Goal: Obtain resource: Download file/media

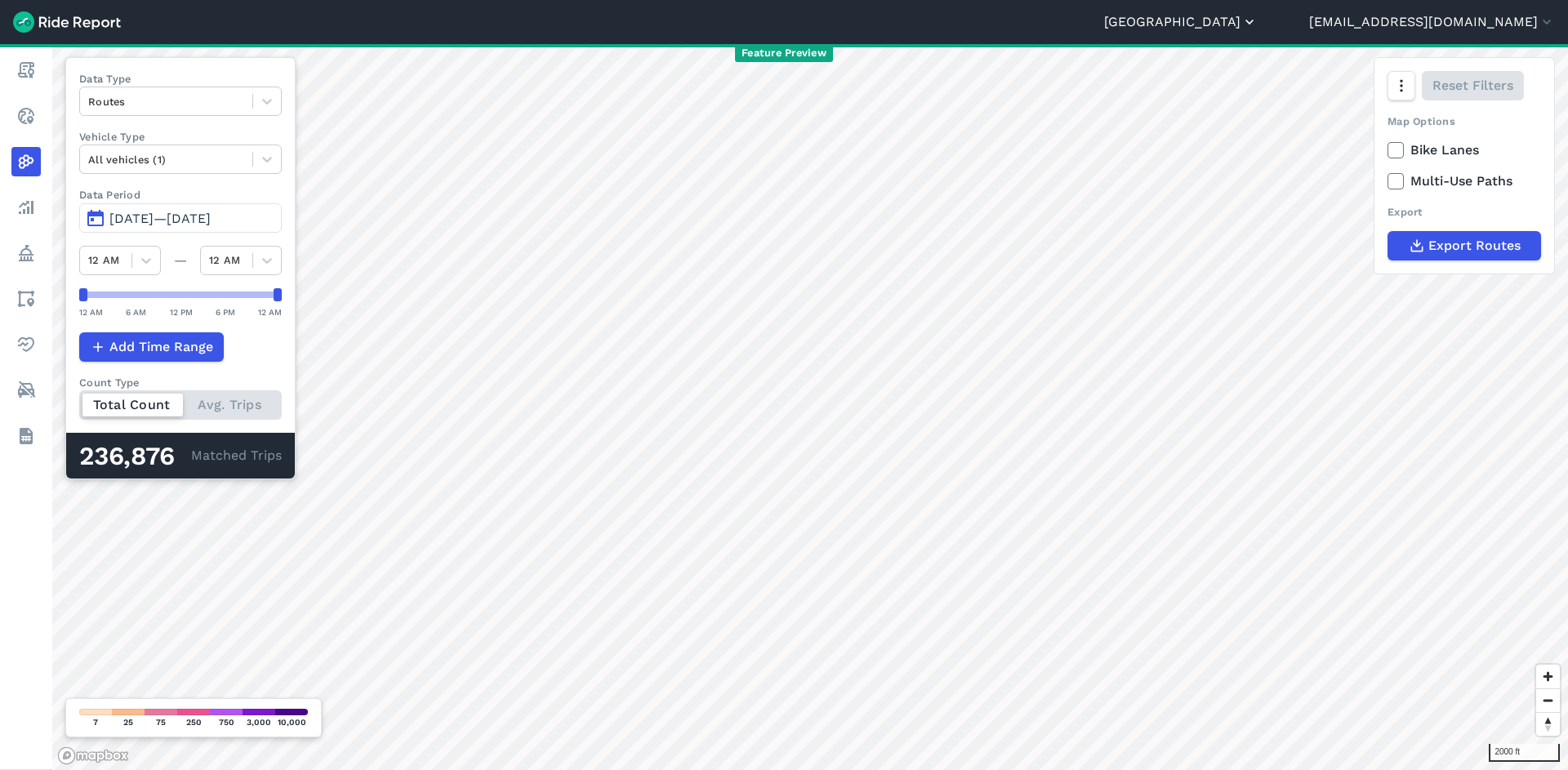
click at [1258, 22] on button "[GEOGRAPHIC_DATA]" at bounding box center [1181, 22] width 154 height 19
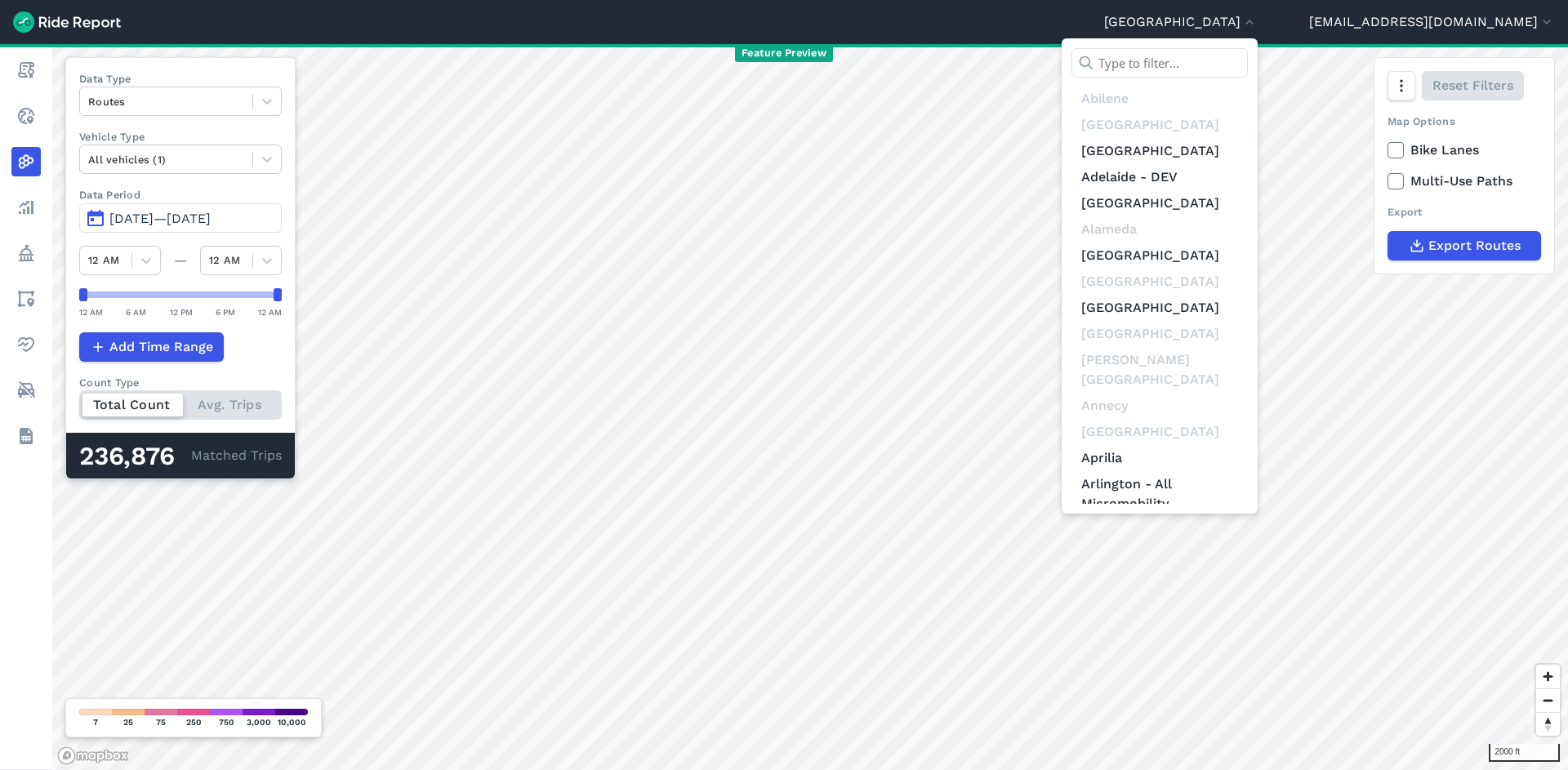
click at [1248, 66] on input "text" at bounding box center [1160, 63] width 176 height 29
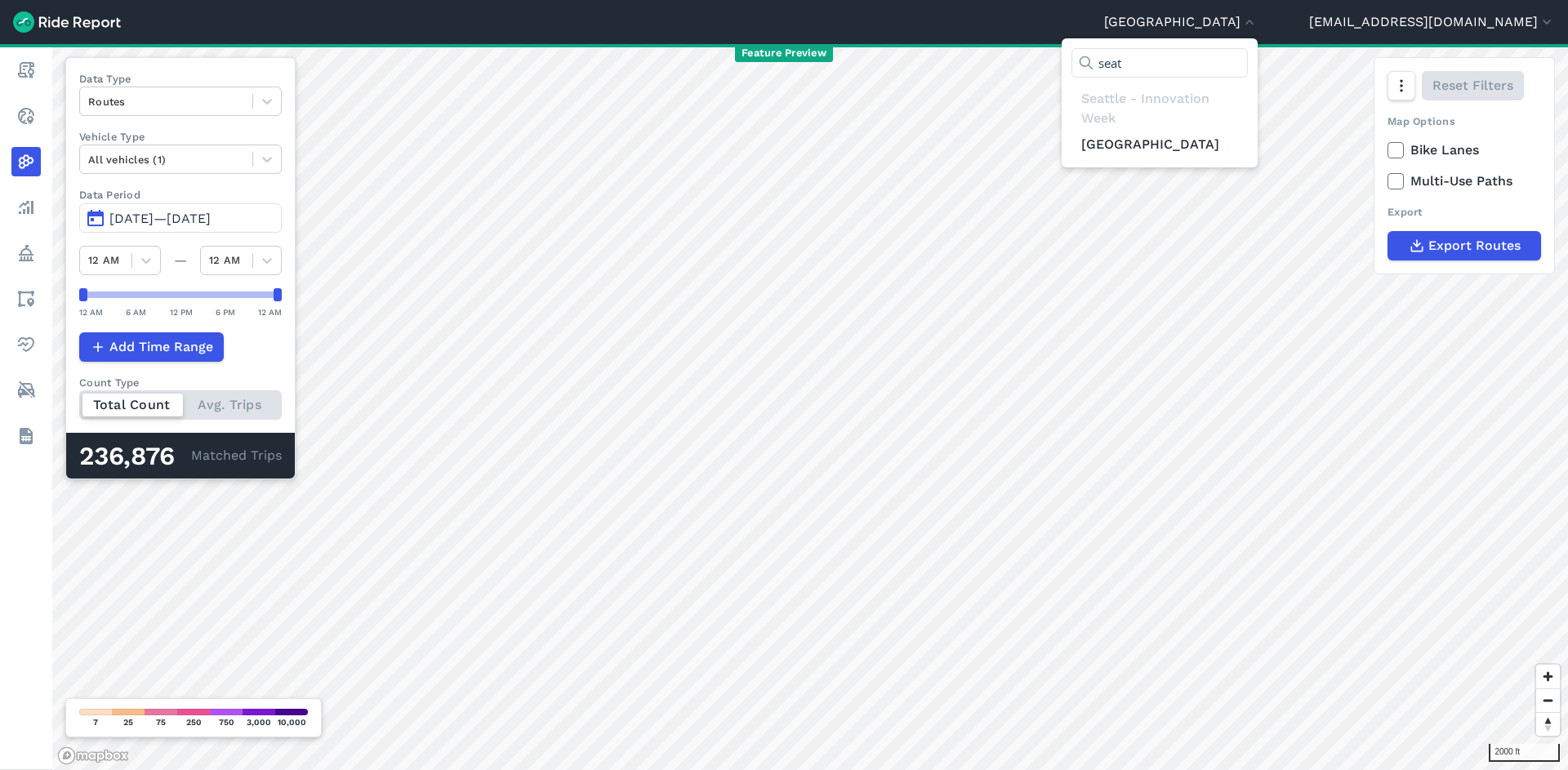
type input "seat"
click at [867, 21] on div at bounding box center [784, 385] width 1568 height 770
click at [1258, 18] on button "[GEOGRAPHIC_DATA]" at bounding box center [1181, 22] width 154 height 19
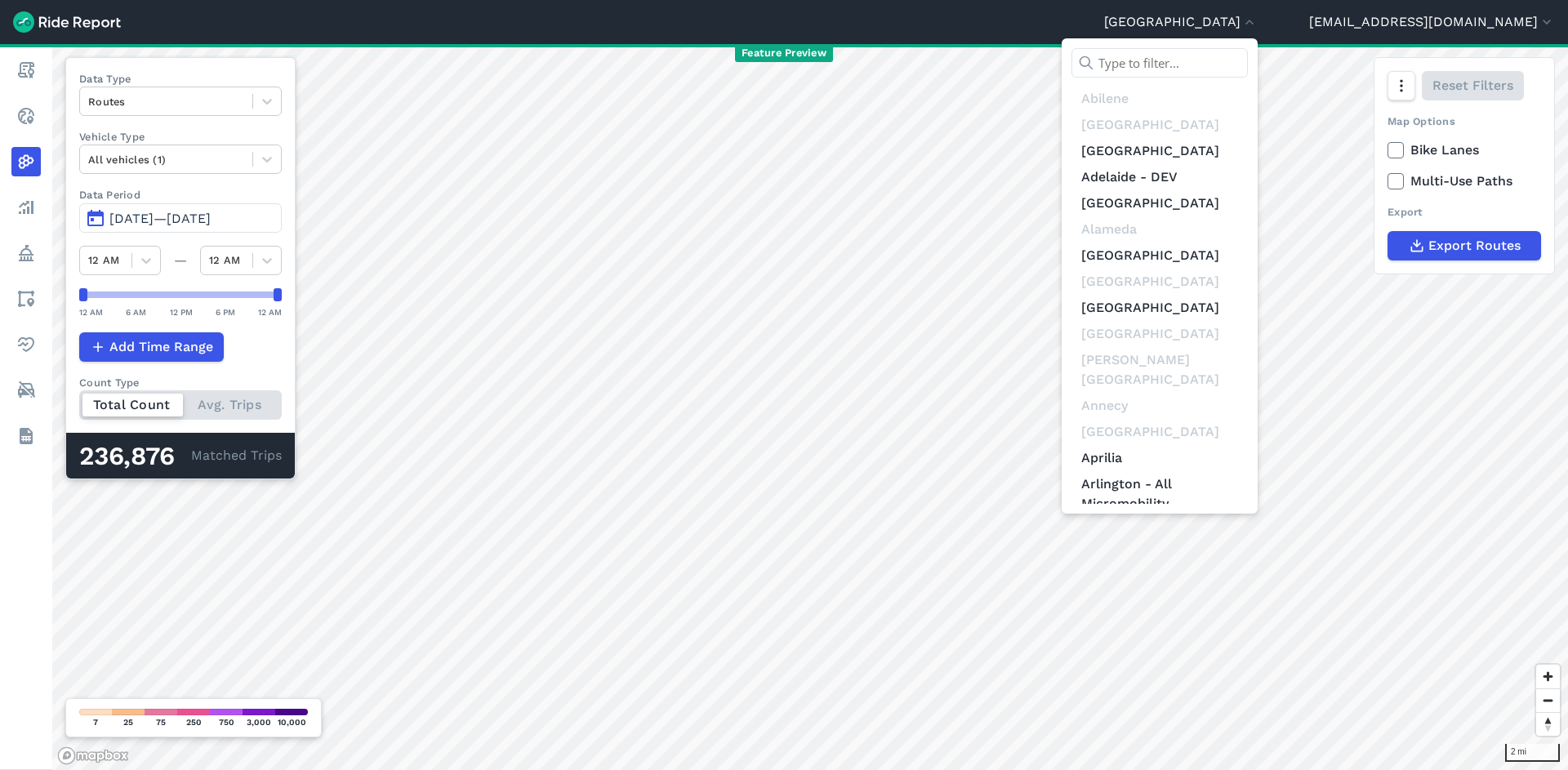
click at [1248, 63] on input "text" at bounding box center [1160, 63] width 176 height 29
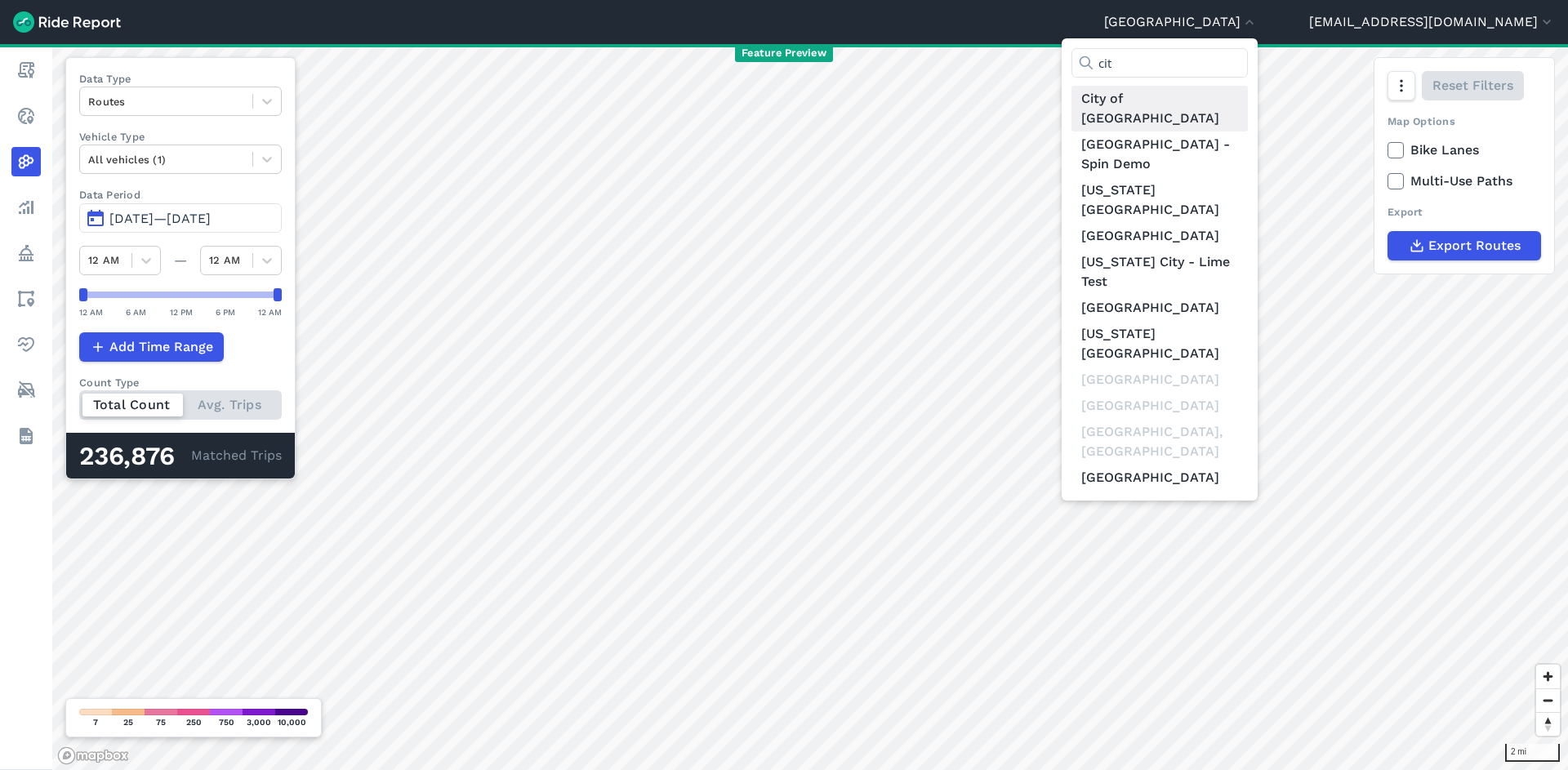
type input "cit"
click at [1248, 99] on link "City of [GEOGRAPHIC_DATA]" at bounding box center [1160, 109] width 176 height 46
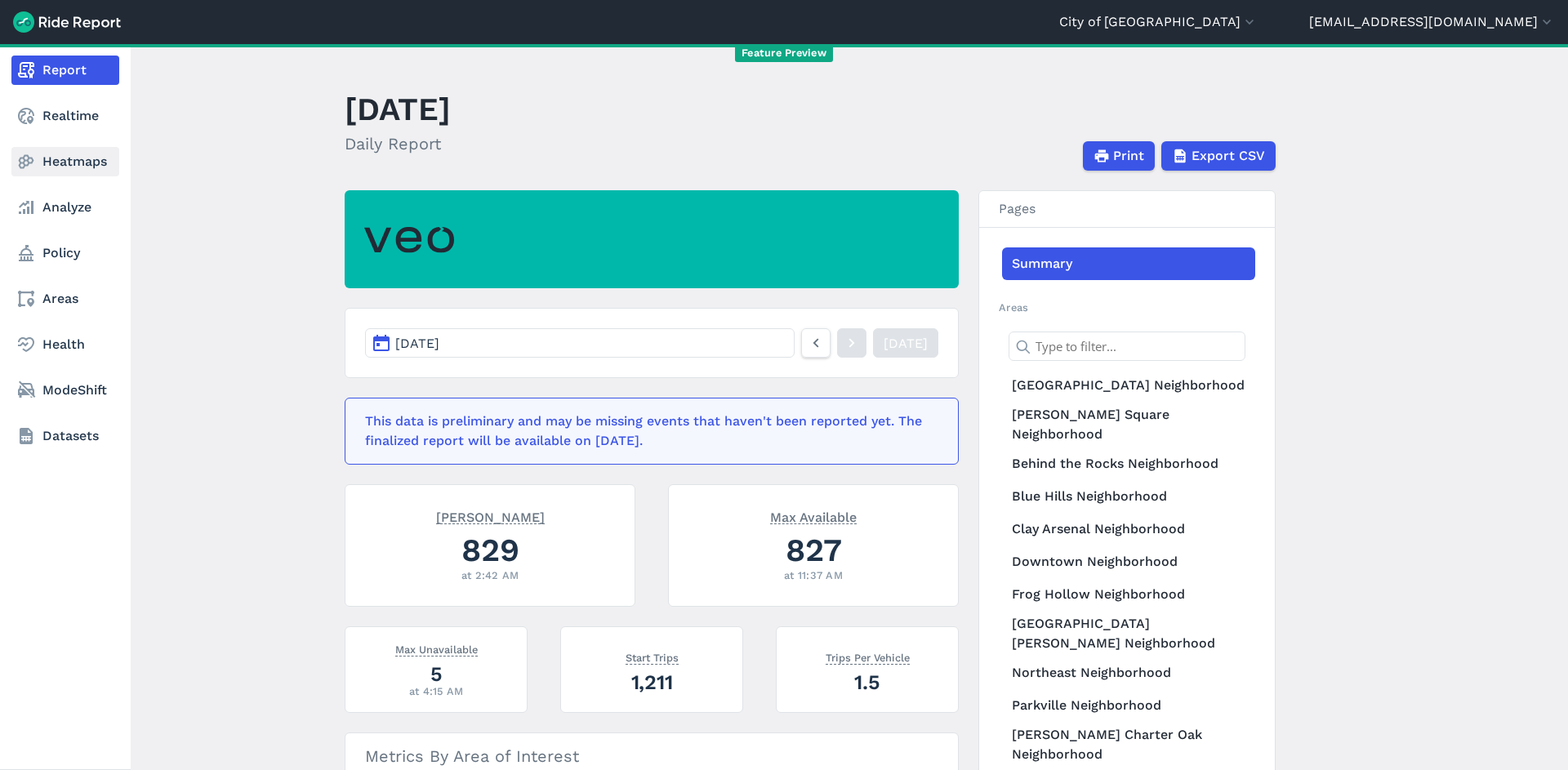
click at [73, 158] on link "Heatmaps" at bounding box center [65, 161] width 108 height 29
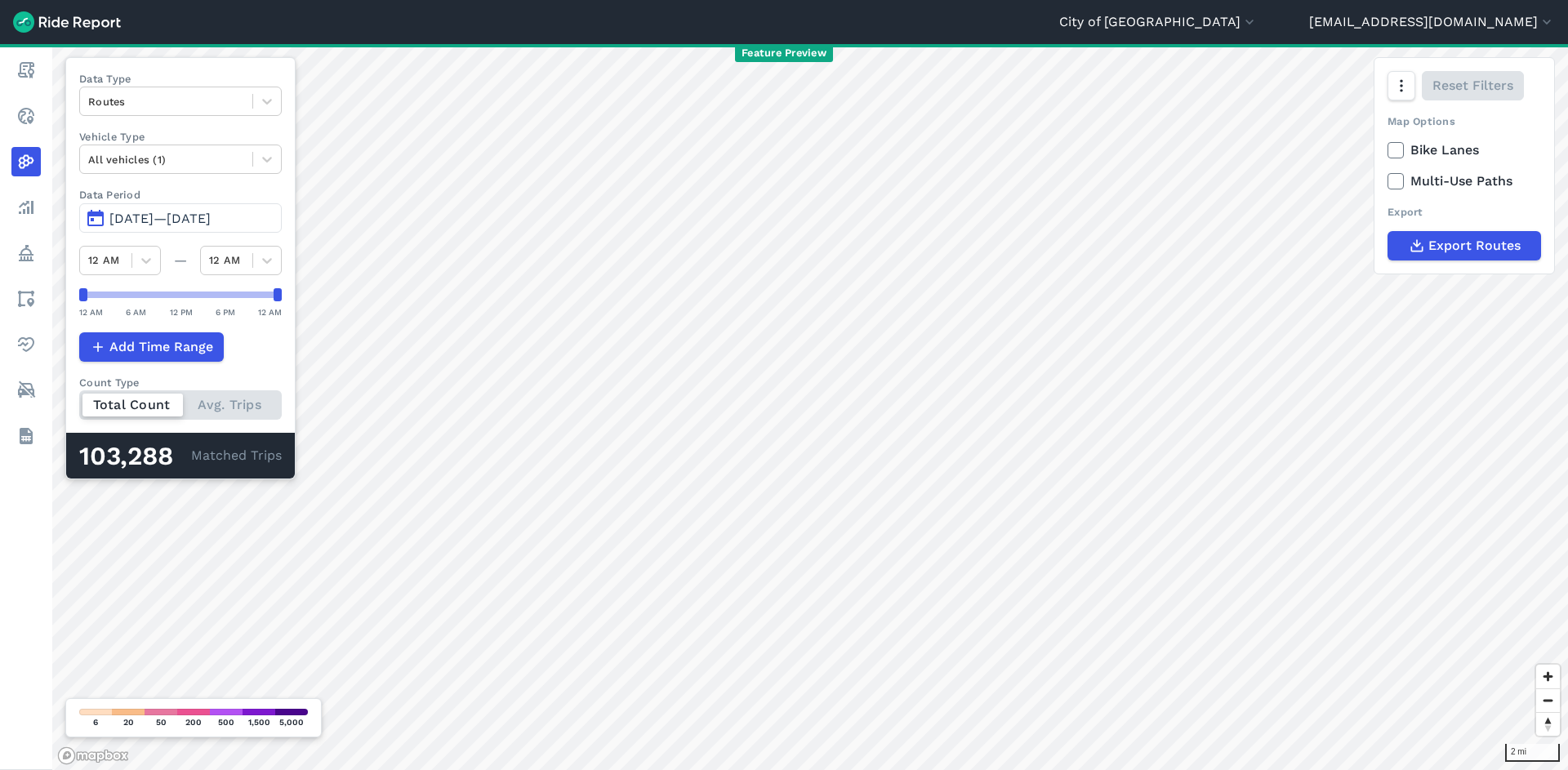
click at [201, 219] on span "Jul 8, 2025—Oct 6, 2025" at bounding box center [160, 218] width 101 height 16
click at [134, 210] on button "Jul 8, 2025—Oct 5, 2025" at bounding box center [180, 217] width 202 height 29
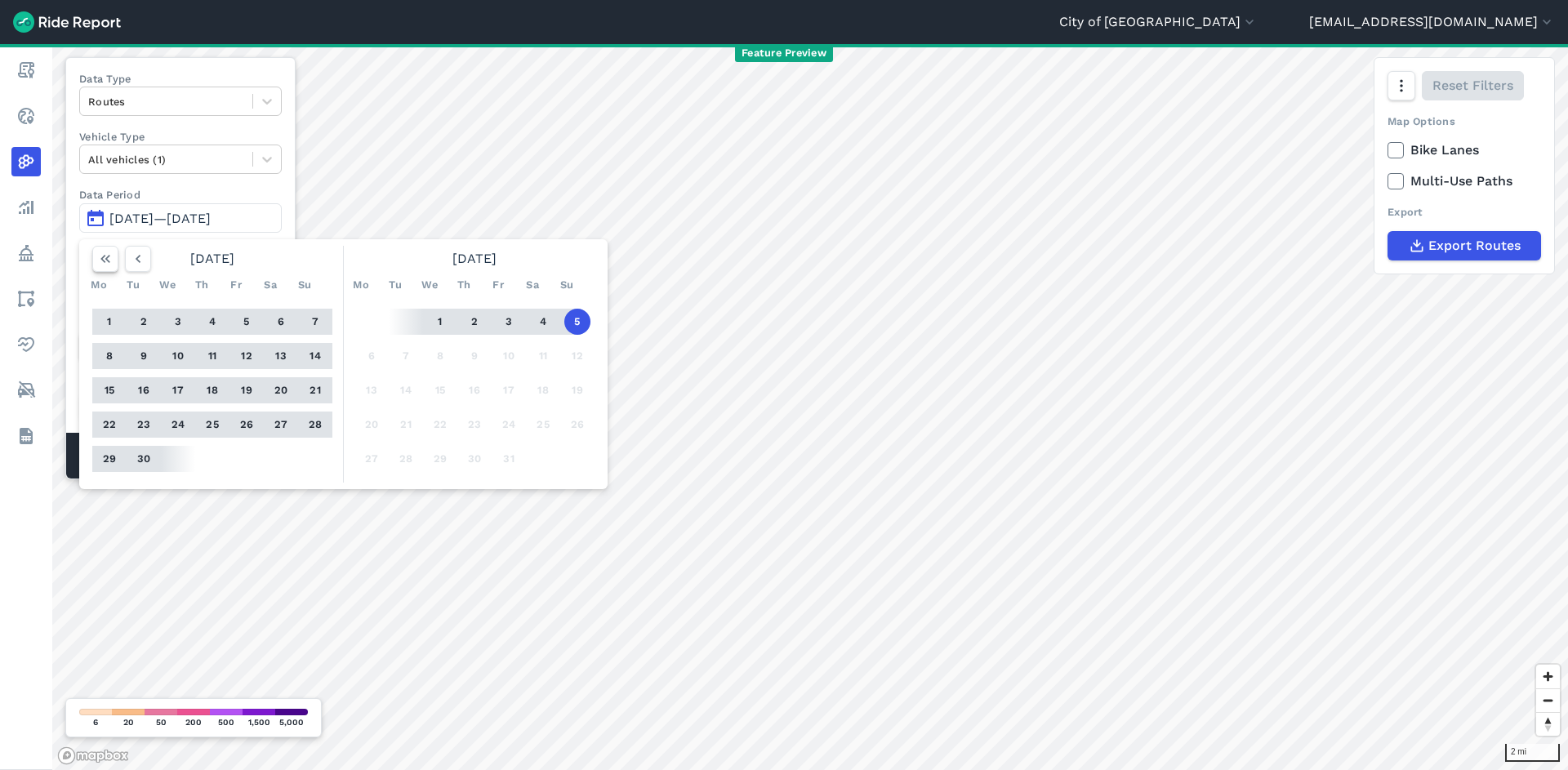
click at [92, 267] on button "button" at bounding box center [104, 258] width 26 height 26
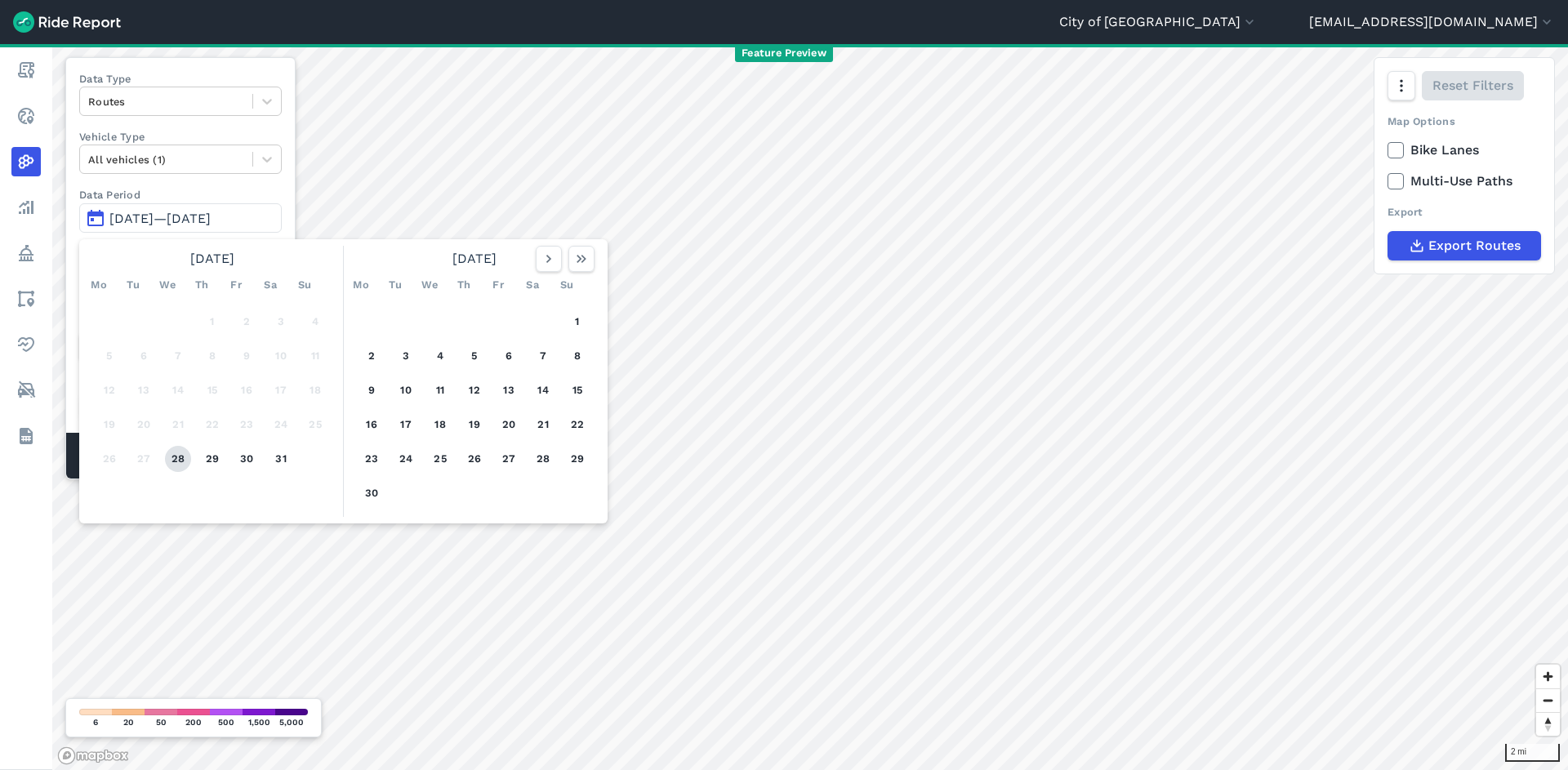
click at [179, 460] on button "28" at bounding box center [177, 458] width 26 height 26
click at [590, 259] on button "button" at bounding box center [581, 258] width 26 height 26
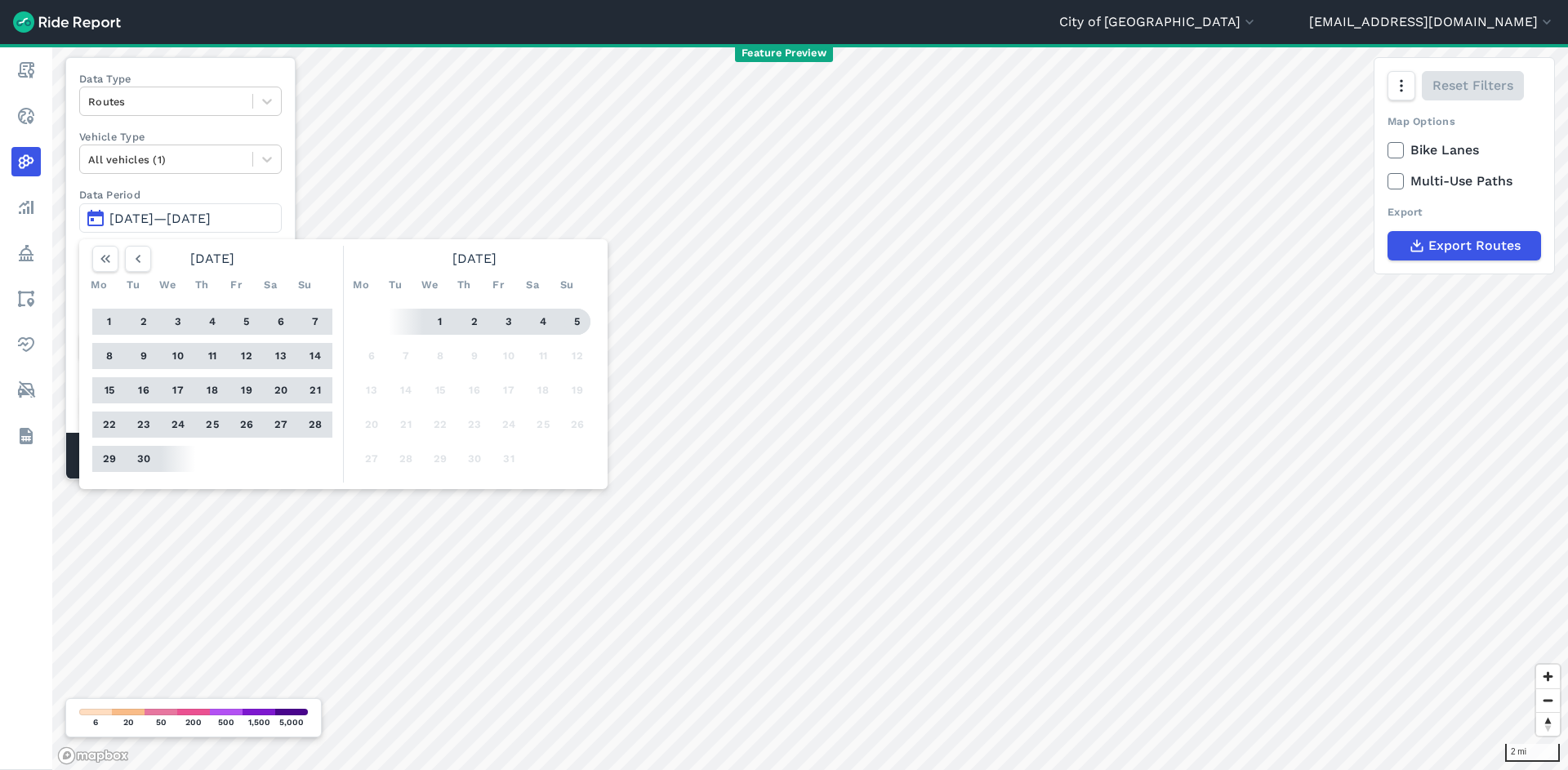
click at [581, 313] on button "5" at bounding box center [577, 322] width 26 height 26
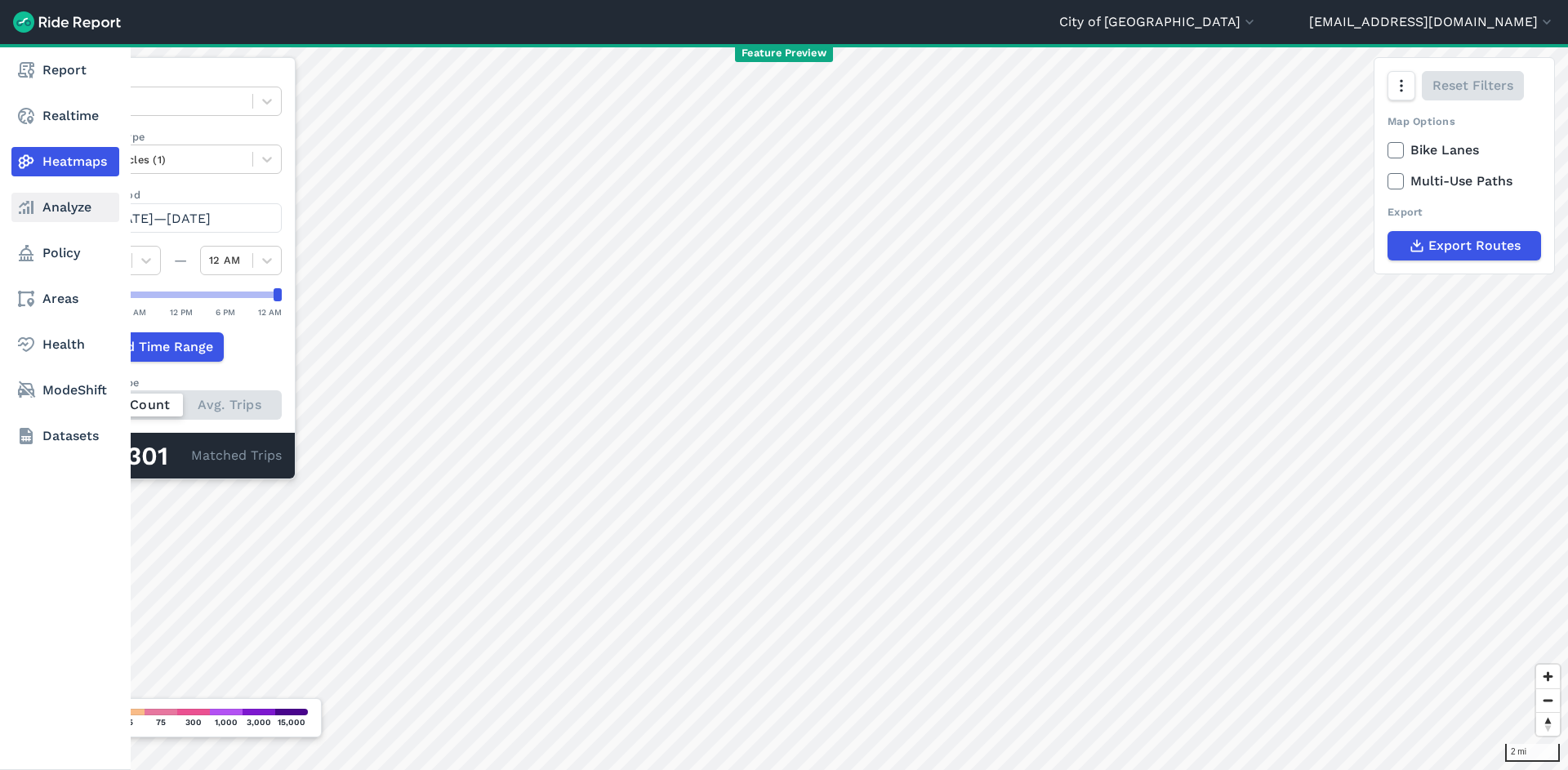
click at [45, 202] on link "Analyze" at bounding box center [65, 207] width 108 height 29
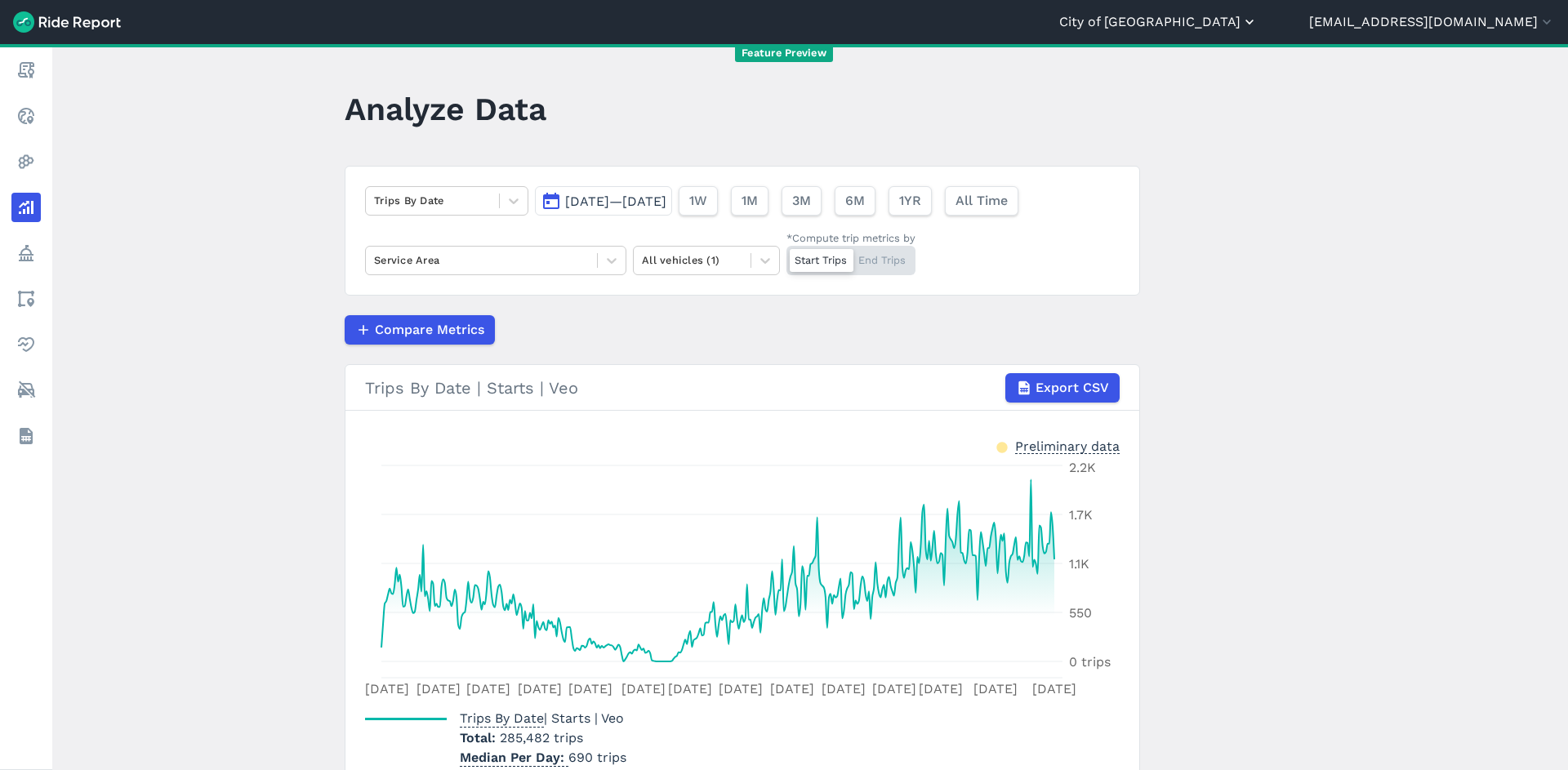
click at [1256, 15] on button "City of [GEOGRAPHIC_DATA]" at bounding box center [1159, 22] width 199 height 19
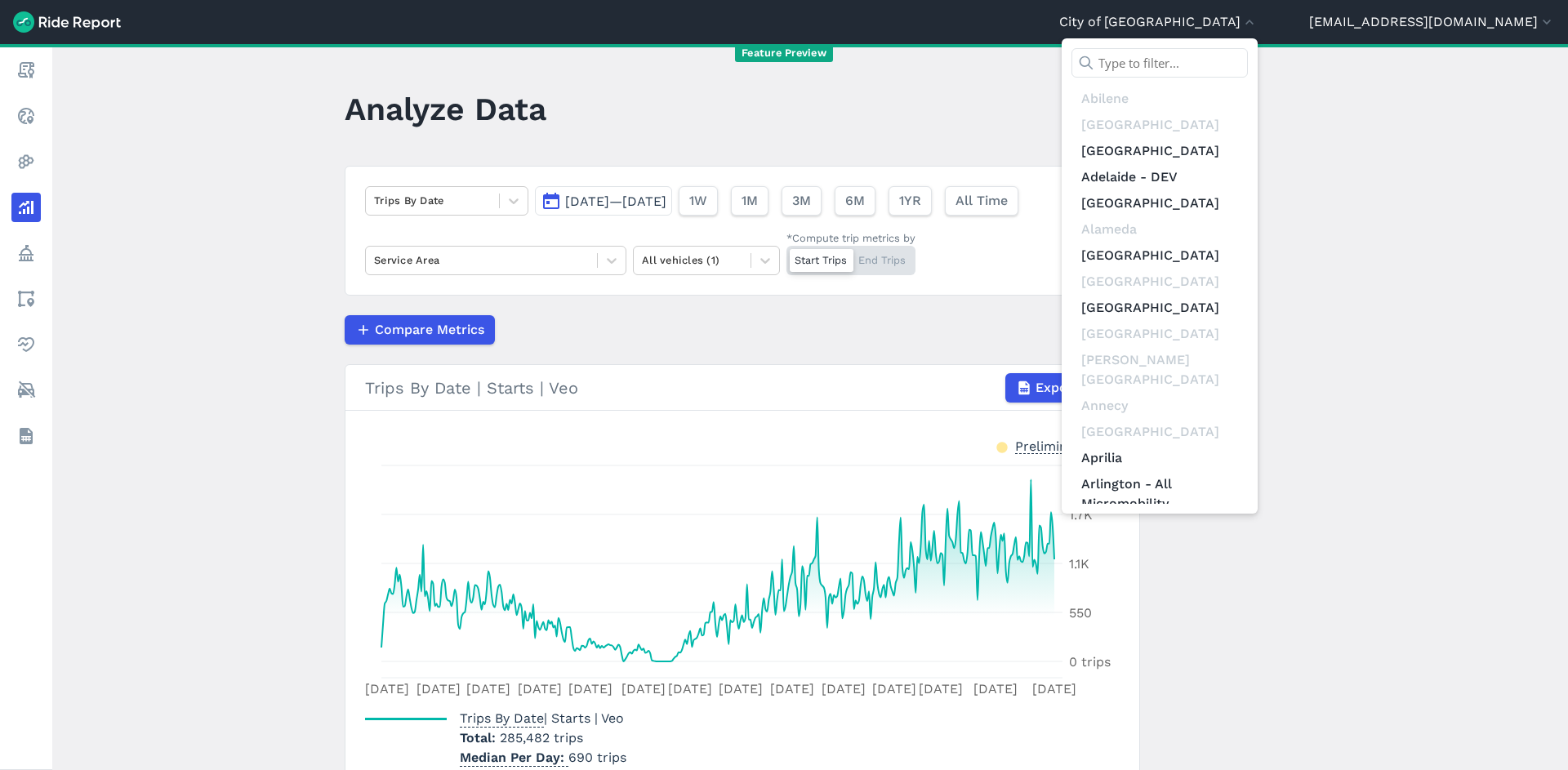
click at [1246, 65] on input "text" at bounding box center [1160, 63] width 176 height 29
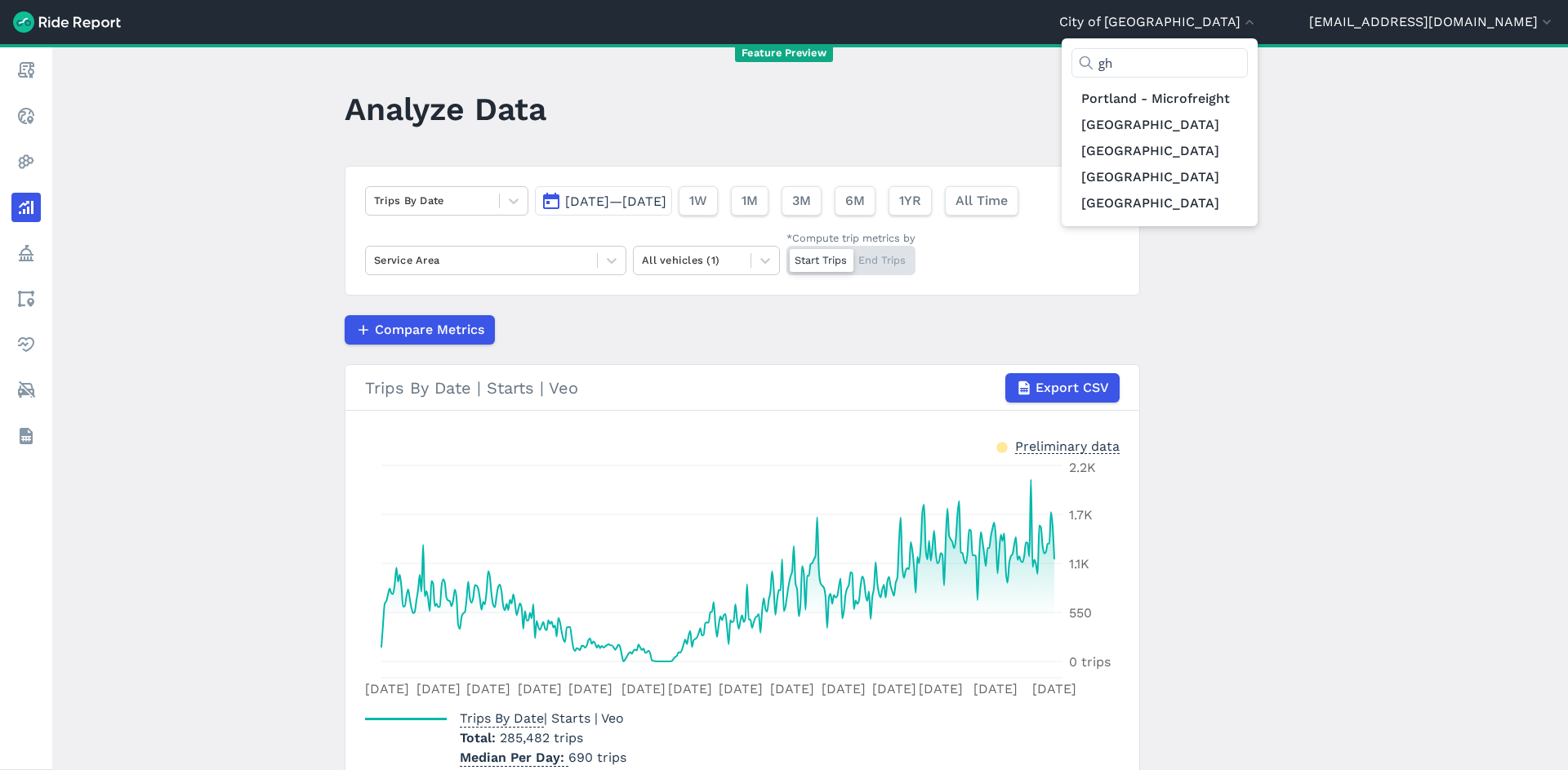
type input "g"
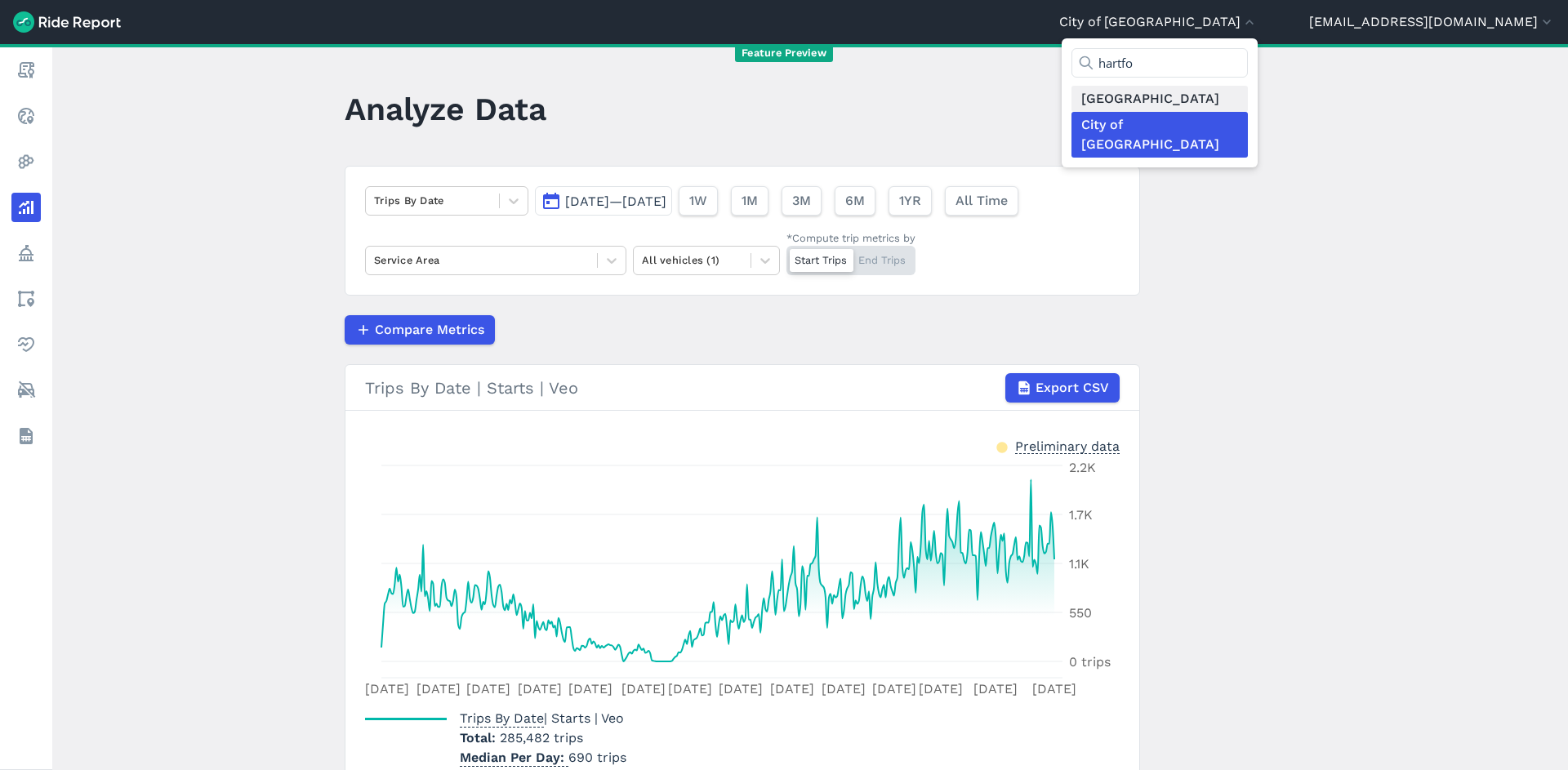
type input "hartfo"
click at [1190, 107] on link "[GEOGRAPHIC_DATA]" at bounding box center [1160, 99] width 176 height 26
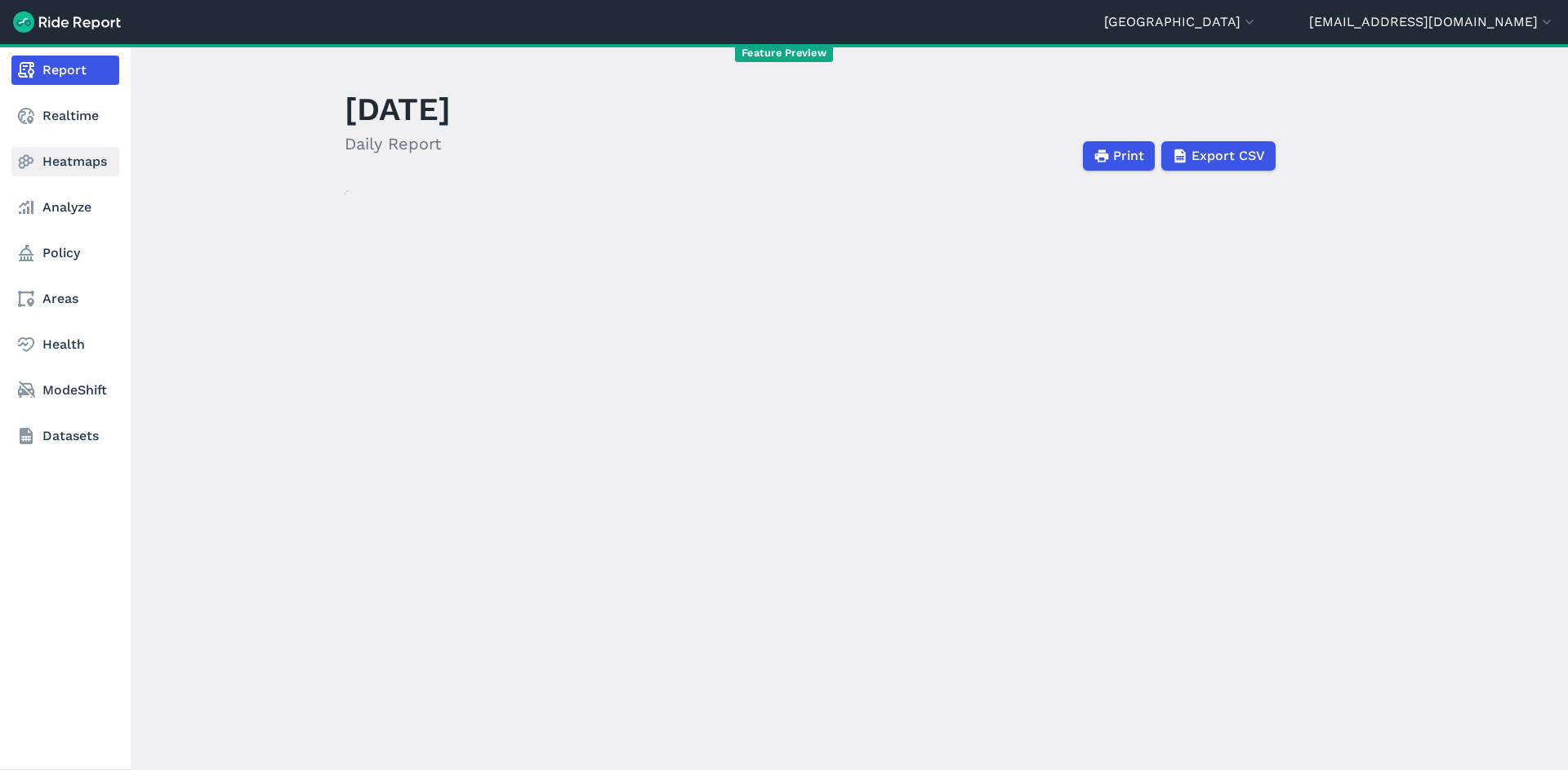
click at [91, 157] on link "Heatmaps" at bounding box center [65, 161] width 108 height 29
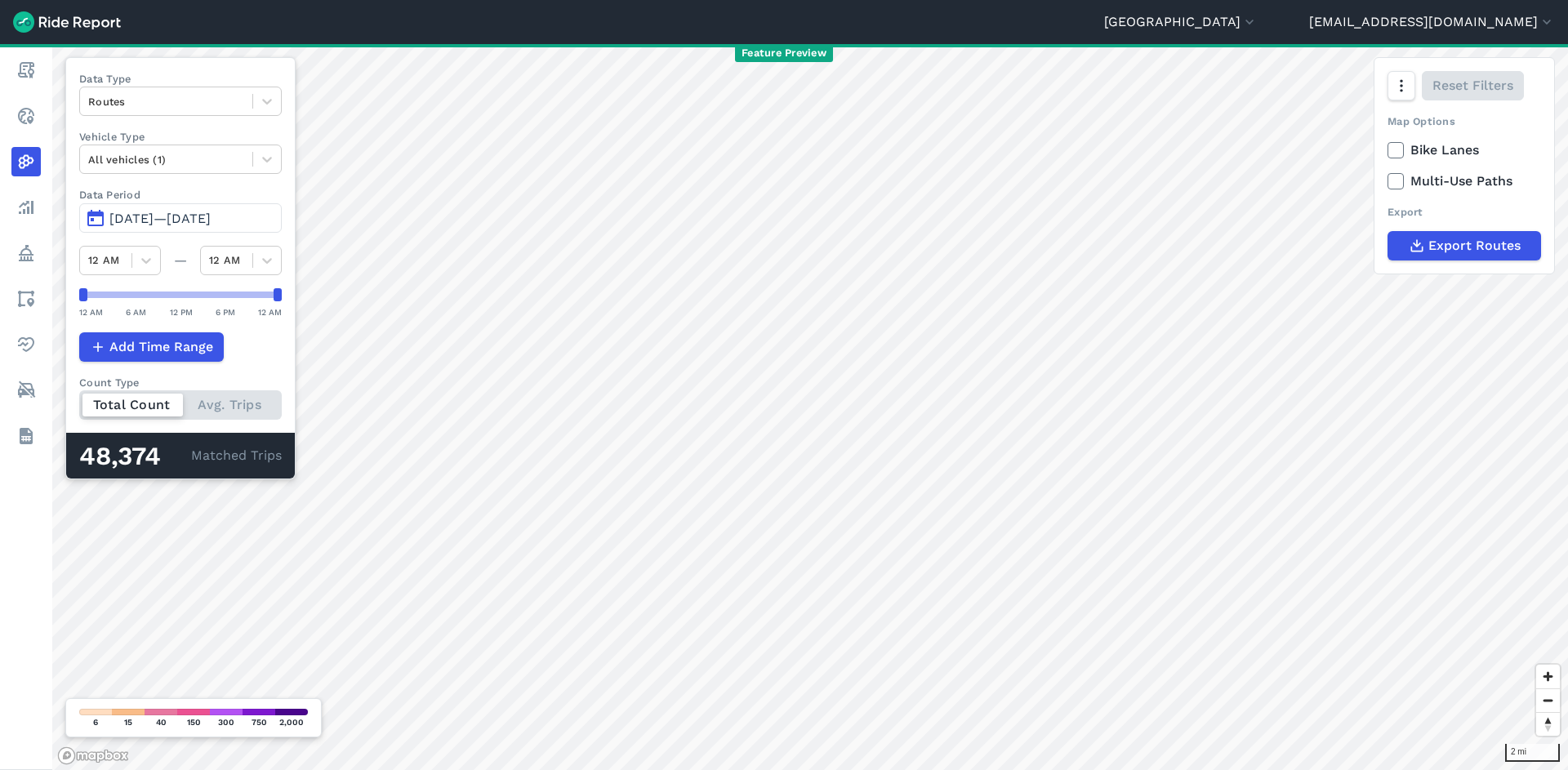
click at [167, 227] on button "Apr 2, 2022—Jul 1, 2022" at bounding box center [180, 217] width 202 height 29
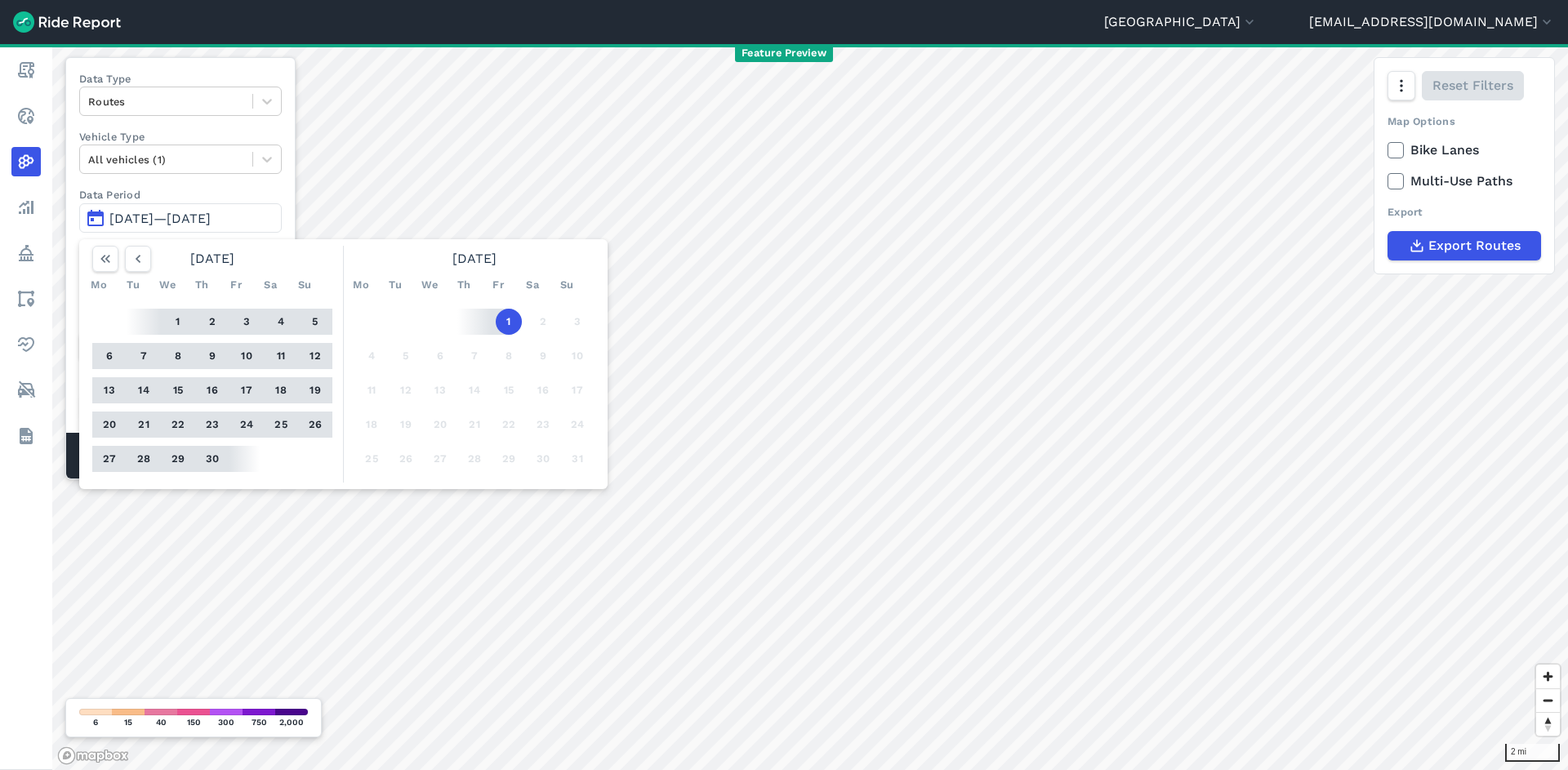
click at [91, 262] on div "June 2022" at bounding box center [212, 258] width 253 height 26
click at [102, 262] on icon "button" at bounding box center [105, 259] width 17 height 17
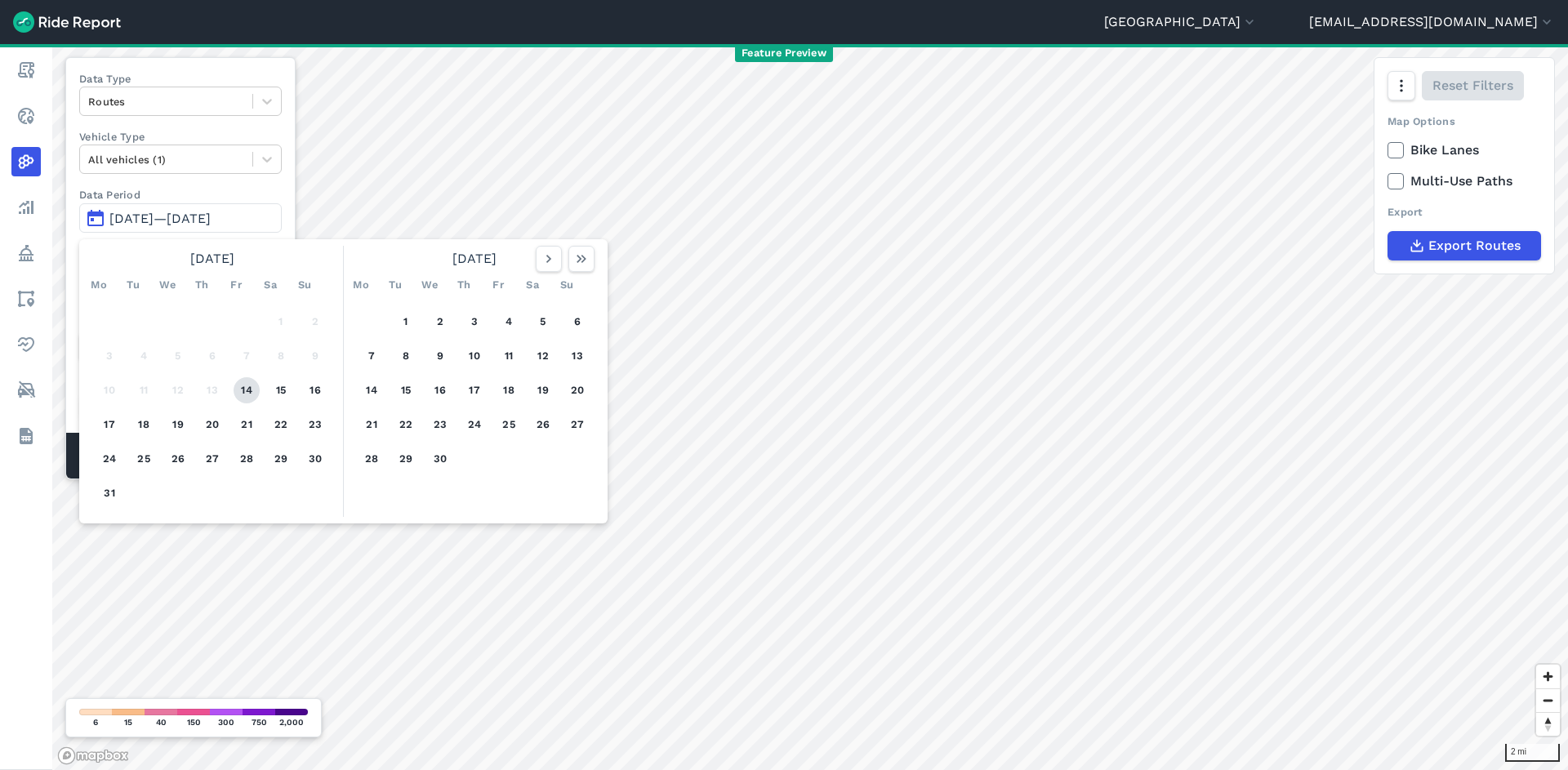
click at [249, 389] on button "14" at bounding box center [246, 390] width 26 height 26
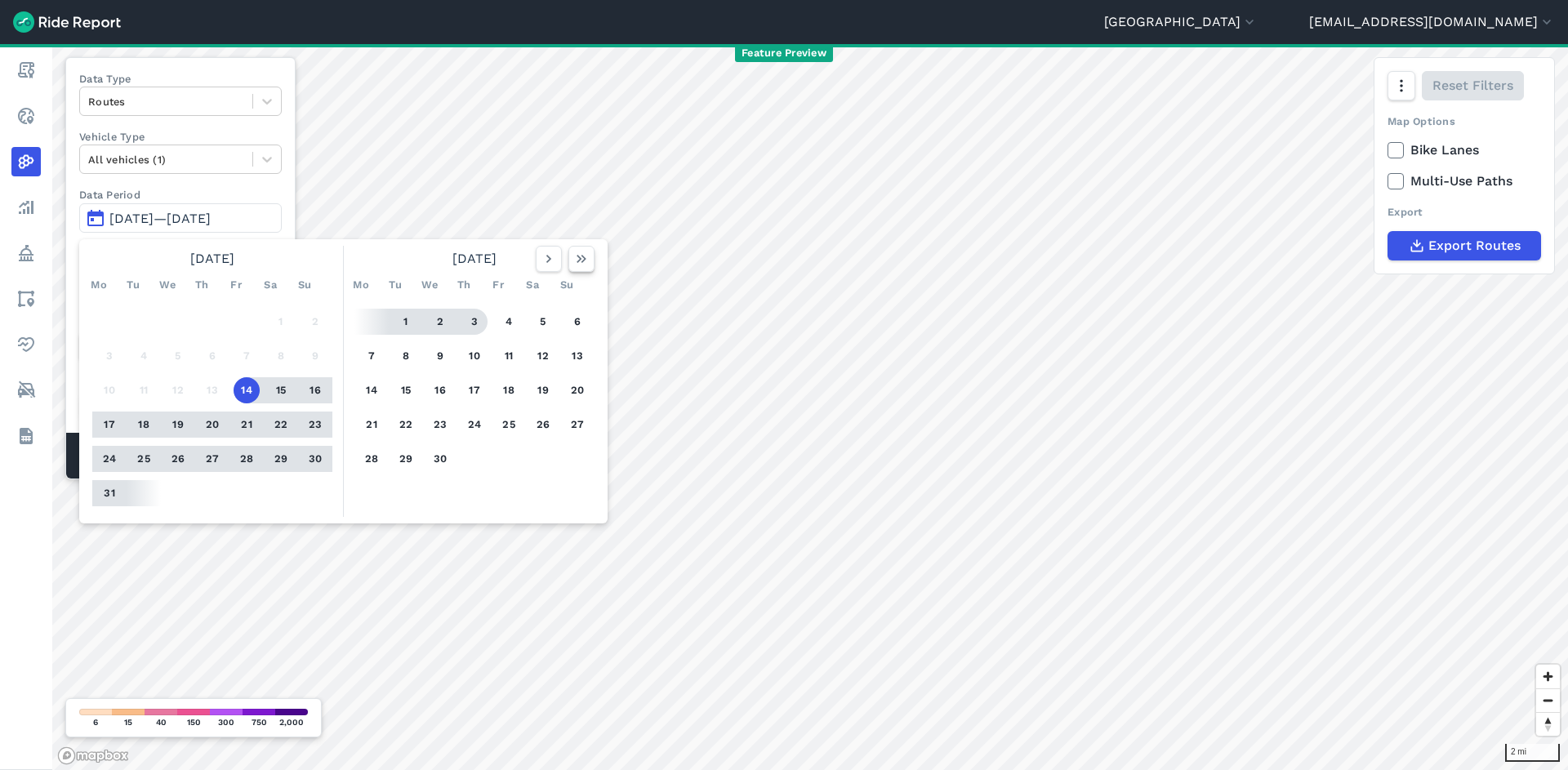
click at [581, 260] on use "button" at bounding box center [581, 259] width 10 height 8
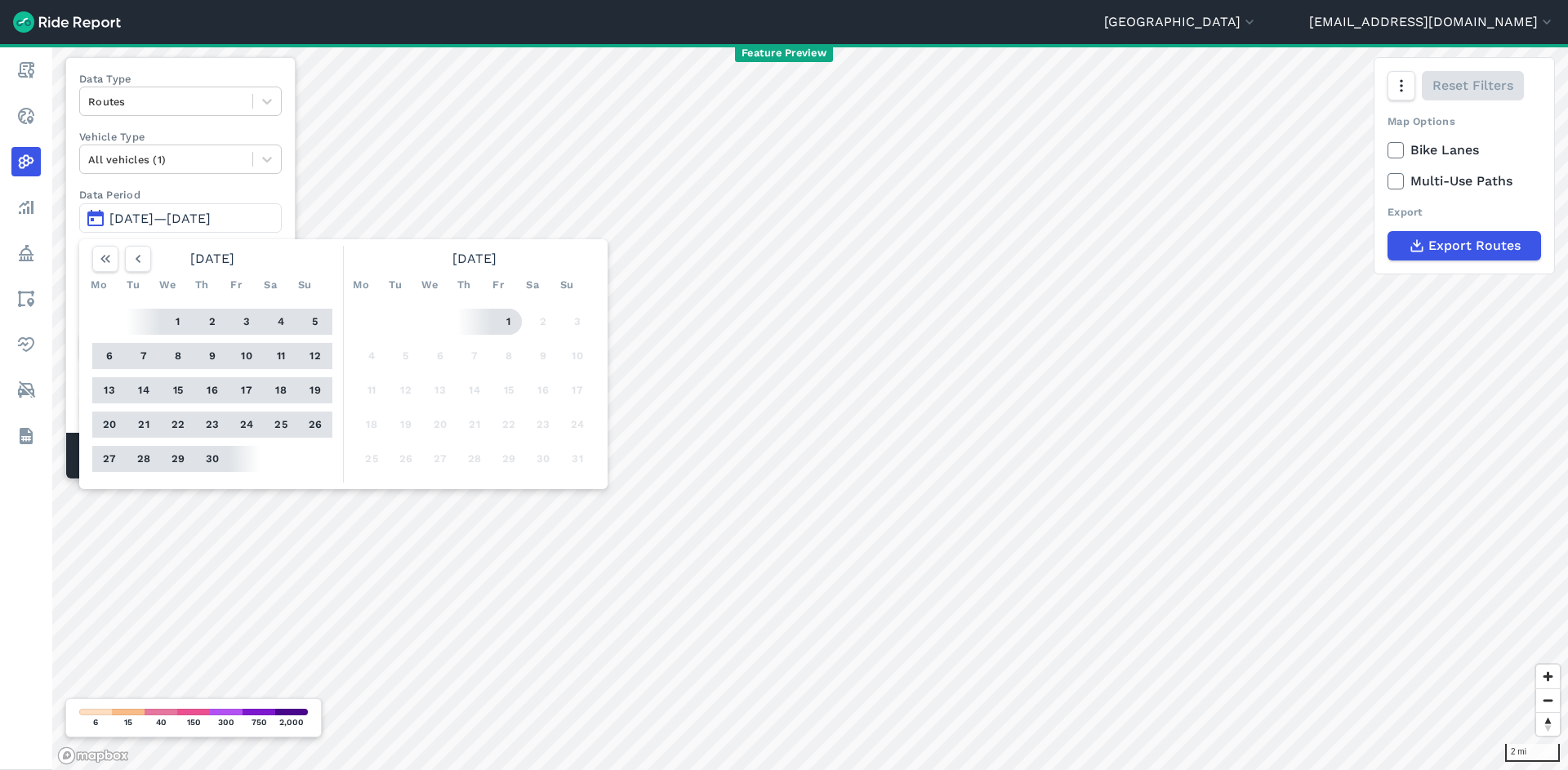
click at [510, 317] on button "1" at bounding box center [508, 322] width 26 height 26
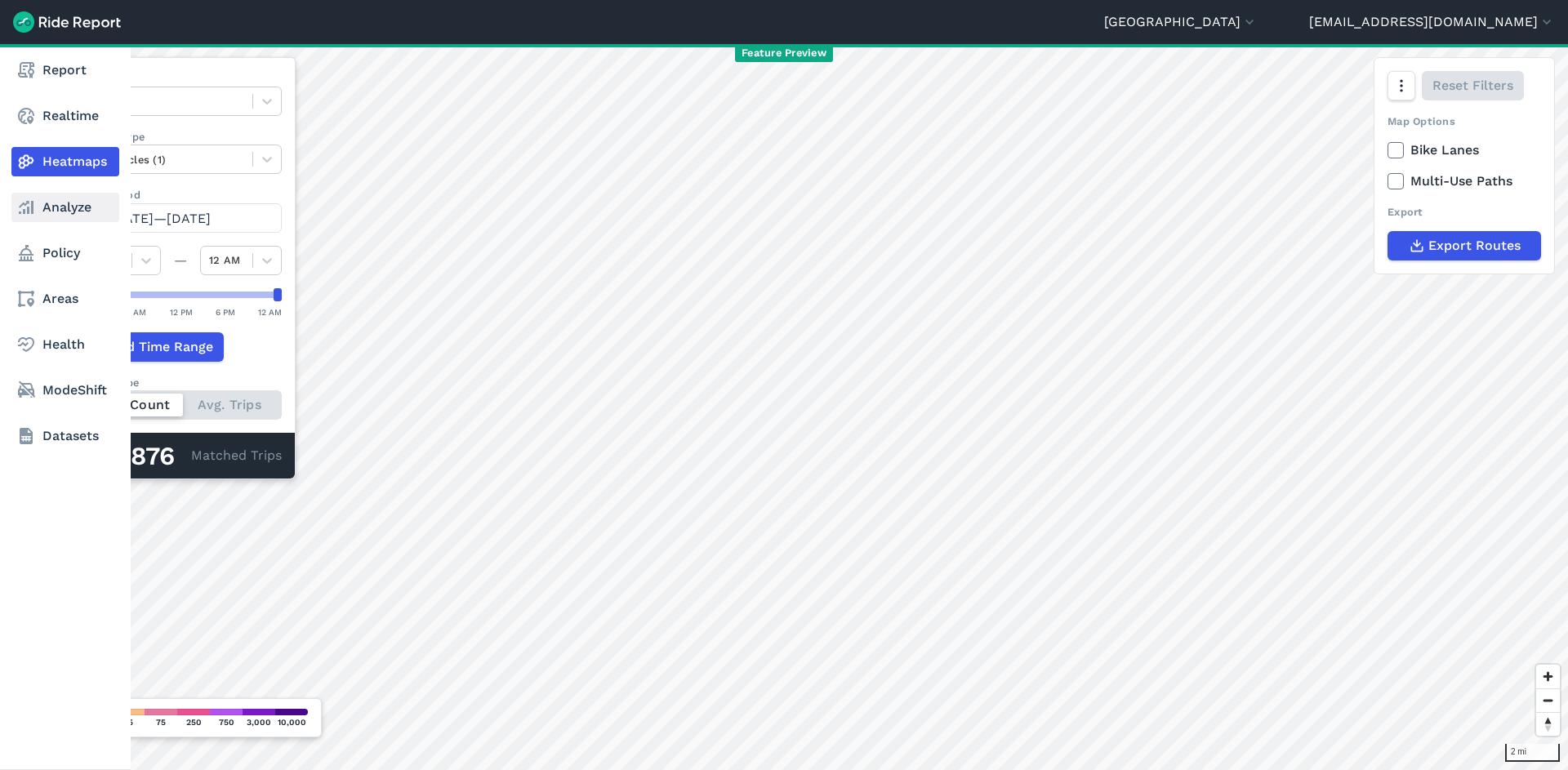
click at [55, 201] on link "Analyze" at bounding box center [65, 207] width 108 height 29
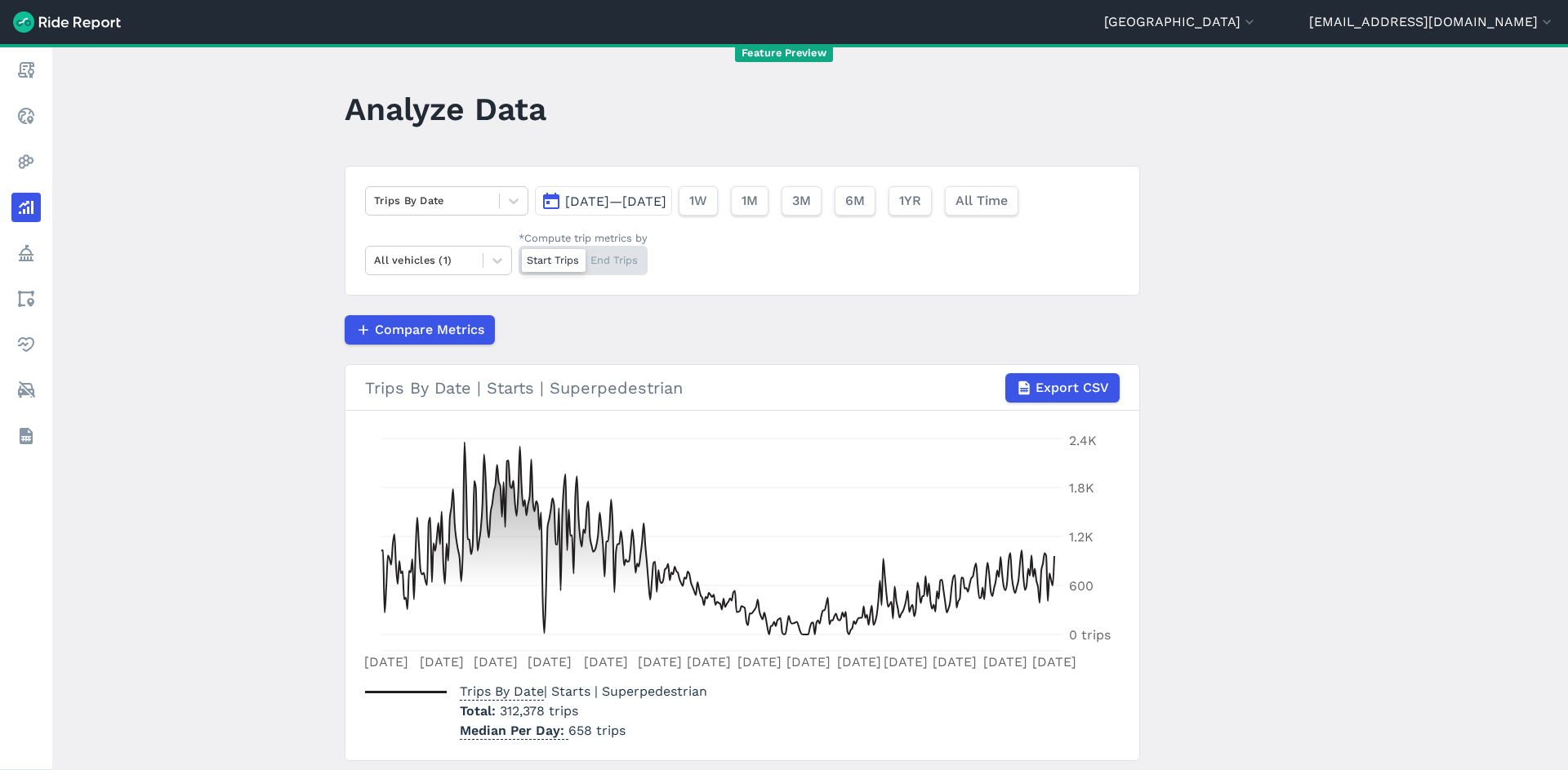
click at [1266, 205] on main "Analyze Data Trips By Date May 14, 2021—Jul 1, 2022 1W 1M 3M 6M 1YR All Time Al…" at bounding box center [810, 407] width 1516 height 726
click at [281, 431] on main "Analyze Data Trips By Date May 14, 2021—Jul 1, 2022 1W 1M 3M 6M 1YR All Time Al…" at bounding box center [810, 407] width 1516 height 726
click at [1299, 277] on main "Analyze Data Trips By Date May 14, 2021—Jul 1, 2022 1W 1M 3M 6M 1YR All Time Al…" at bounding box center [810, 407] width 1516 height 726
click at [1258, 26] on button "[GEOGRAPHIC_DATA]" at bounding box center [1181, 22] width 154 height 19
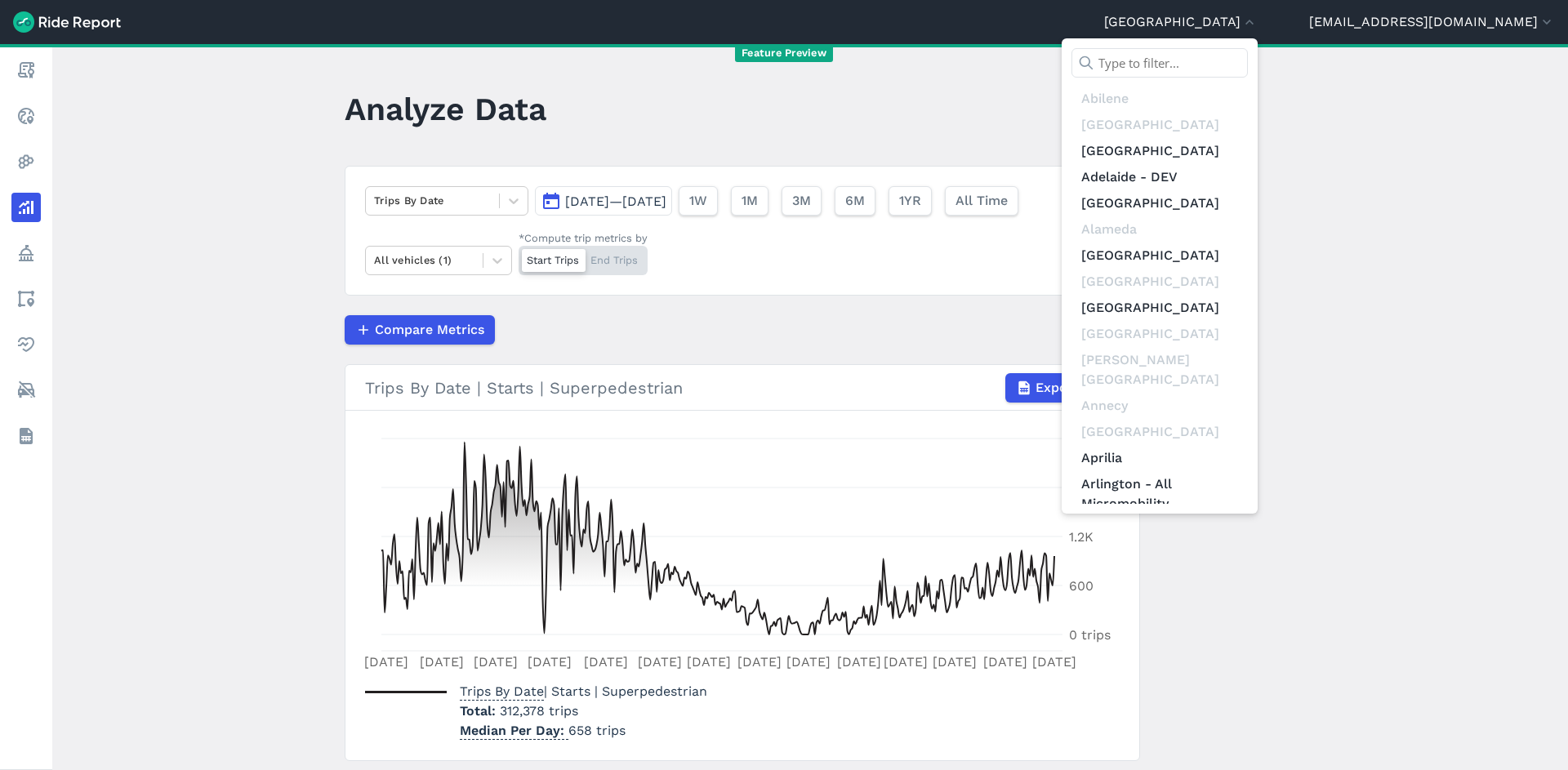
click at [1248, 59] on input "text" at bounding box center [1160, 63] width 176 height 29
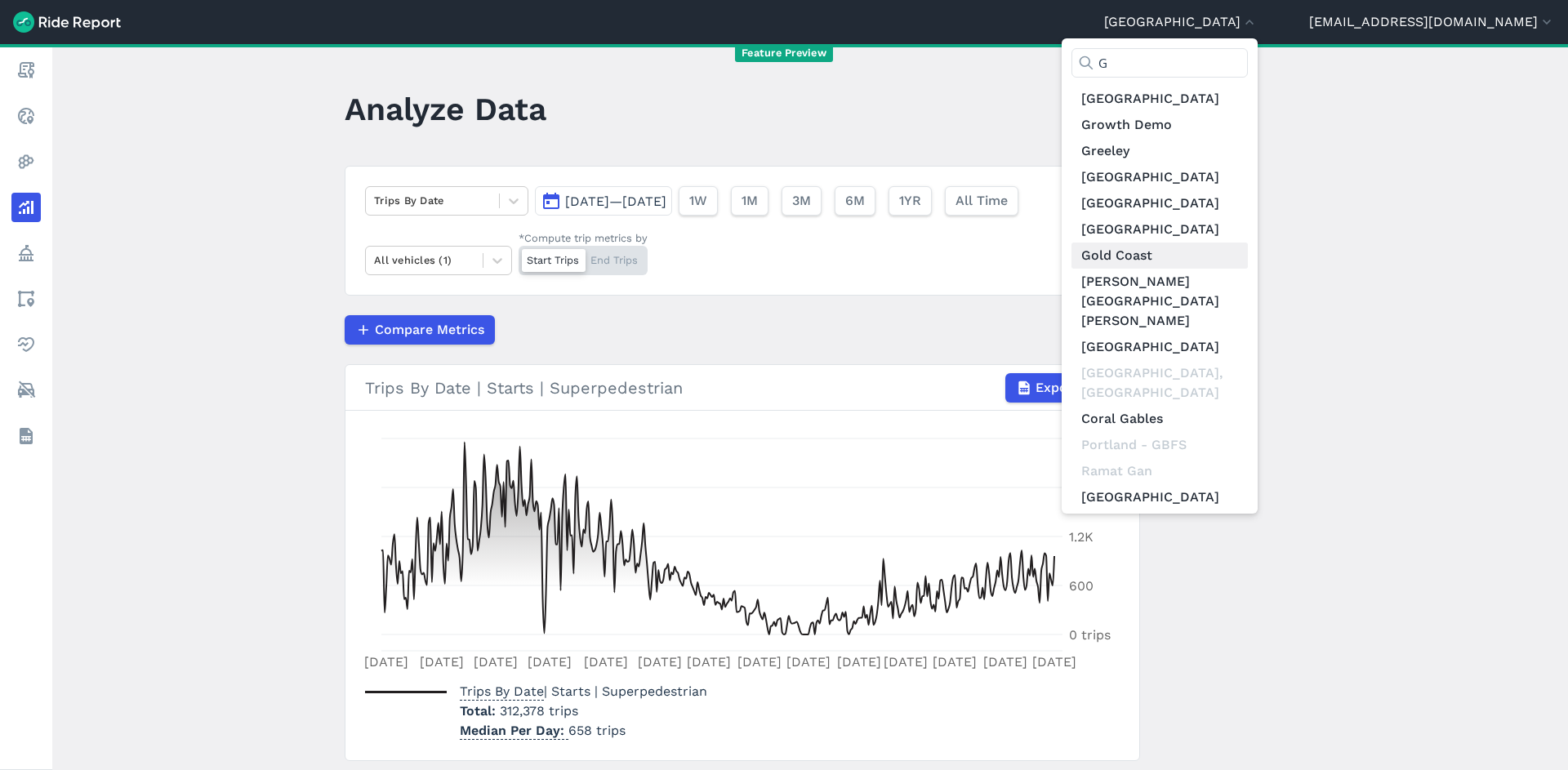
type input "G"
click at [1223, 250] on link "Gold Coast" at bounding box center [1160, 255] width 176 height 26
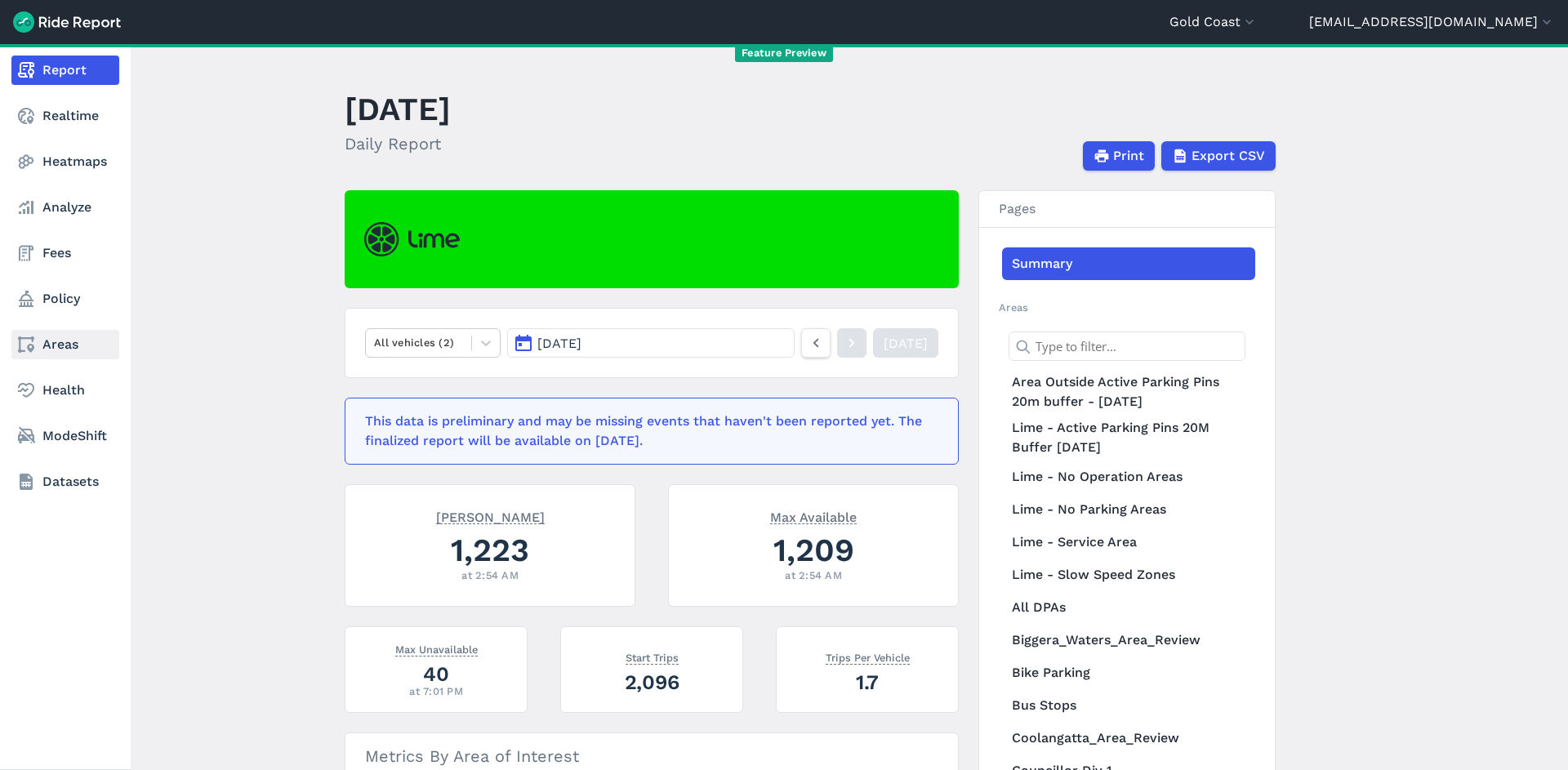
click at [66, 352] on link "Areas" at bounding box center [65, 344] width 108 height 29
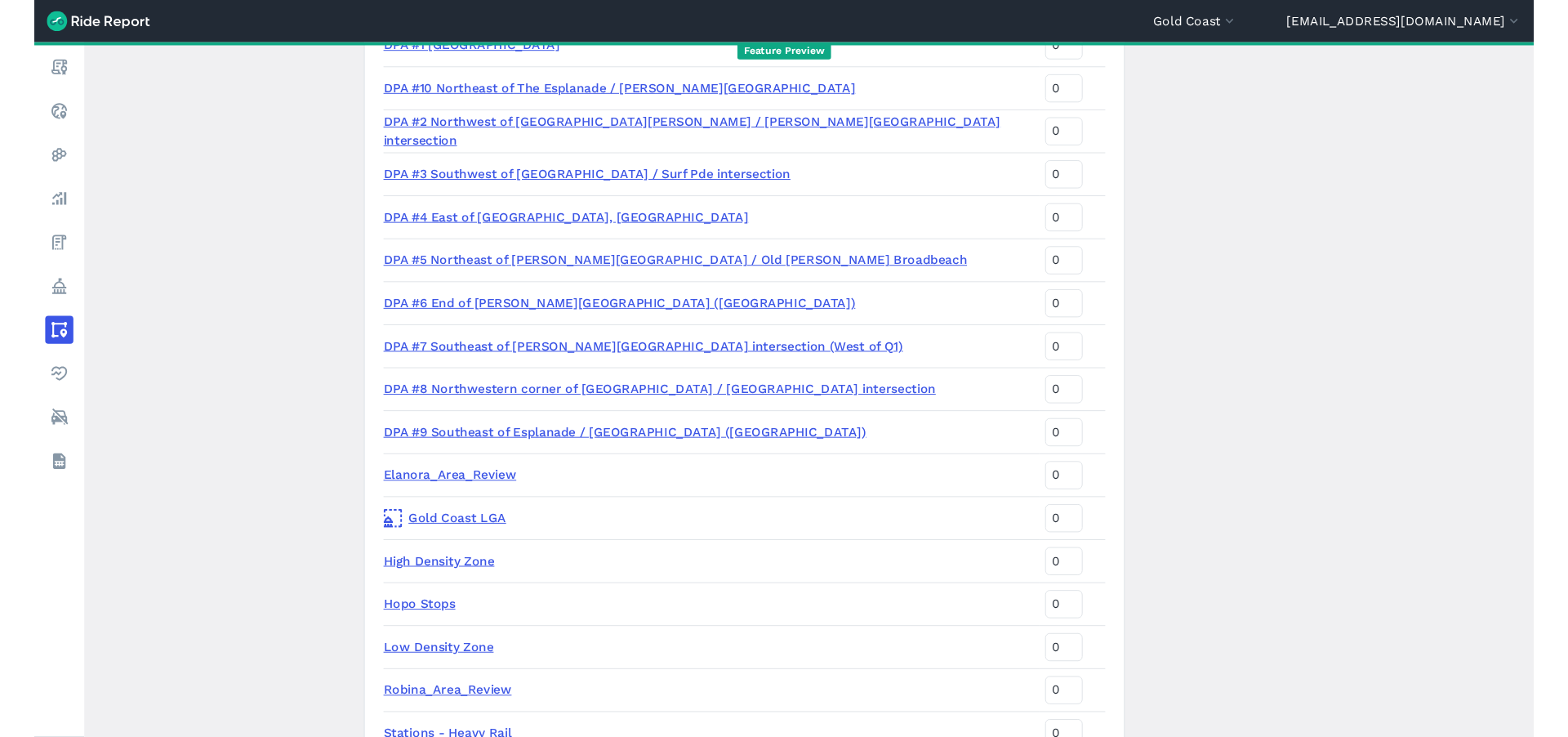
scroll to position [1655, 0]
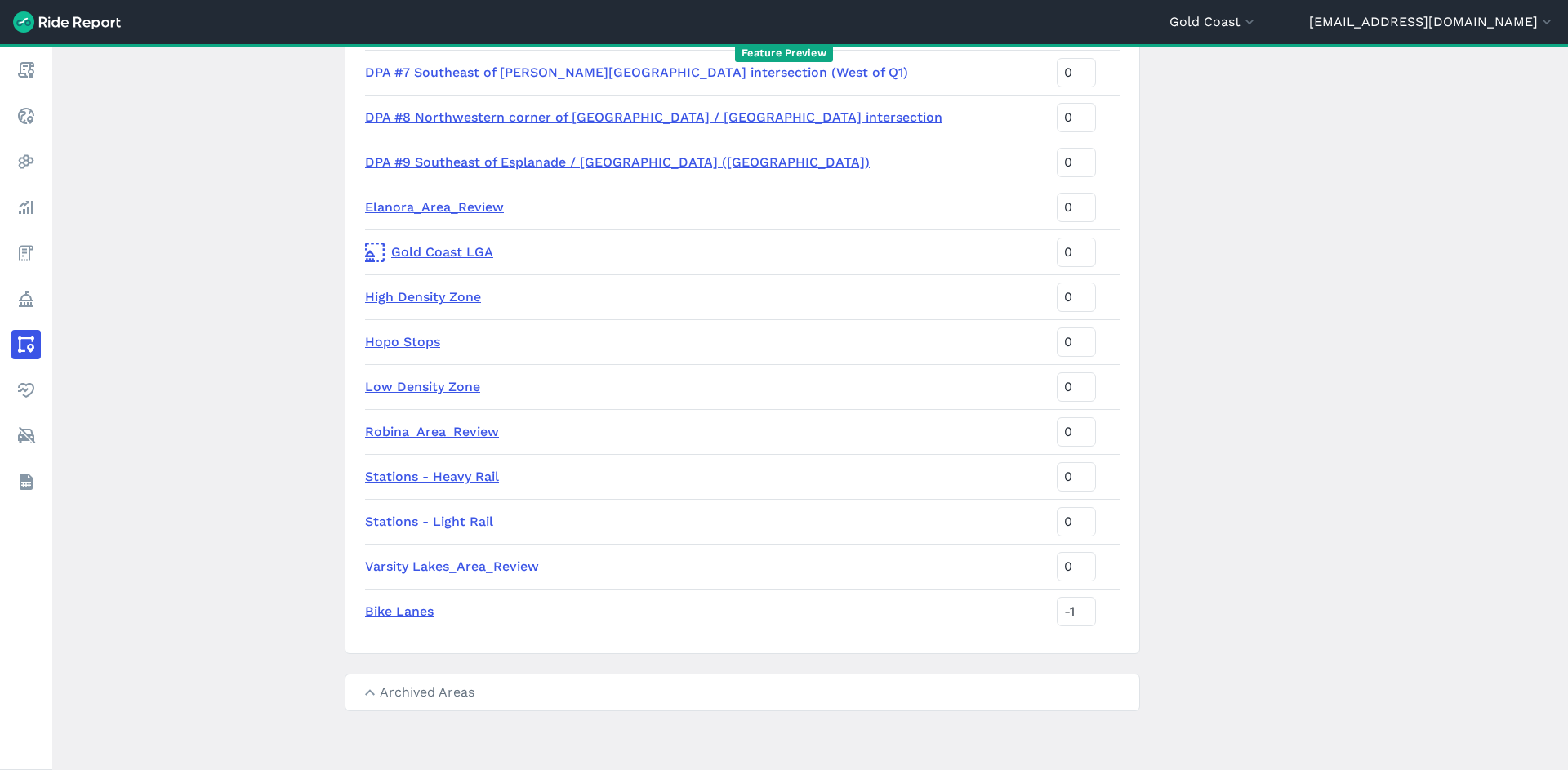
click at [1242, 217] on main "Areas of Interest New Area Name Sort Priority Area Outside Active Parking Pins …" at bounding box center [810, 407] width 1516 height 726
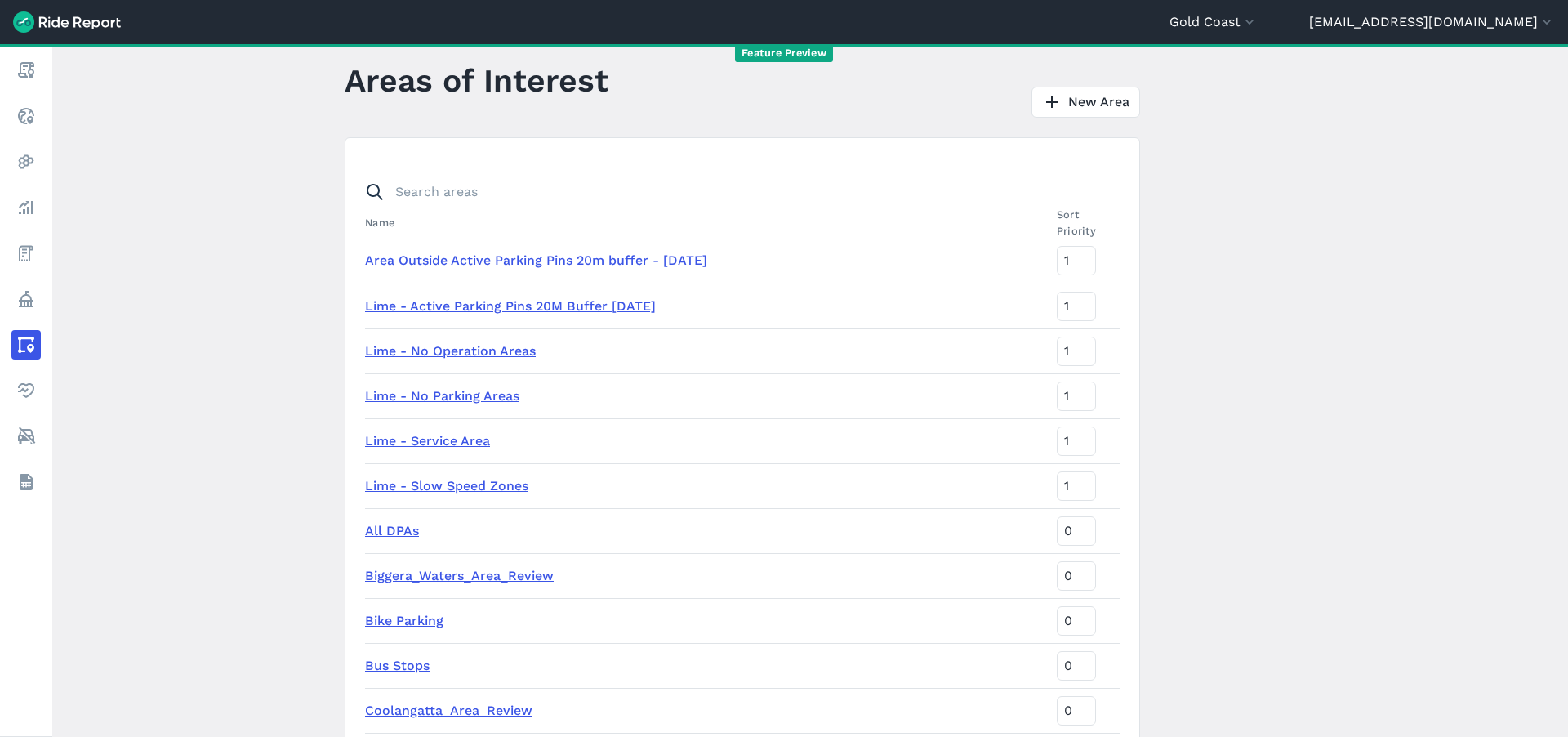
scroll to position [0, 0]
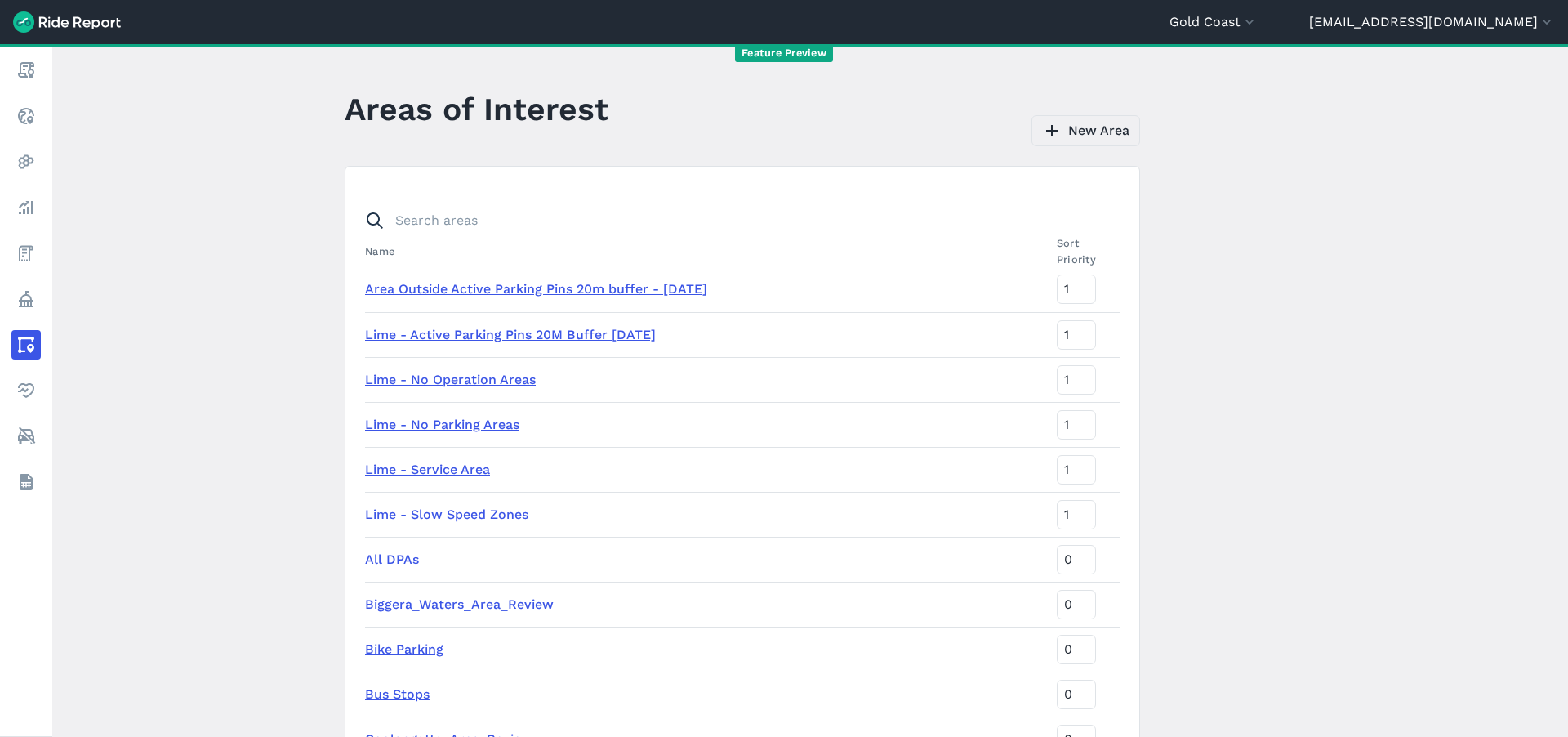
click at [1099, 130] on link "New Area" at bounding box center [1086, 130] width 109 height 31
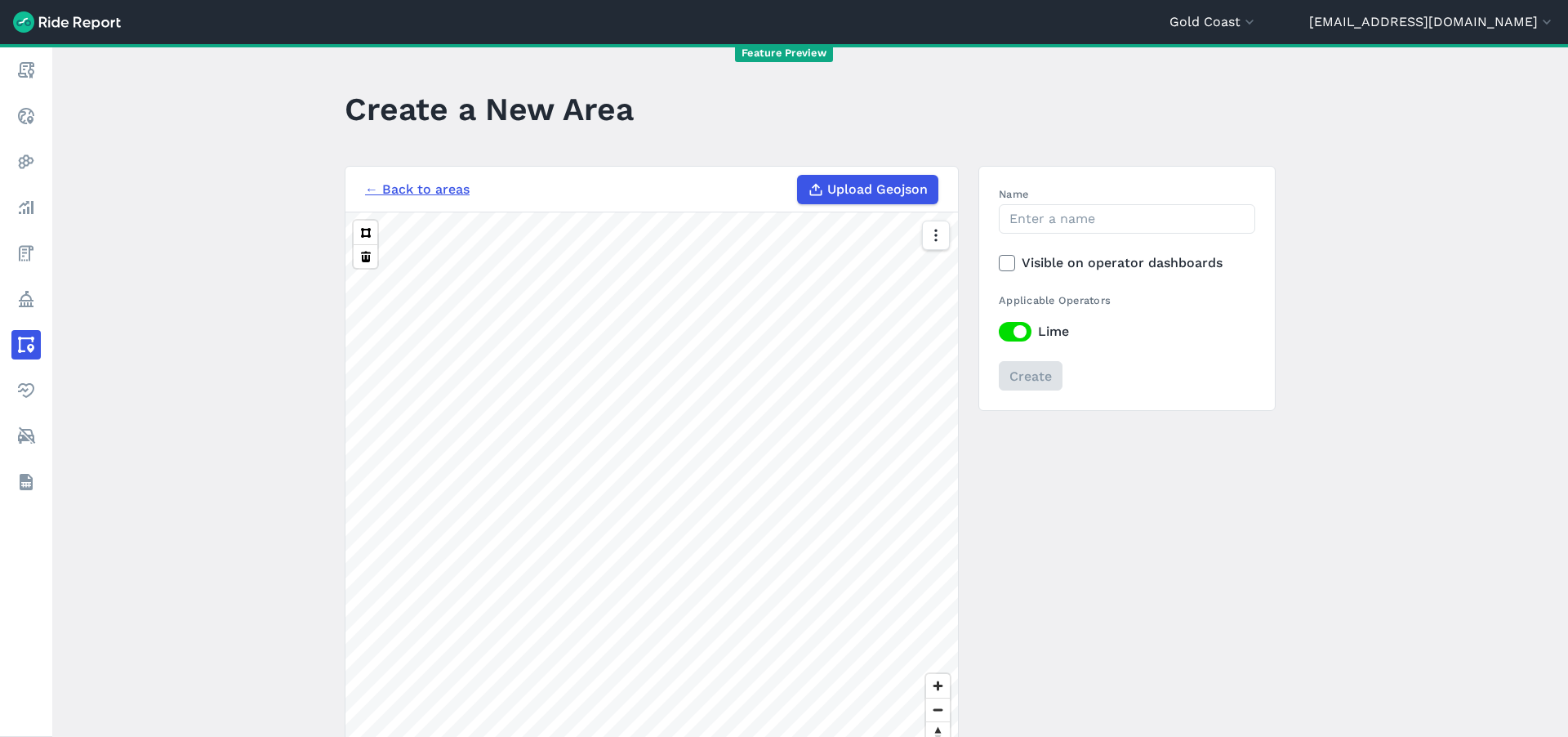
click at [918, 180] on span "Upload Geojson" at bounding box center [877, 189] width 100 height 19
click at [798, 175] on input "Upload Geojson" at bounding box center [797, 175] width 1 height 1
click at [1258, 29] on icon "button" at bounding box center [1250, 23] width 17 height 17
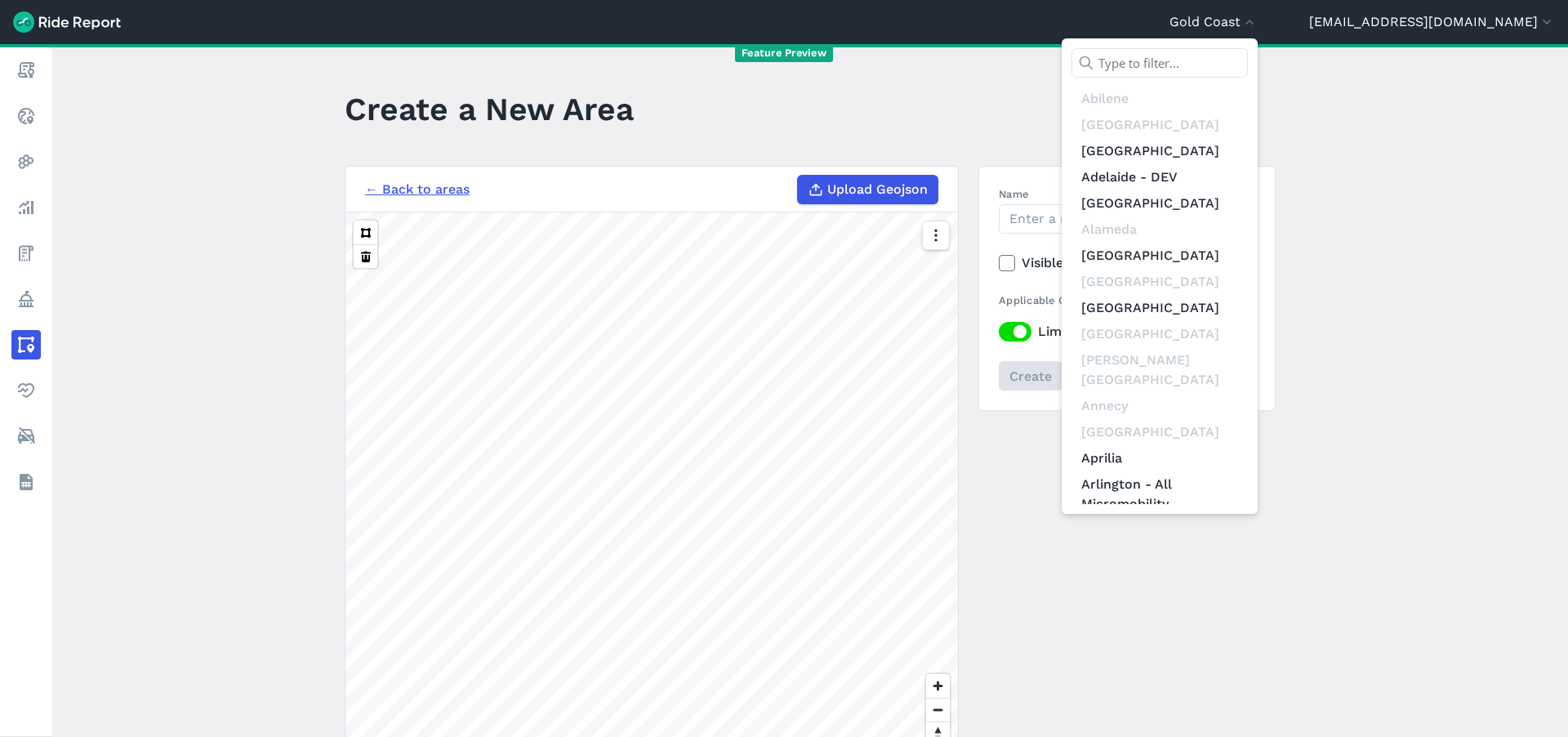
click at [1248, 56] on input "text" at bounding box center [1160, 63] width 176 height 29
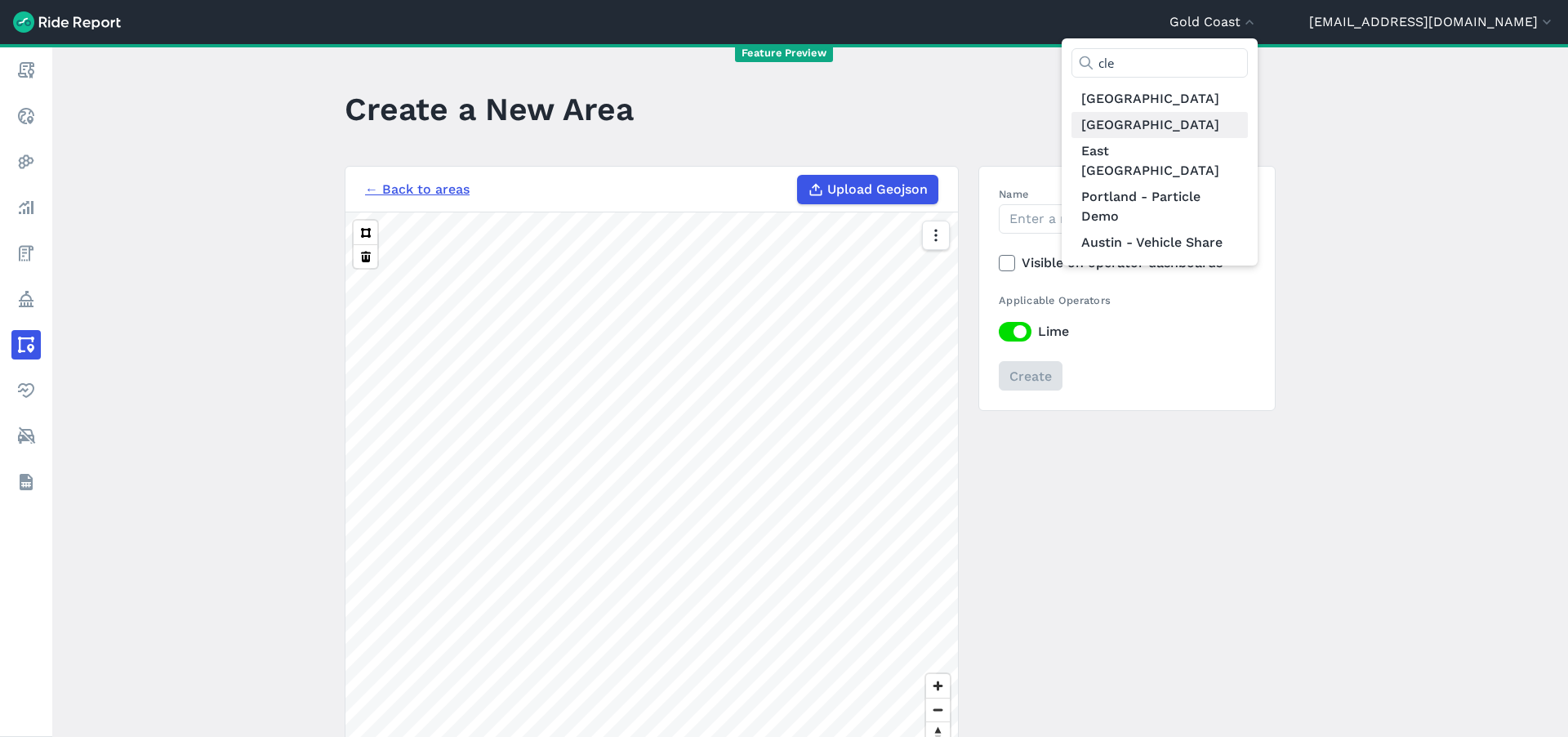
type input "cle"
click at [1248, 120] on link "[GEOGRAPHIC_DATA]" at bounding box center [1160, 125] width 176 height 26
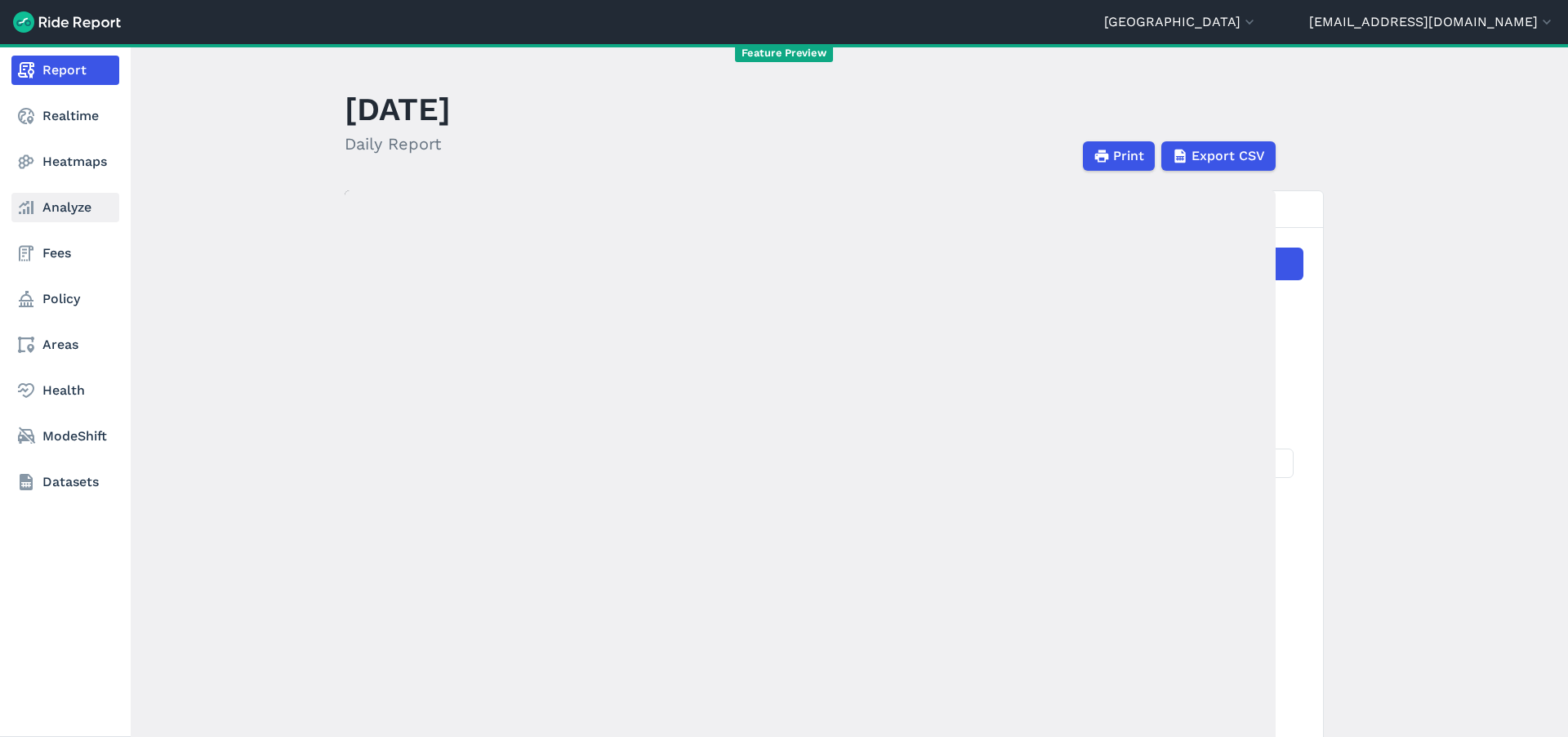
click at [99, 211] on link "Analyze" at bounding box center [65, 207] width 108 height 29
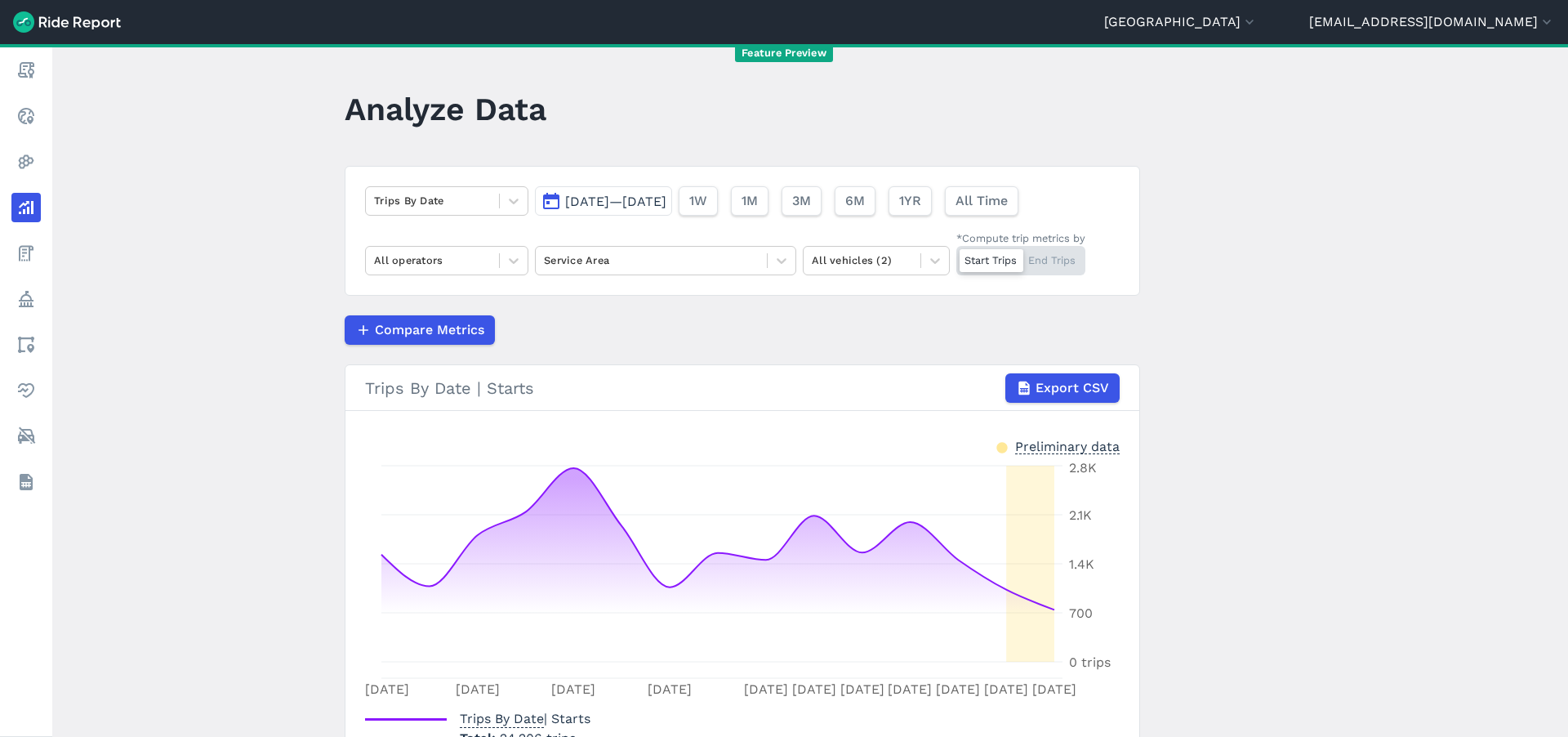
click at [718, 199] on button "1W" at bounding box center [698, 201] width 39 height 29
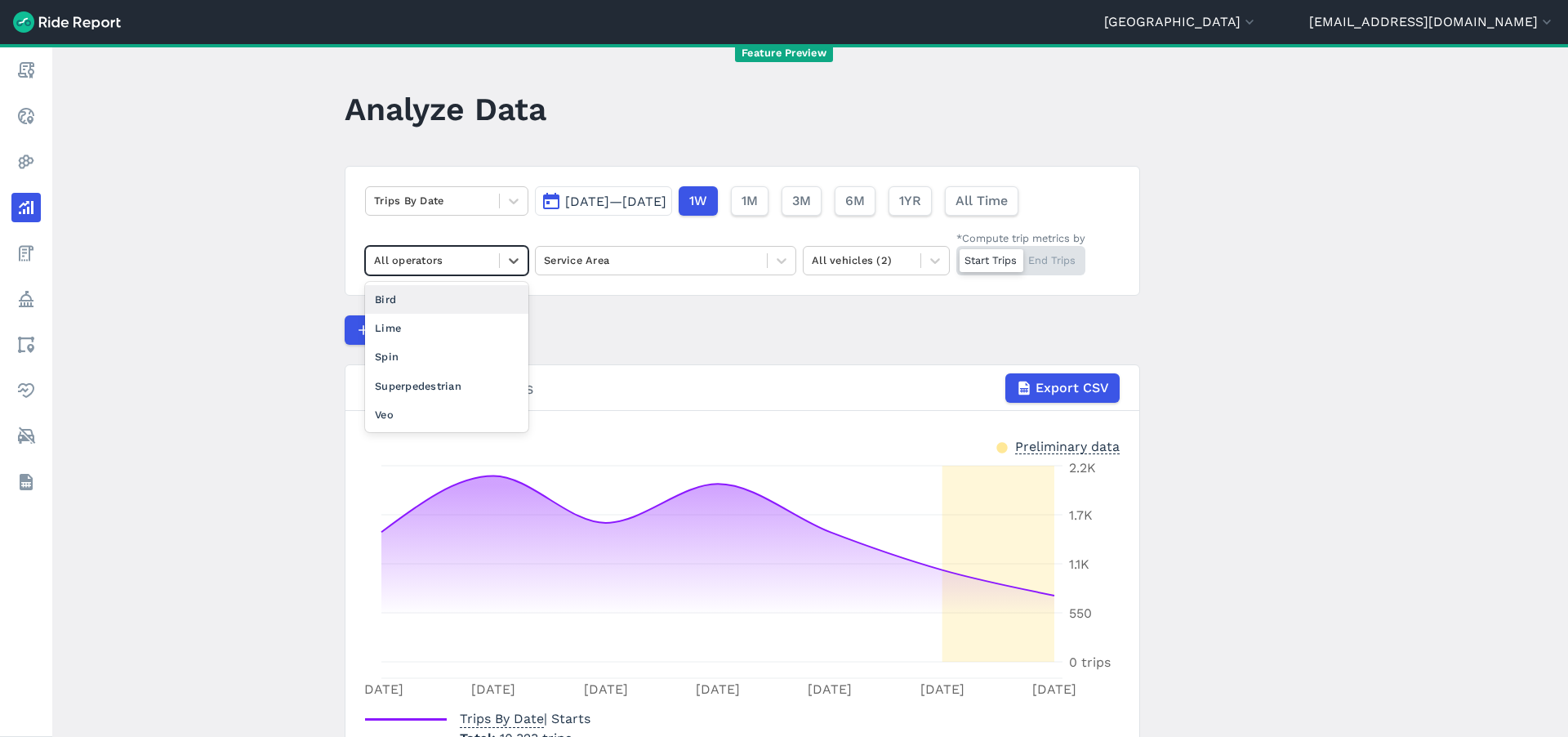
click at [426, 270] on div at bounding box center [433, 260] width 117 height 18
click at [429, 306] on div "Bird" at bounding box center [447, 299] width 164 height 28
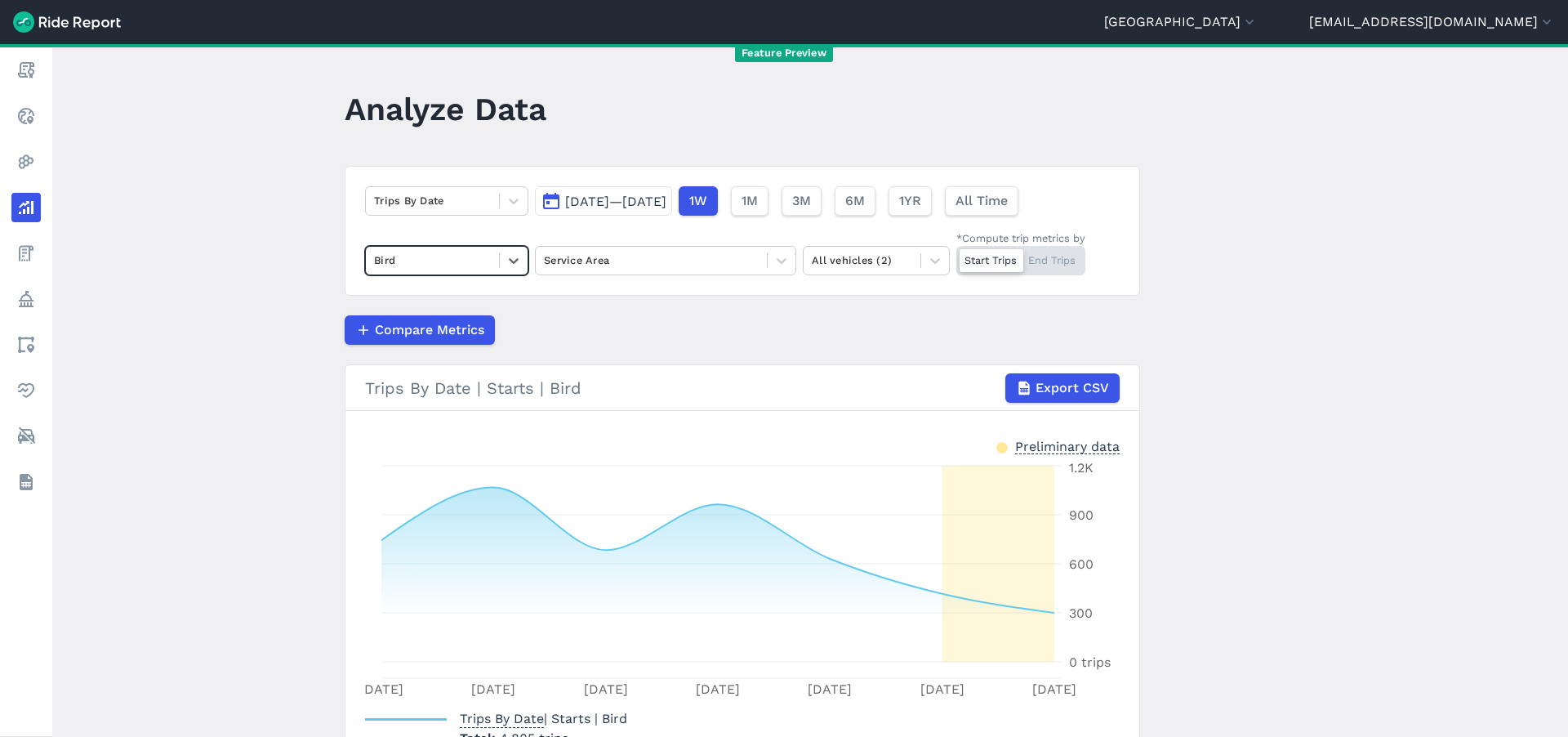
drag, startPoint x: 438, startPoint y: 256, endPoint x: 439, endPoint y: 266, distance: 10.0
click at [438, 256] on div at bounding box center [433, 260] width 117 height 18
click at [435, 322] on div "Lime" at bounding box center [447, 328] width 164 height 28
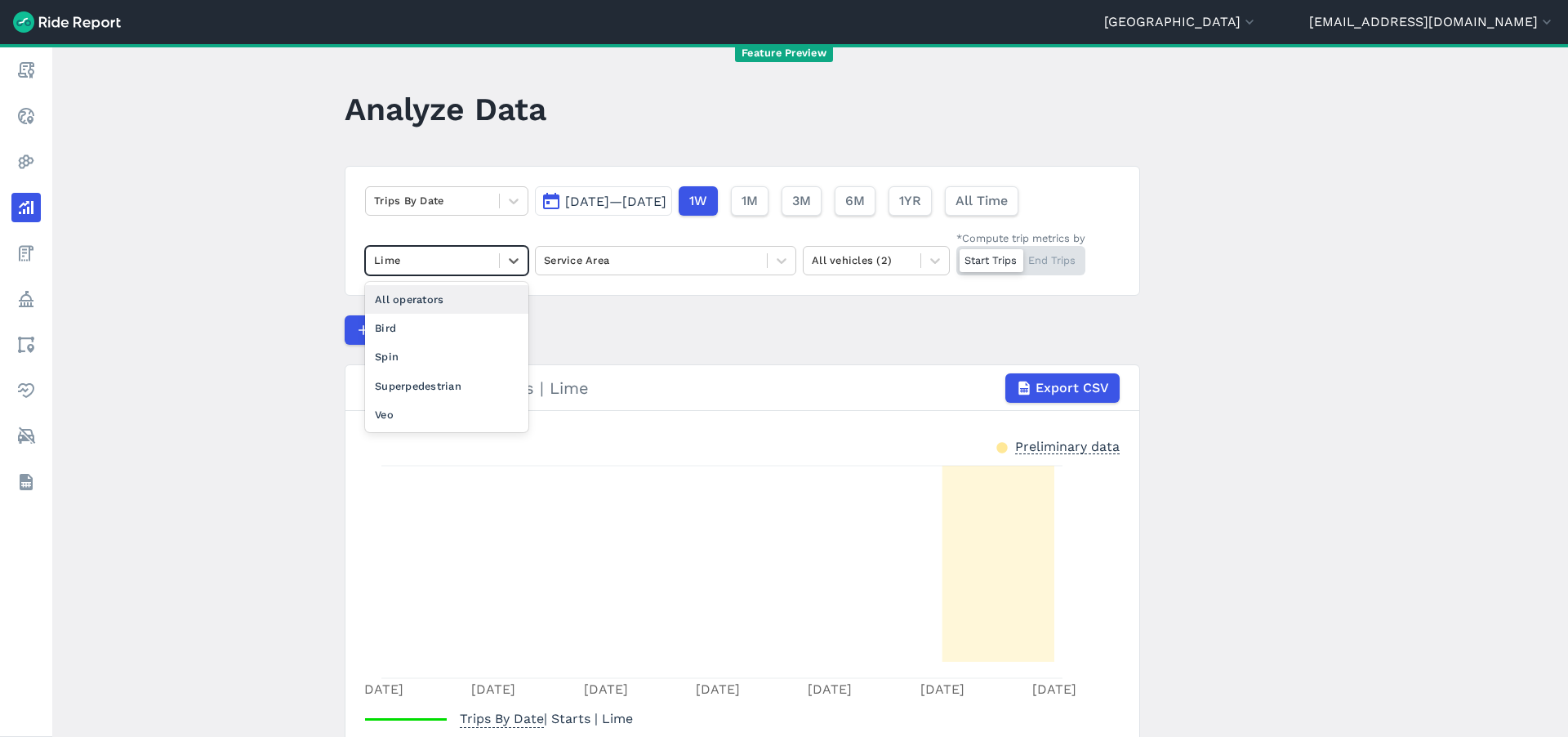
click at [449, 267] on div at bounding box center [433, 260] width 117 height 18
click at [444, 353] on div "Spin" at bounding box center [447, 357] width 164 height 28
click at [443, 266] on div at bounding box center [433, 260] width 117 height 18
click at [439, 382] on div "Superpedestrian" at bounding box center [447, 386] width 164 height 28
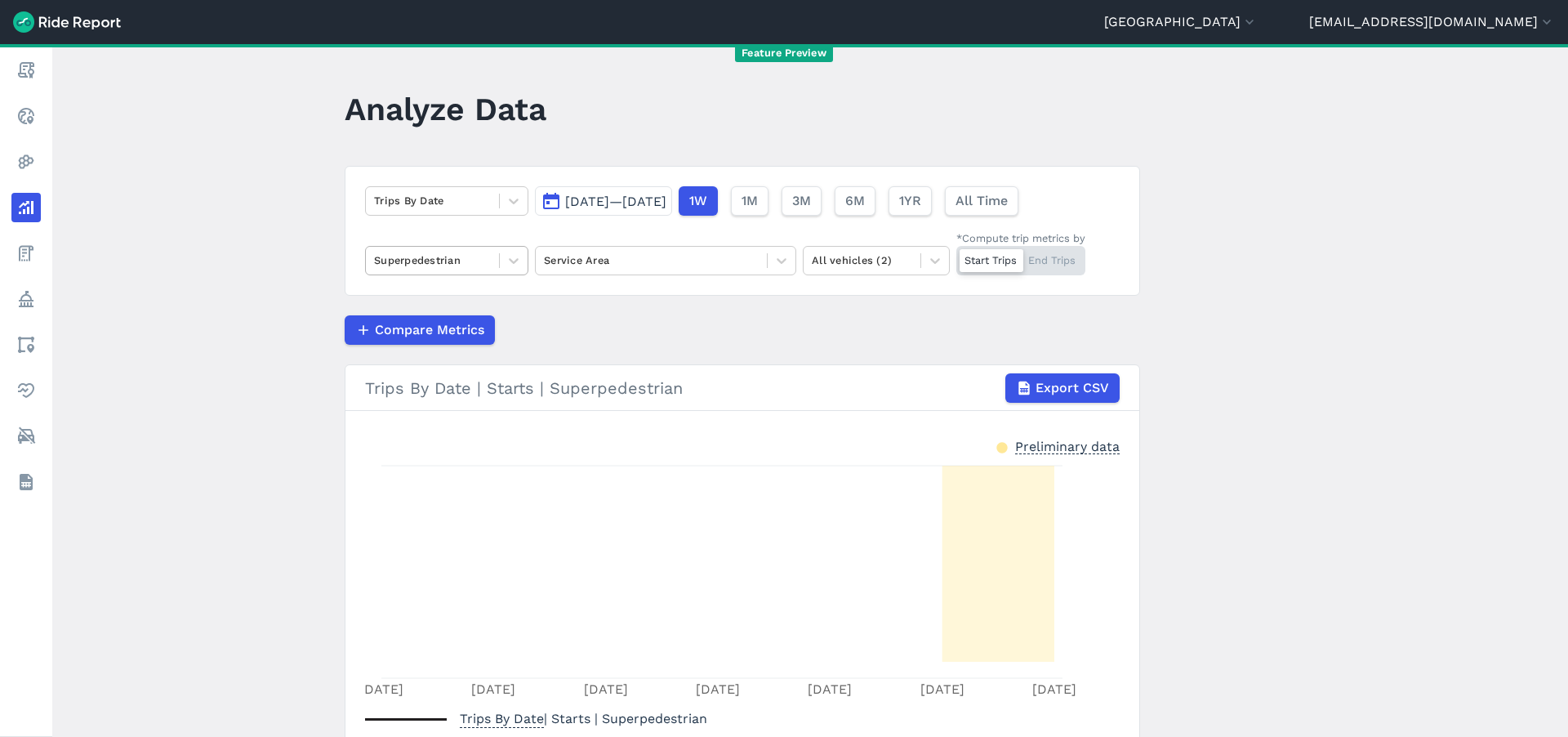
drag, startPoint x: 468, startPoint y: 236, endPoint x: 468, endPoint y: 266, distance: 30.0
click at [468, 236] on div "Trips By Date Oct 1, 2025—Oct 7, 2025 1W 1M 3M 6M 1YR All Time Superpedestrian …" at bounding box center [743, 230] width 795 height 130
click at [469, 267] on div at bounding box center [433, 260] width 117 height 18
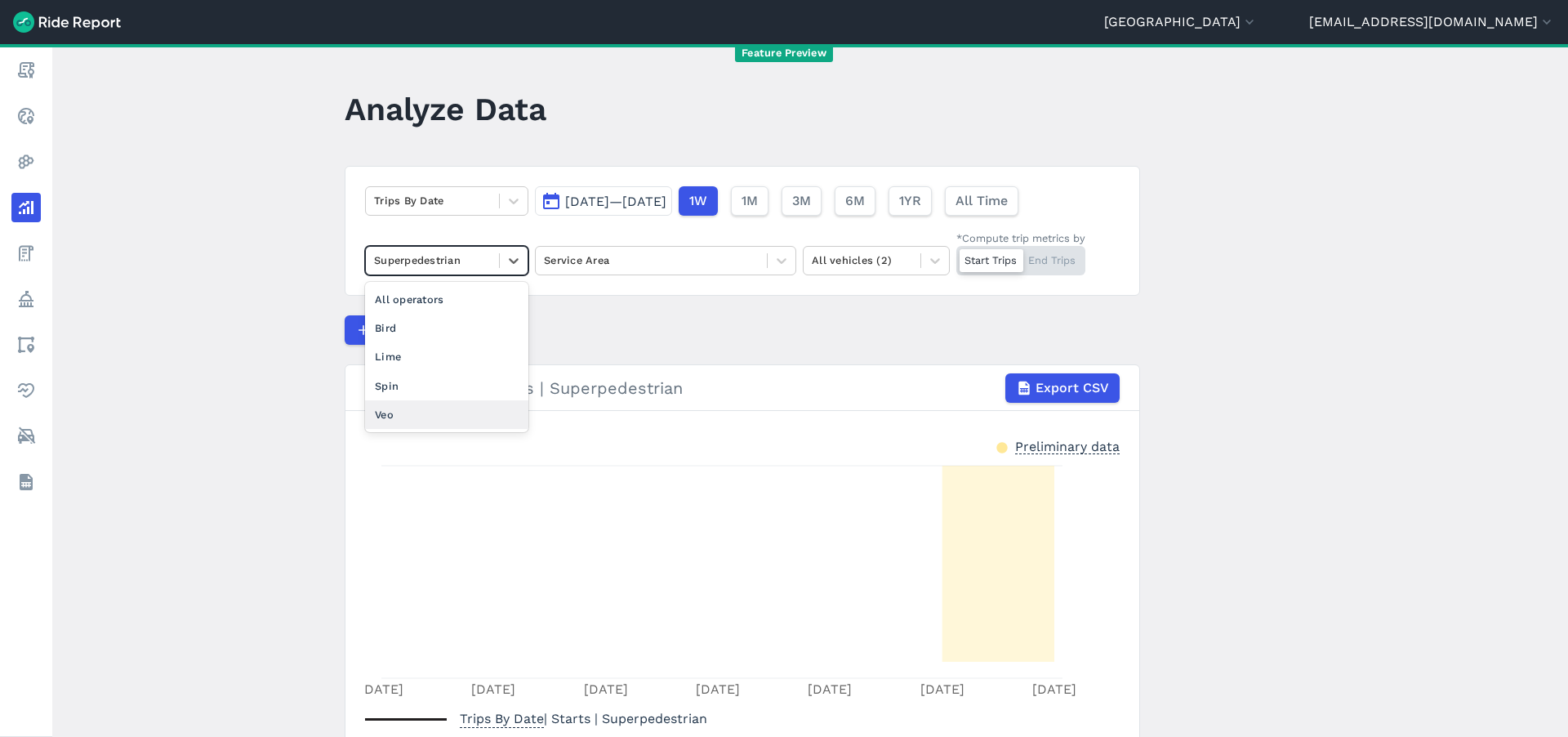
click at [449, 404] on div "Veo" at bounding box center [447, 414] width 164 height 28
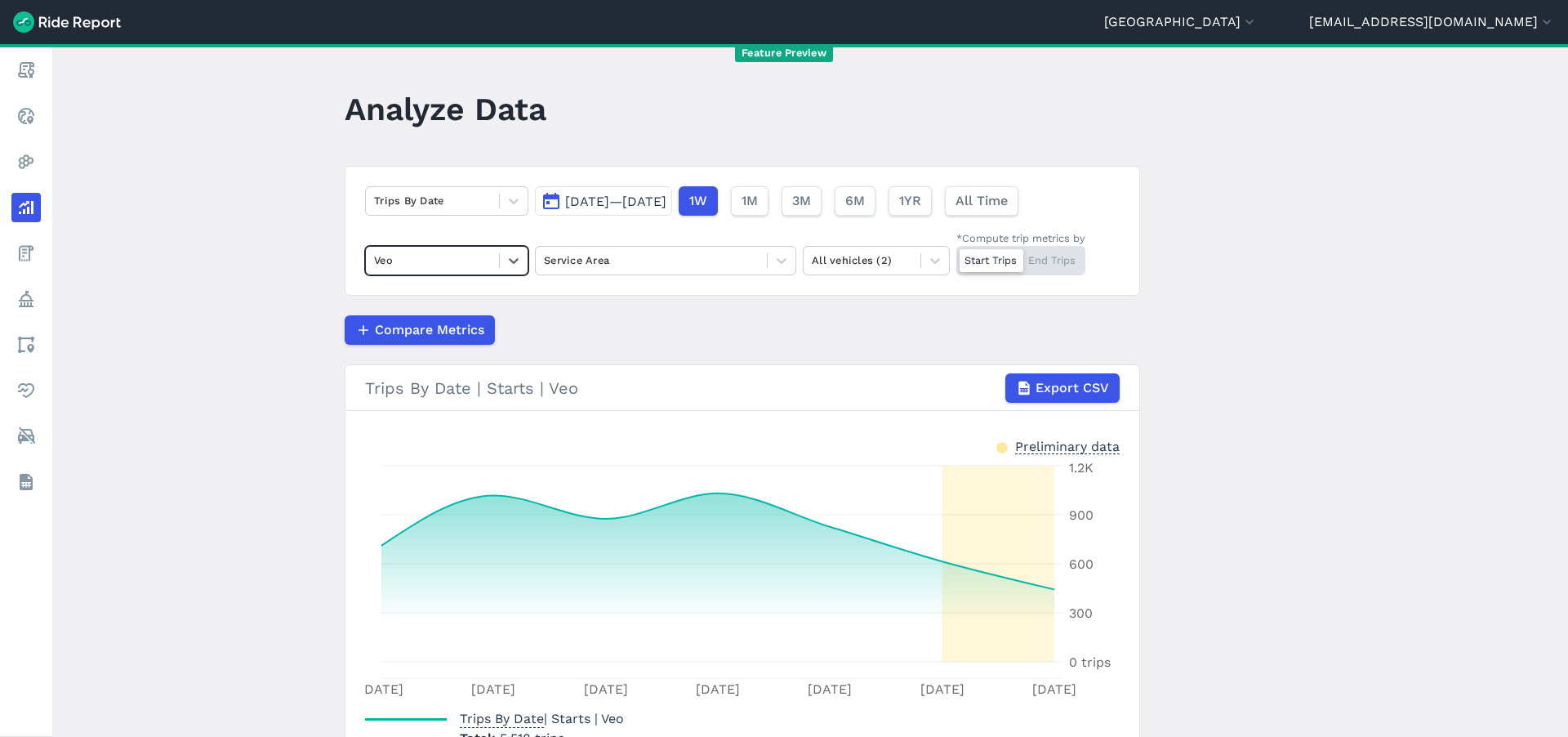
click at [465, 260] on div at bounding box center [433, 260] width 117 height 18
click at [450, 308] on div "All operators" at bounding box center [447, 299] width 164 height 28
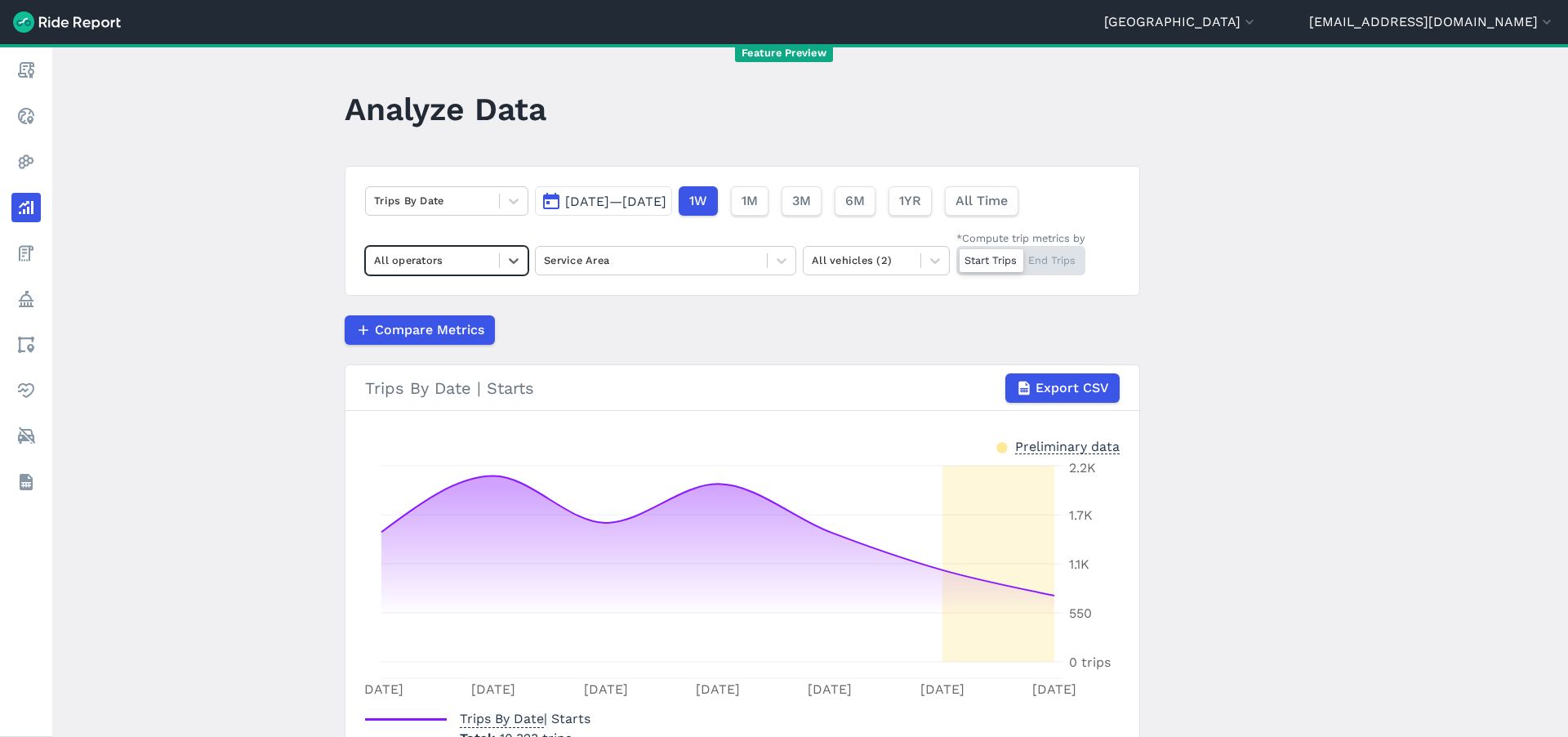
click at [708, 333] on div "Compare Metrics" at bounding box center [743, 329] width 795 height 29
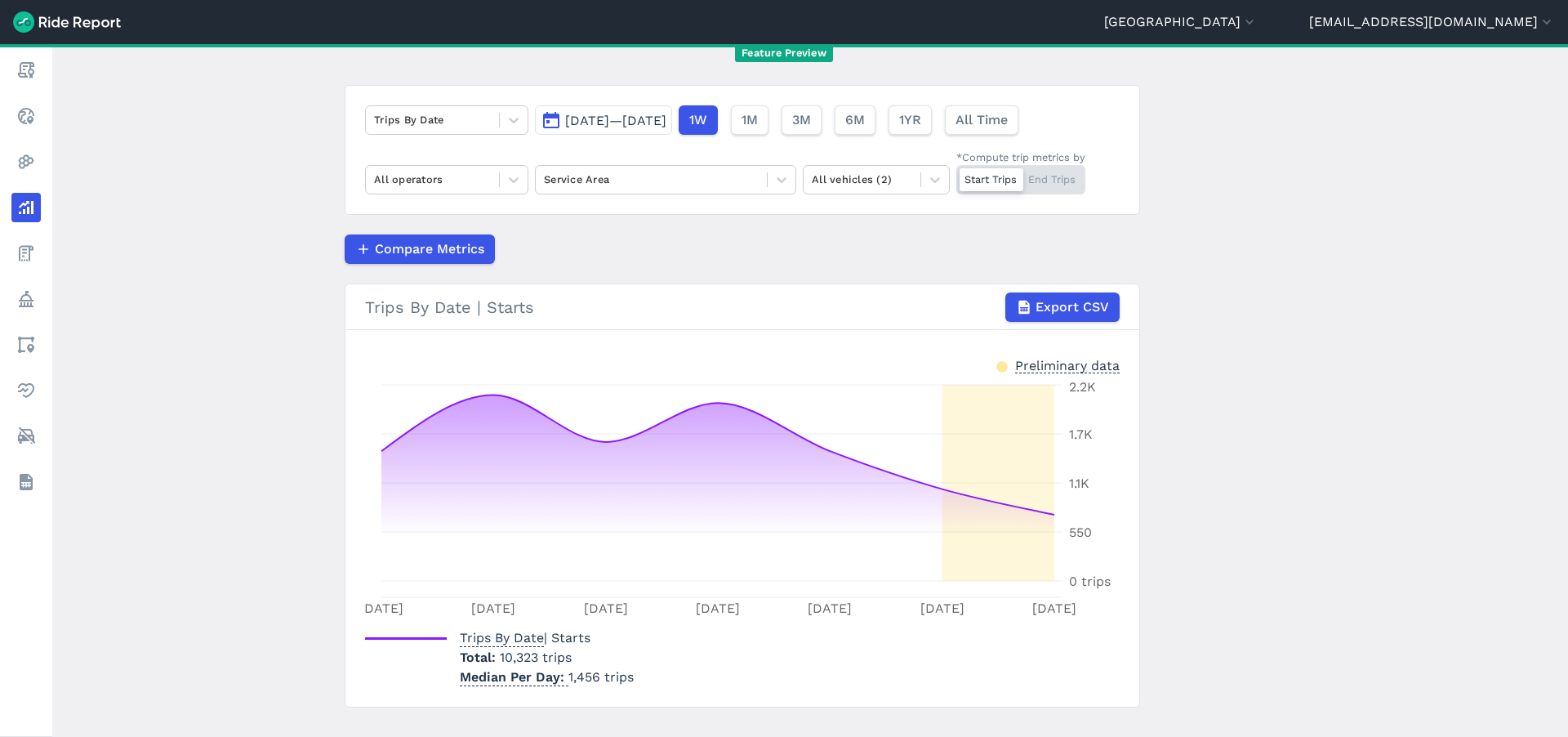
scroll to position [79, 0]
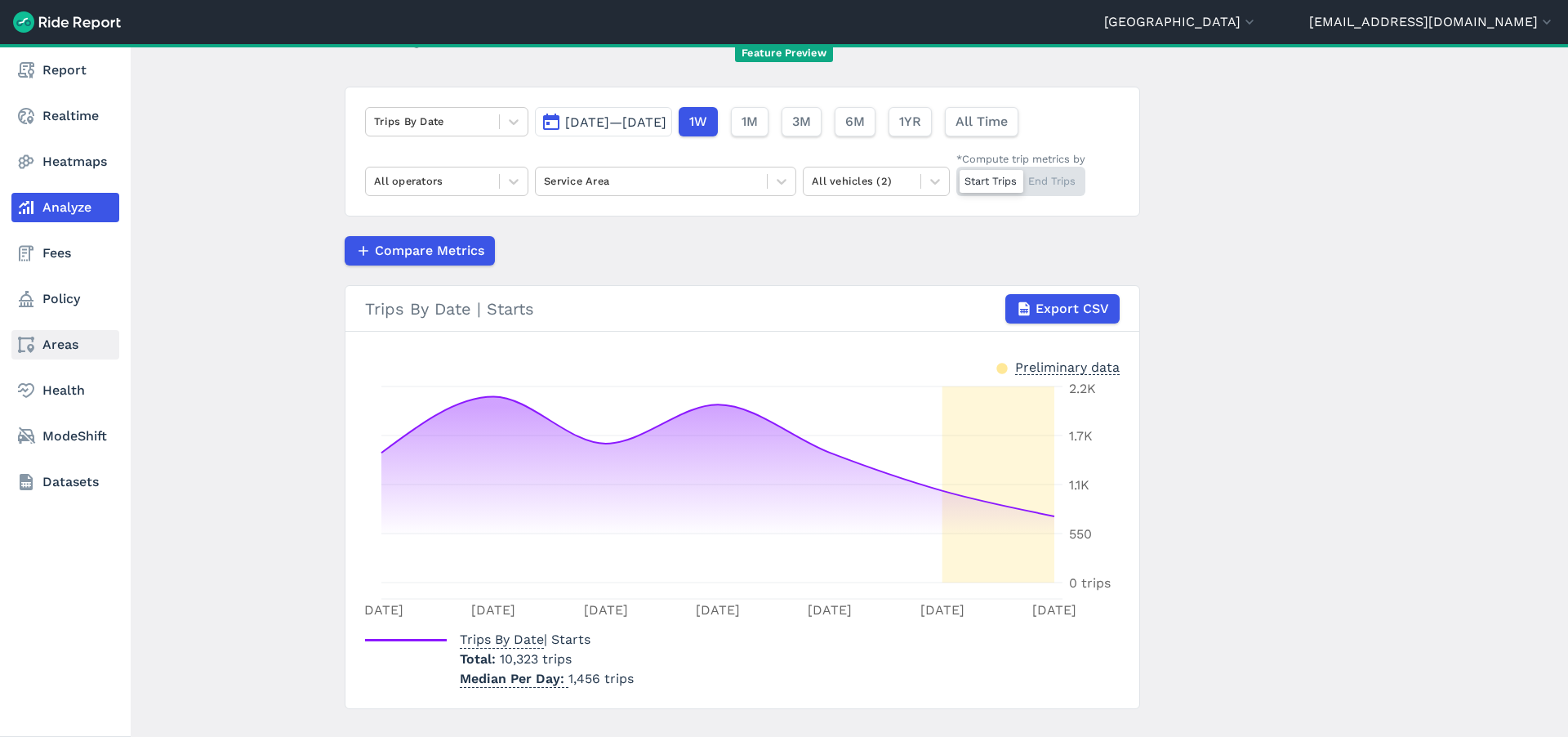
click at [71, 358] on link "Areas" at bounding box center [65, 344] width 108 height 29
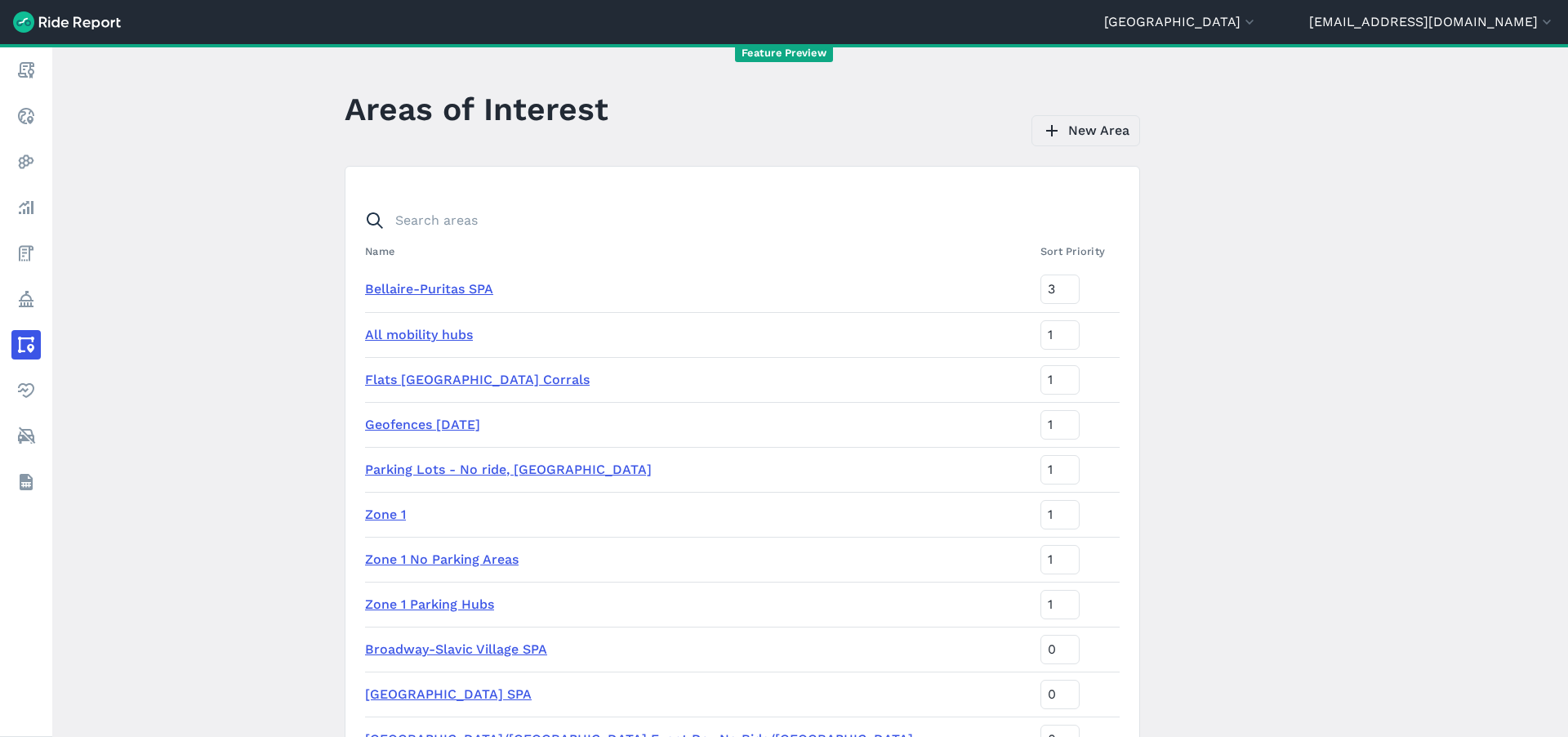
click at [1105, 133] on link "New Area" at bounding box center [1086, 130] width 109 height 31
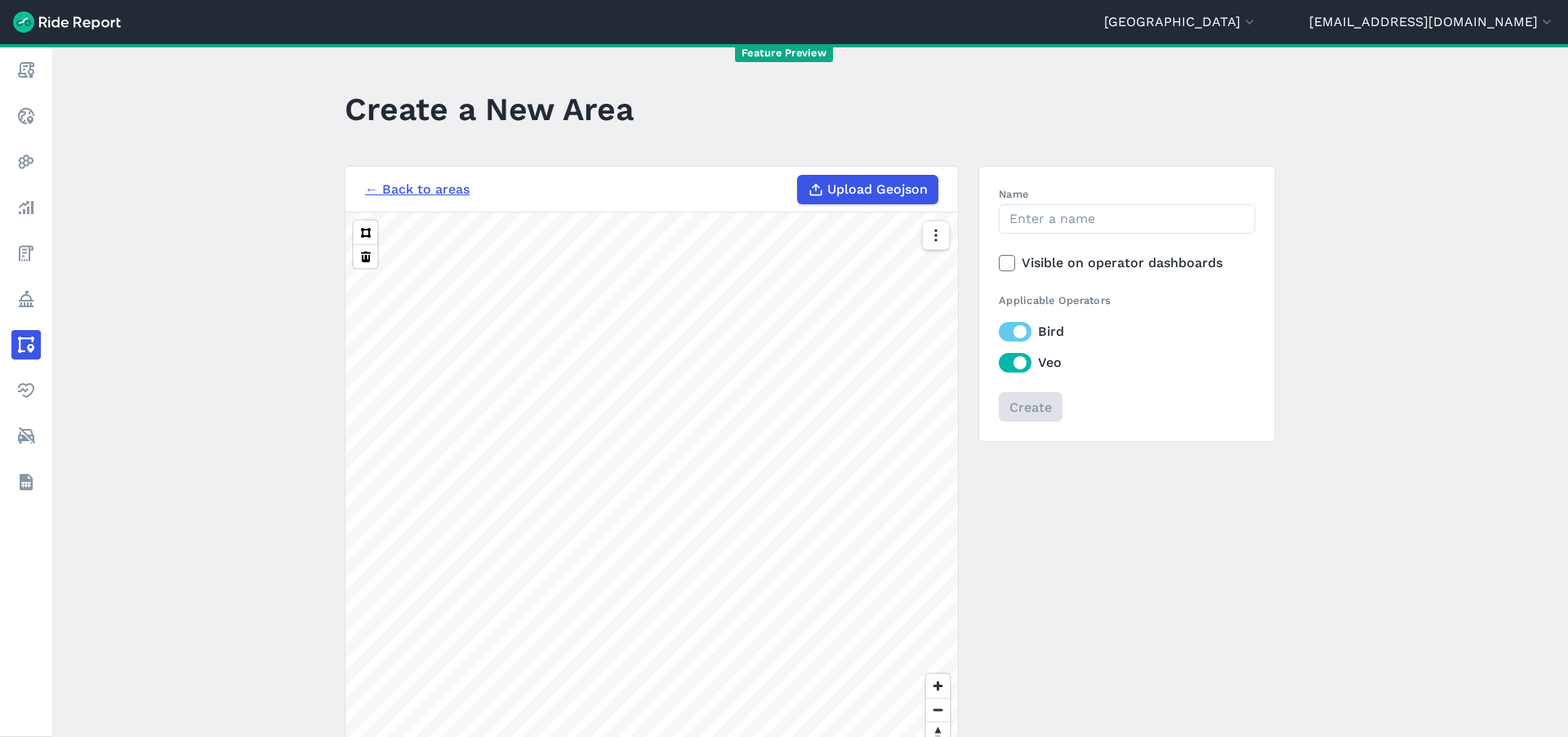
click at [858, 196] on span "Upload Geojson" at bounding box center [877, 189] width 100 height 19
click at [798, 175] on input "Upload Geojson" at bounding box center [797, 175] width 1 height 1
type input "C:\fakepath\GCTRA_Stops_Dissolved.geojson"
click at [1122, 217] on input "Name" at bounding box center [1127, 218] width 256 height 29
click at [1058, 219] on input "GCTRA-stops-20ft" at bounding box center [1127, 218] width 256 height 29
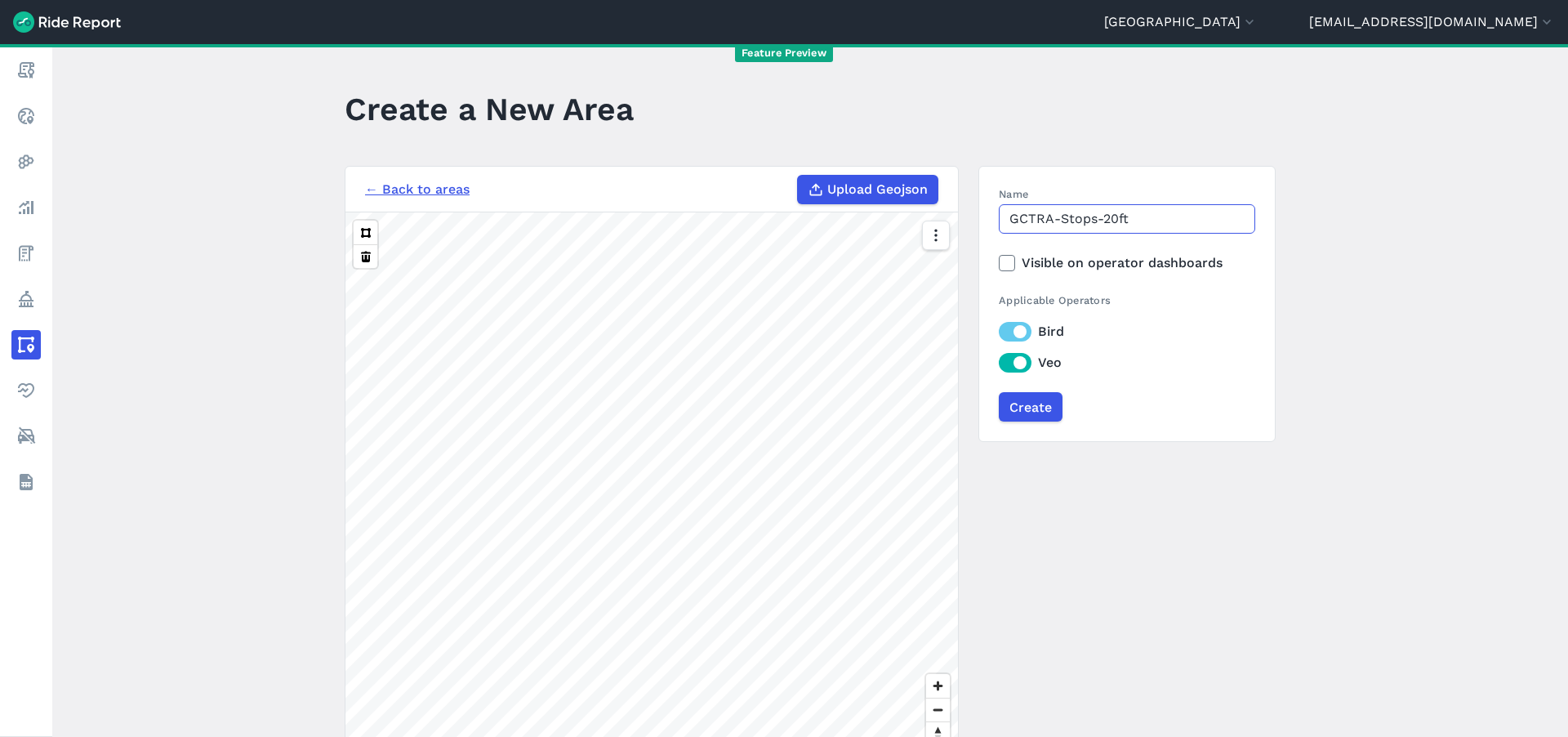
type input "GCTRA-Stops-20ft"
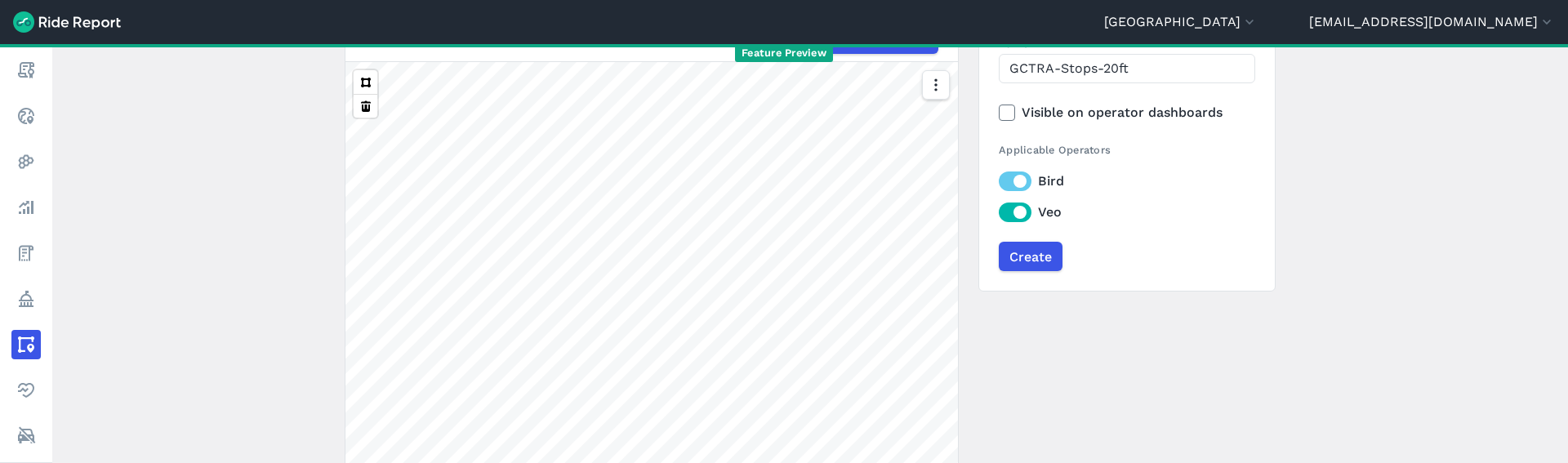
scroll to position [295, 0]
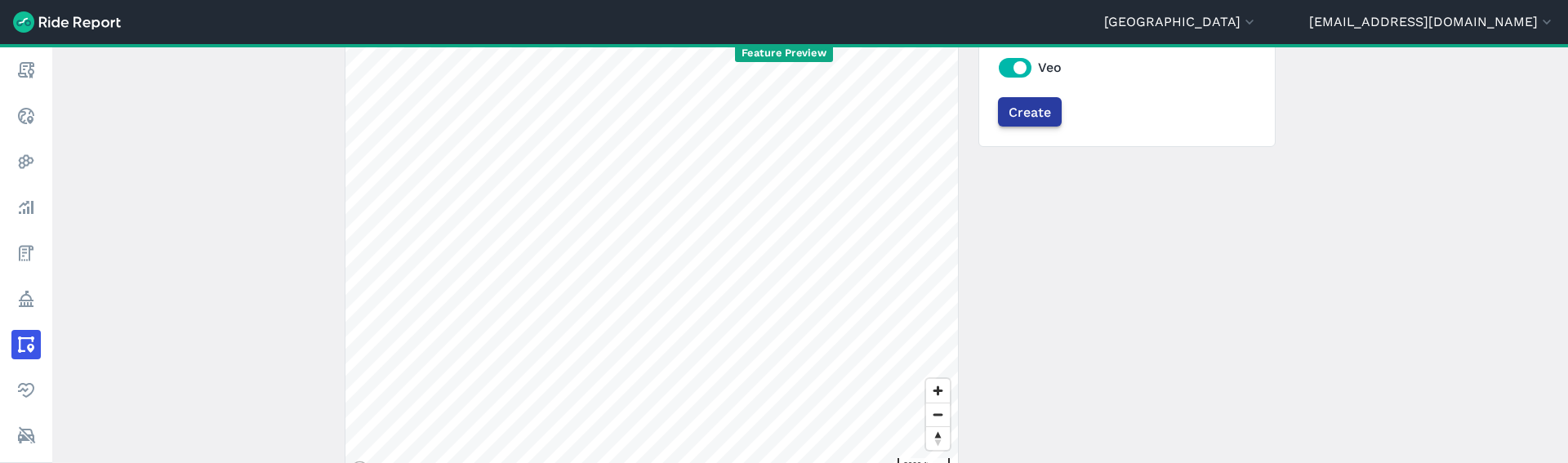
click at [1043, 108] on input "Create" at bounding box center [1030, 111] width 63 height 29
click at [1132, 305] on div "← Back to areas Upload Geojson Revert geometry 3000 ft Name GCTRA-Stops-20ft Vi…" at bounding box center [810, 178] width 931 height 614
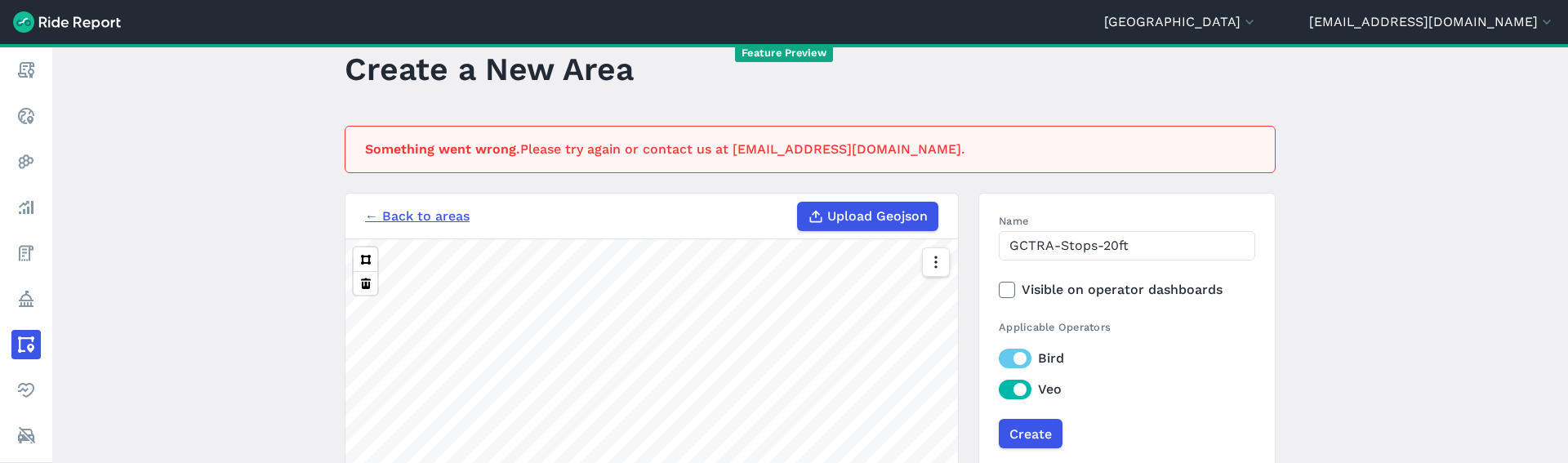
scroll to position [20, 0]
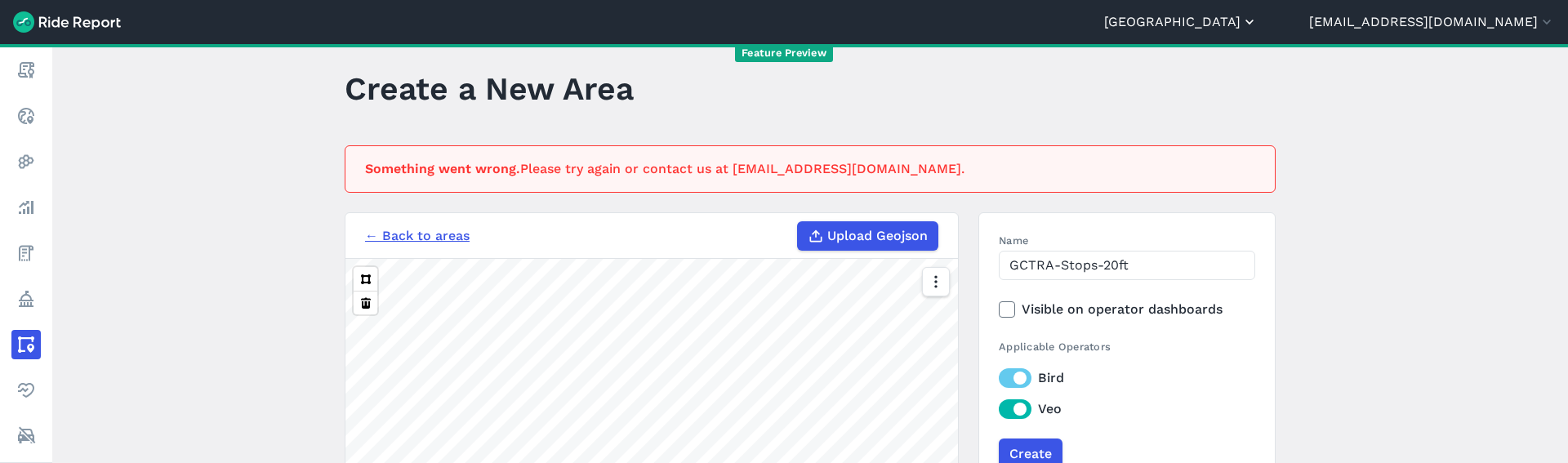
click at [1258, 27] on button "[GEOGRAPHIC_DATA]" at bounding box center [1181, 22] width 154 height 19
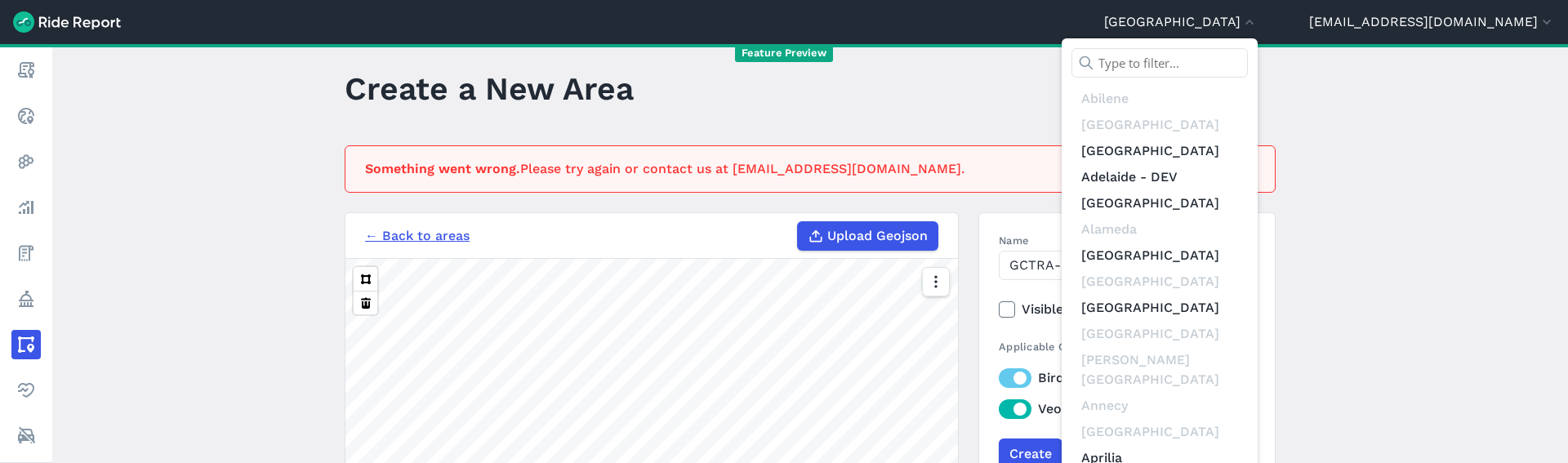
click at [1248, 71] on input "text" at bounding box center [1160, 63] width 176 height 29
drag, startPoint x: 998, startPoint y: 116, endPoint x: 1021, endPoint y: 140, distance: 33.2
click at [999, 116] on div at bounding box center [784, 232] width 1568 height 463
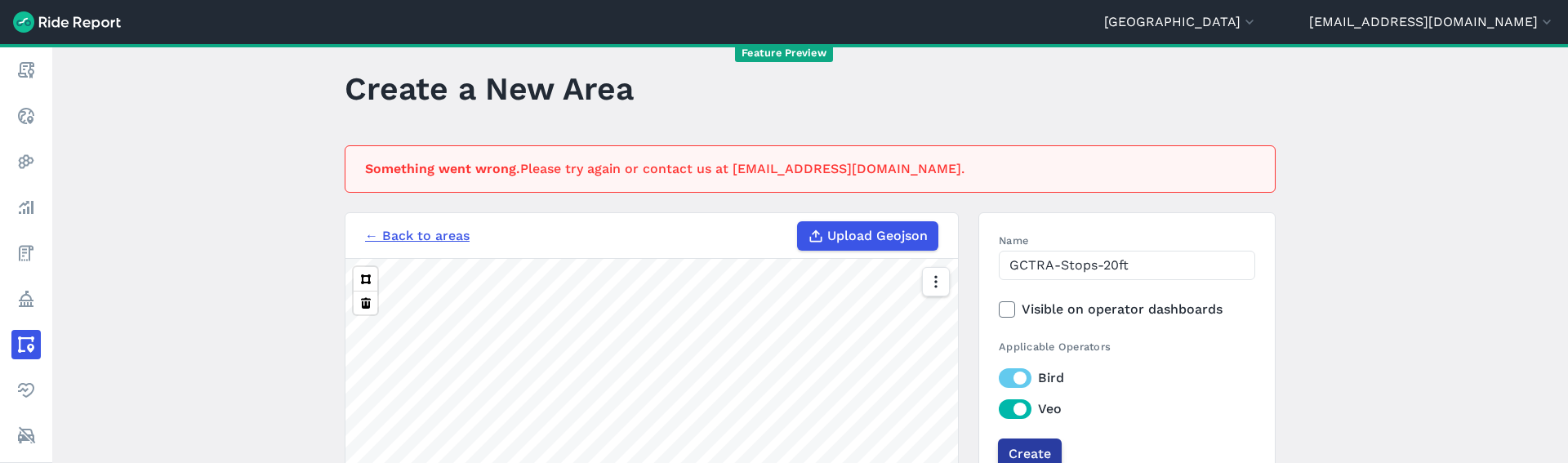
click at [1045, 445] on input "Create" at bounding box center [1030, 453] width 63 height 29
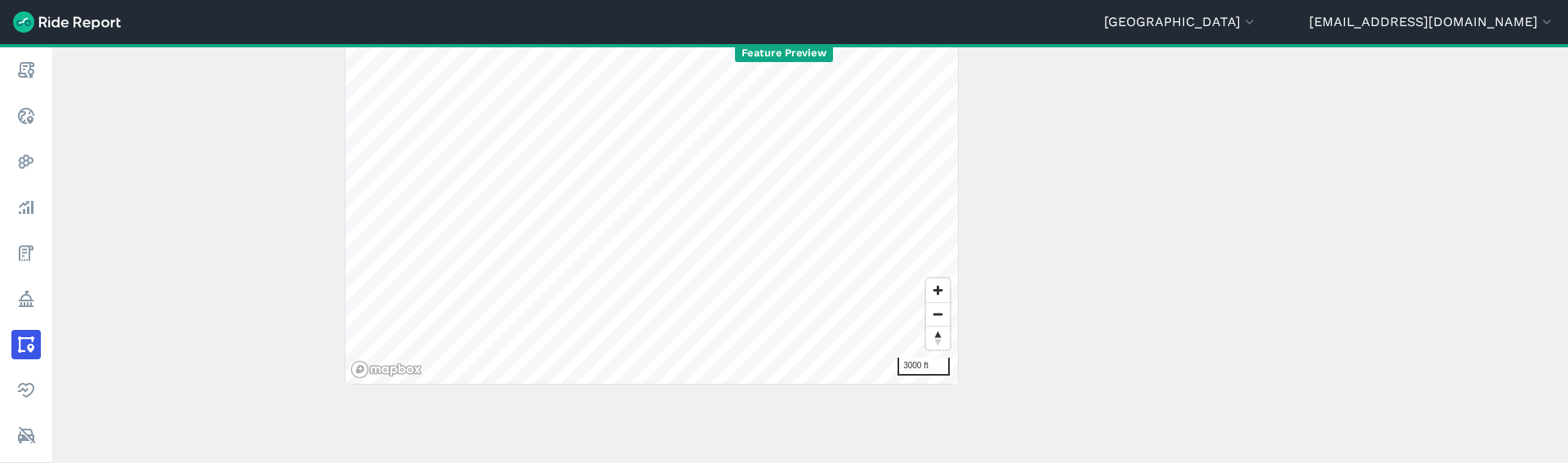
scroll to position [0, 0]
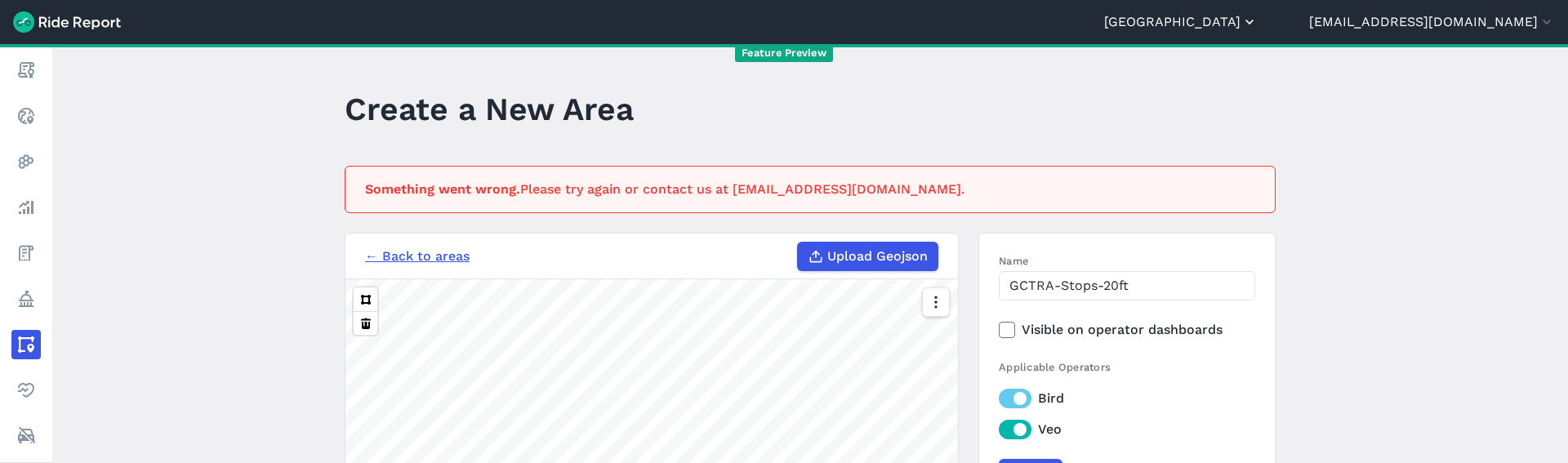
click at [1258, 25] on button "[GEOGRAPHIC_DATA]" at bounding box center [1181, 22] width 154 height 19
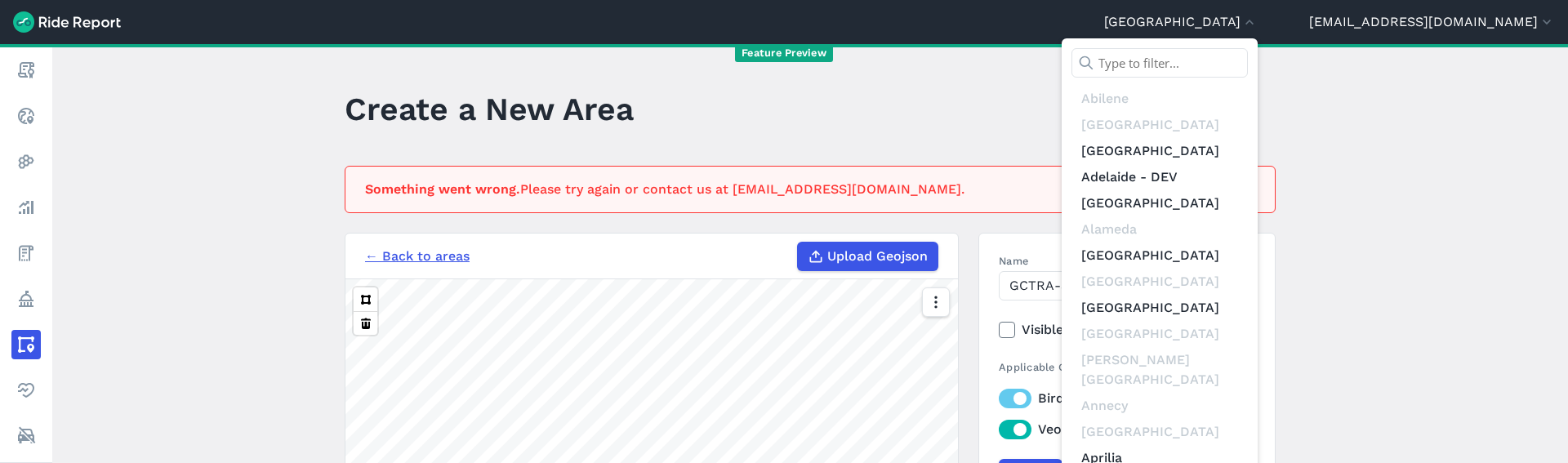
click at [1248, 69] on input "text" at bounding box center [1160, 63] width 176 height 29
type input "n"
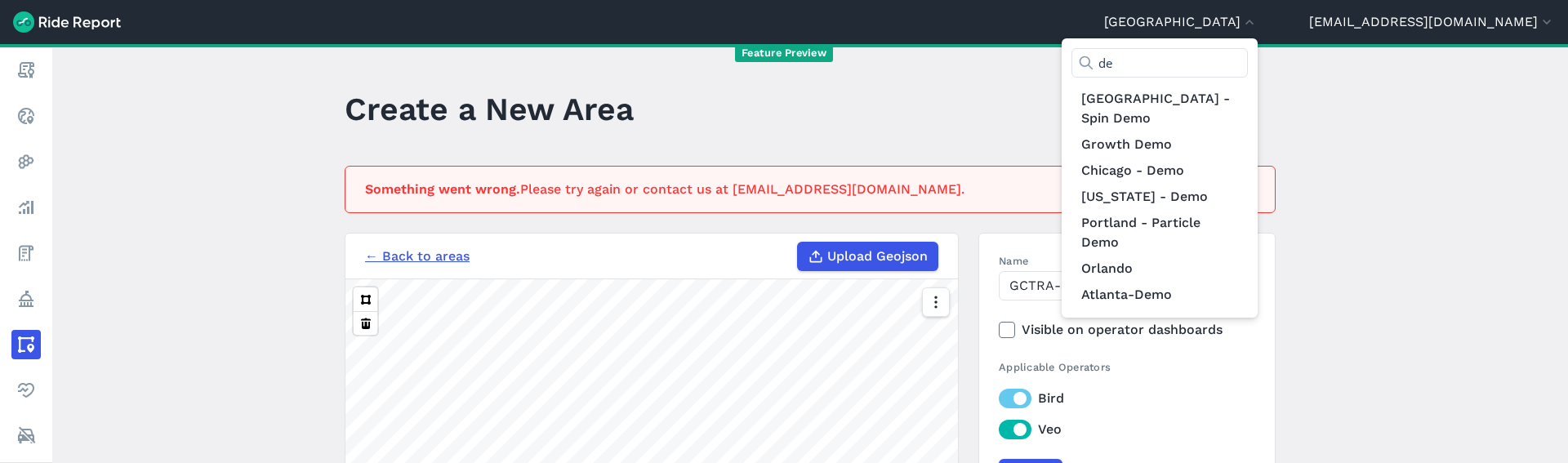
type input "d"
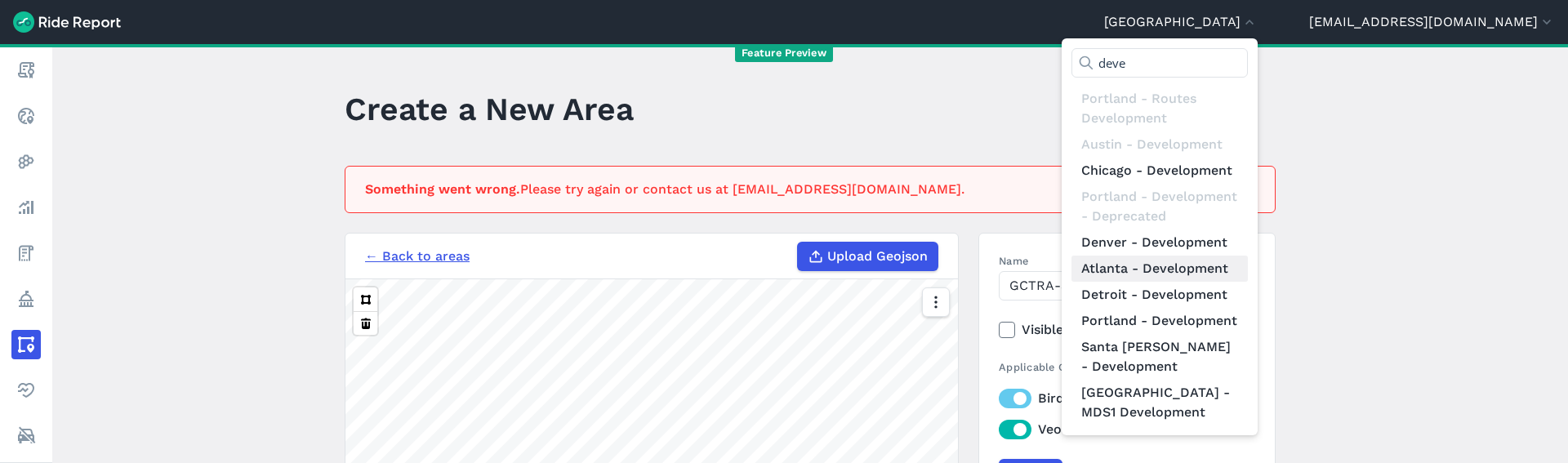
scroll to position [39, 0]
type input "deve"
click at [1237, 334] on link "Portland - Development" at bounding box center [1160, 321] width 176 height 26
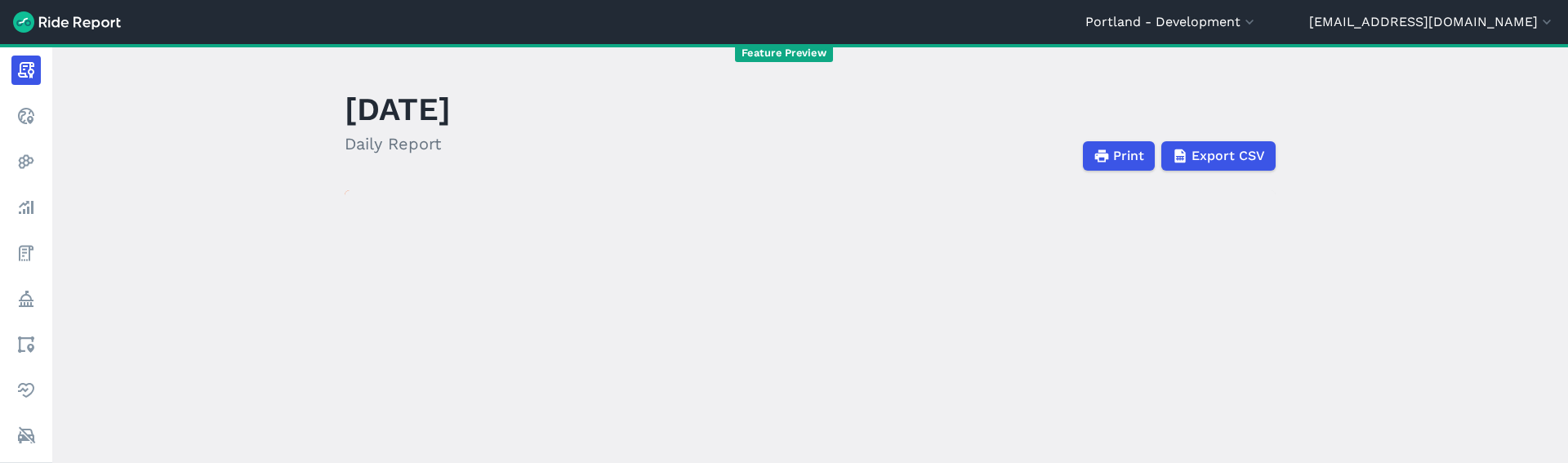
click at [470, 165] on div "October 7, 2025 Daily Report" at bounding box center [408, 127] width 126 height 88
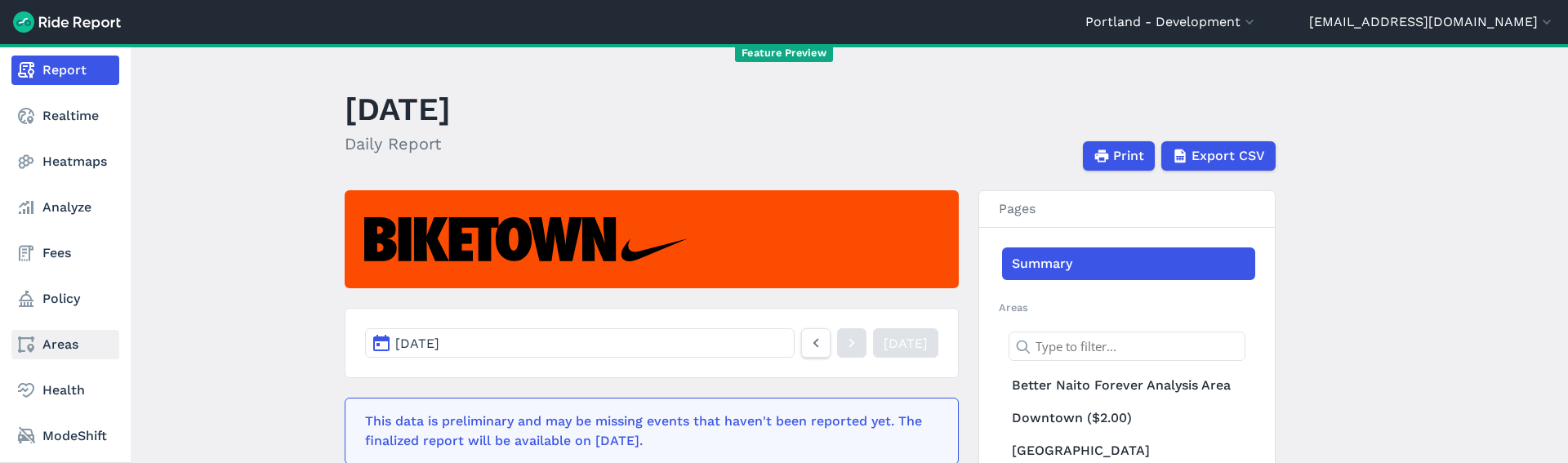
click at [79, 350] on link "Areas" at bounding box center [65, 344] width 108 height 29
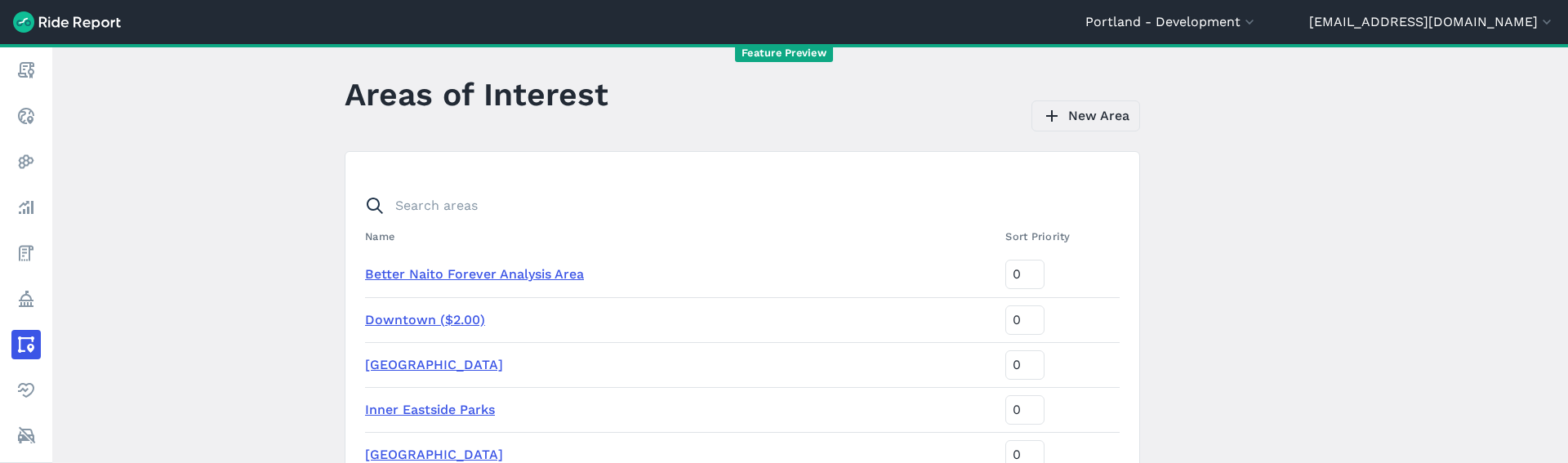
scroll to position [16, 0]
click at [1107, 116] on link "New Area" at bounding box center [1086, 114] width 109 height 31
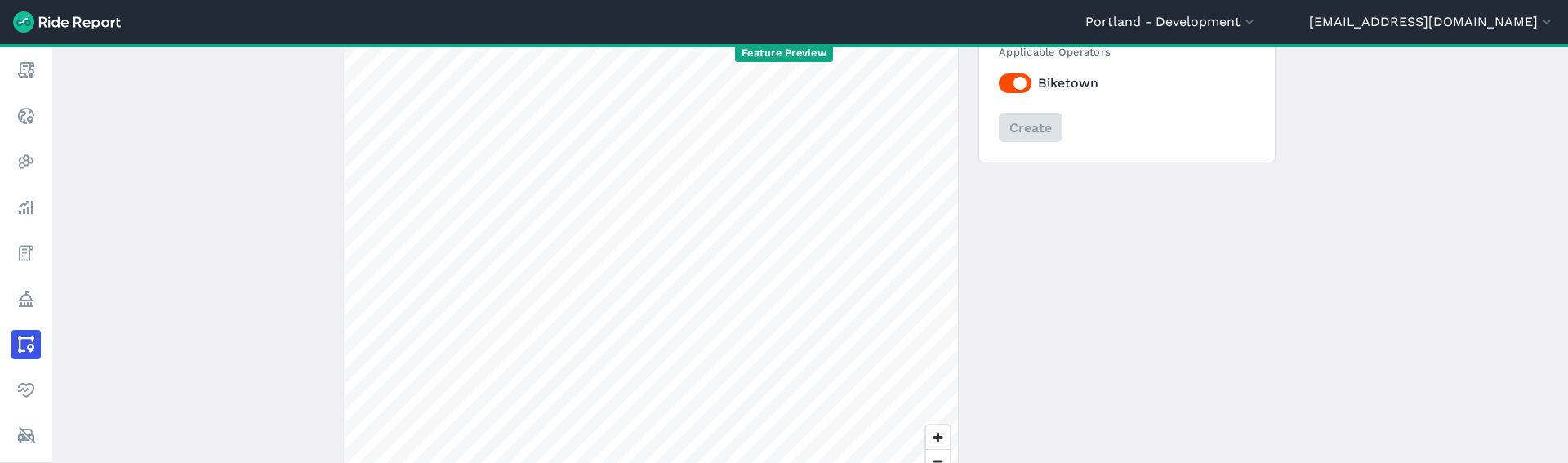
scroll to position [62, 0]
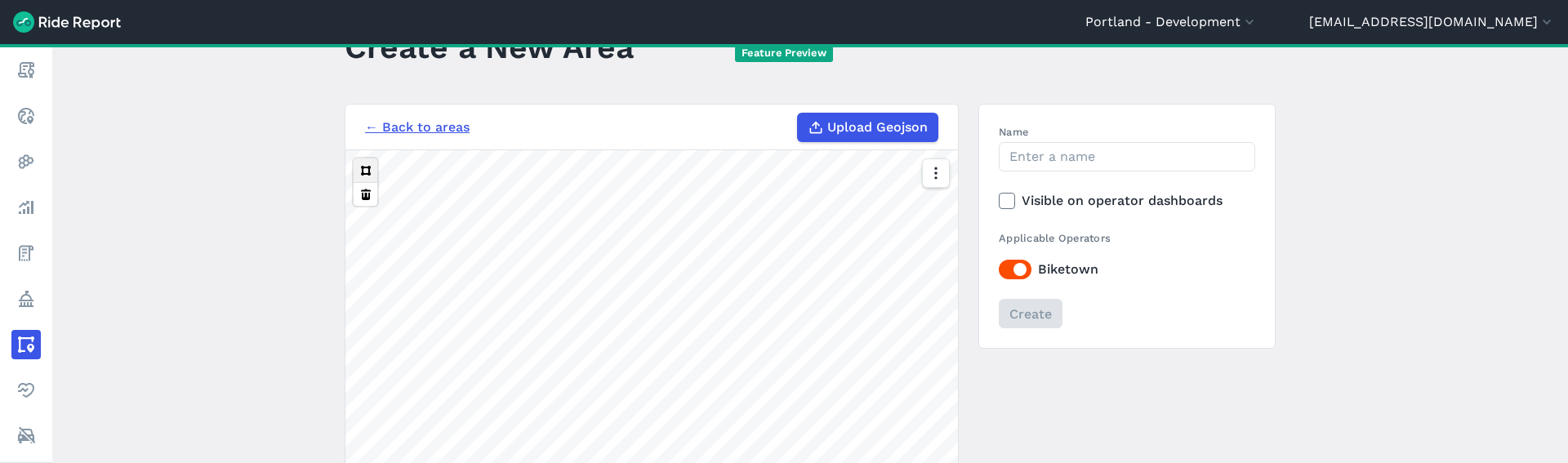
click at [363, 173] on button at bounding box center [365, 170] width 23 height 23
click at [356, 170] on button at bounding box center [365, 170] width 23 height 23
click at [353, 166] on button at bounding box center [365, 170] width 23 height 23
click at [363, 173] on button at bounding box center [365, 170] width 23 height 23
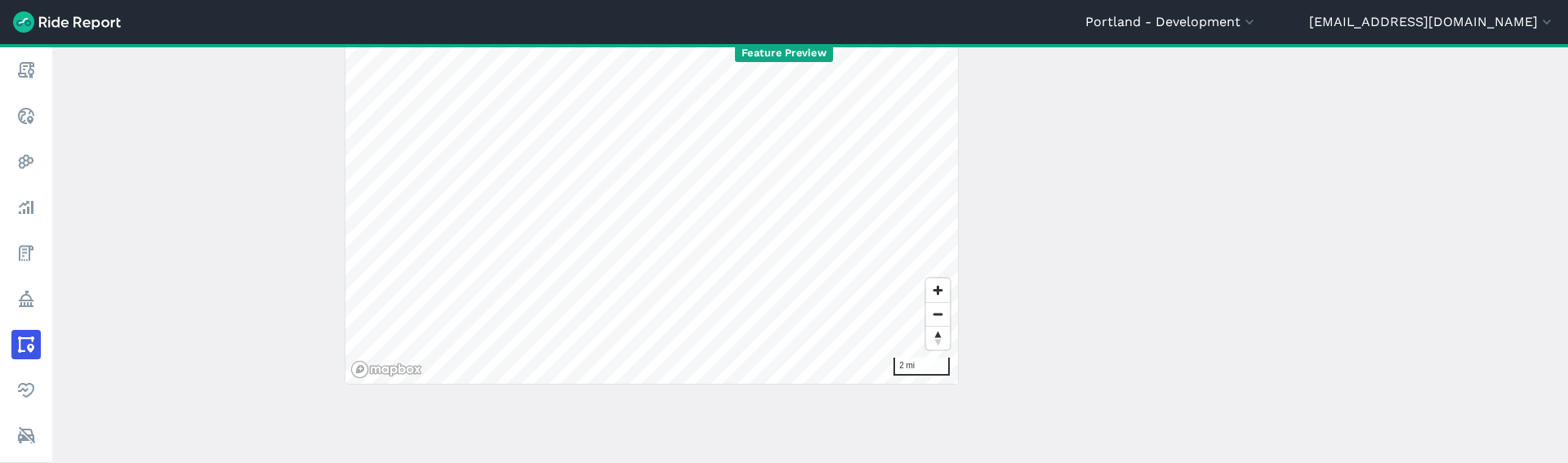
scroll to position [0, 0]
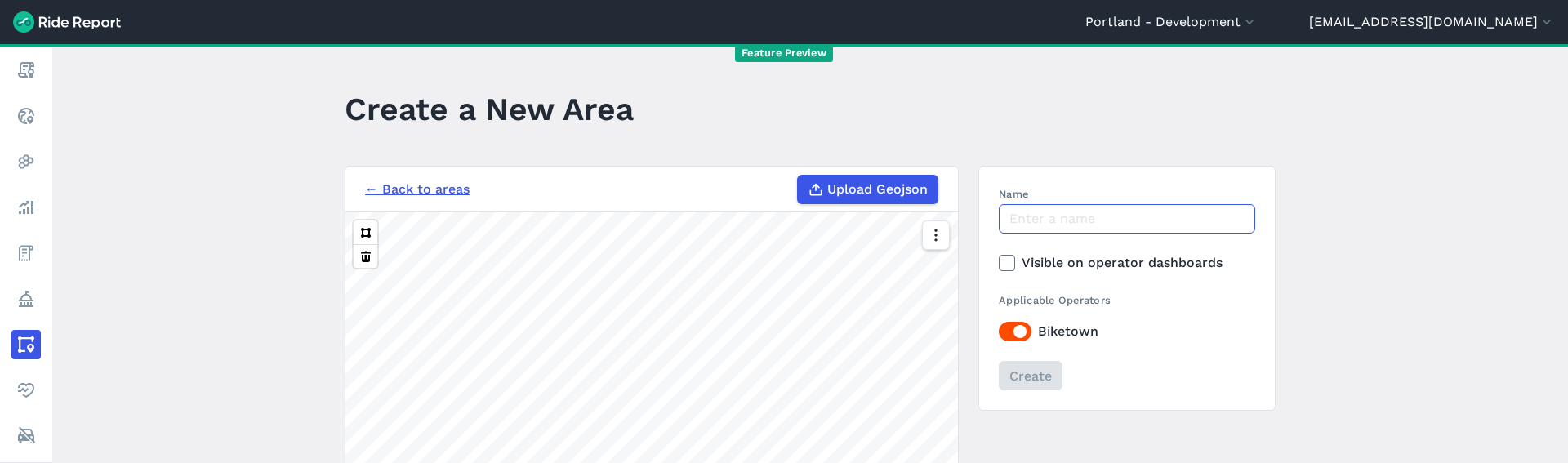
click at [1086, 224] on input "Name" at bounding box center [1127, 218] width 256 height 29
type input "li test oct 2025 1"
click at [1043, 387] on input "Create" at bounding box center [1030, 375] width 63 height 29
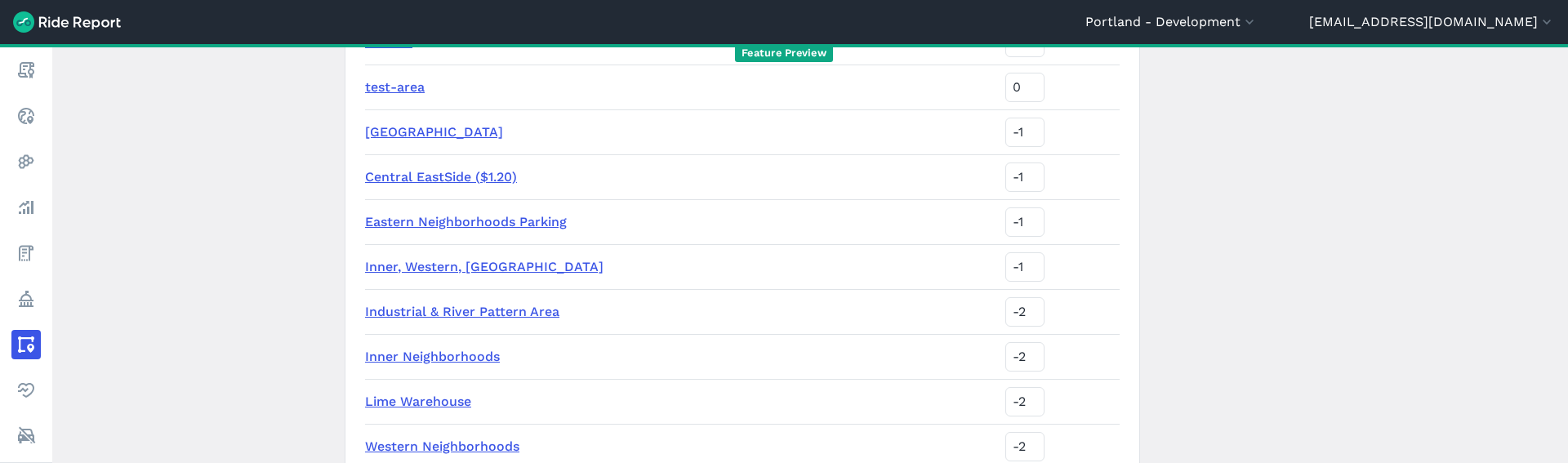
scroll to position [1304, 0]
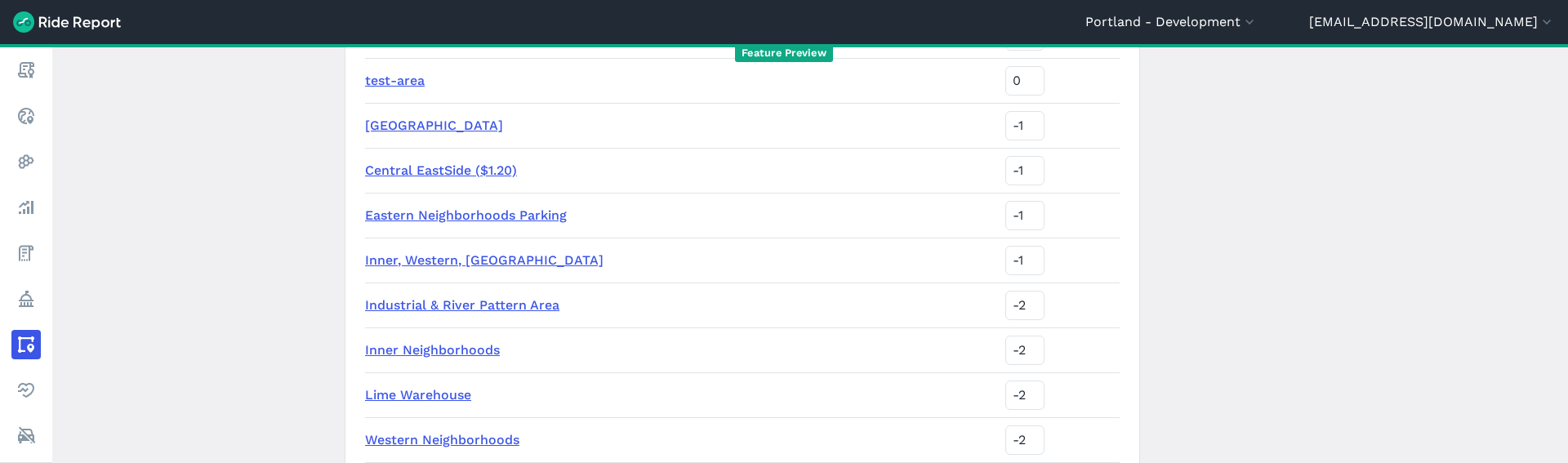
click at [444, 303] on link "Industrial & River Pattern Area" at bounding box center [462, 305] width 195 height 16
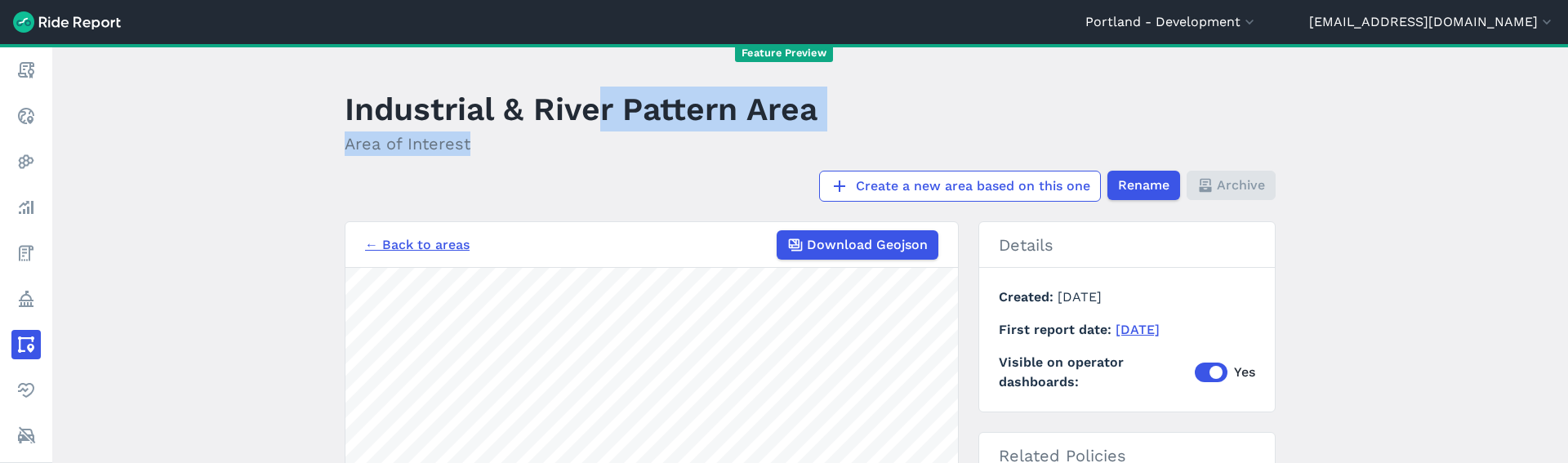
drag, startPoint x: 598, startPoint y: 219, endPoint x: 602, endPoint y: 91, distance: 128.1
click at [601, 88] on main "Industrial & River Pattern Area Area of Interest Create a new area based on thi…" at bounding box center [810, 254] width 1516 height 420
drag, startPoint x: 1346, startPoint y: 296, endPoint x: 1335, endPoint y: 236, distance: 61.0
click at [1335, 237] on main "Industrial & River Pattern Area Area of Interest Create a new area based on thi…" at bounding box center [810, 254] width 1516 height 420
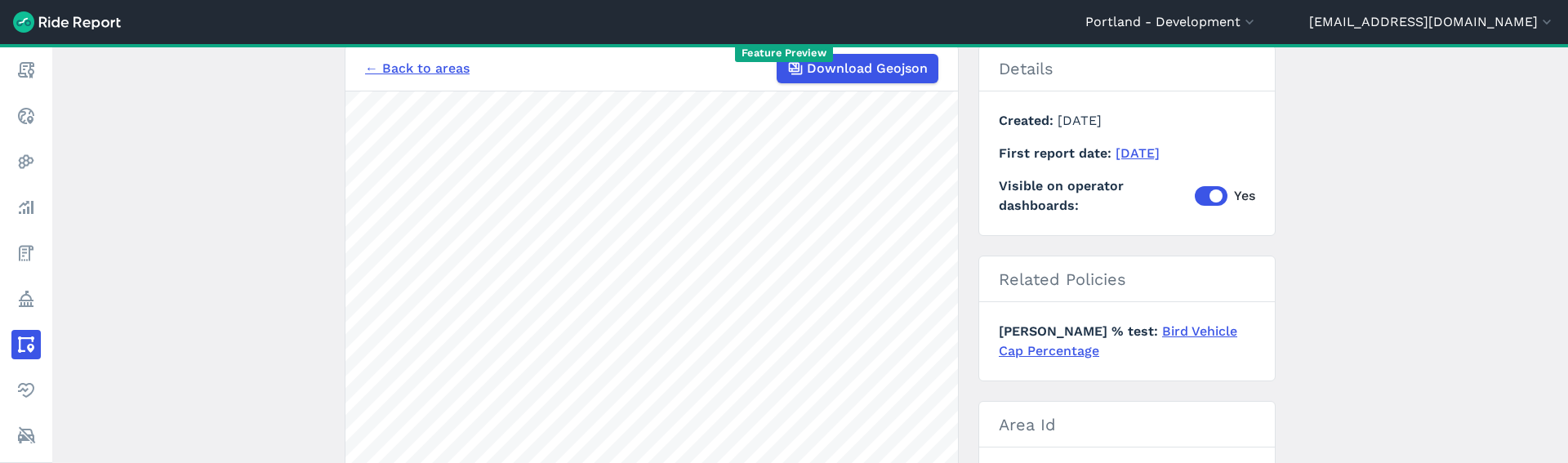
scroll to position [186, 0]
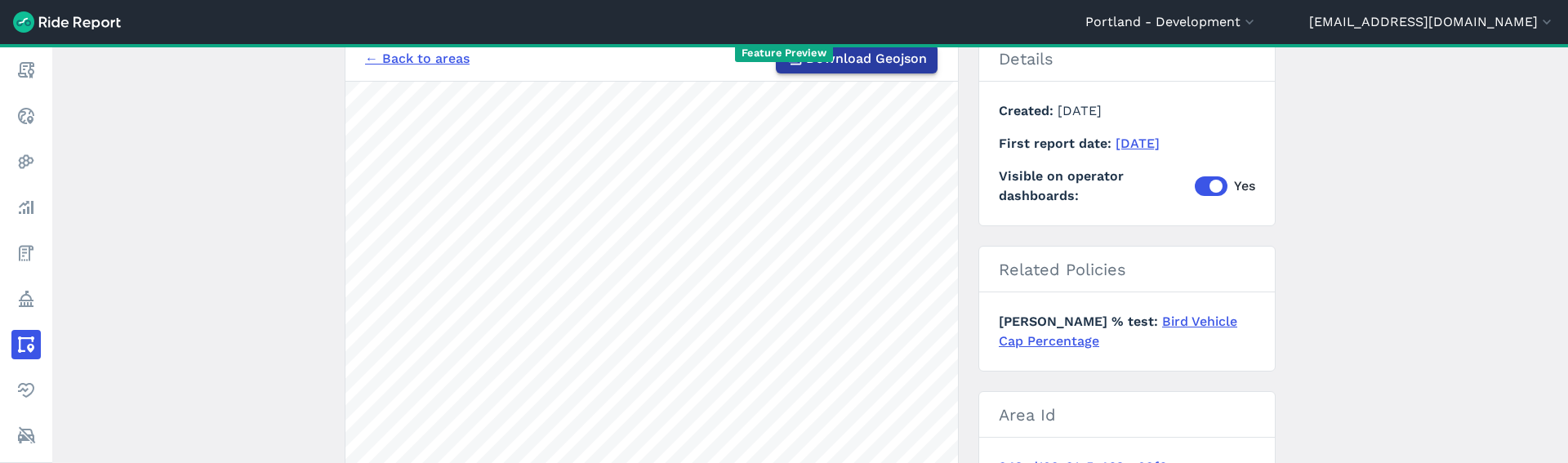
click at [865, 65] on span "Download Geojson" at bounding box center [866, 59] width 121 height 19
drag, startPoint x: 1426, startPoint y: 155, endPoint x: 1418, endPoint y: 150, distance: 9.4
click at [1424, 154] on main "Industrial & River Pattern Area Area of Interest Create a new area based on thi…" at bounding box center [810, 254] width 1516 height 420
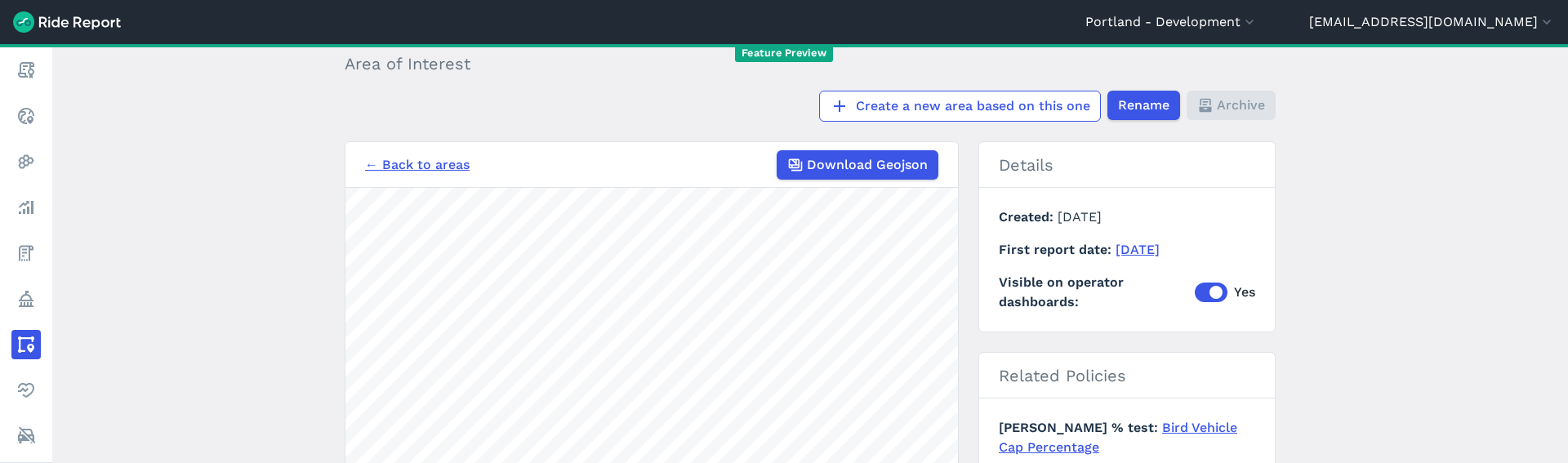
scroll to position [0, 0]
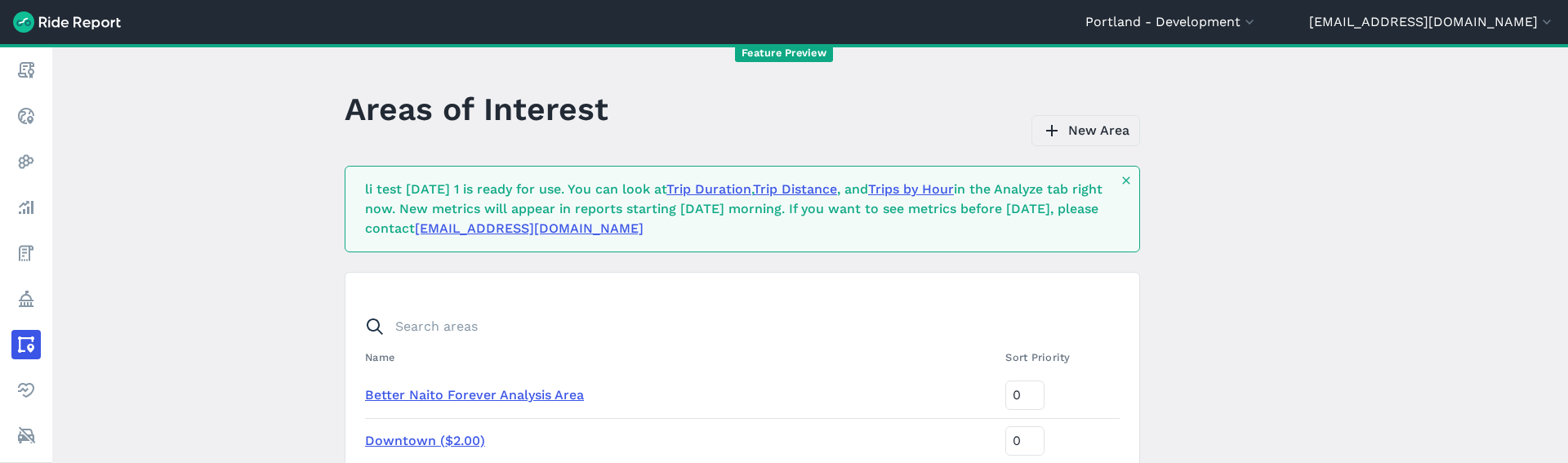
click at [1053, 132] on icon at bounding box center [1052, 130] width 19 height 19
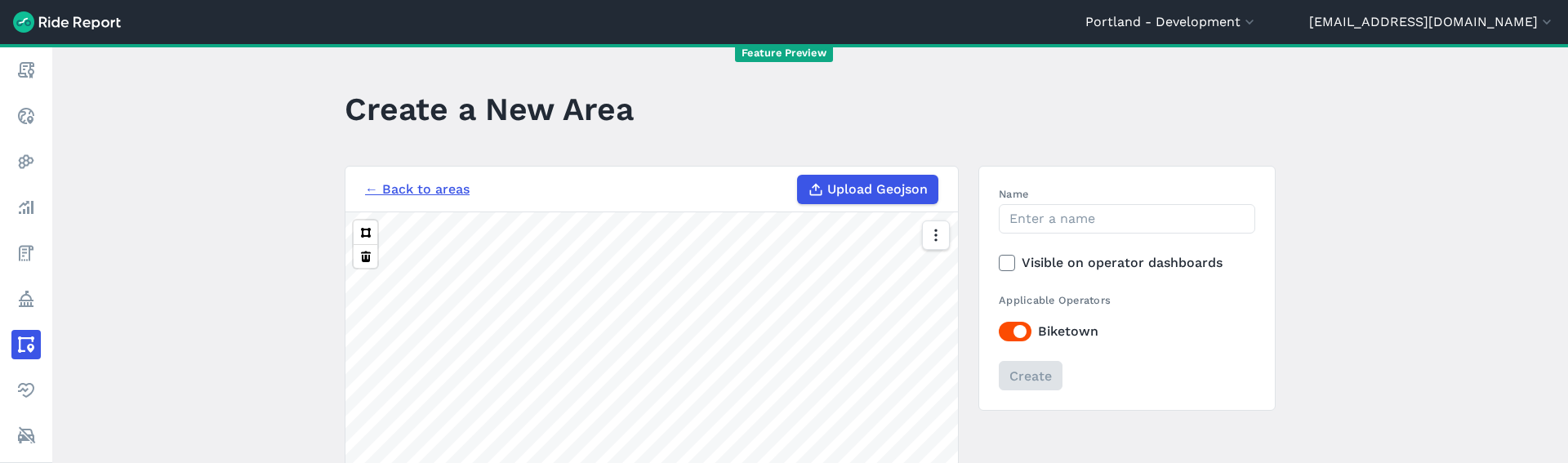
click at [885, 196] on span "Upload Geojson" at bounding box center [877, 189] width 100 height 19
click at [798, 176] on input "Upload Geojson" at bounding box center [797, 175] width 1 height 1
type input "C:\fakepath\pdx-dev-industrial__river_pattern_area_export.geojson"
click at [1328, 210] on main "Create a New Area ← Back to areas Upload Geojson Revert geometry 2 mi Name Visi…" at bounding box center [810, 254] width 1516 height 420
click at [1112, 208] on input "Name" at bounding box center [1127, 218] width 256 height 29
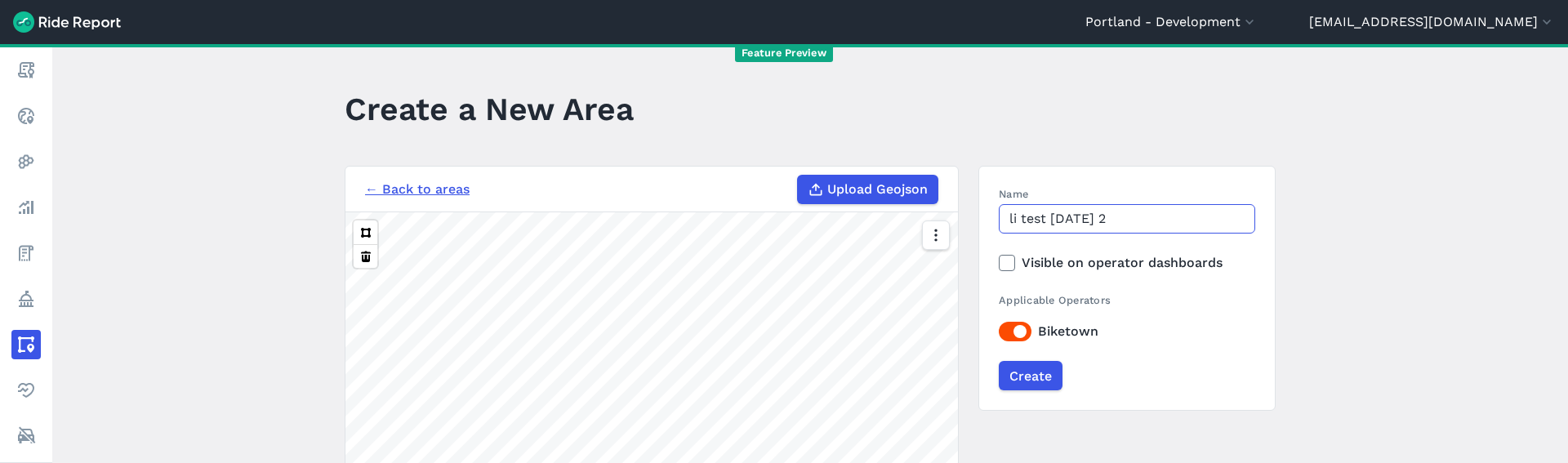
type input "li test oct 2025 2"
click at [1347, 262] on main "Create a New Area ← Back to areas Upload Geojson Revert geometry 2 mi Name li t…" at bounding box center [810, 254] width 1516 height 420
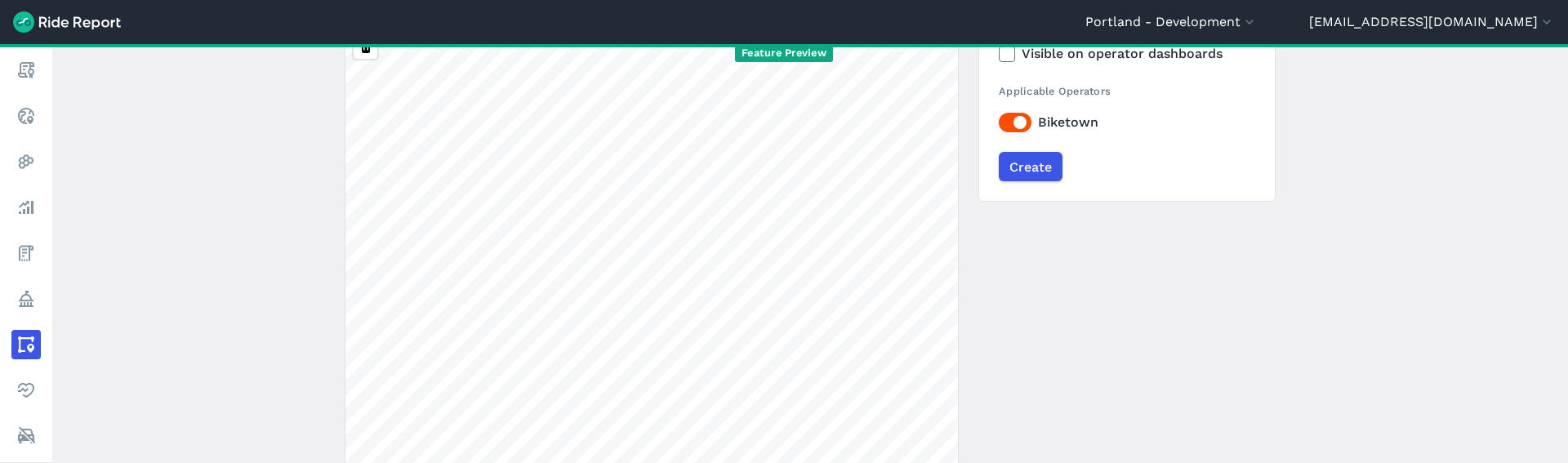
scroll to position [23, 0]
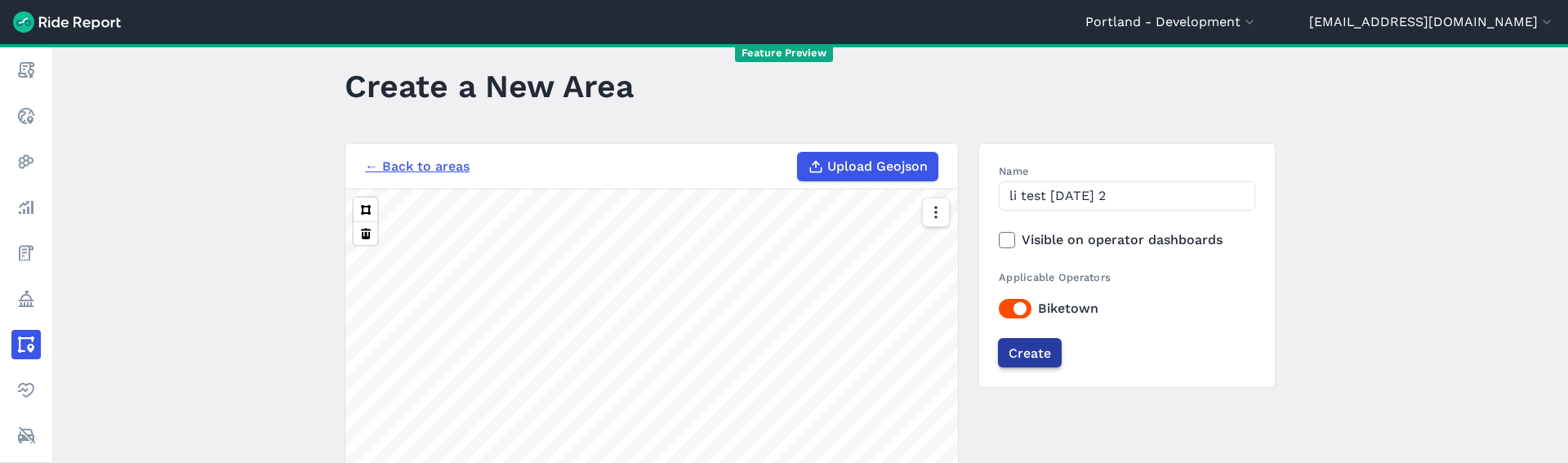
click at [1033, 358] on input "Create" at bounding box center [1030, 353] width 63 height 29
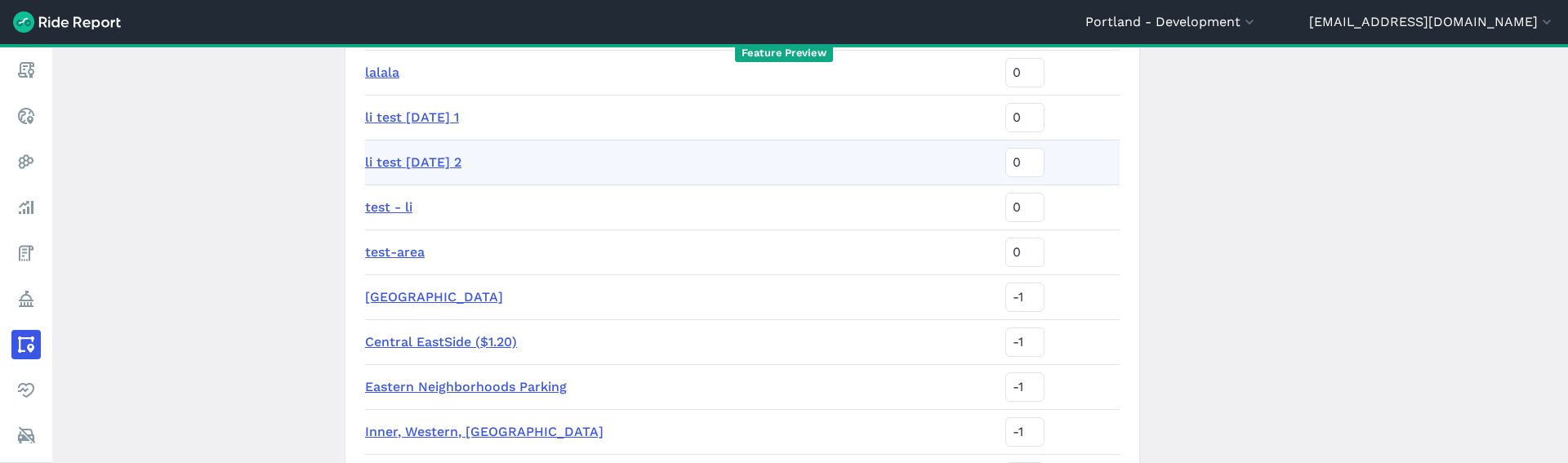
scroll to position [1178, 0]
click at [1280, 287] on main "Areas of Interest New Area li test oct 2025 2 is ready for use. You can look at…" at bounding box center [810, 254] width 1516 height 420
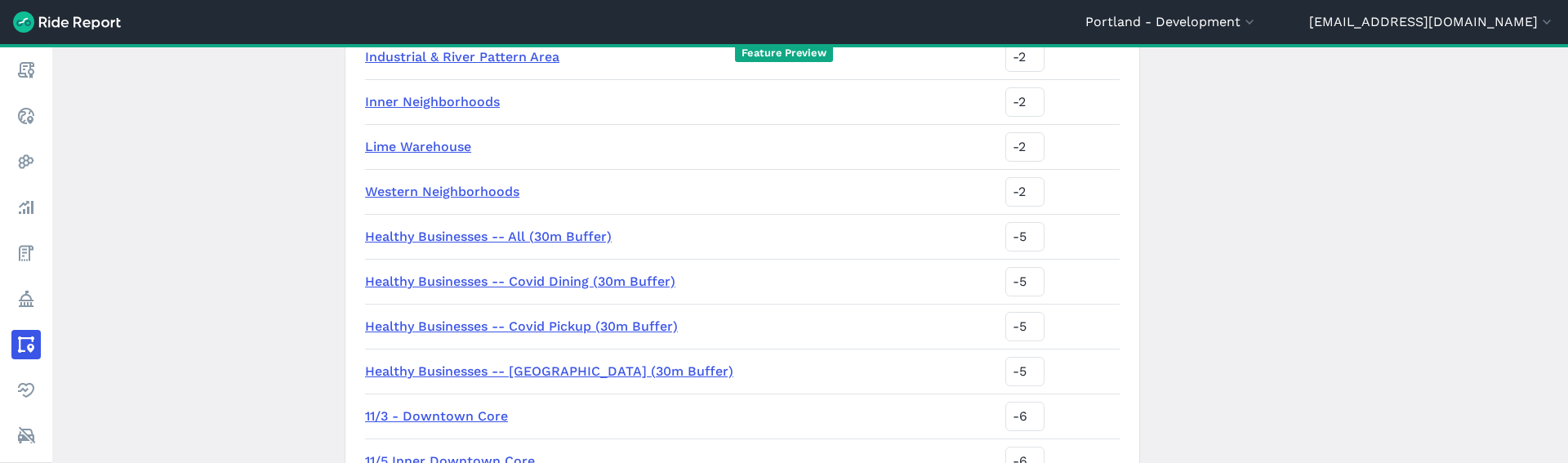
scroll to position [1597, 0]
click at [1242, 218] on main "Areas of Interest New Area li test oct 2025 2 is ready for use. You can look at…" at bounding box center [810, 254] width 1516 height 420
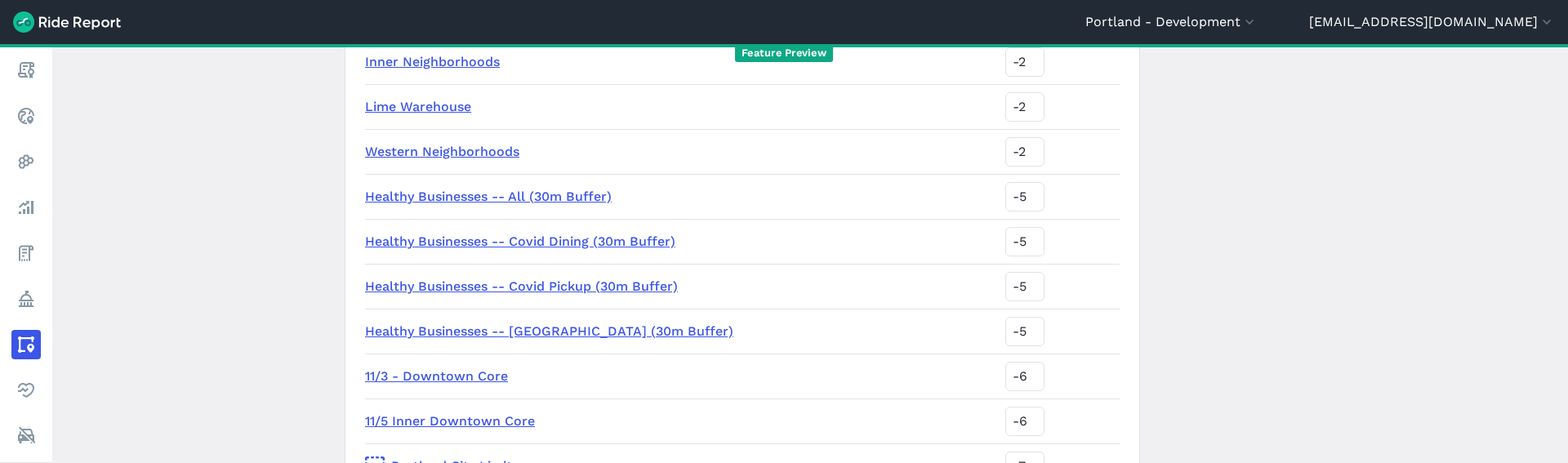
scroll to position [1742, 0]
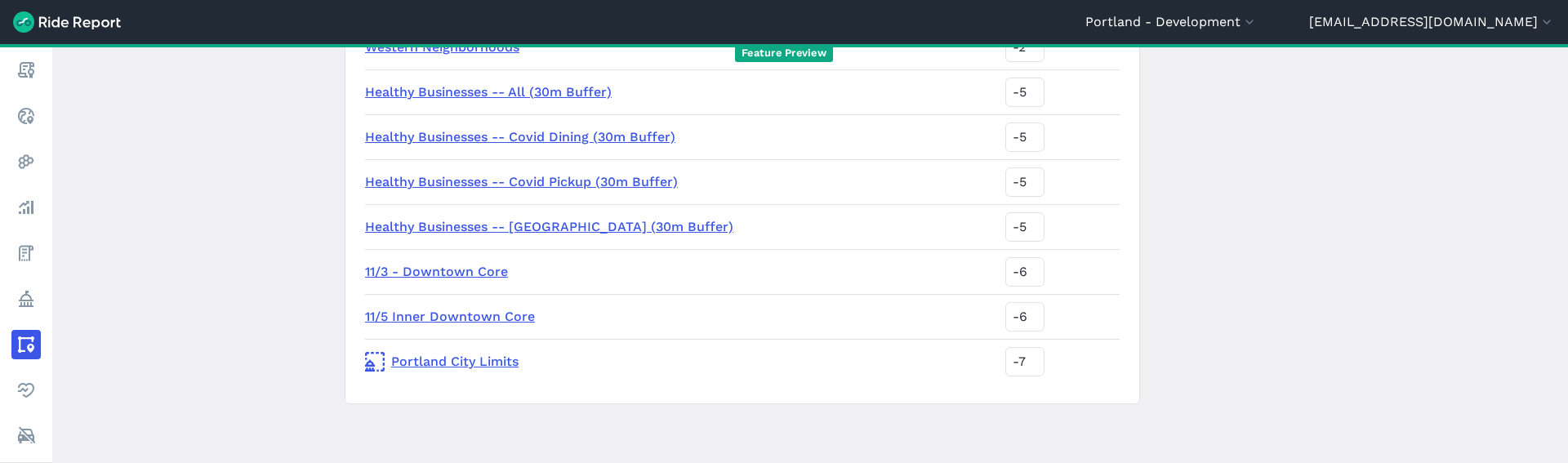
click at [542, 91] on link "Healthy Businesses -- All (30m Buffer)" at bounding box center [488, 92] width 246 height 16
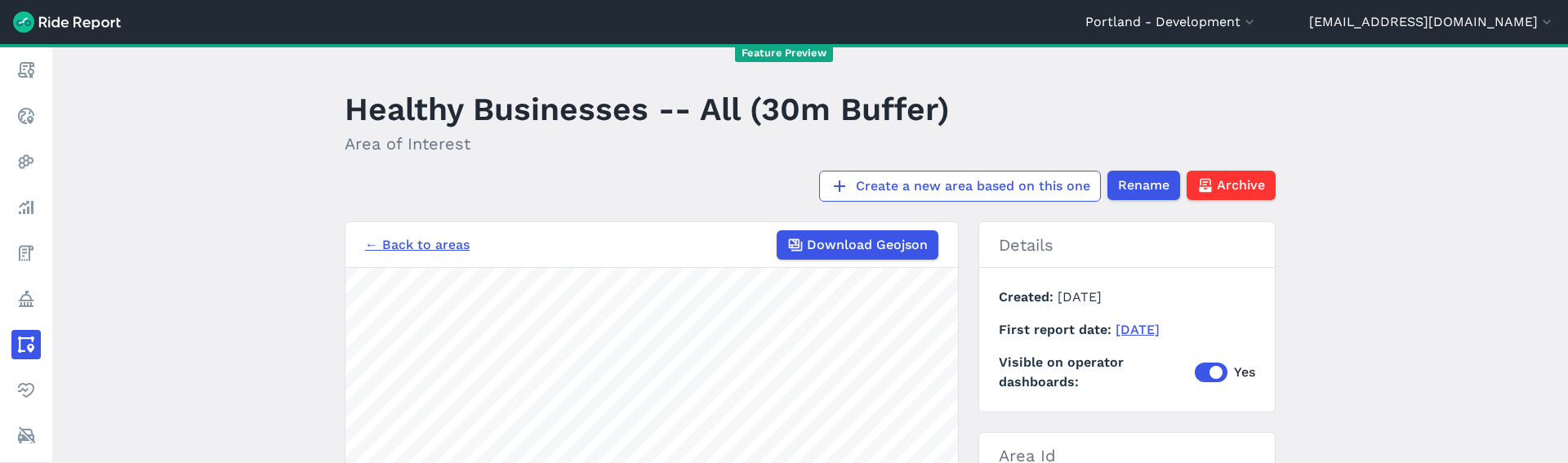
click at [1308, 245] on main "Healthy Businesses -- All (30m Buffer) Area of Interest Create a new area based…" at bounding box center [810, 254] width 1516 height 420
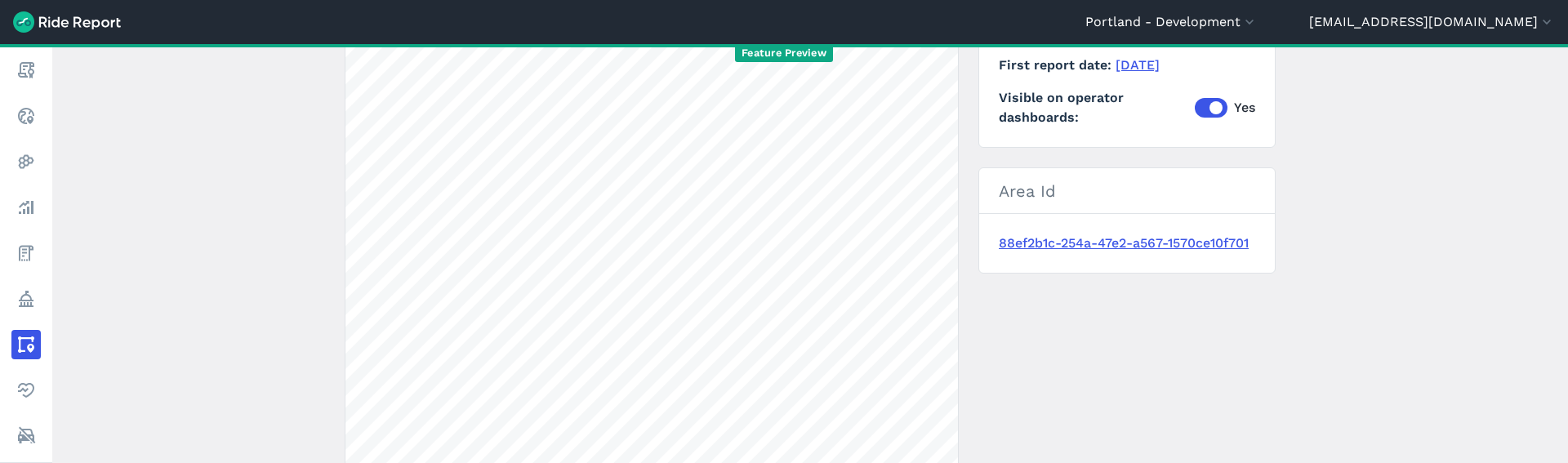
scroll to position [201, 0]
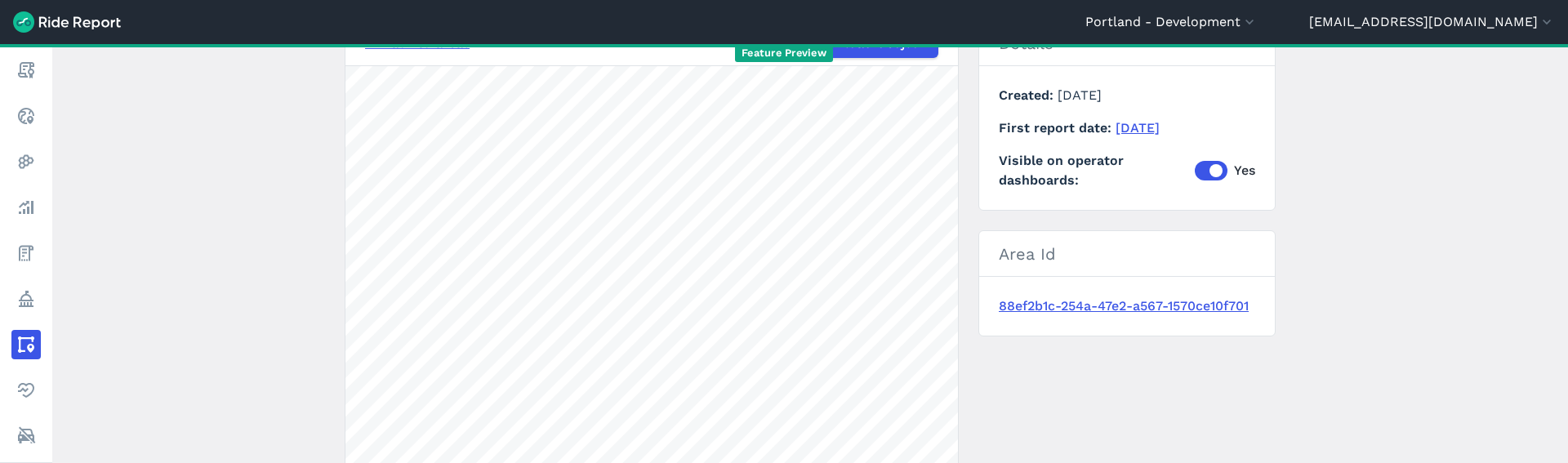
click at [1408, 193] on main "Healthy Businesses -- All (30m Buffer) Area of Interest Create a new area based…" at bounding box center [810, 254] width 1516 height 420
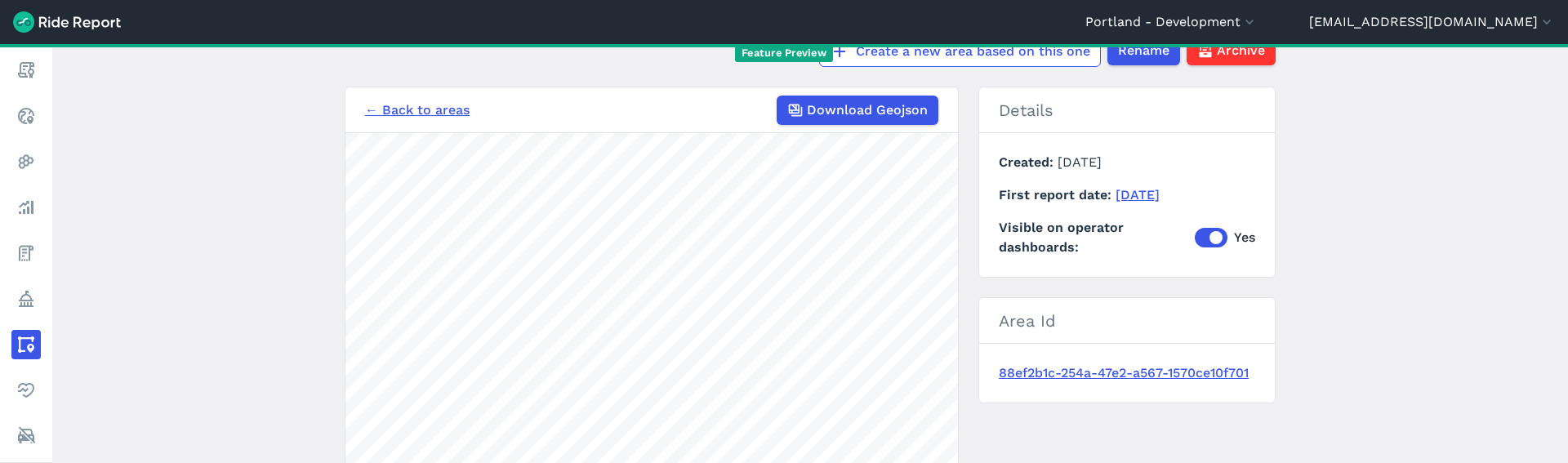
scroll to position [121, 0]
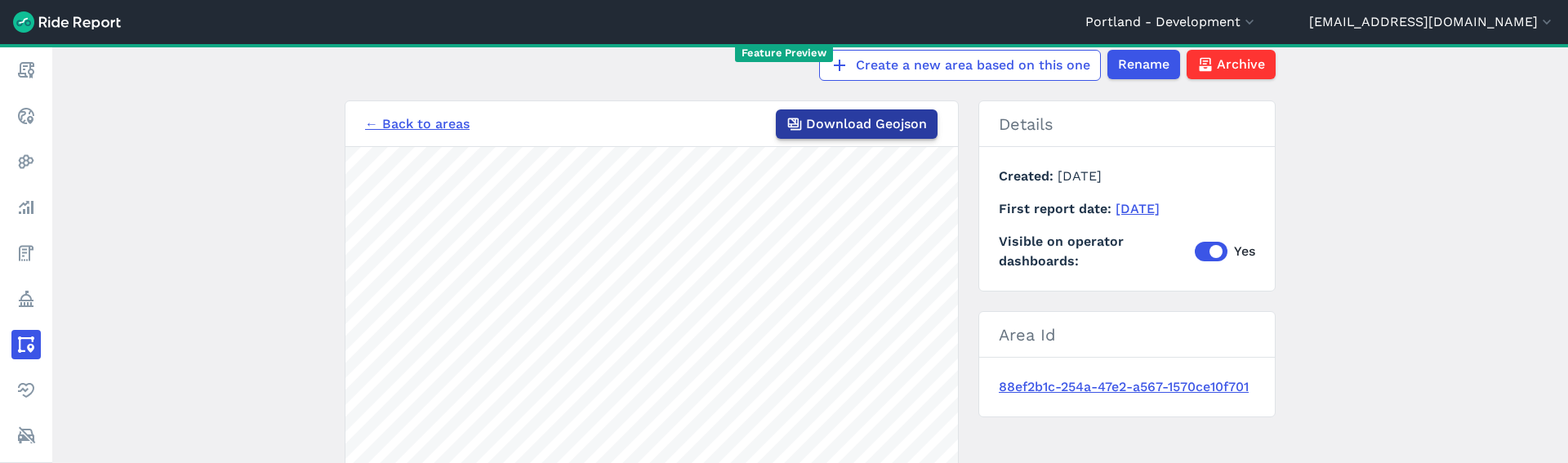
click at [891, 123] on span "Download Geojson" at bounding box center [866, 124] width 121 height 19
click at [1497, 140] on main "Healthy Businesses -- All (30m Buffer) Area of Interest Create a new area based…" at bounding box center [810, 254] width 1516 height 420
click at [428, 122] on link "← Back to areas" at bounding box center [417, 124] width 104 height 19
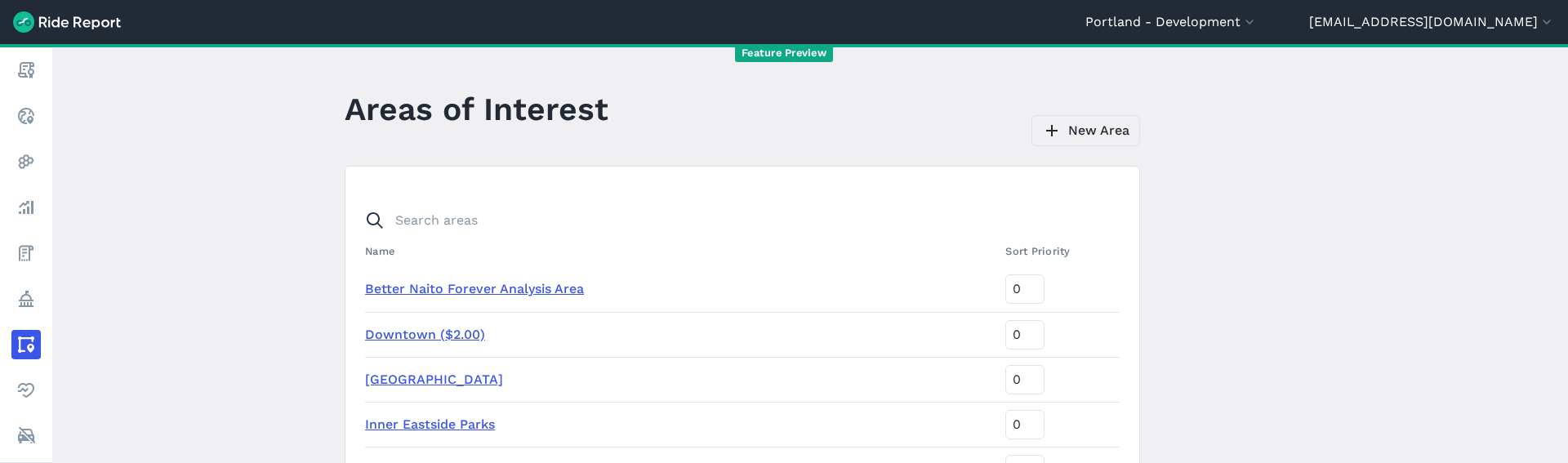
click at [1085, 137] on link "New Area" at bounding box center [1086, 130] width 109 height 31
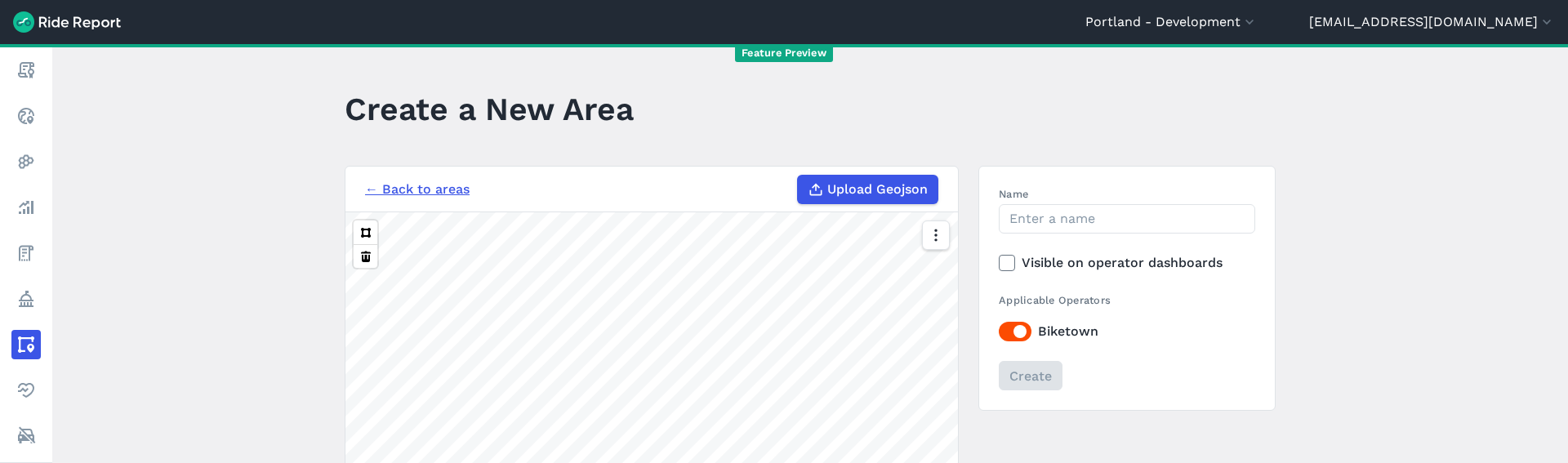
click at [866, 201] on label "Upload Geojson" at bounding box center [867, 189] width 141 height 29
click at [798, 176] on input "Upload Geojson" at bounding box center [797, 175] width 1 height 1
type input "C:\fakepath\pdx-dev-healthy_businesses_--_all_30m_buffer_export.geojson"
click at [1141, 234] on input "Name" at bounding box center [1127, 218] width 256 height 29
type input "k"
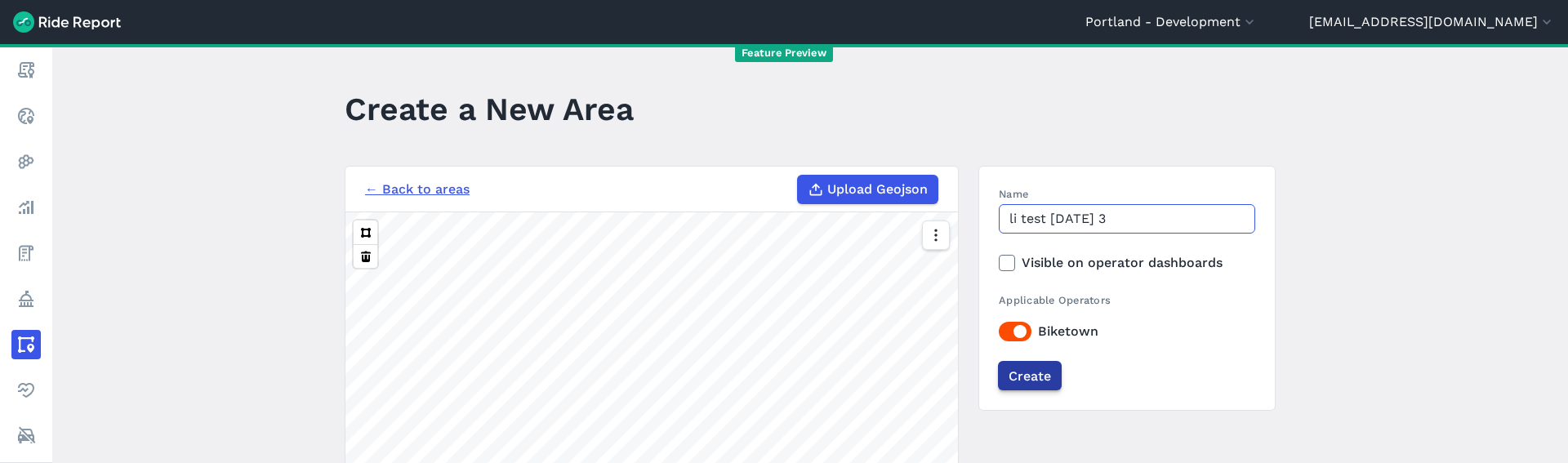
type input "li test oct 2025 3"
click at [1035, 384] on input "Create" at bounding box center [1030, 375] width 63 height 29
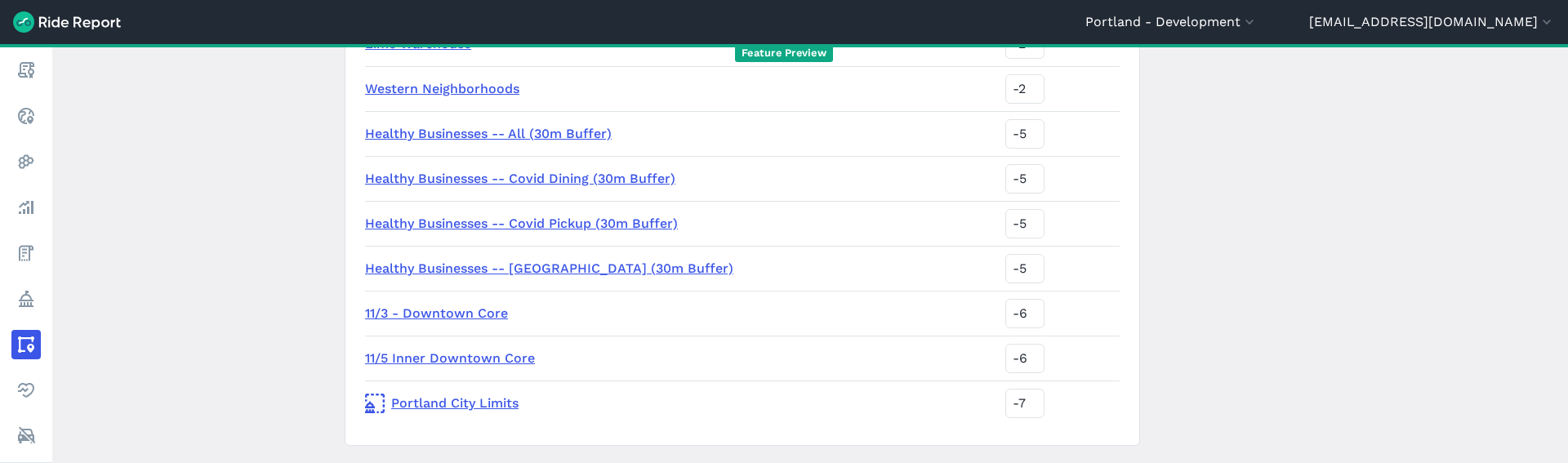
scroll to position [1782, 0]
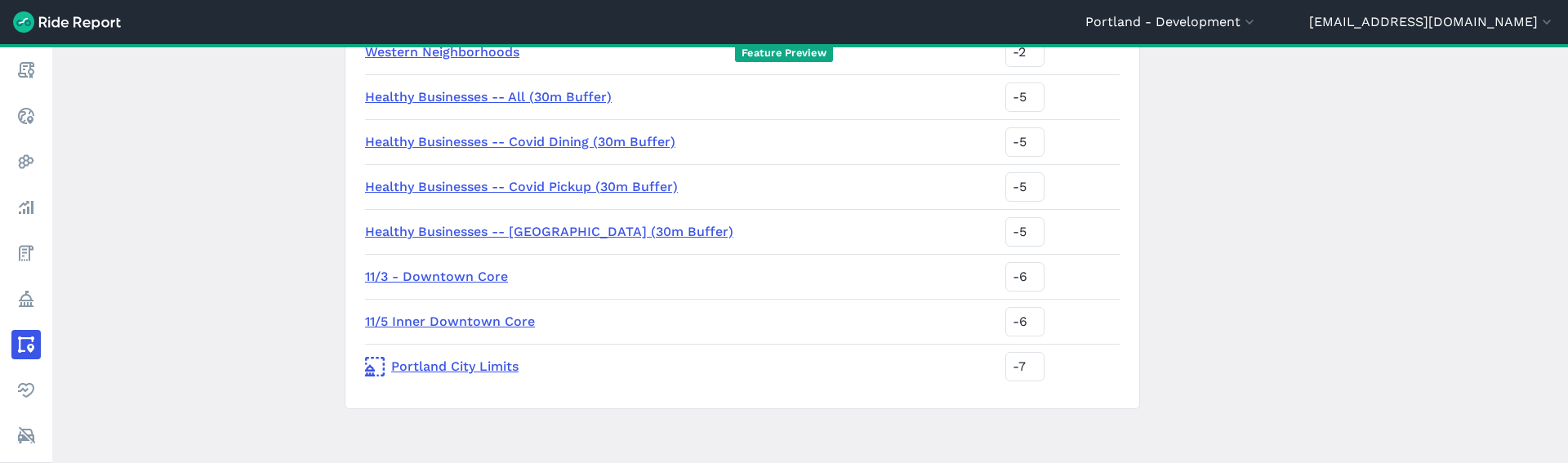
click at [1252, 218] on main "Areas of Interest New Area li test oct 2025 3 is ready for use. You can look at…" at bounding box center [810, 254] width 1516 height 420
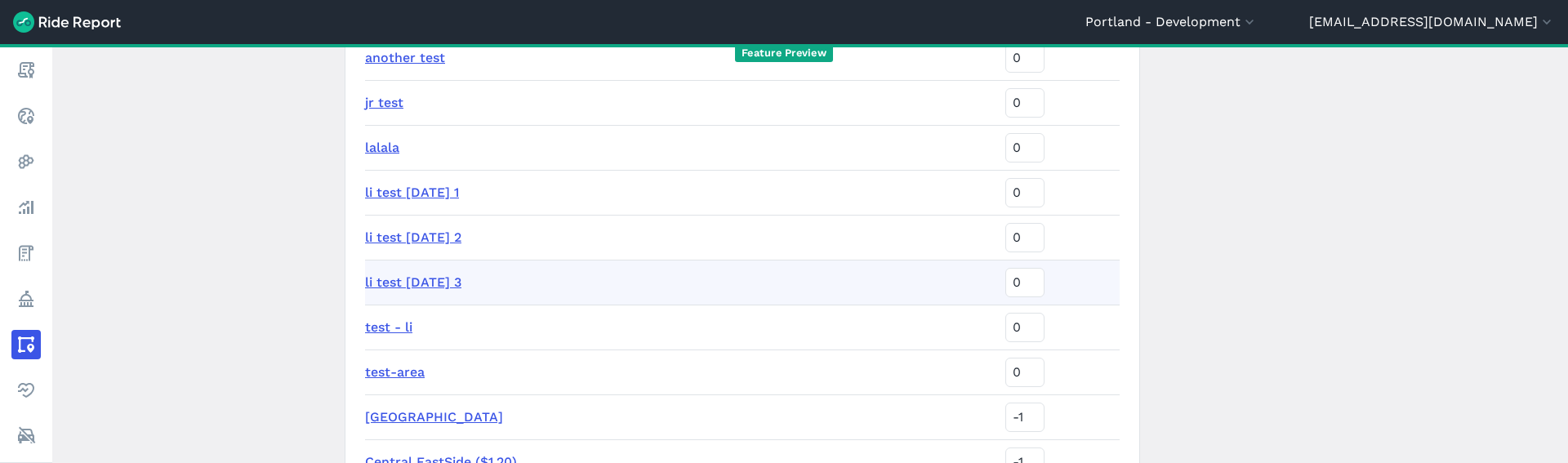
scroll to position [1083, 0]
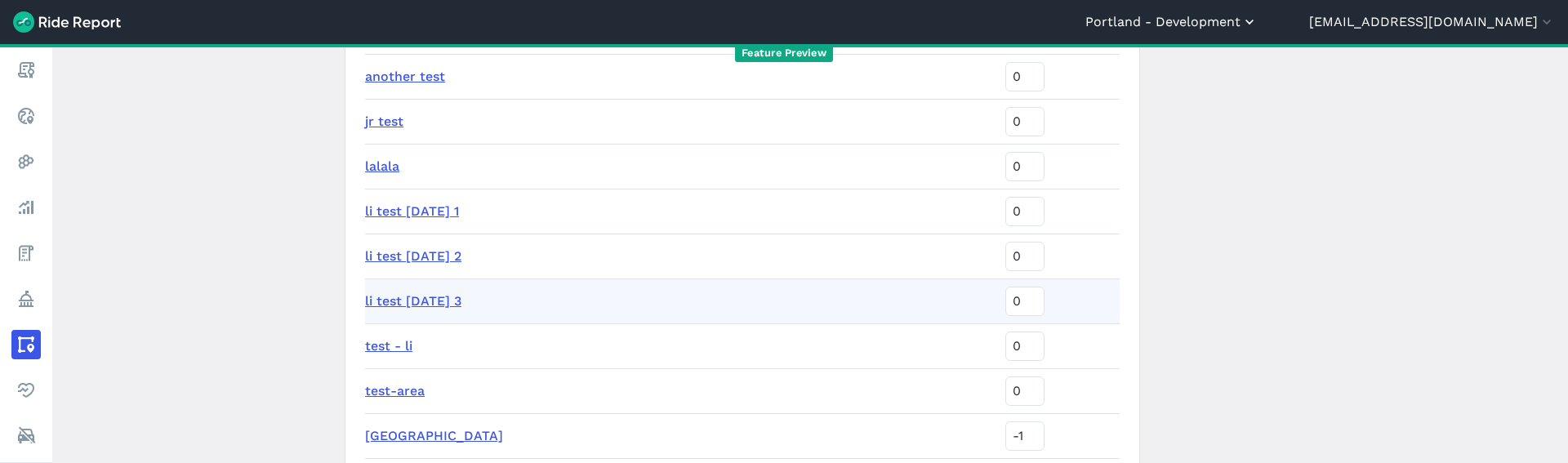
click at [1258, 16] on button "Portland - Development" at bounding box center [1171, 22] width 172 height 19
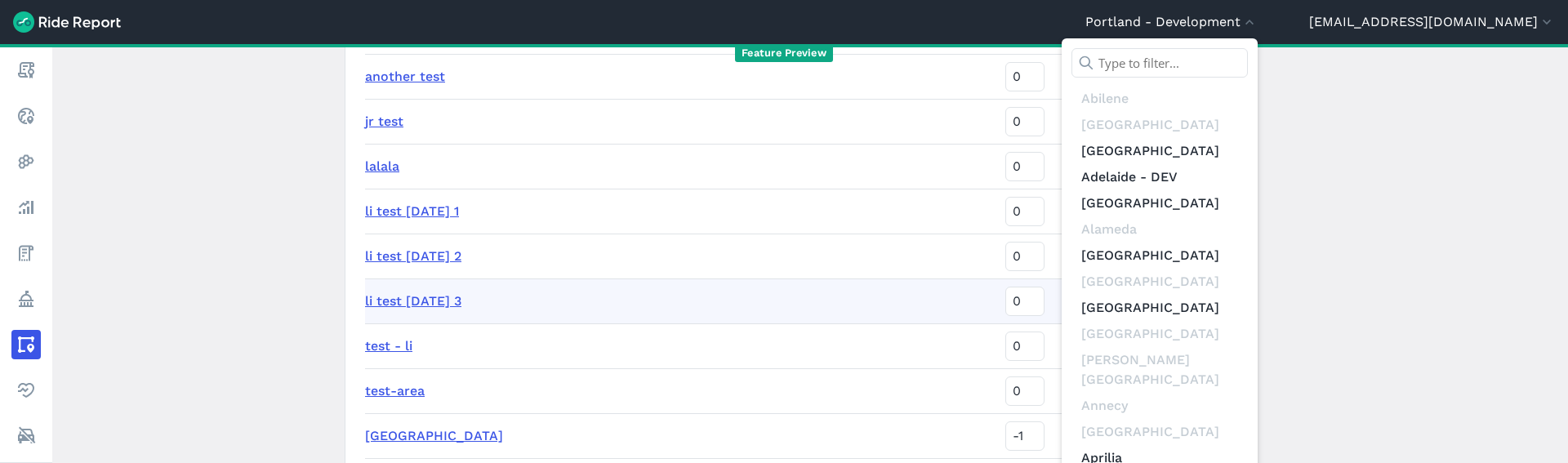
click at [1248, 59] on input "text" at bounding box center [1160, 63] width 176 height 29
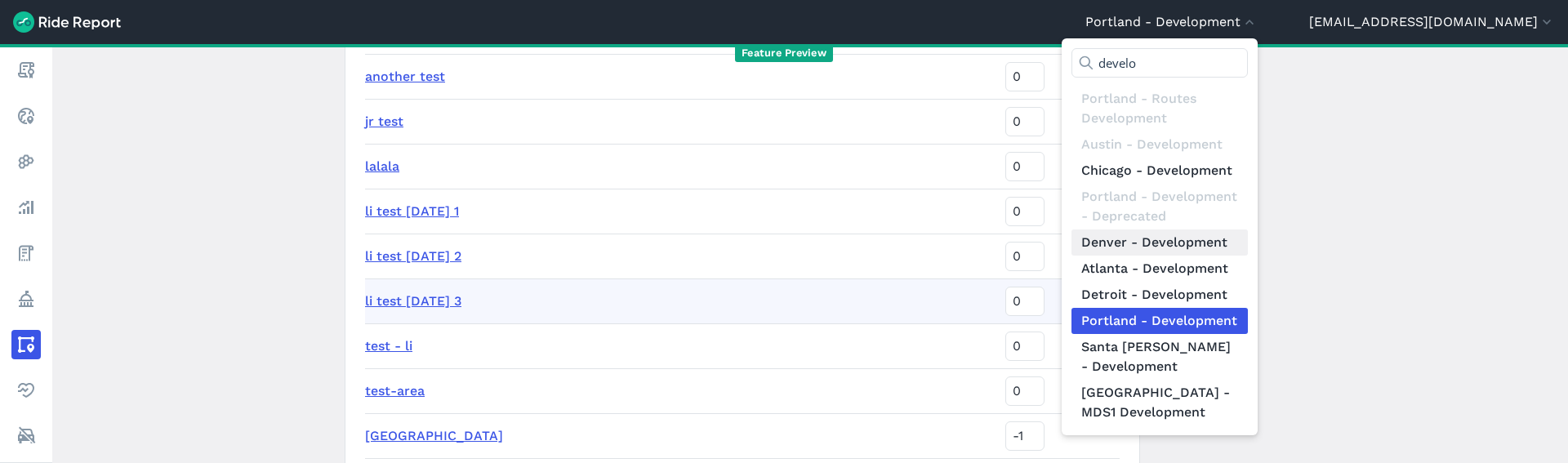
type input "develo"
click at [1245, 245] on link "Denver - Development" at bounding box center [1160, 242] width 176 height 26
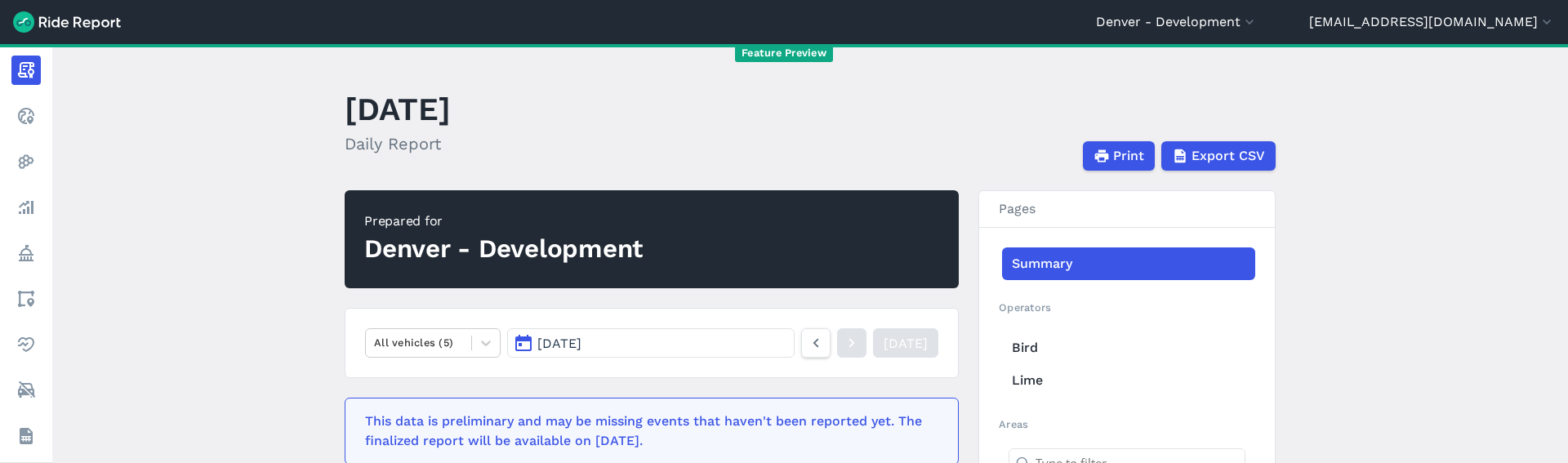
click at [723, 348] on button "Oct 7, 2025" at bounding box center [651, 343] width 287 height 29
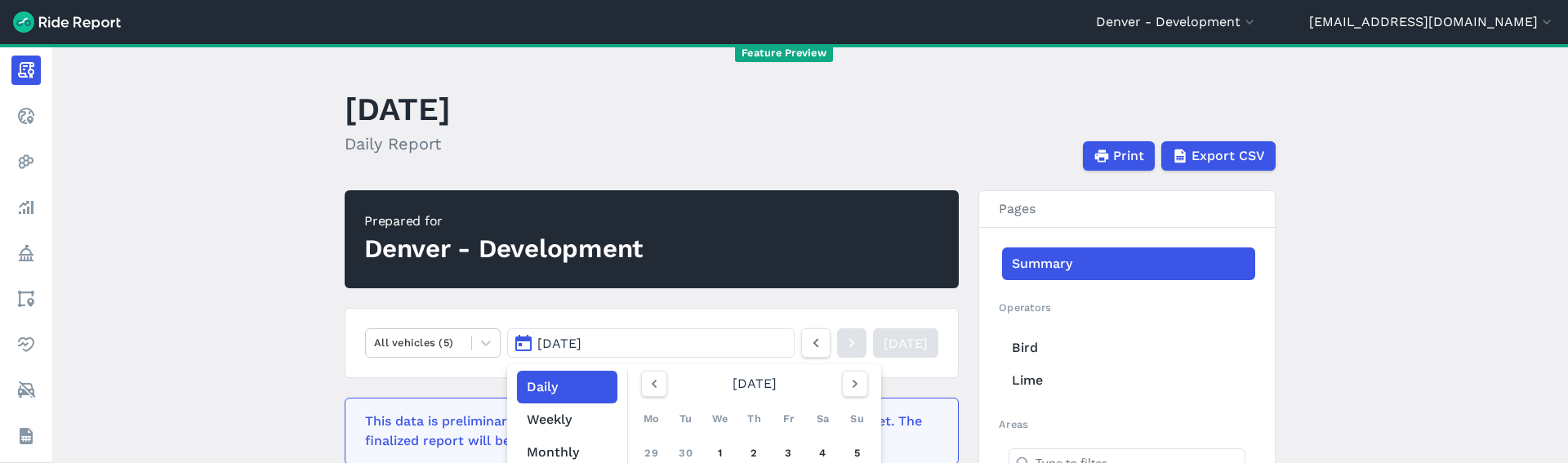
scroll to position [186, 0]
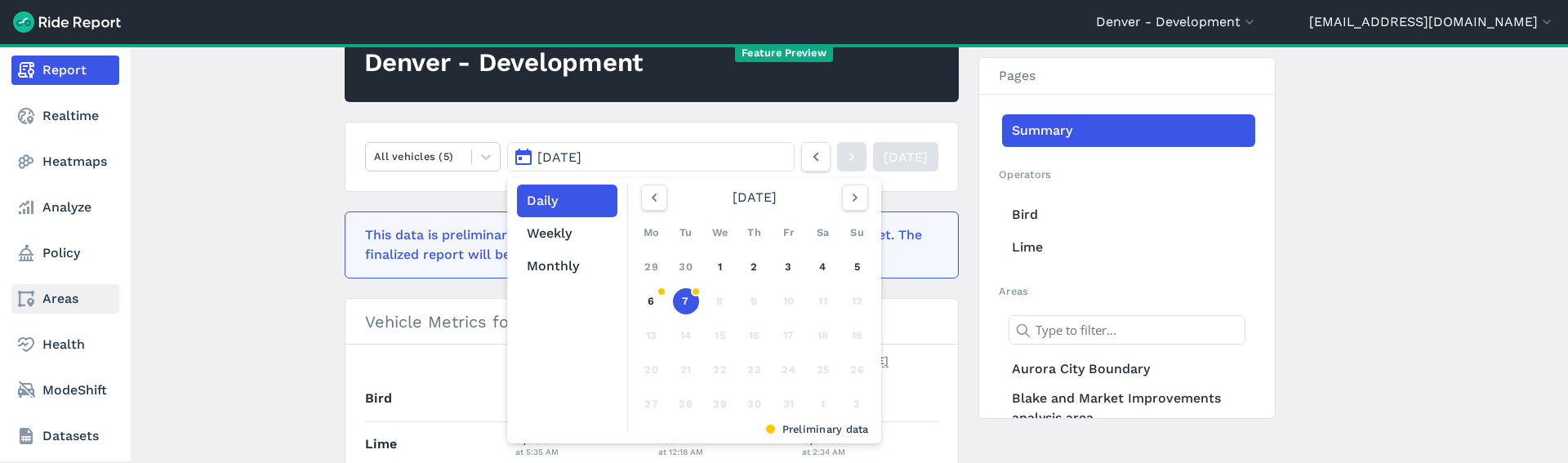
click at [74, 292] on link "Areas" at bounding box center [65, 298] width 108 height 29
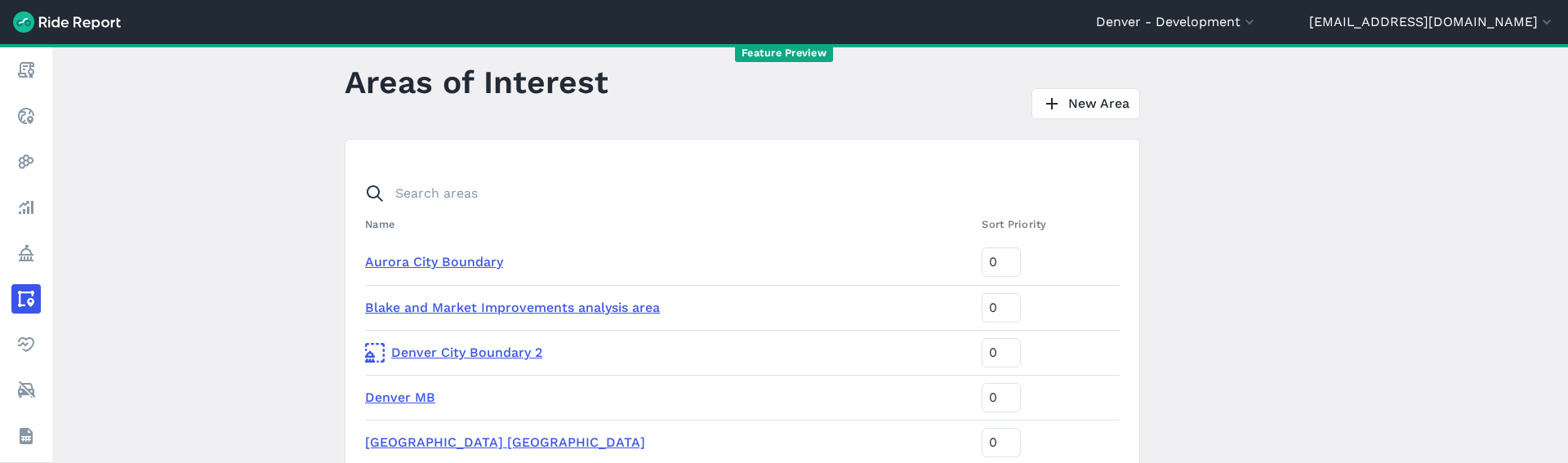
scroll to position [198, 0]
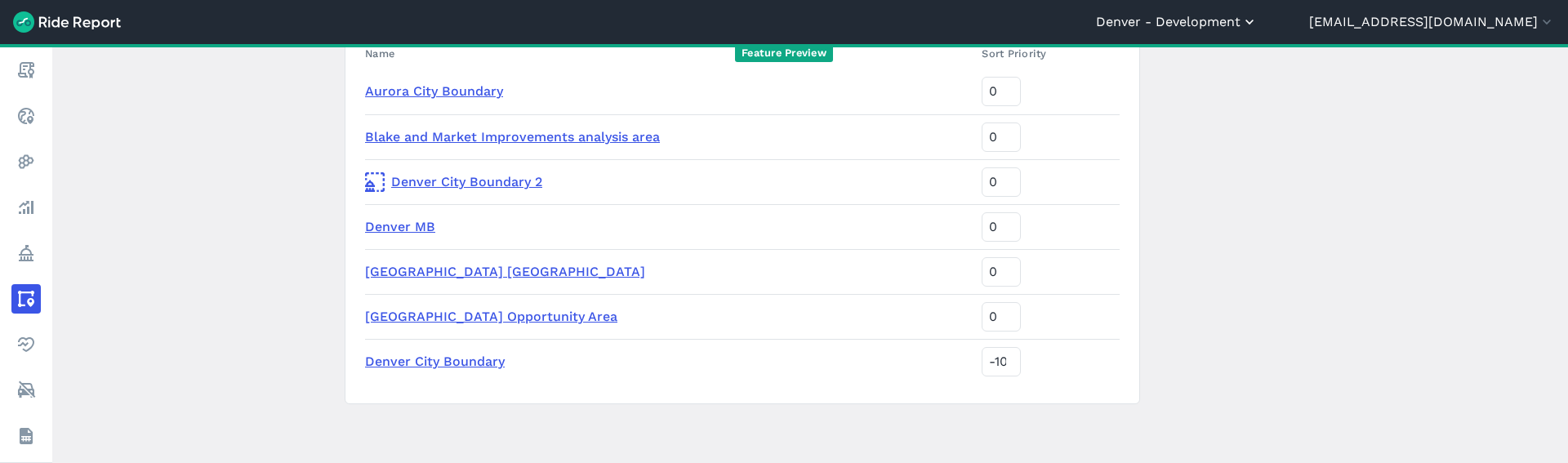
click at [1258, 14] on button "Denver - Development" at bounding box center [1177, 22] width 162 height 19
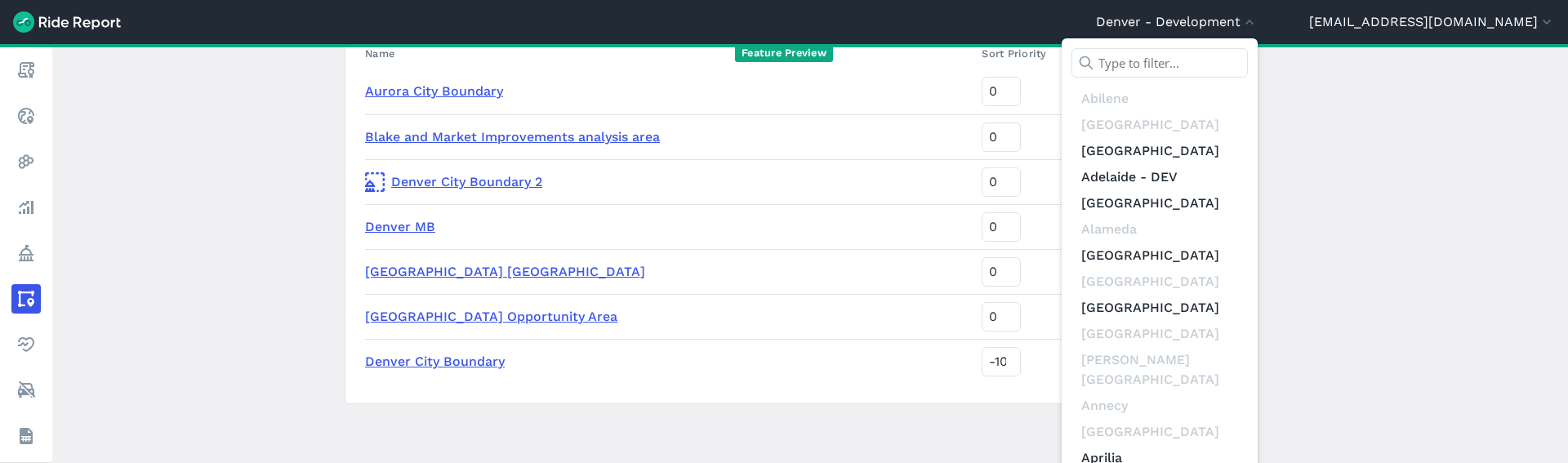
click at [1248, 51] on input "text" at bounding box center [1160, 63] width 176 height 29
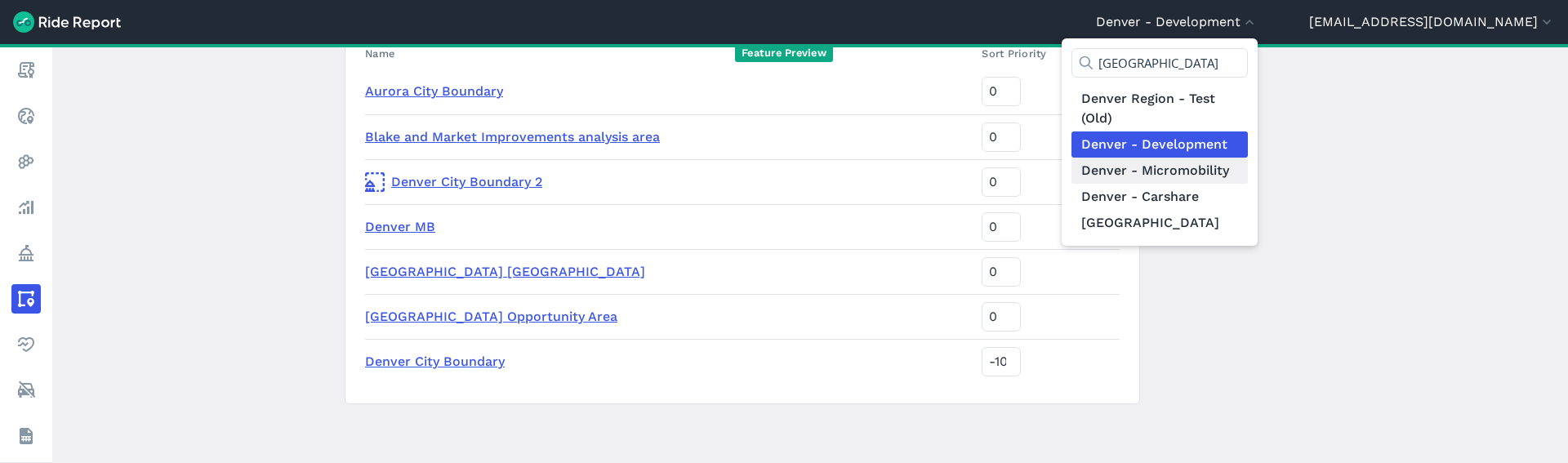
type input "denver"
click at [1241, 165] on link "Denver - Micromobility" at bounding box center [1160, 170] width 176 height 26
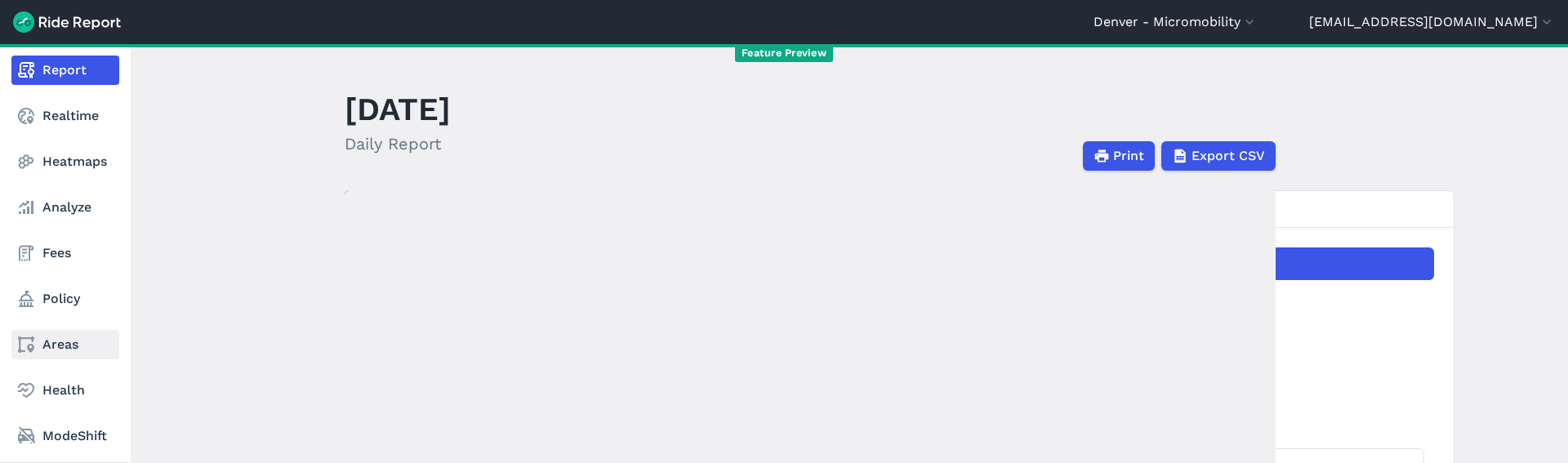
click at [72, 336] on link "Areas" at bounding box center [65, 344] width 108 height 29
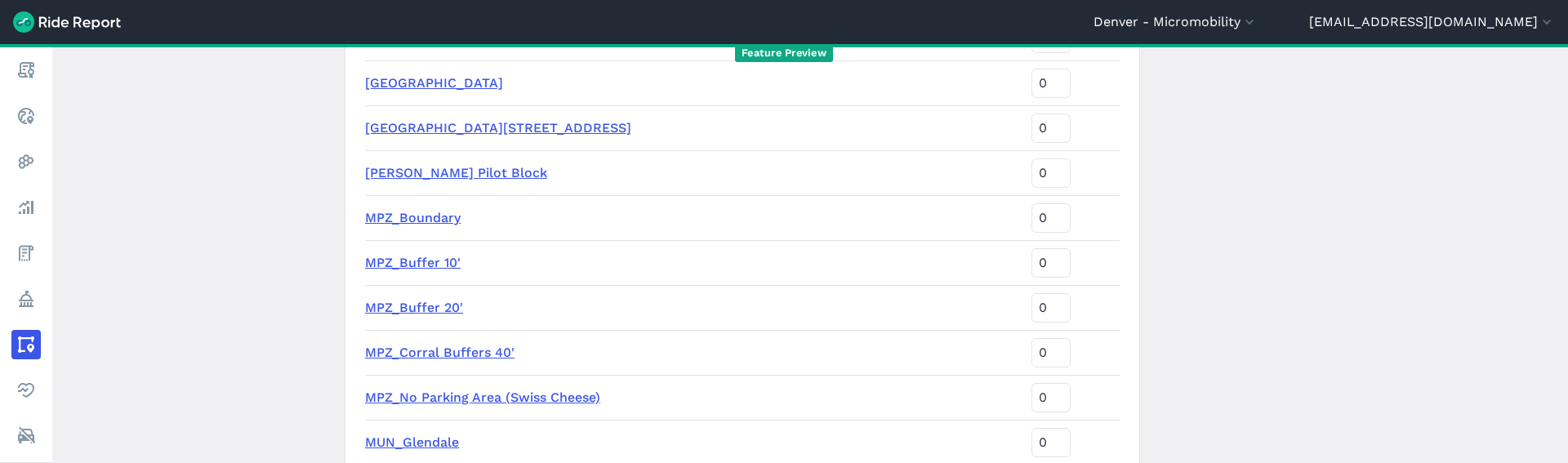
scroll to position [4083, 0]
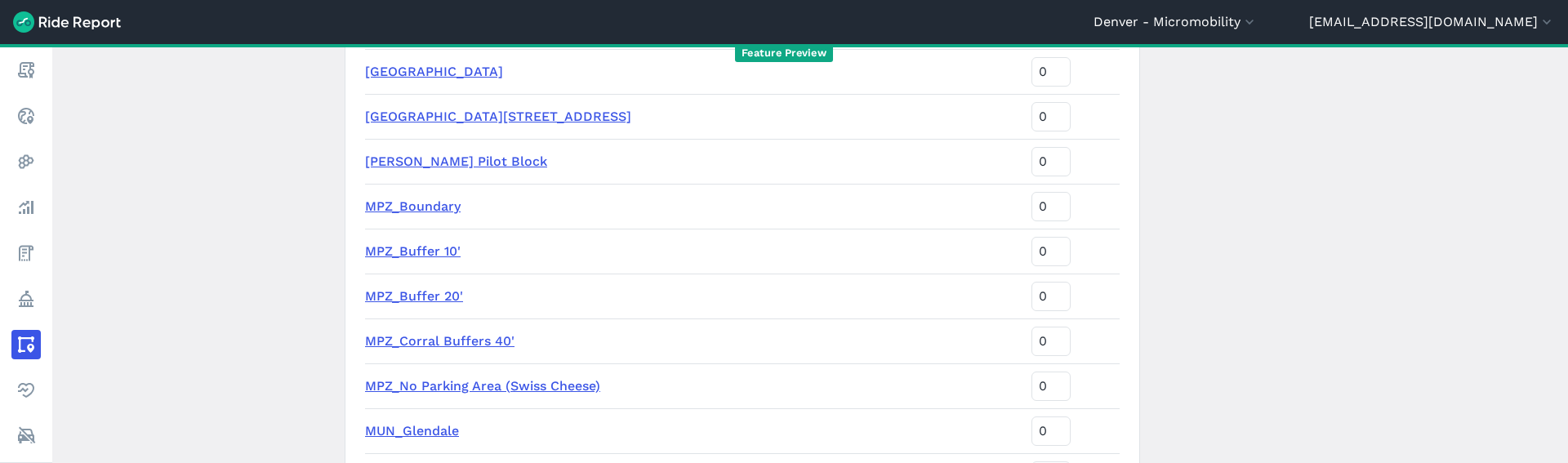
click at [494, 384] on link "MPZ_No Parking Area (Swiss Cheese)" at bounding box center [483, 386] width 236 height 16
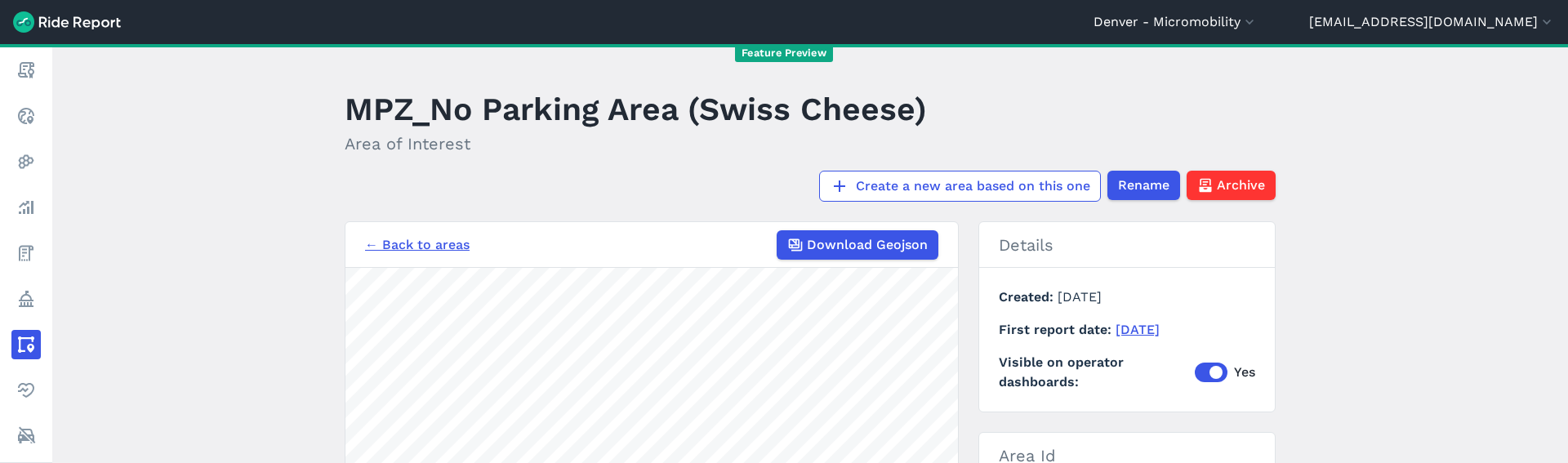
click at [1350, 210] on main "MPZ_No Parking Area (Swiss Cheese) Area of Interest Create a new area based on …" at bounding box center [810, 254] width 1516 height 420
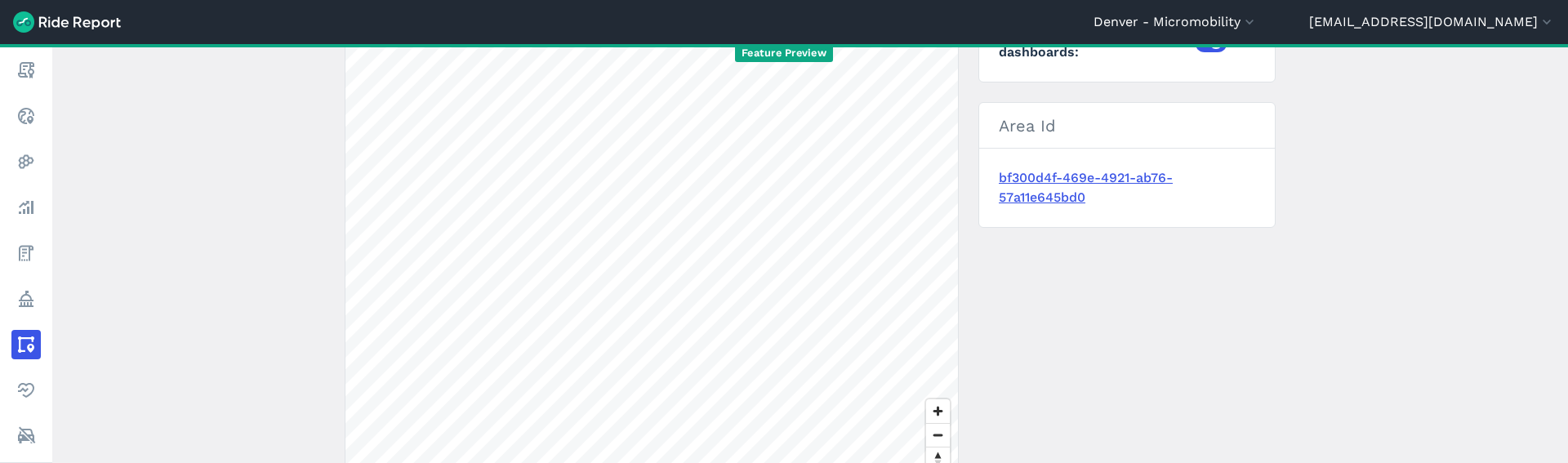
scroll to position [373, 0]
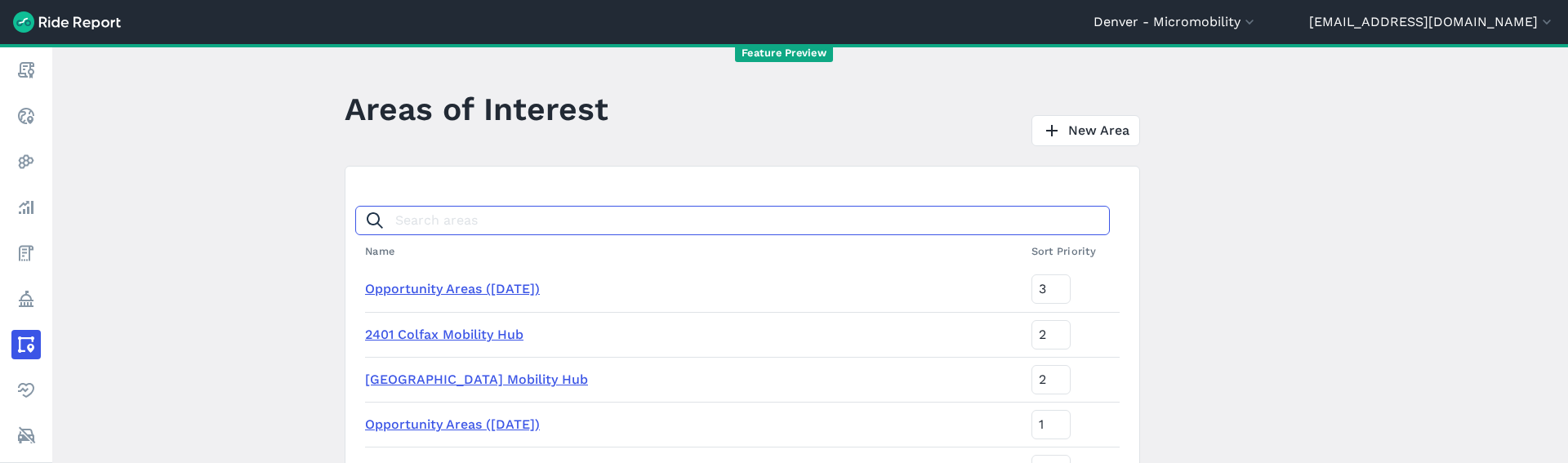
click at [474, 222] on input "Search areas" at bounding box center [732, 220] width 754 height 29
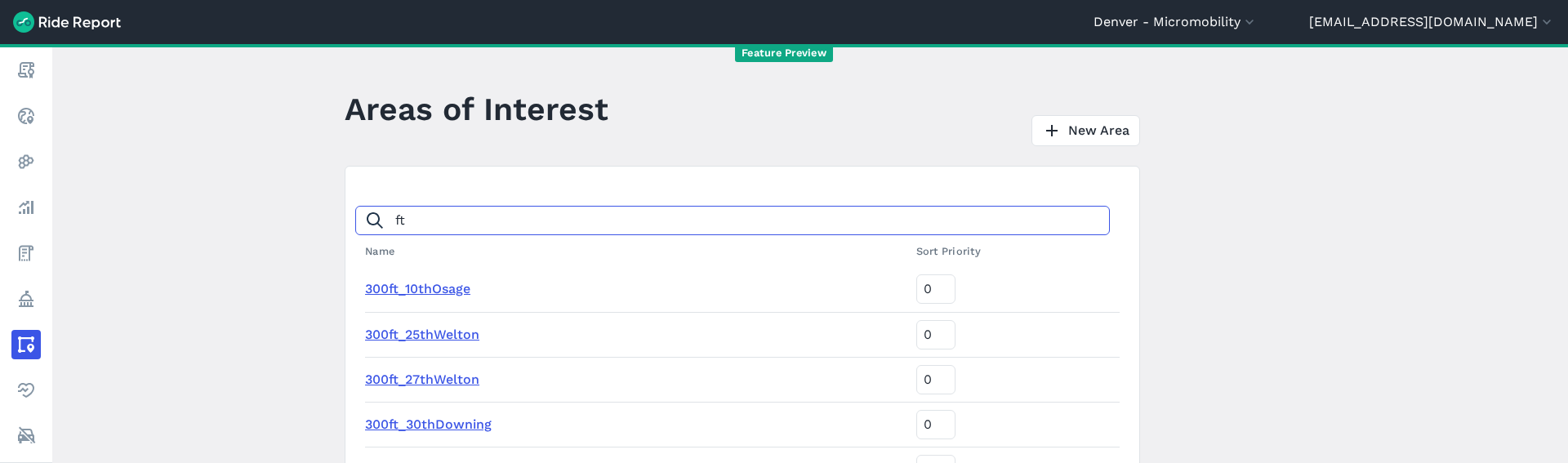
type input "ft"
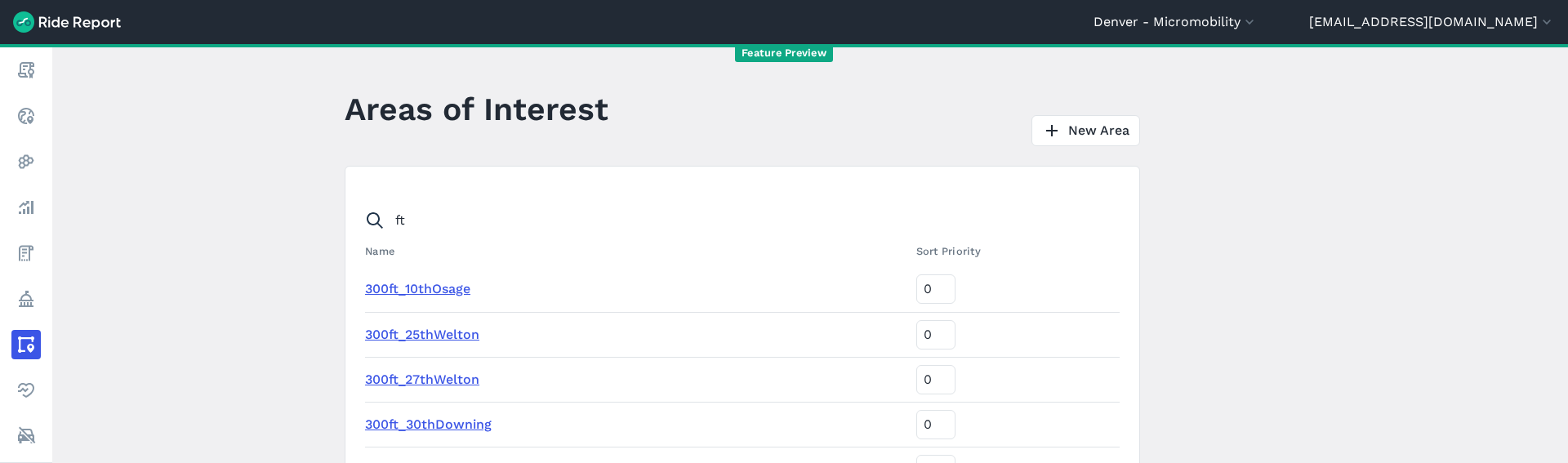
click at [445, 286] on link "300ft_10thOsage" at bounding box center [418, 288] width 105 height 16
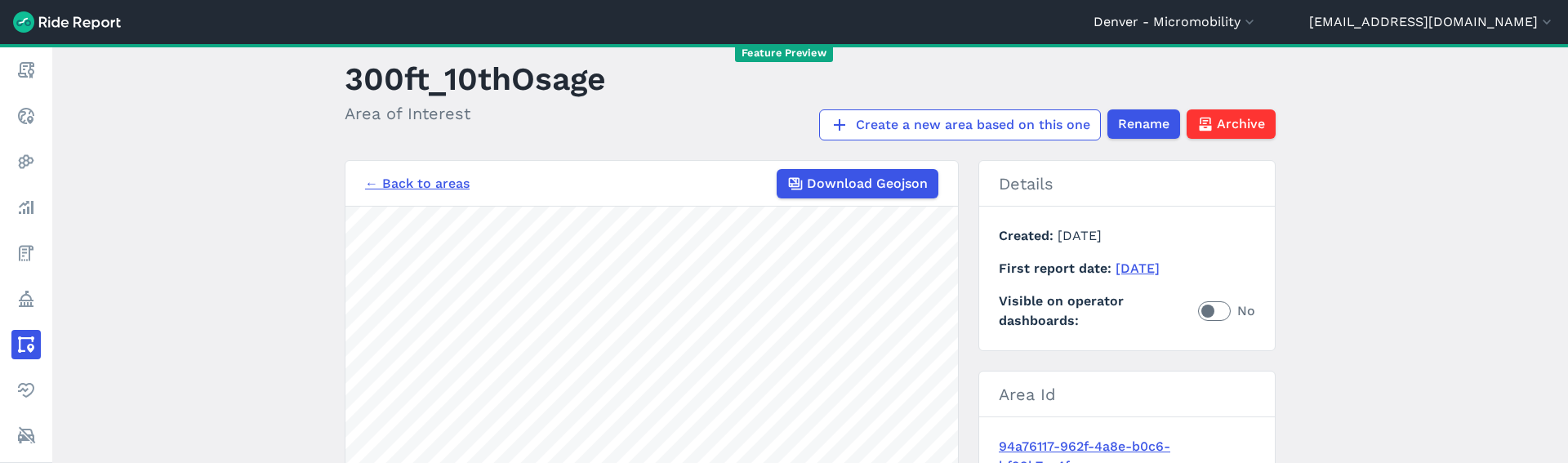
scroll to position [400, 0]
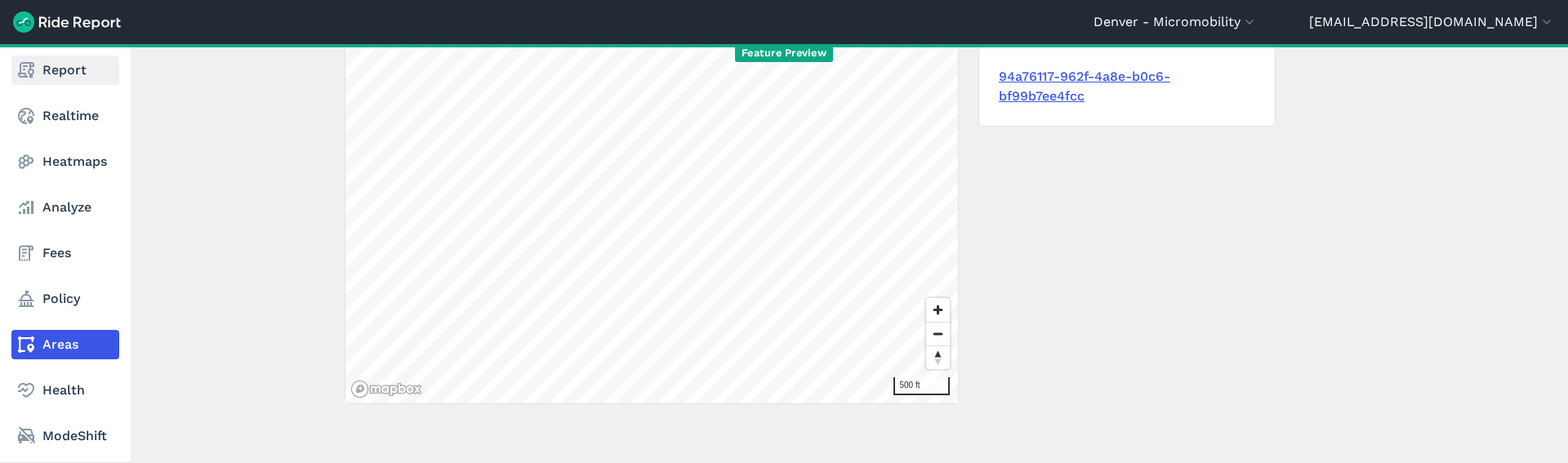
click at [36, 65] on link "Report" at bounding box center [65, 69] width 108 height 29
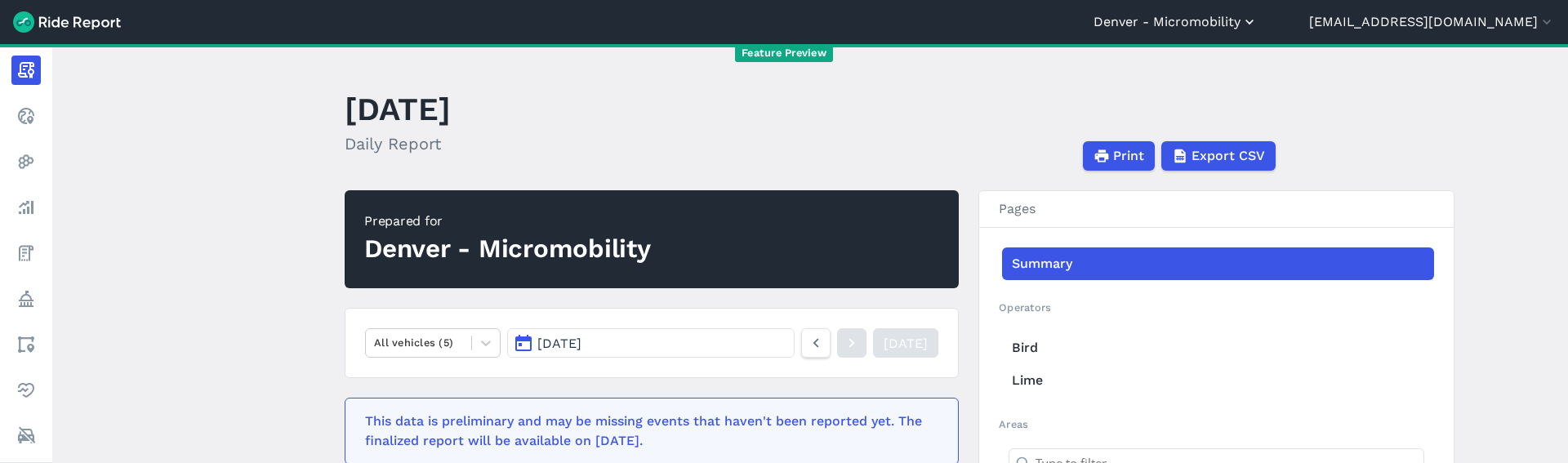
click at [1218, 23] on button "Denver - Micromobility" at bounding box center [1175, 22] width 165 height 19
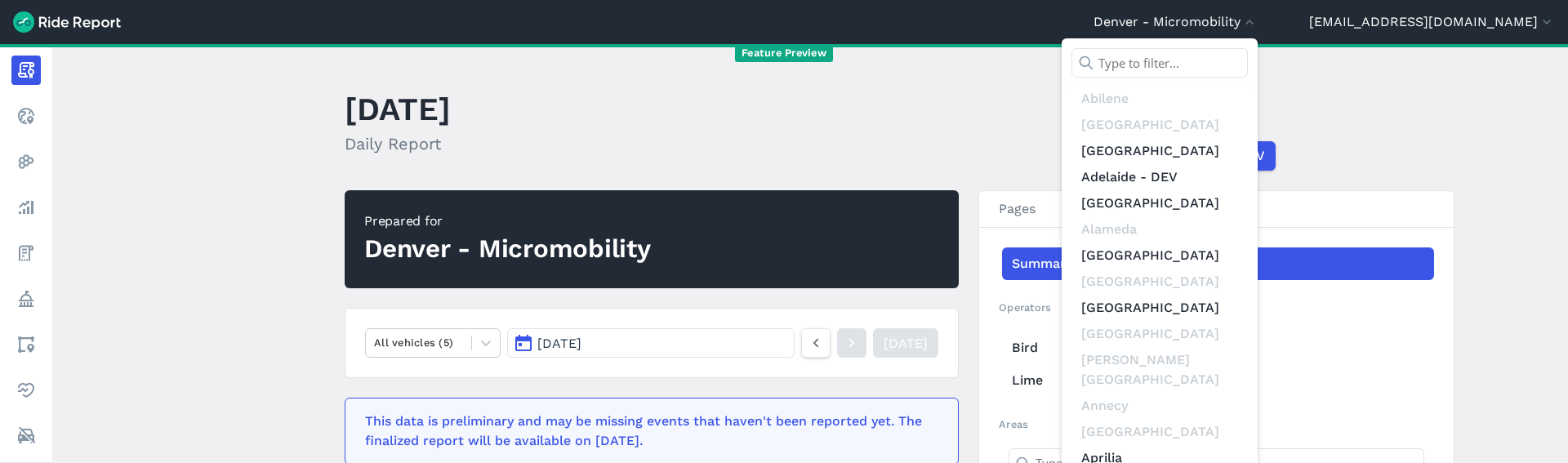
click at [1241, 66] on input "text" at bounding box center [1160, 63] width 176 height 29
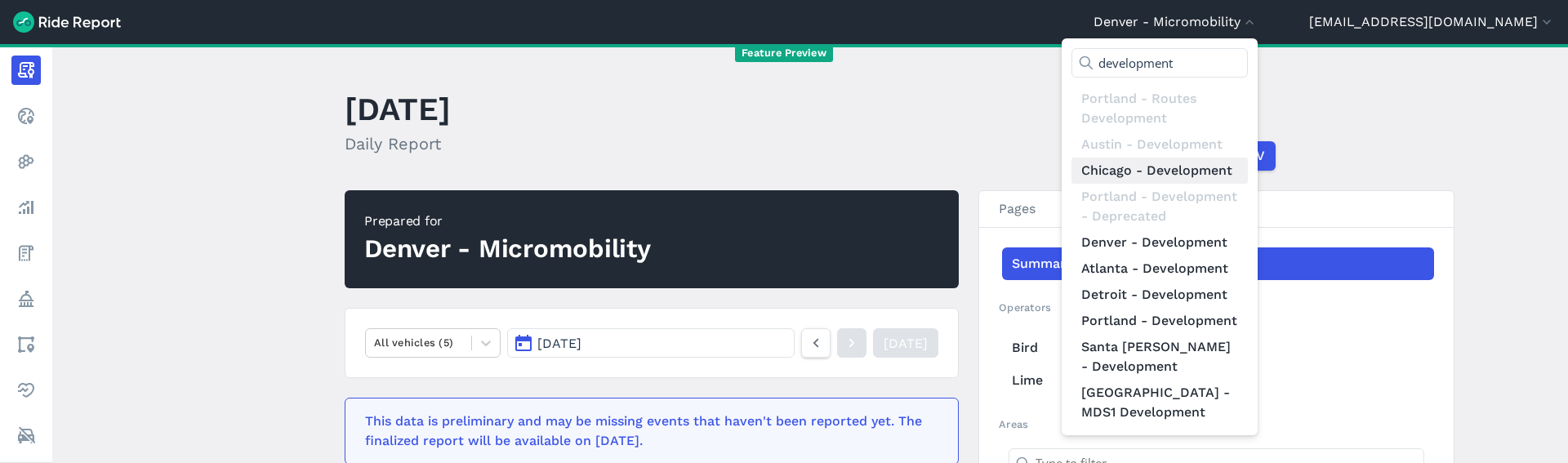
scroll to position [39, 0]
type input "development"
click at [1248, 380] on link "Santa [PERSON_NAME] - Development" at bounding box center [1160, 357] width 176 height 46
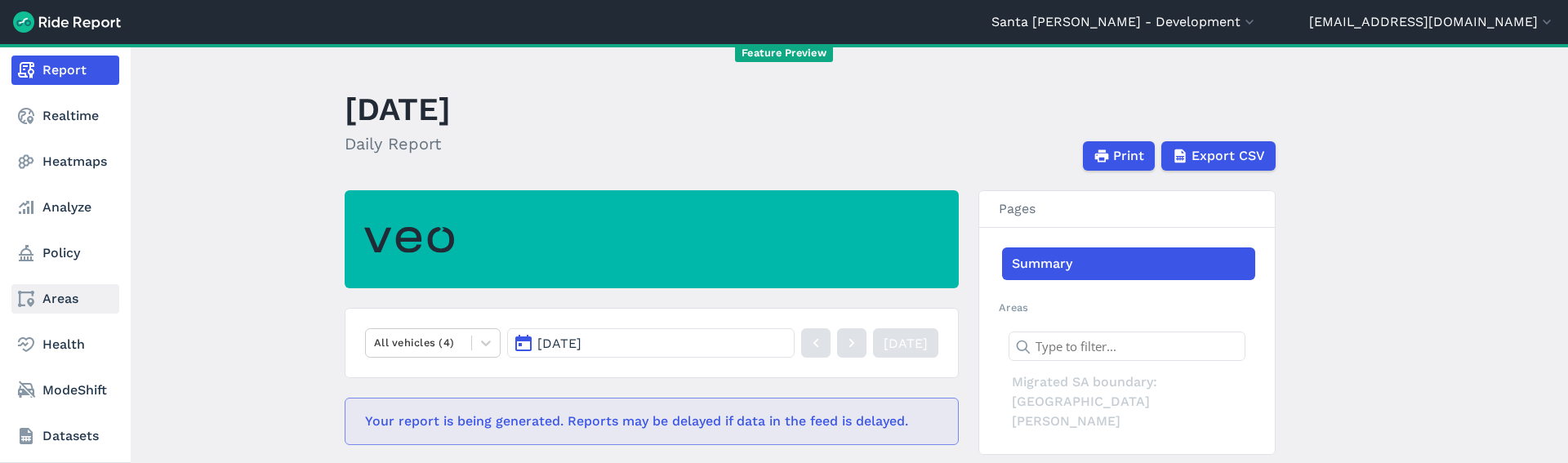
click at [62, 307] on link "Areas" at bounding box center [65, 298] width 108 height 29
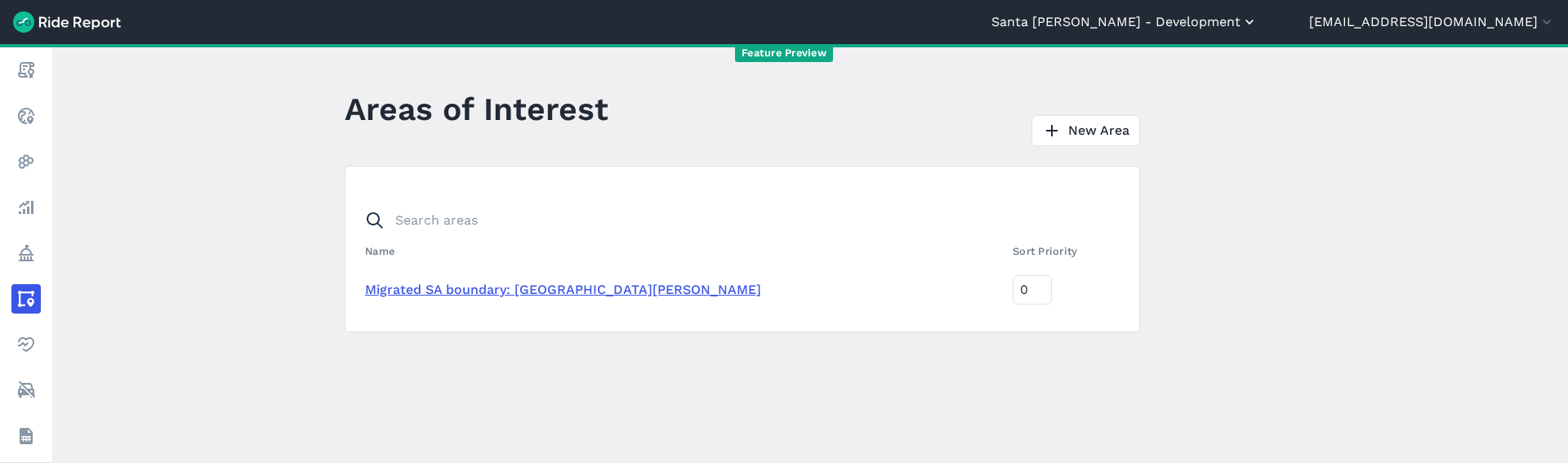
click at [1258, 13] on button "Santa [PERSON_NAME] - Development" at bounding box center [1124, 22] width 266 height 19
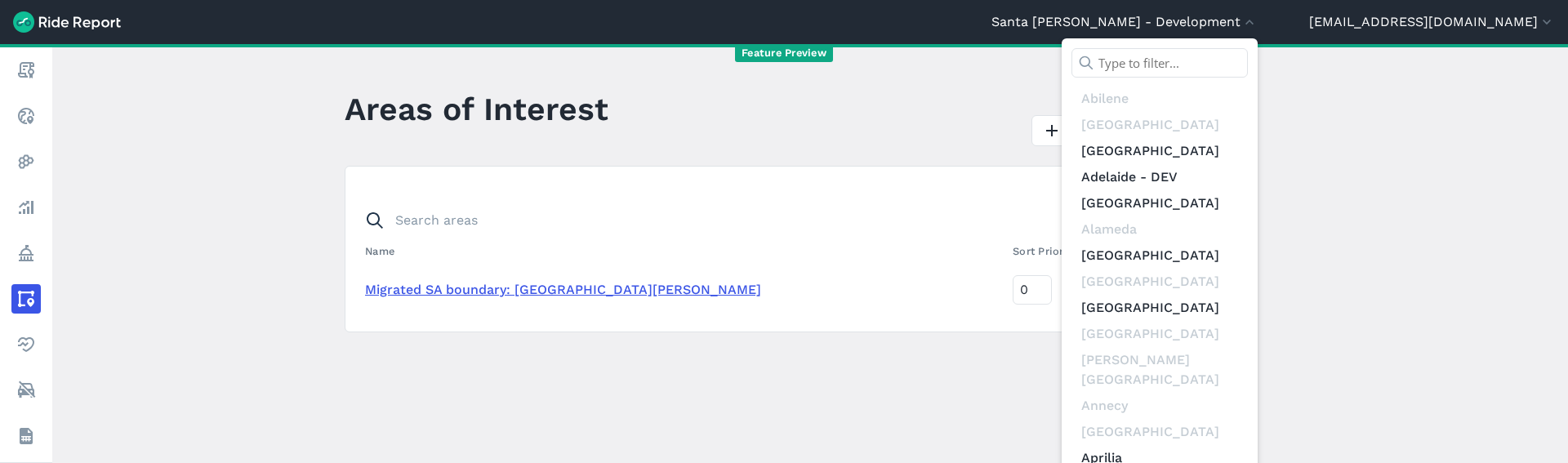
click at [1248, 59] on input "text" at bounding box center [1160, 63] width 176 height 29
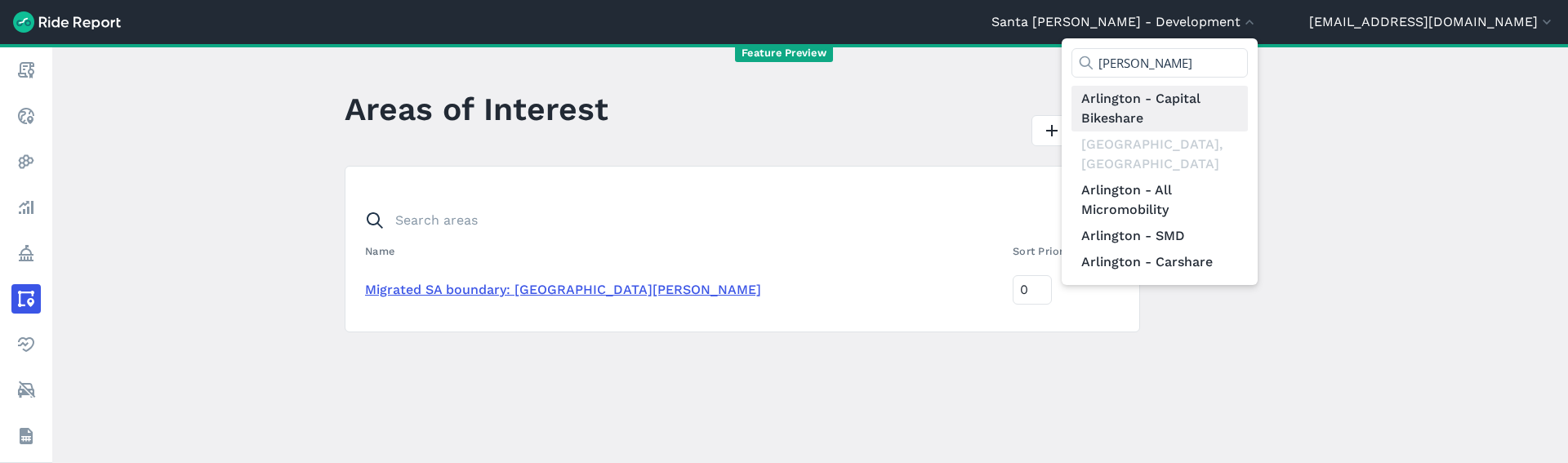
type input "arlin"
click at [1240, 119] on link "Arlington - Capital Bikeshare" at bounding box center [1160, 109] width 176 height 46
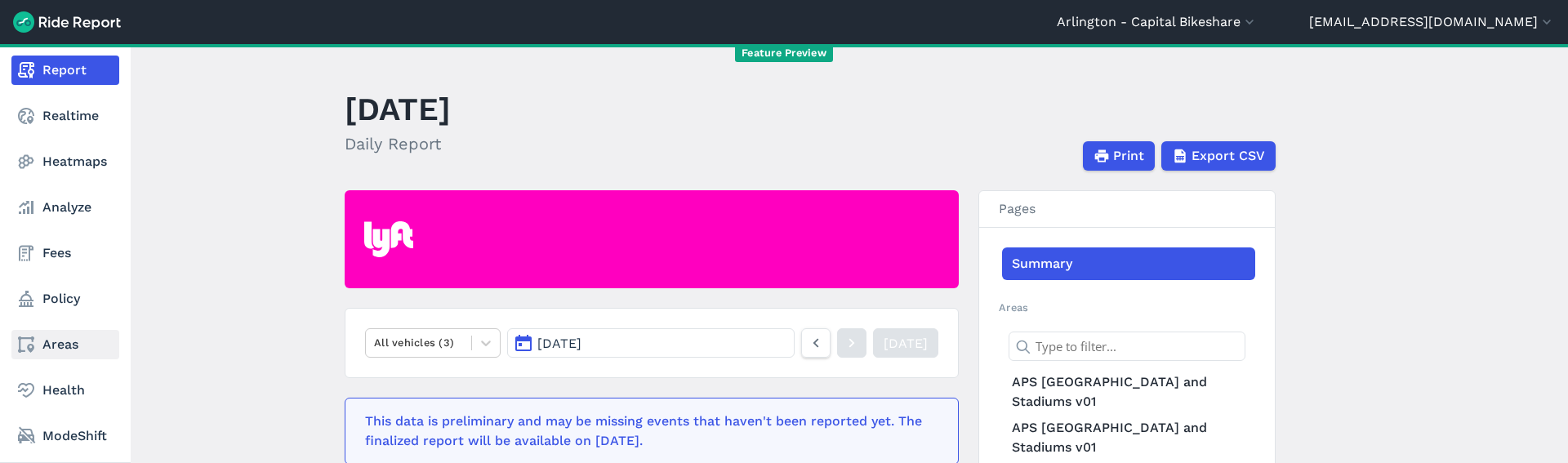
click at [82, 343] on link "Areas" at bounding box center [65, 344] width 108 height 29
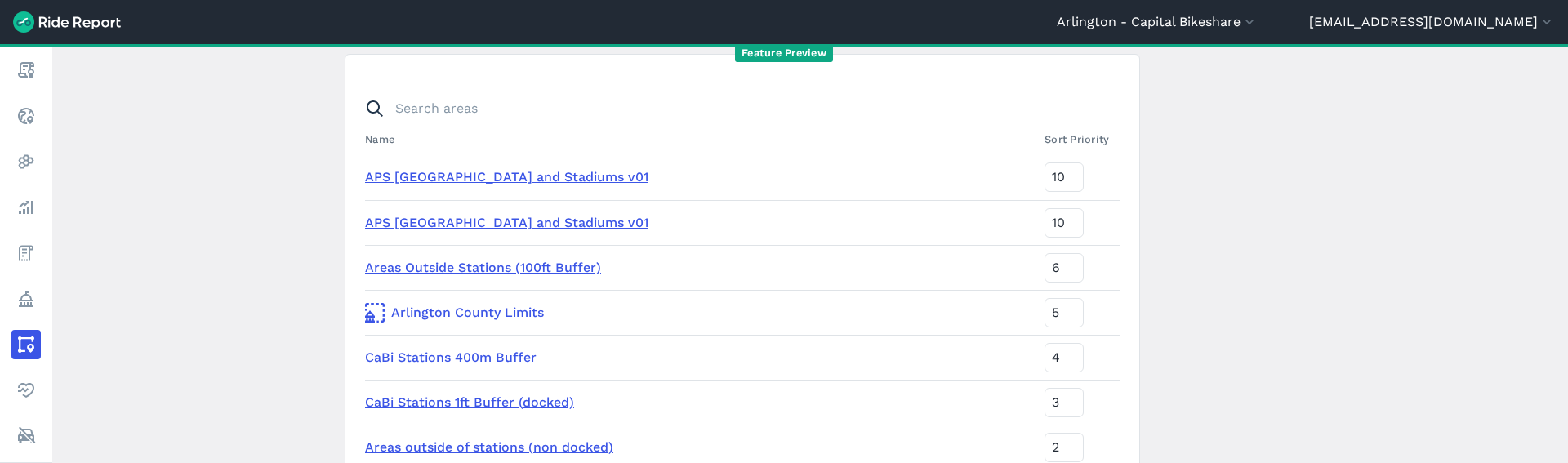
scroll to position [140, 0]
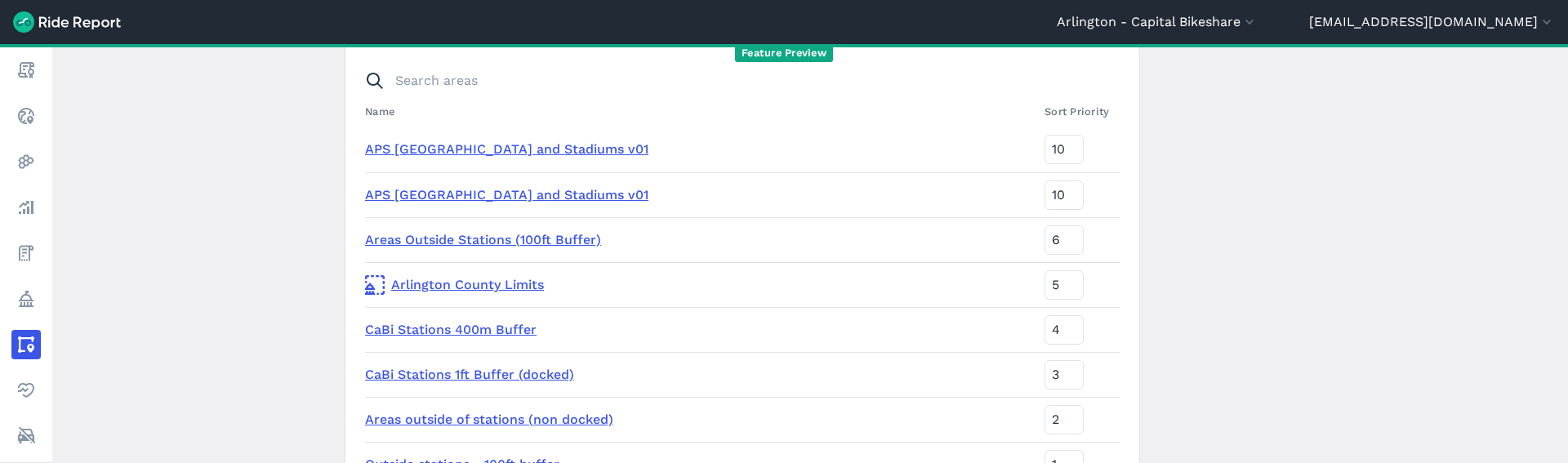
click at [545, 247] on link "Areas Outside Stations (100ft Buffer)" at bounding box center [483, 240] width 236 height 16
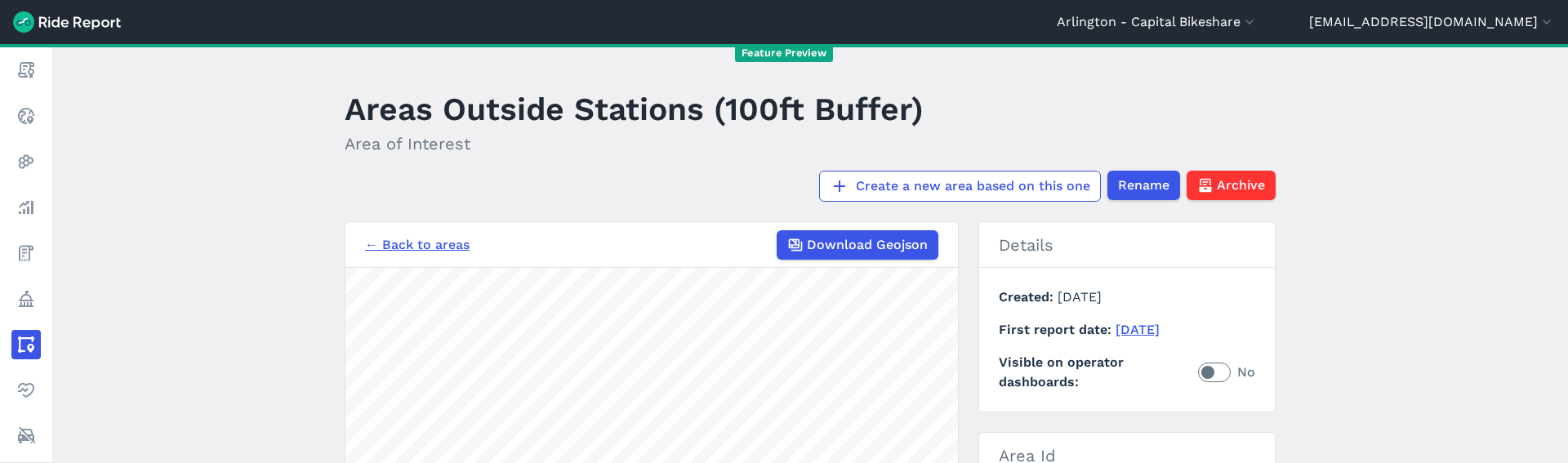
click at [1382, 280] on main "Areas Outside Stations (100ft Buffer) Area of Interest Create a new area based …" at bounding box center [810, 254] width 1516 height 420
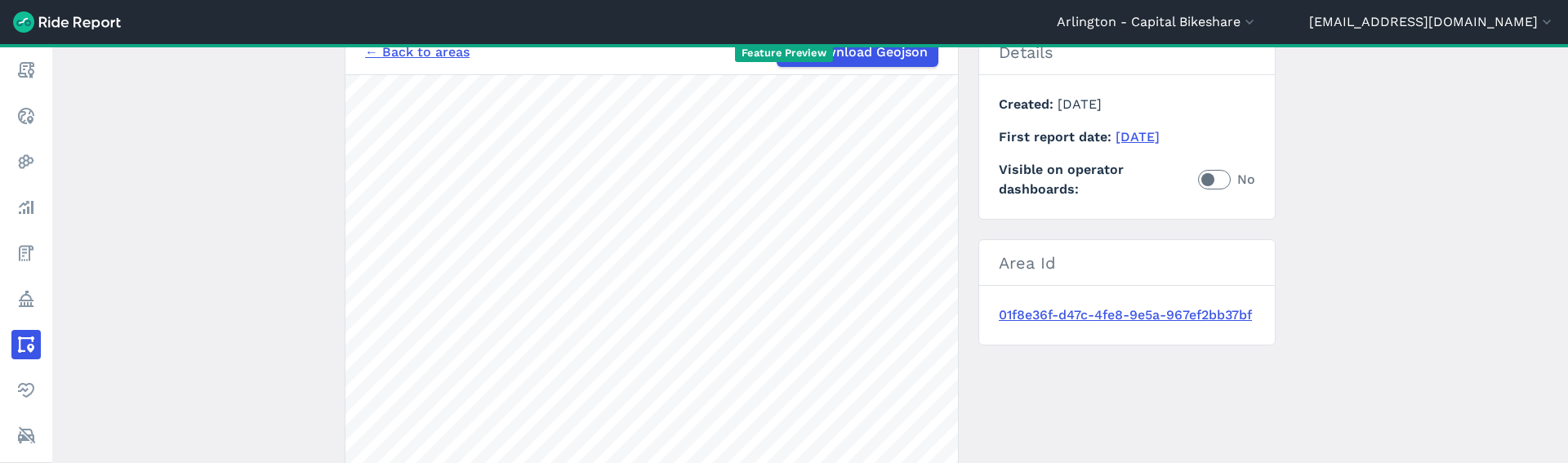
scroll to position [311, 0]
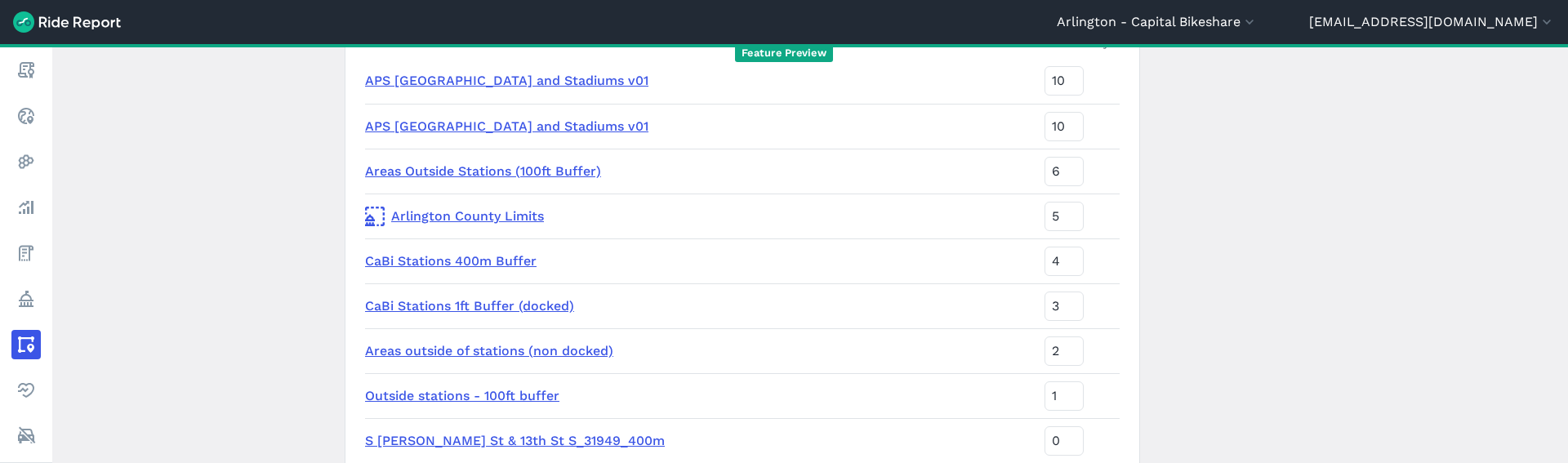
scroll to position [248, 0]
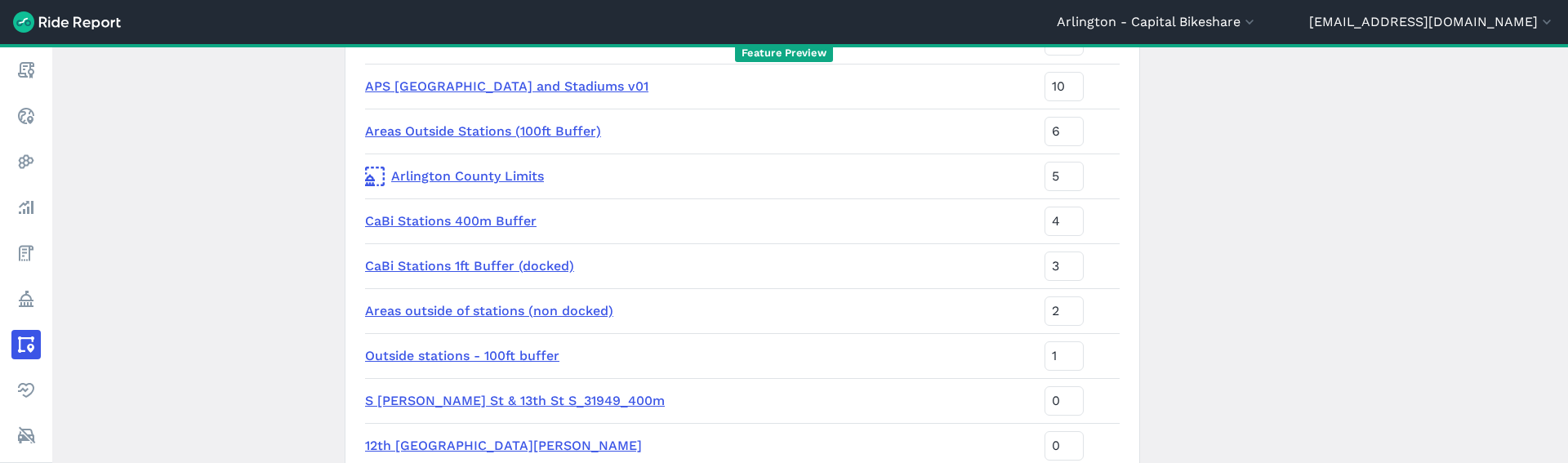
click at [505, 228] on link "CaBi Stations 400m Buffer" at bounding box center [450, 221] width 171 height 16
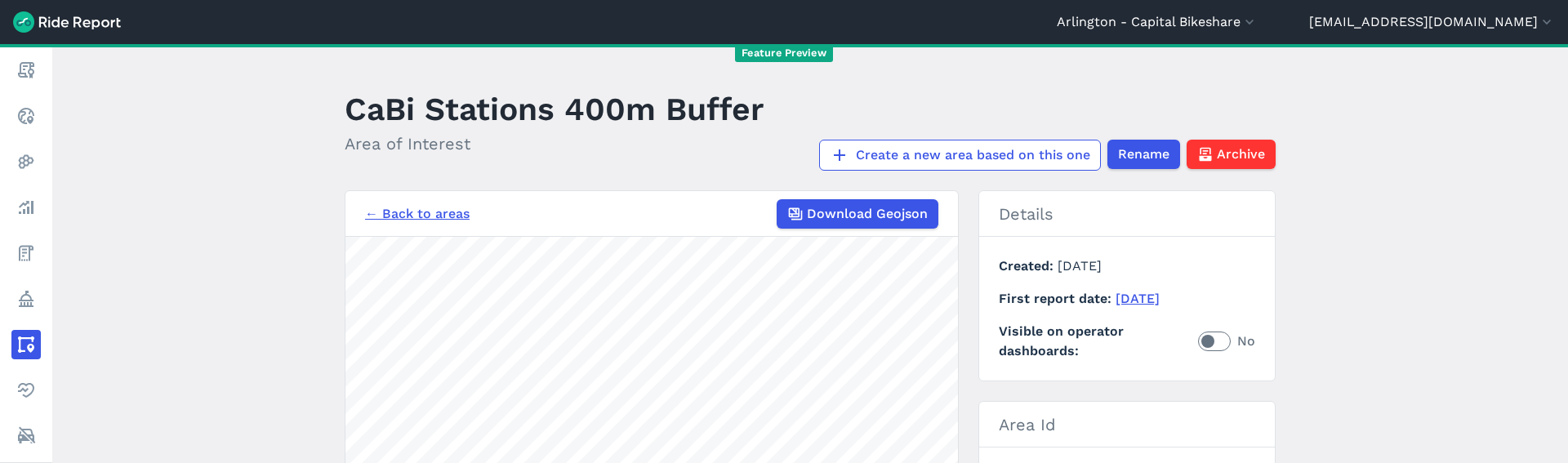
click at [1375, 195] on main "CaBi Stations 400m Buffer Area of Interest Create a new area based on this one …" at bounding box center [810, 254] width 1516 height 420
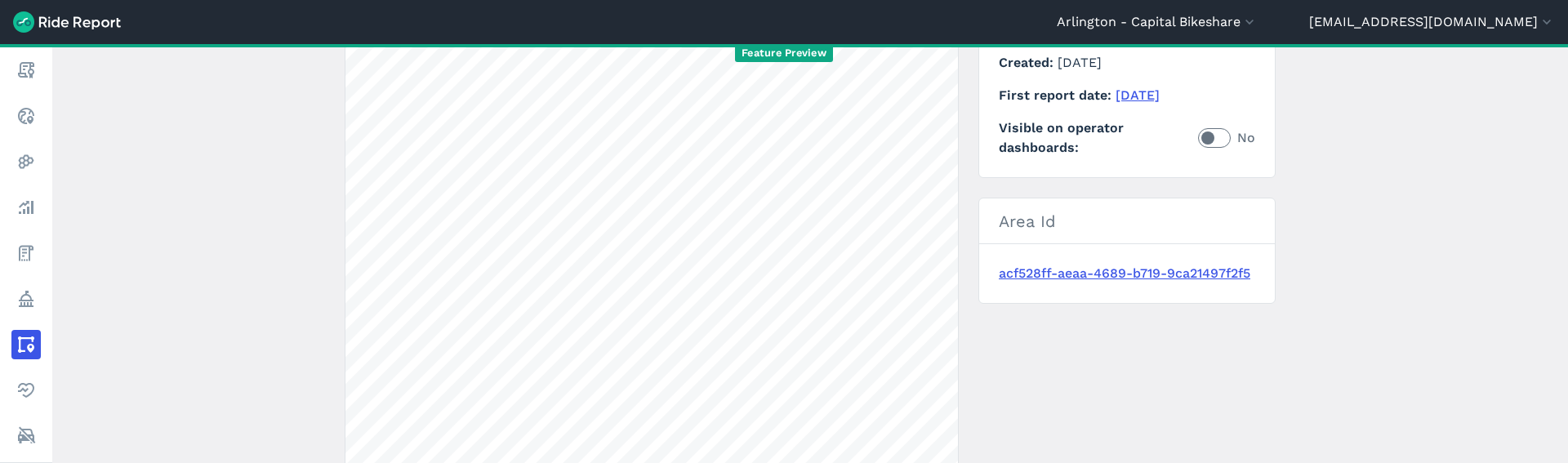
scroll to position [326, 0]
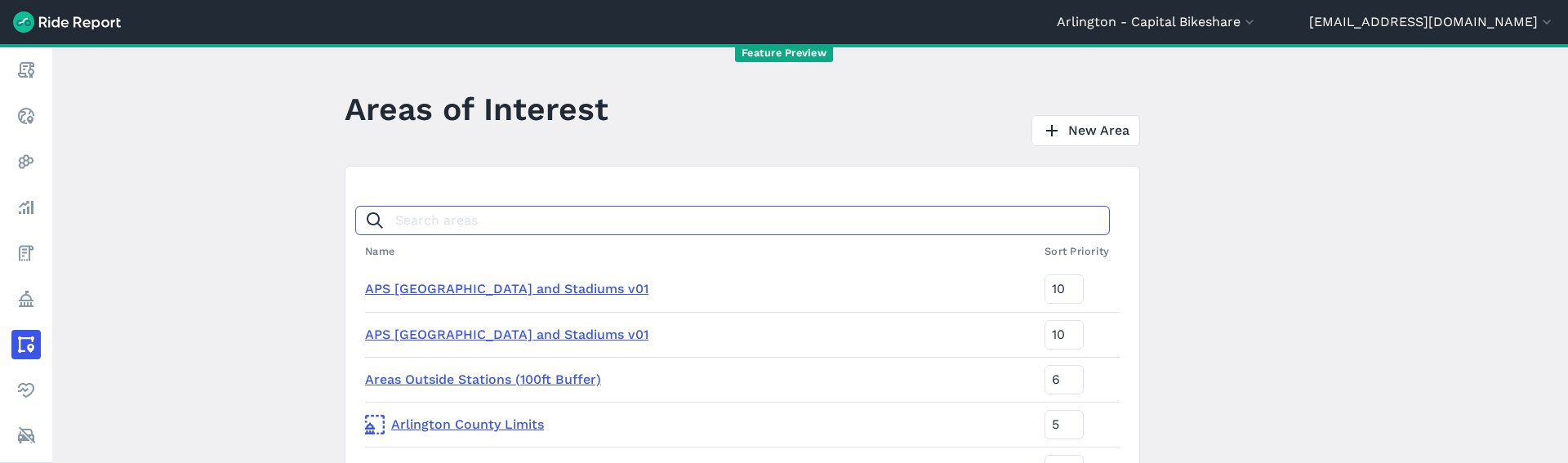
click at [666, 221] on input "Search areas" at bounding box center [732, 220] width 754 height 29
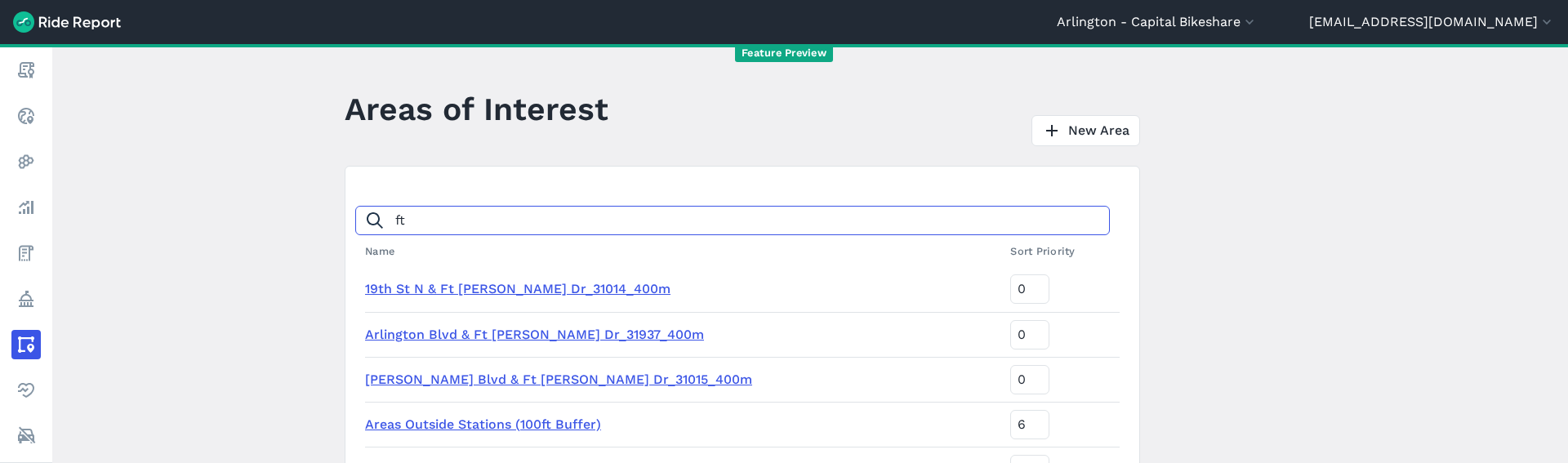
type input "f"
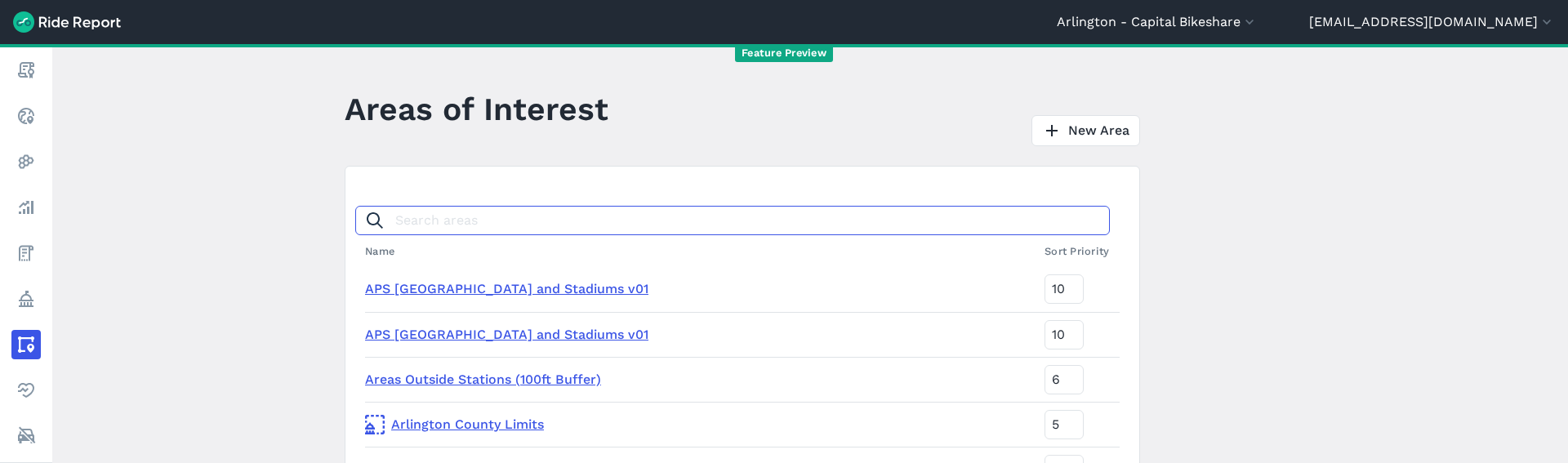
type input "m"
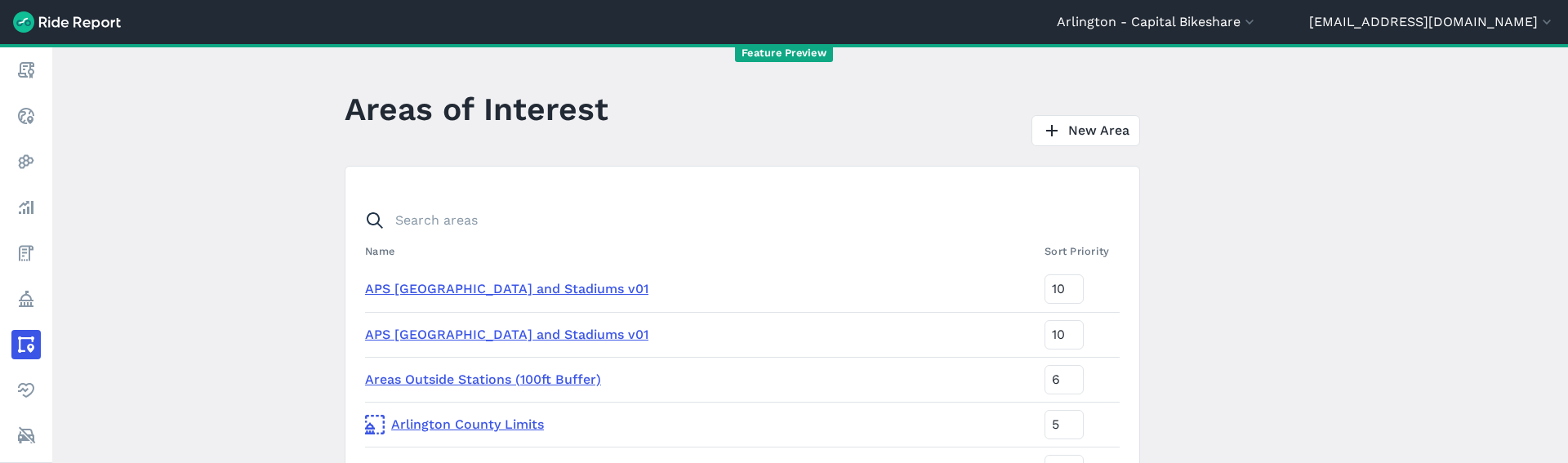
click at [569, 376] on link "Areas Outside Stations (100ft Buffer)" at bounding box center [483, 379] width 236 height 16
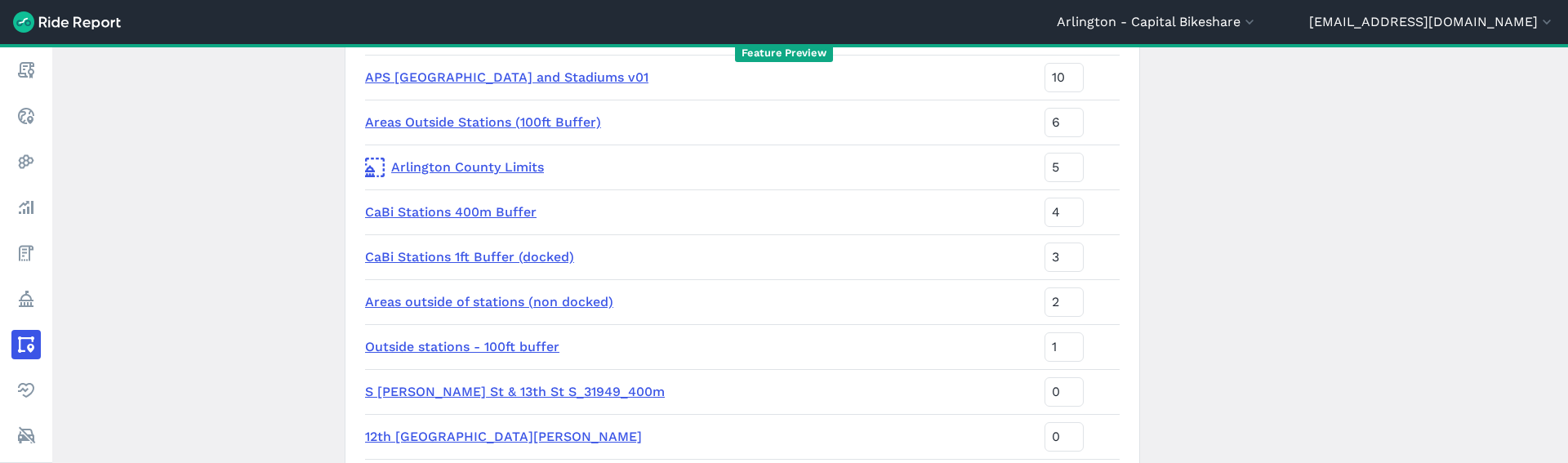
scroll to position [264, 0]
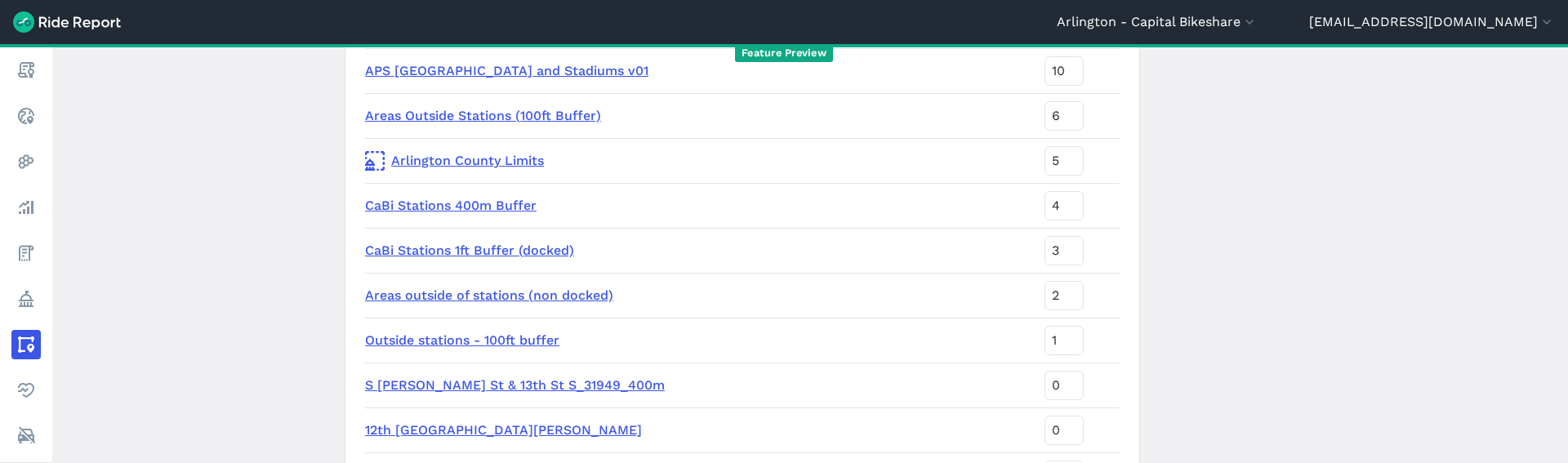
click at [505, 249] on link "CaBi Stations 1ft Buffer (docked)" at bounding box center [469, 250] width 209 height 16
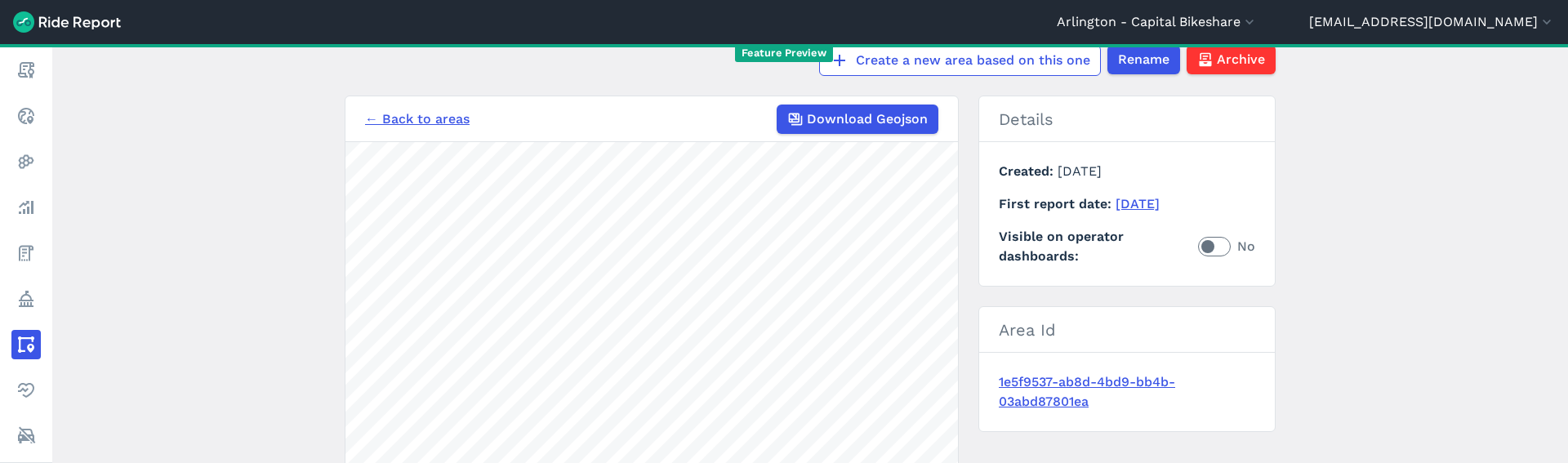
scroll to position [295, 0]
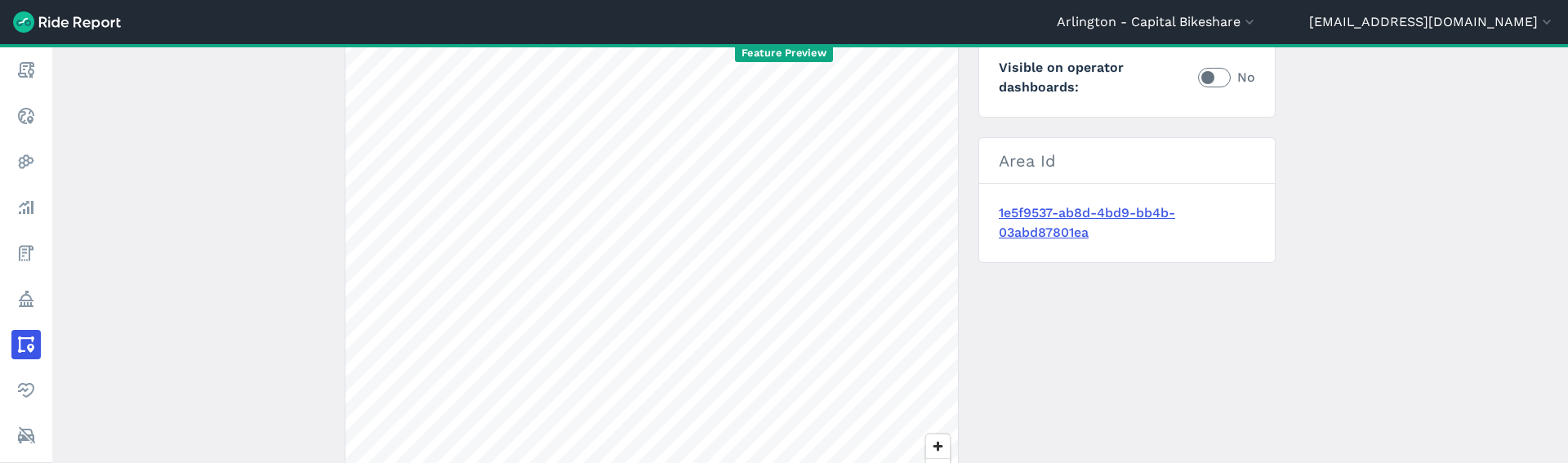
click at [774, 45] on div "Arlington - Capital Bikeshare Abilene Abu Dhabi Adelaide Adelaide - DEV Adelaid…" at bounding box center [784, 232] width 1568 height 463
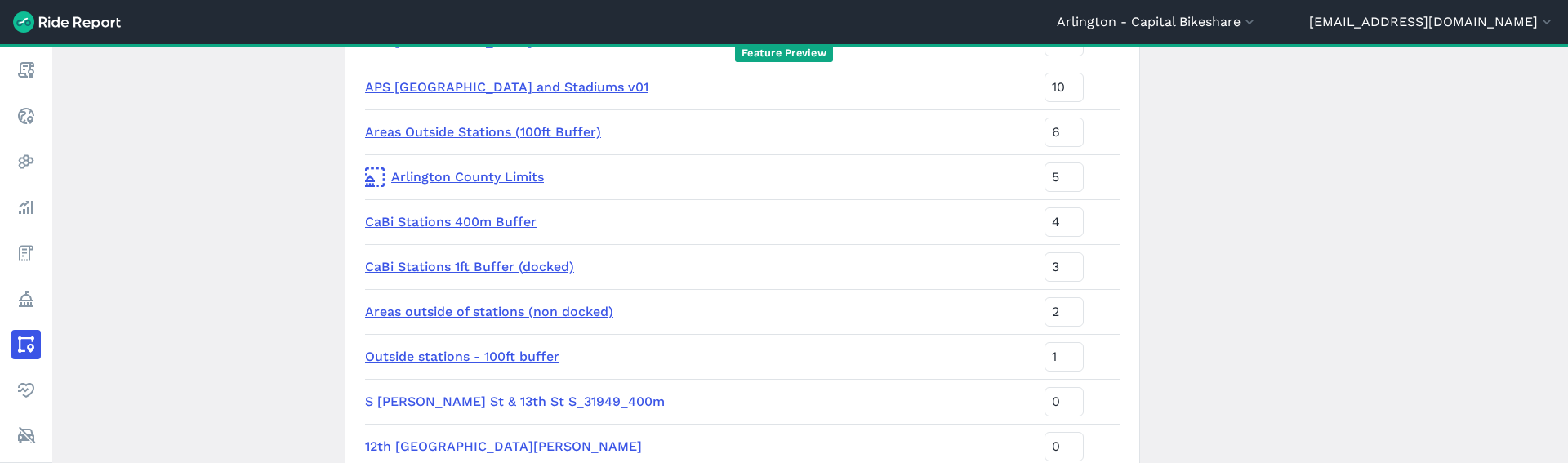
scroll to position [248, 0]
click at [510, 302] on td "Areas outside of stations (non docked)" at bounding box center [702, 311] width 673 height 45
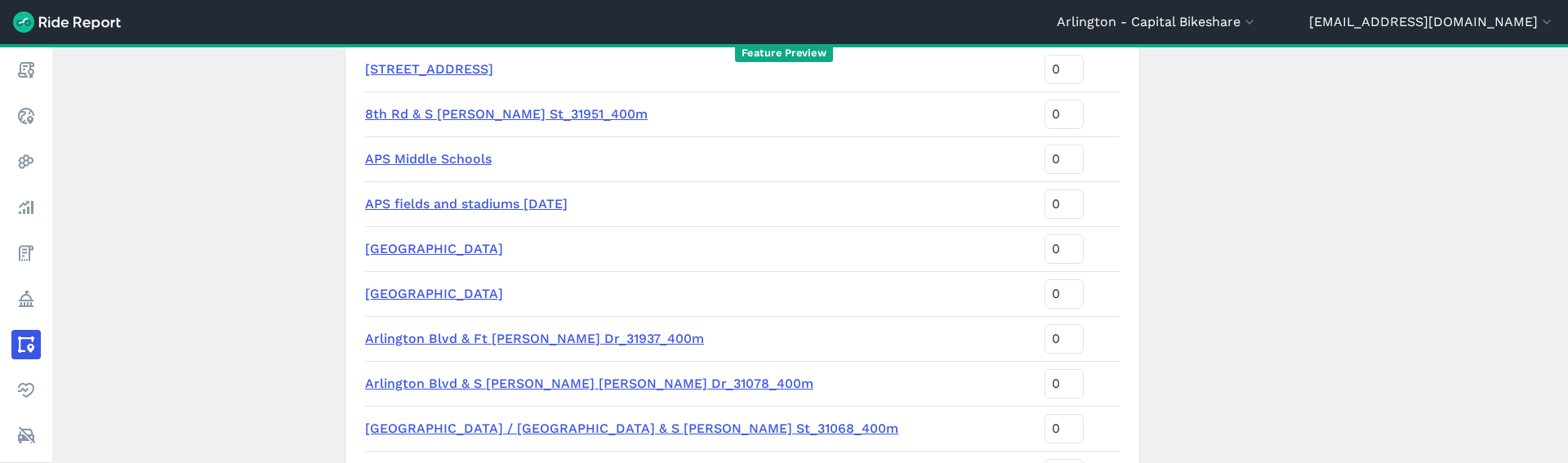
scroll to position [0, 0]
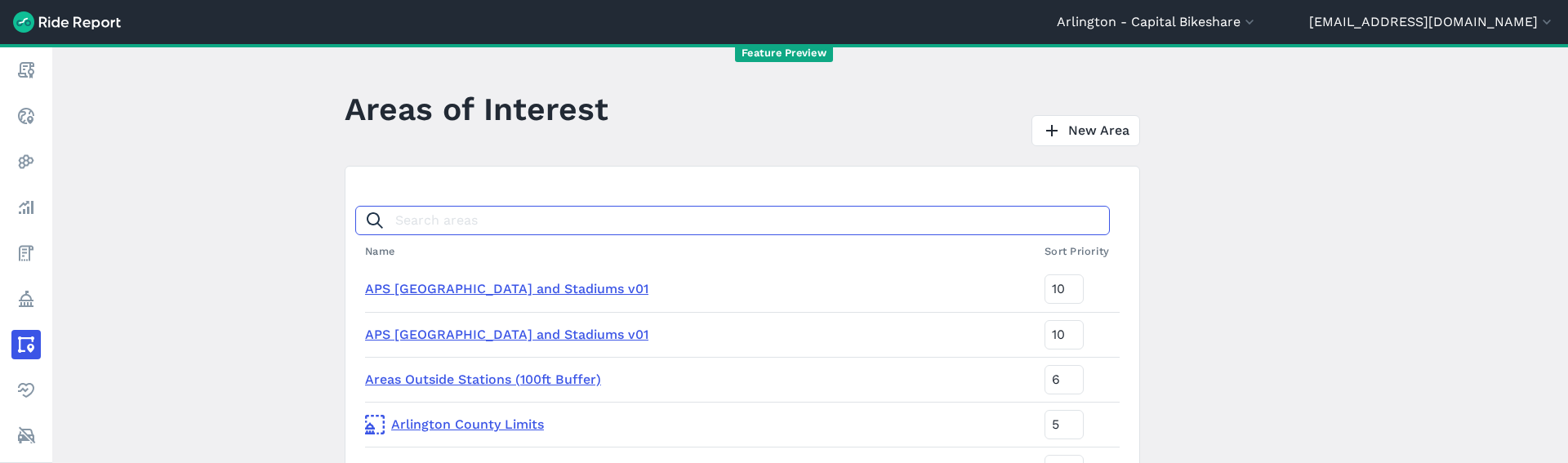
click at [482, 221] on input "Search areas" at bounding box center [732, 220] width 754 height 29
type input "0m"
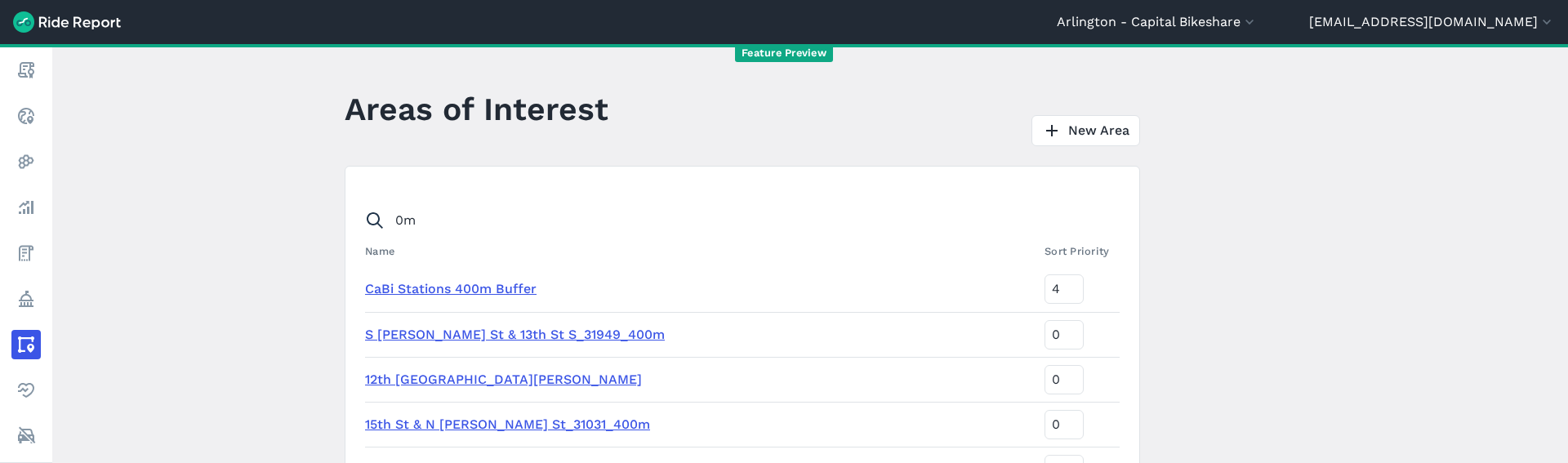
click at [452, 285] on link "CaBi Stations 400m Buffer" at bounding box center [450, 288] width 171 height 16
click at [491, 337] on link "S Scott St & 13th St S_31949_400m" at bounding box center [515, 334] width 300 height 16
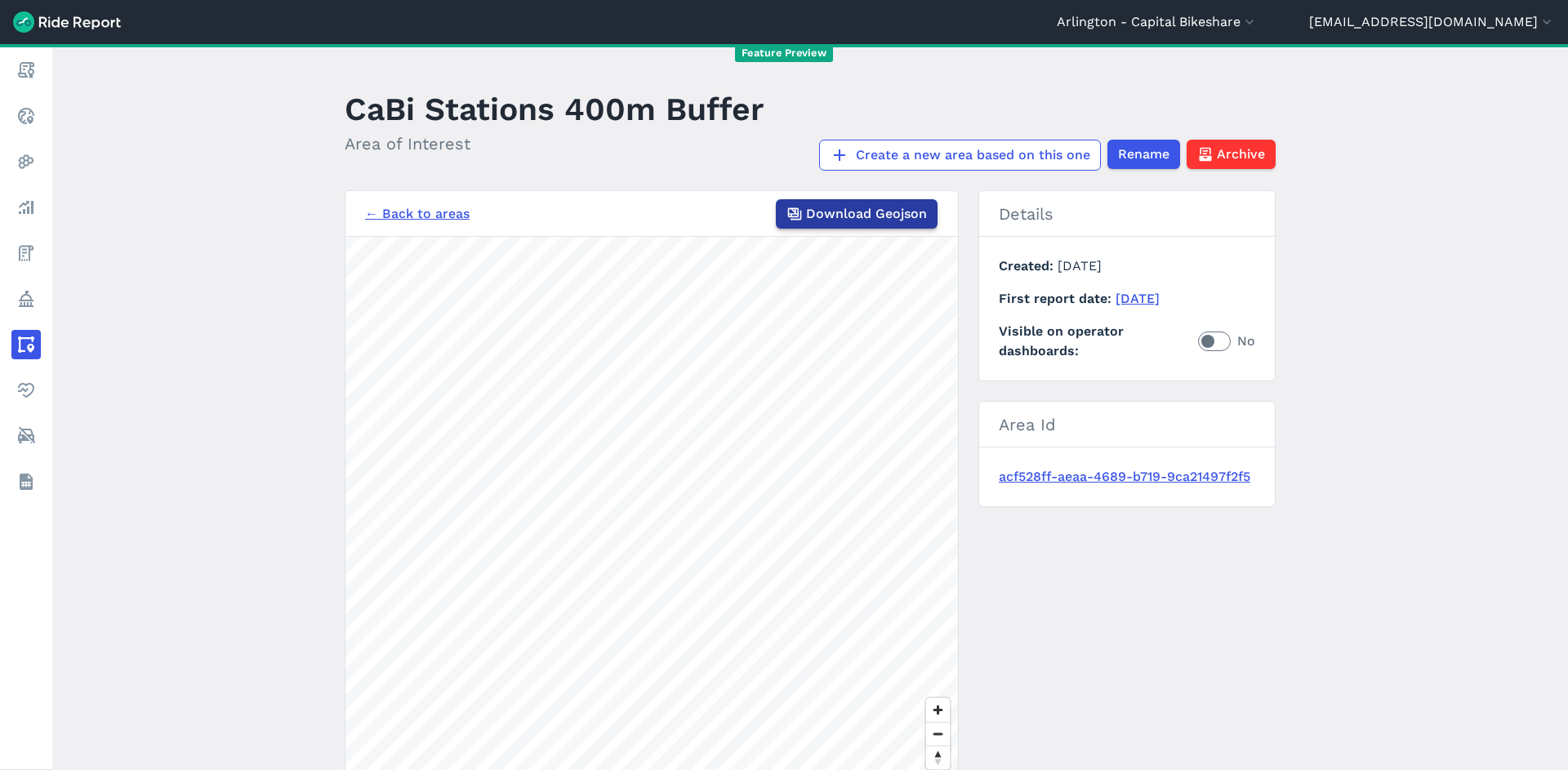
click at [905, 214] on span "Download Geojson" at bounding box center [866, 213] width 121 height 19
click at [1411, 250] on main "CaBi Stations 400m Buffer Area of Interest Create a new area based on this one …" at bounding box center [810, 407] width 1516 height 726
click at [1258, 22] on button "Arlington - Capital Bikeshare" at bounding box center [1157, 22] width 201 height 19
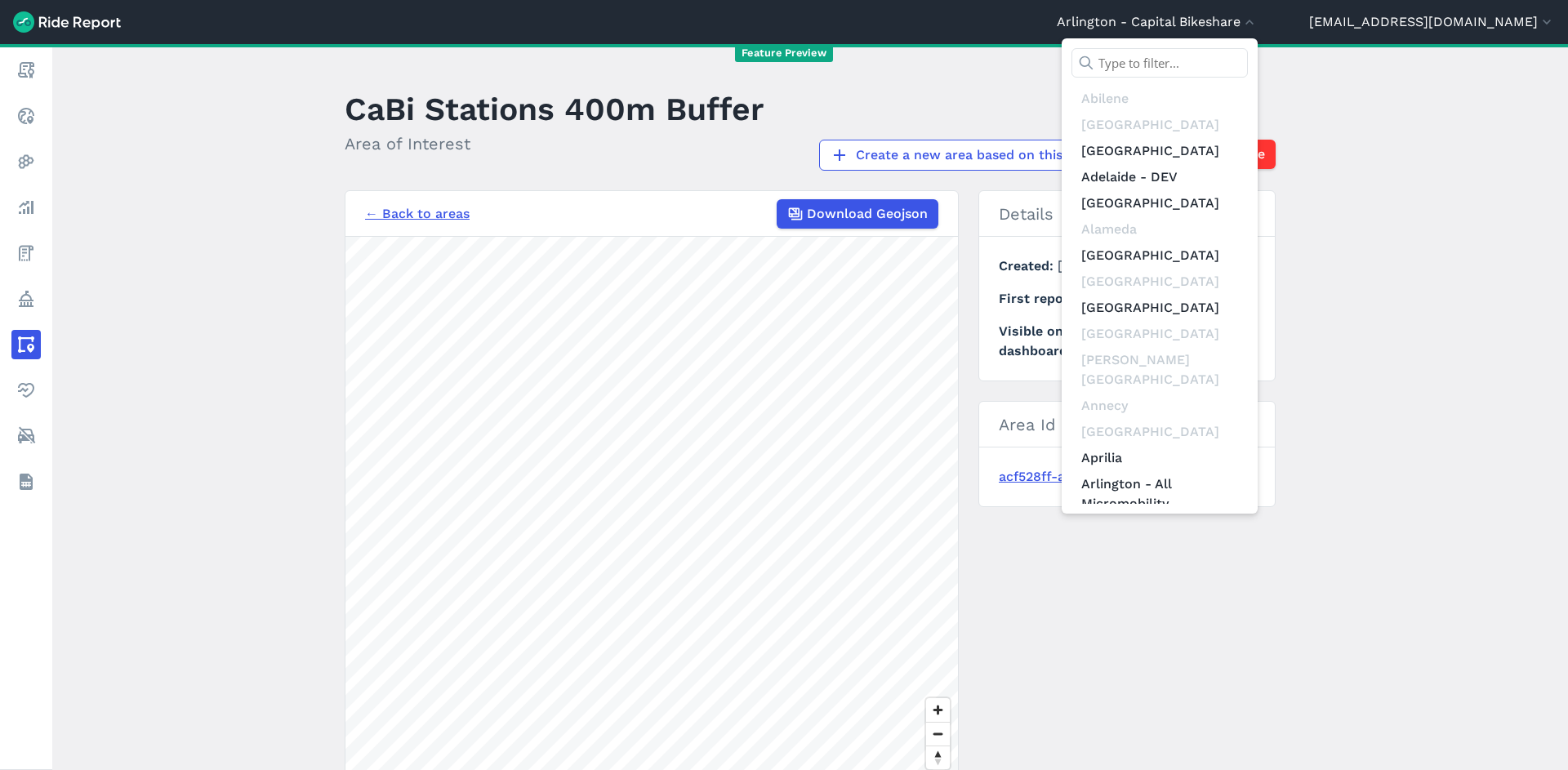
click at [1248, 56] on input "text" at bounding box center [1160, 63] width 176 height 29
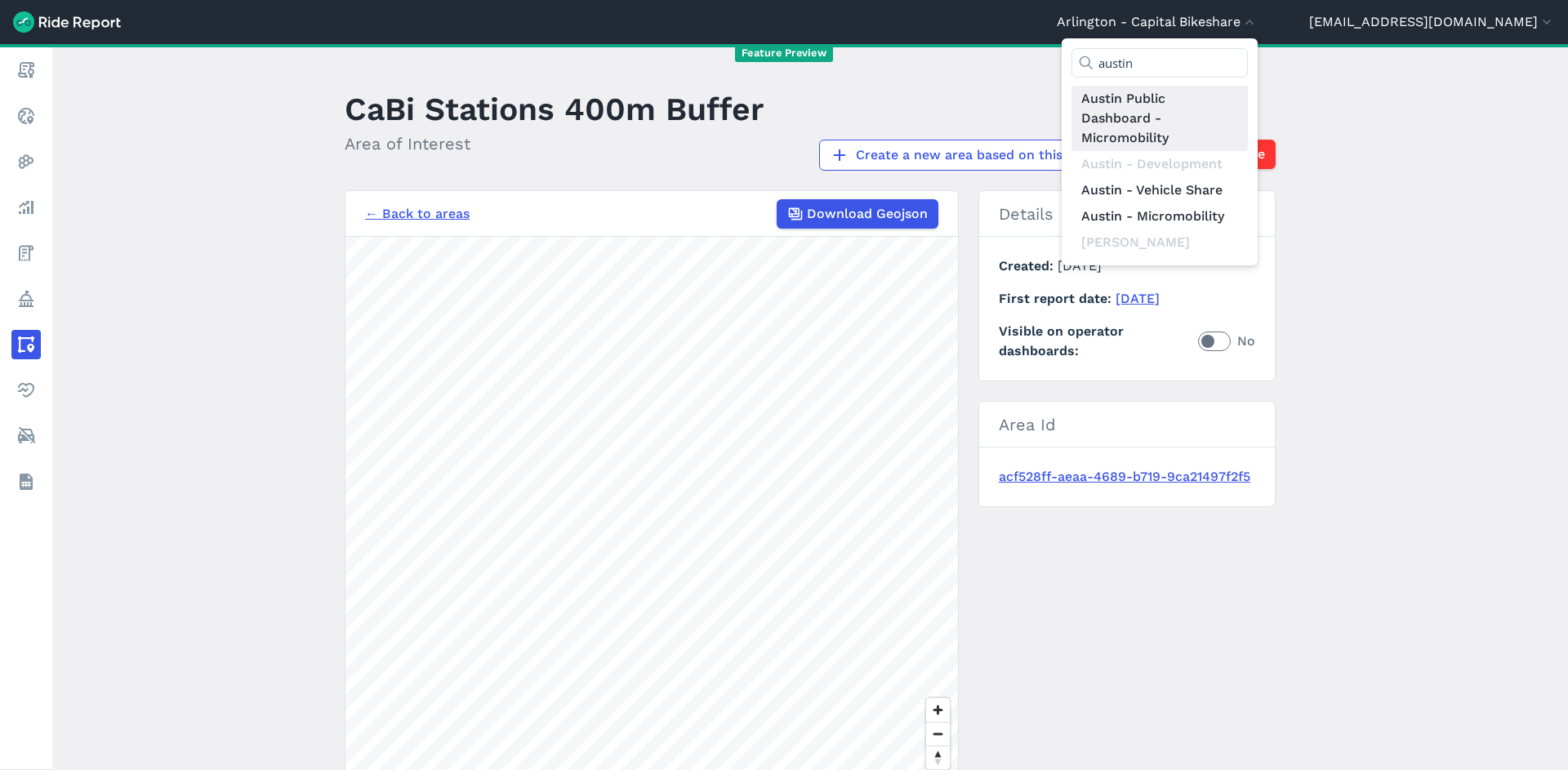
type input "austin"
click at [1237, 132] on link "Austin Public Dashboard - Micromobility" at bounding box center [1160, 119] width 176 height 65
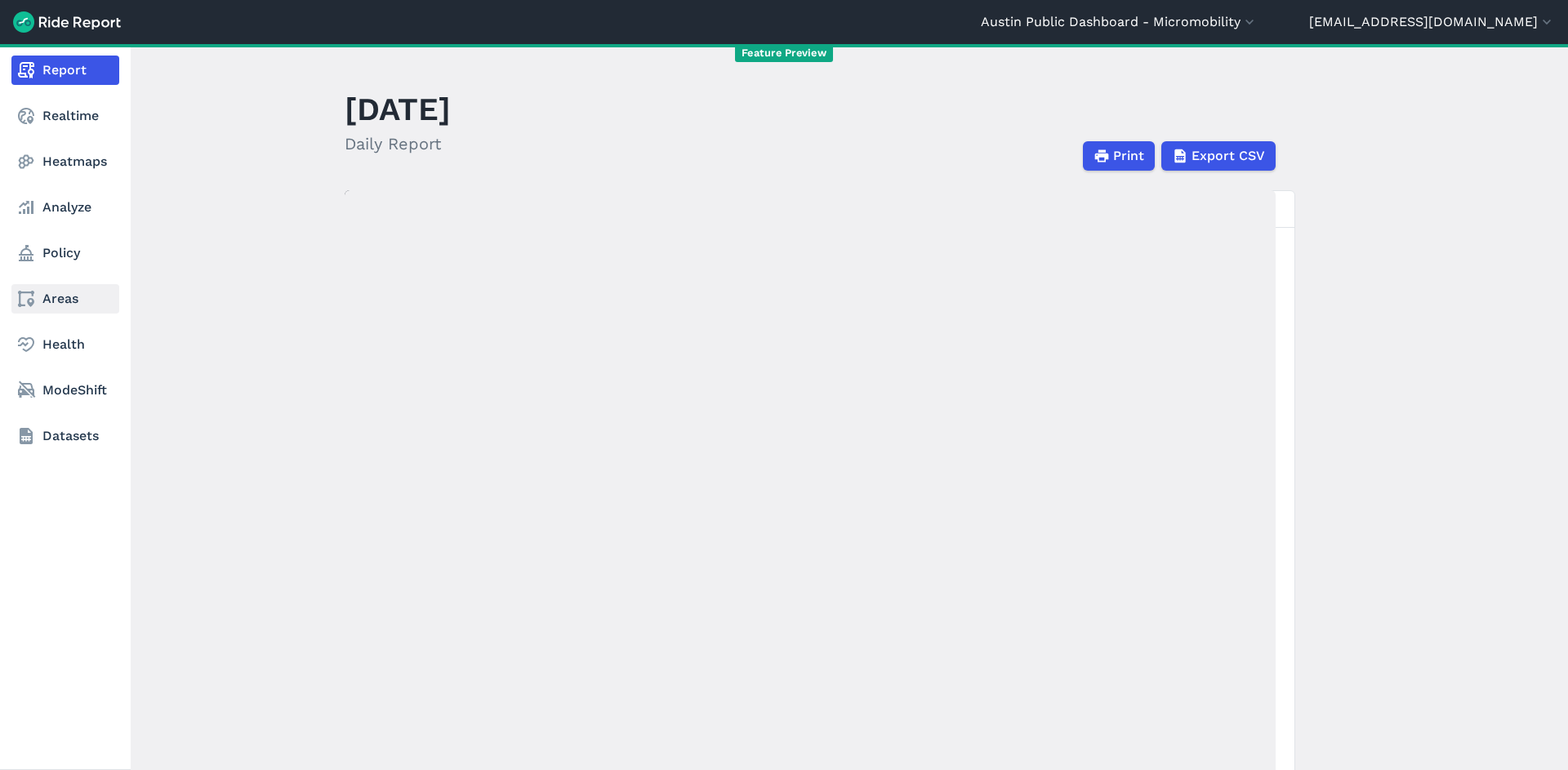
click at [62, 287] on link "Areas" at bounding box center [65, 298] width 108 height 29
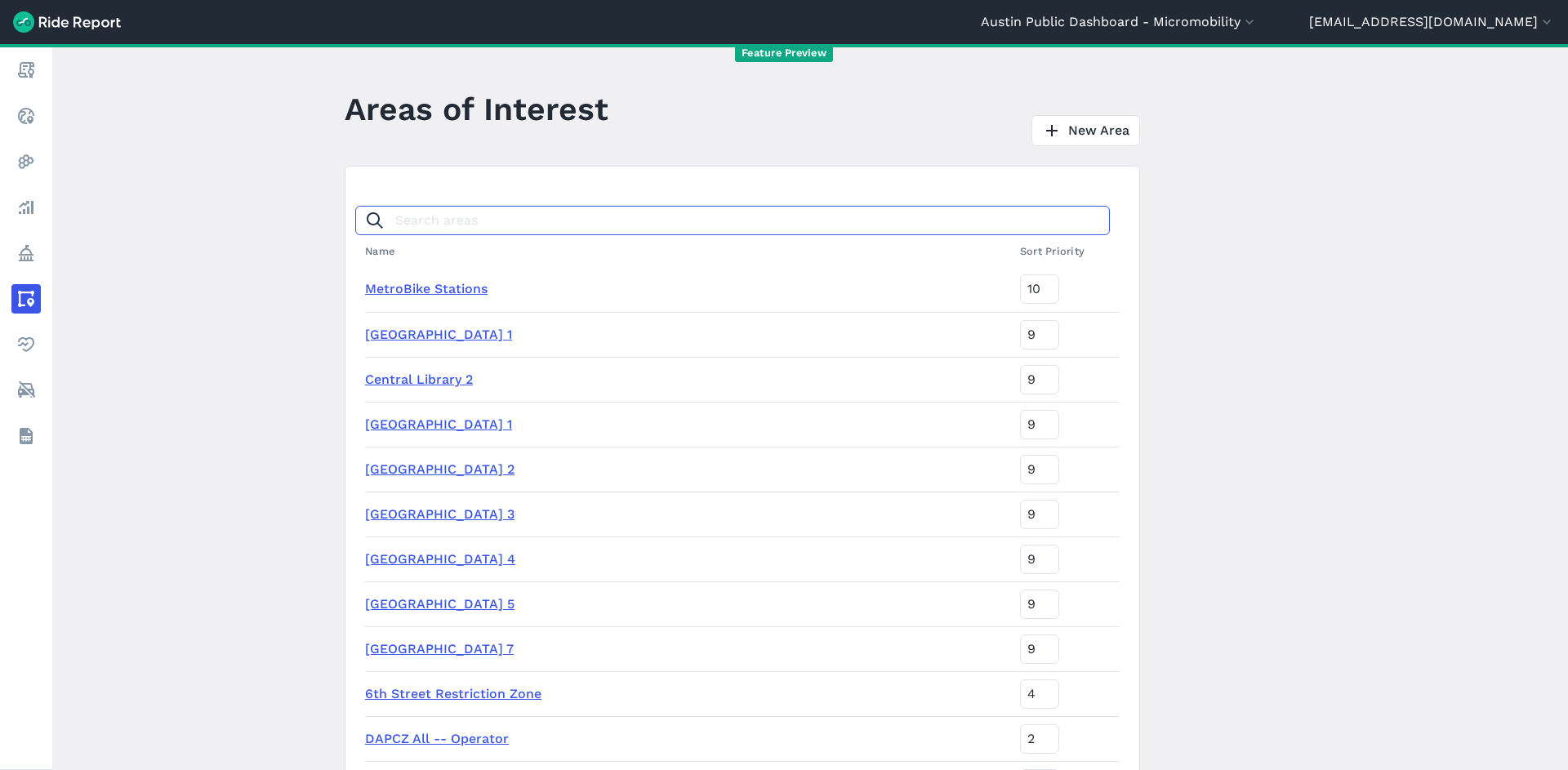
click at [449, 230] on input "Search areas" at bounding box center [732, 220] width 754 height 29
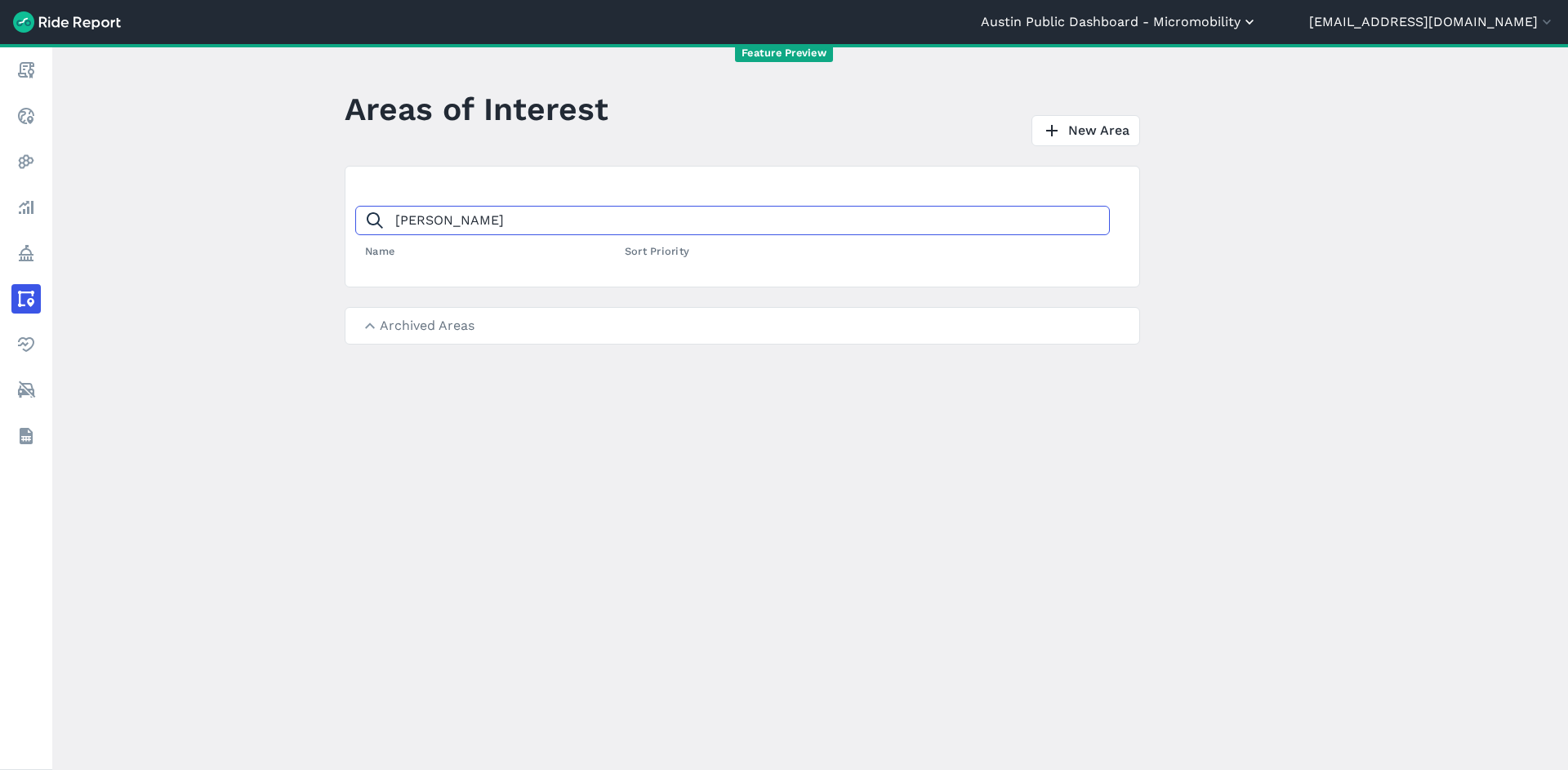
type input "austin parks"
click at [1234, 31] on button "Austin Public Dashboard - Micromobility" at bounding box center [1119, 22] width 277 height 19
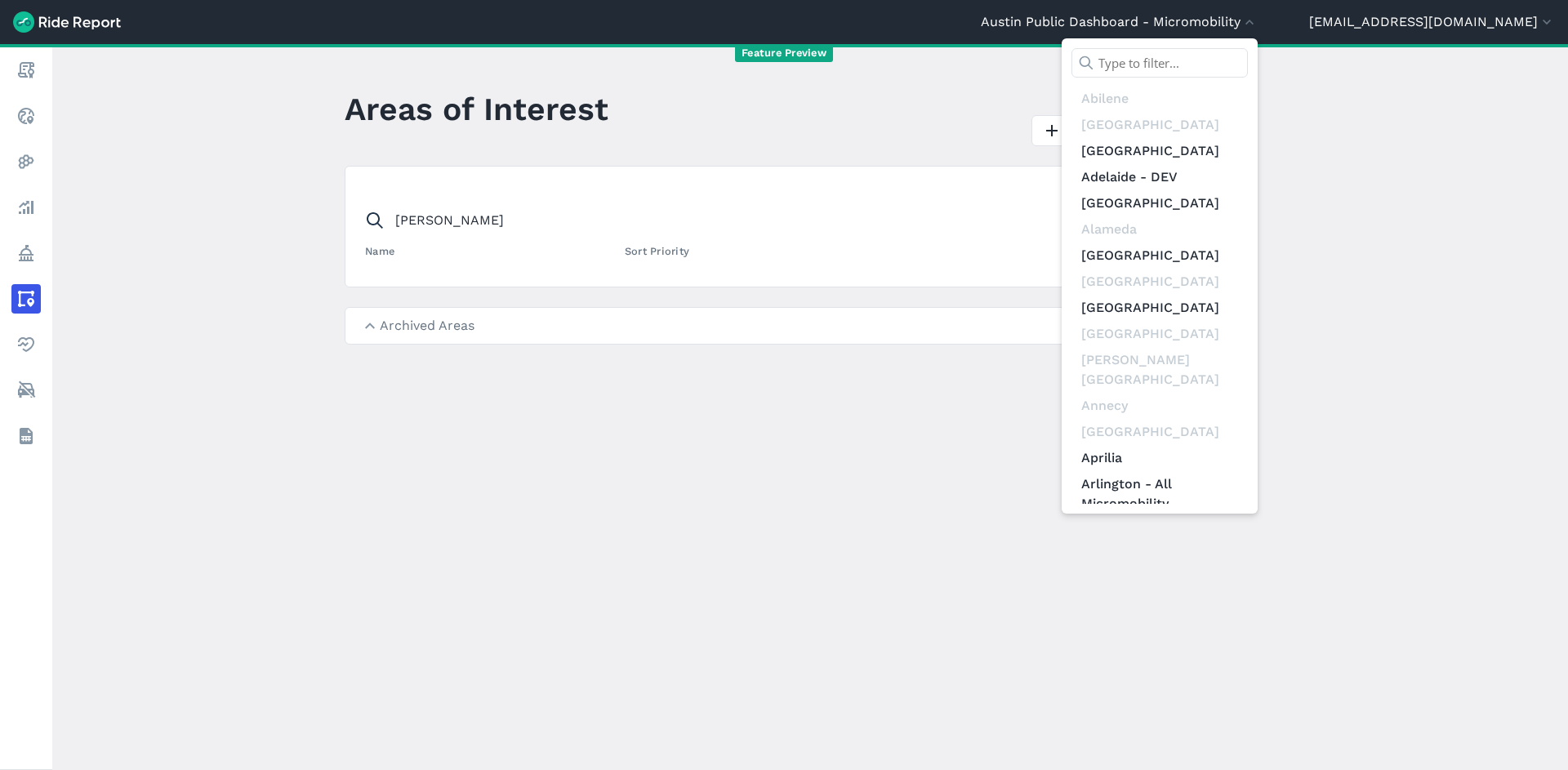
click at [418, 334] on div at bounding box center [784, 385] width 1568 height 770
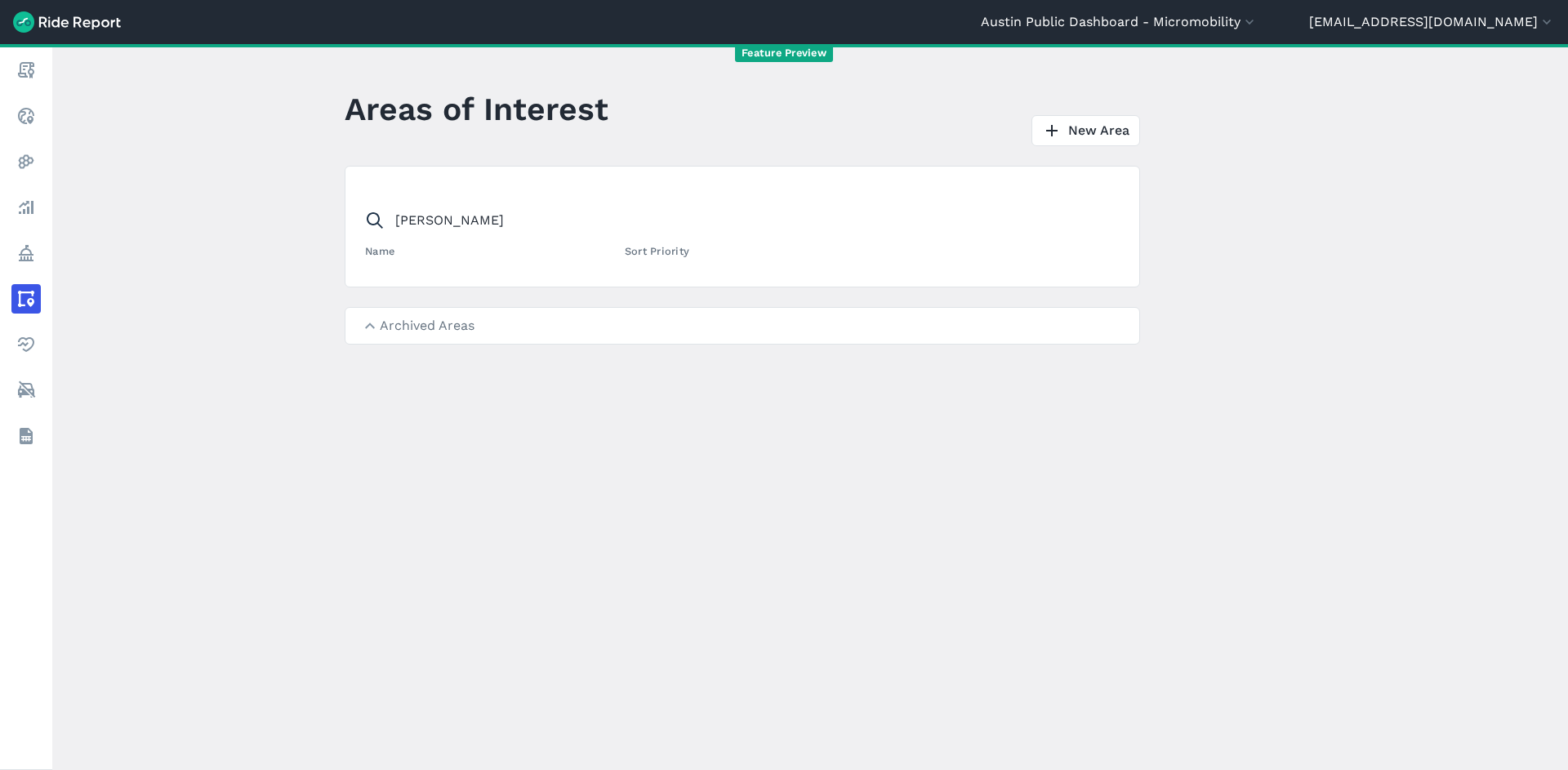
click at [364, 321] on summary "Archived Areas" at bounding box center [743, 326] width 794 height 36
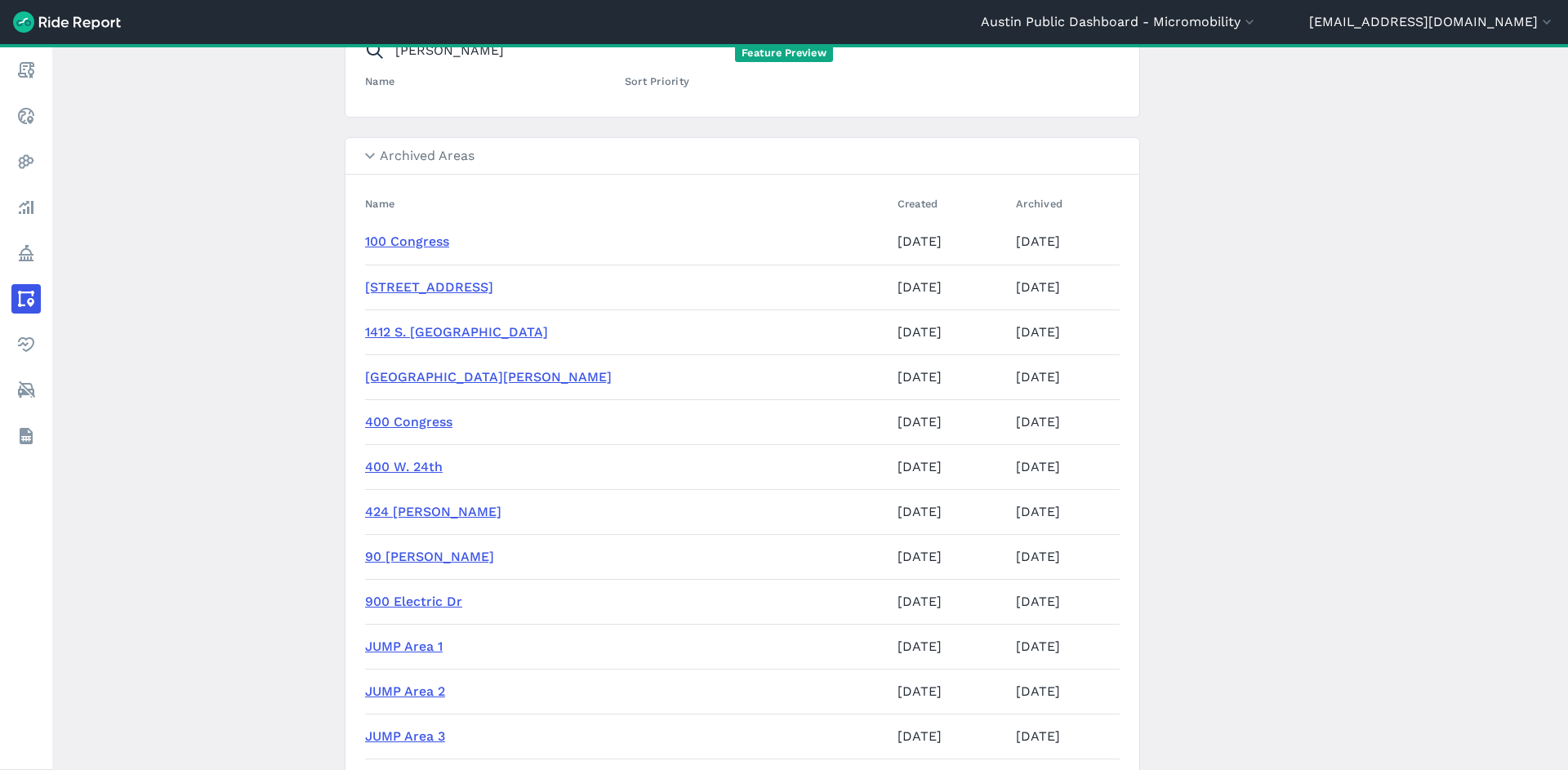
scroll to position [170, 0]
click at [1258, 17] on button "Austin Public Dashboard - Micromobility" at bounding box center [1119, 22] width 277 height 19
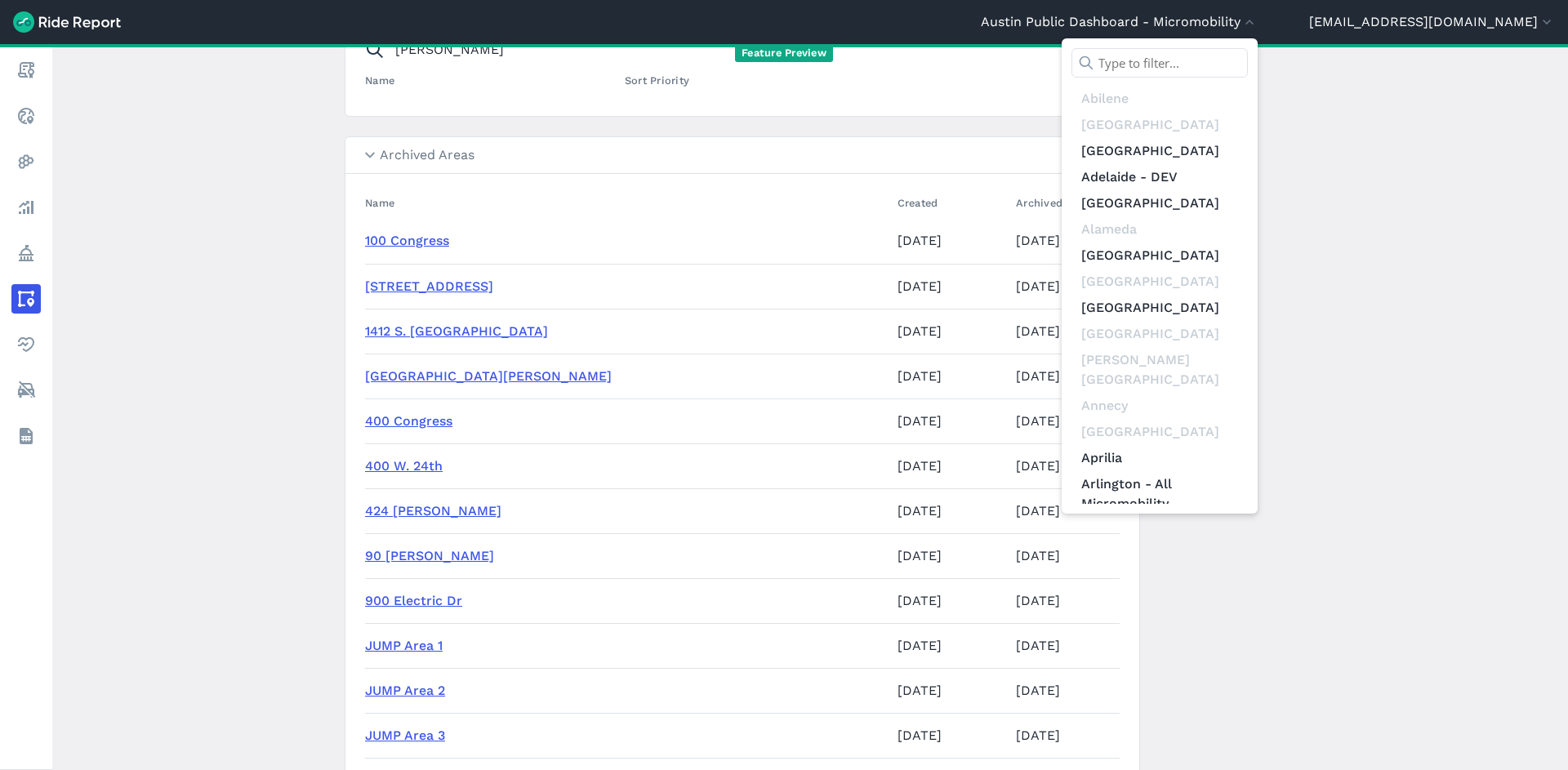
click at [1245, 58] on input "text" at bounding box center [1160, 63] width 176 height 29
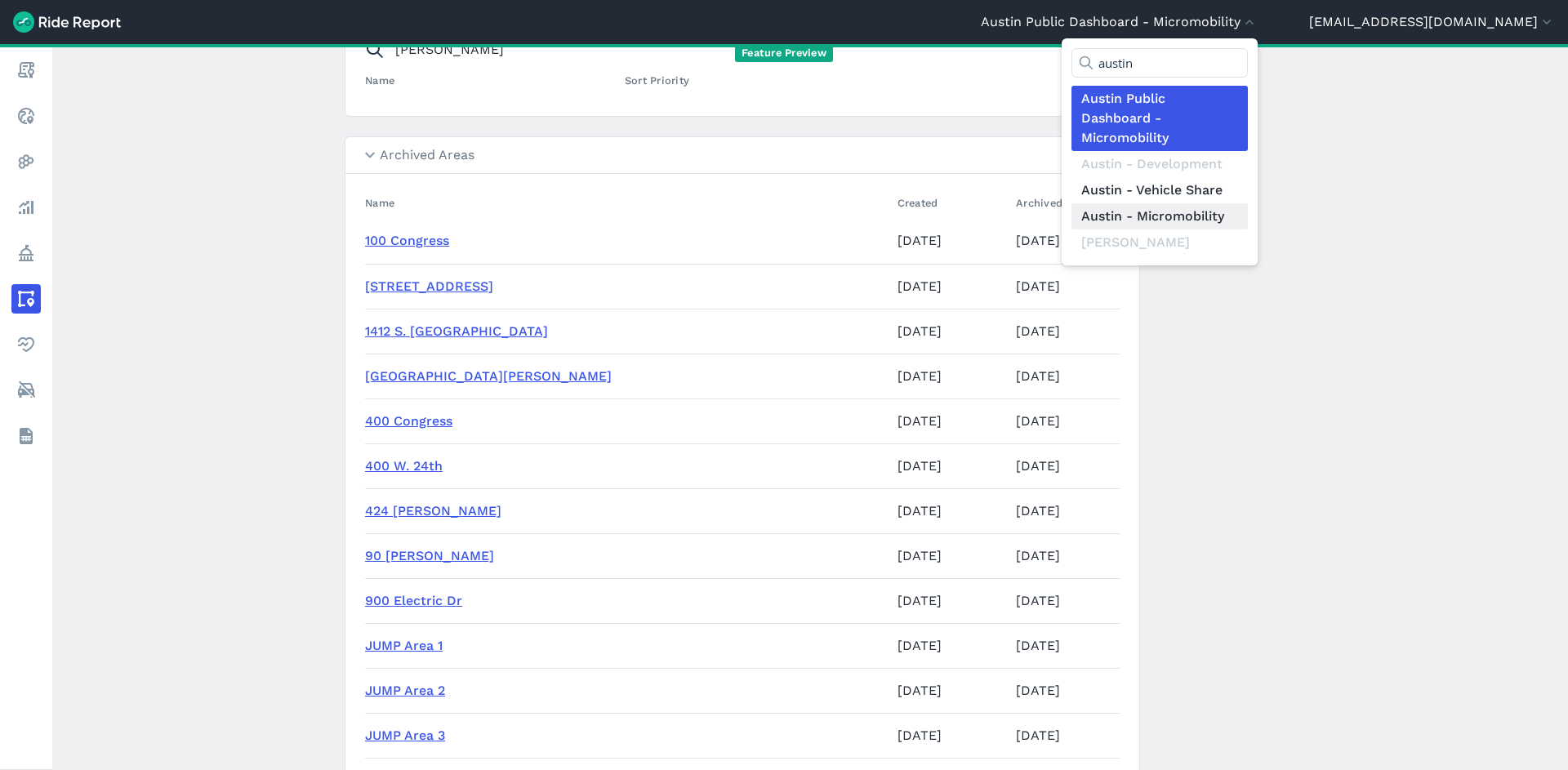
type input "austin"
click at [1241, 210] on link "Austin - Micromobility" at bounding box center [1160, 215] width 176 height 26
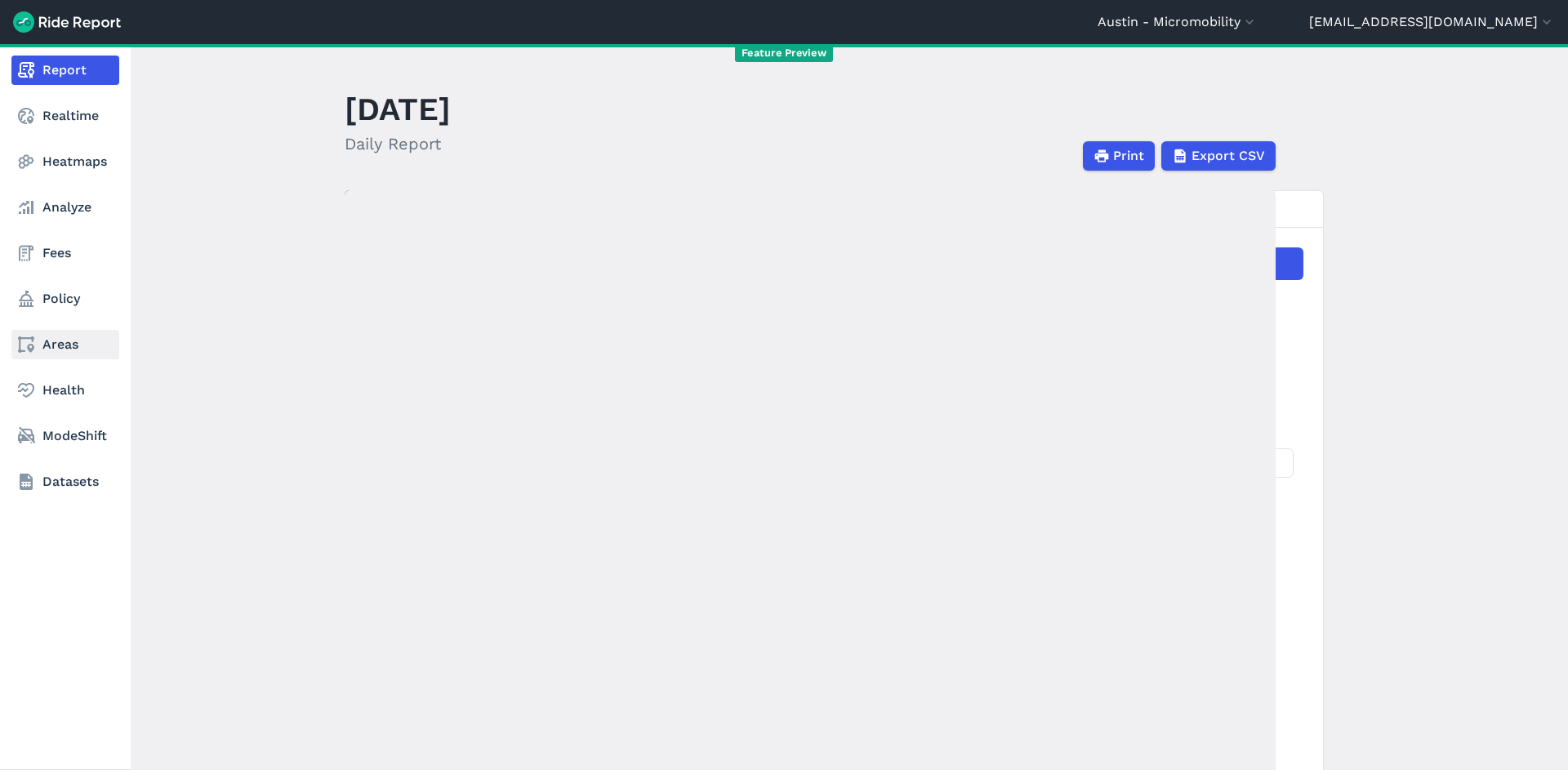
click at [66, 348] on link "Areas" at bounding box center [65, 344] width 108 height 29
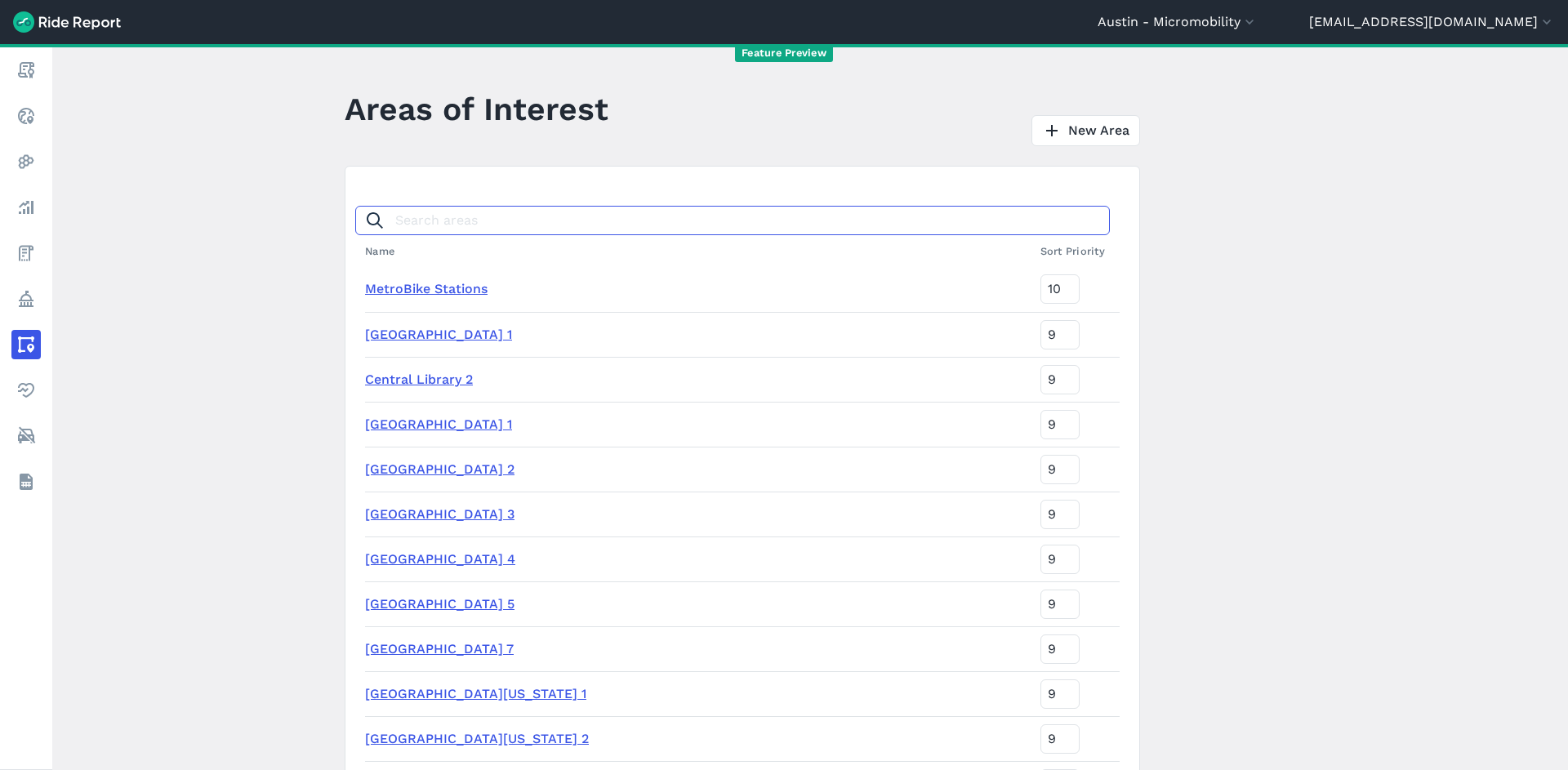
click at [593, 227] on input "Search areas" at bounding box center [732, 220] width 754 height 29
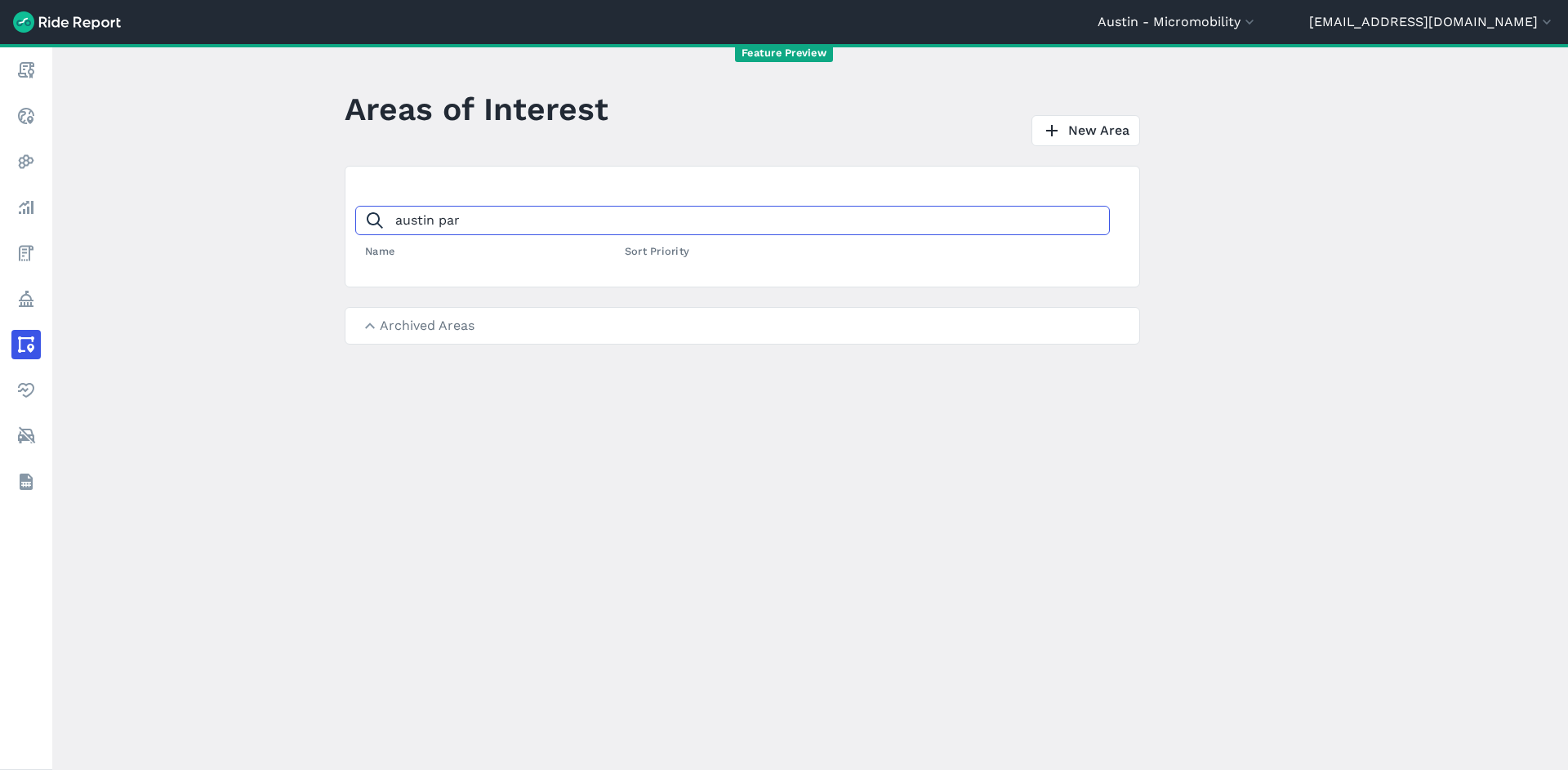
type input "austin par"
click at [429, 332] on summary "Archived Areas" at bounding box center [743, 326] width 794 height 36
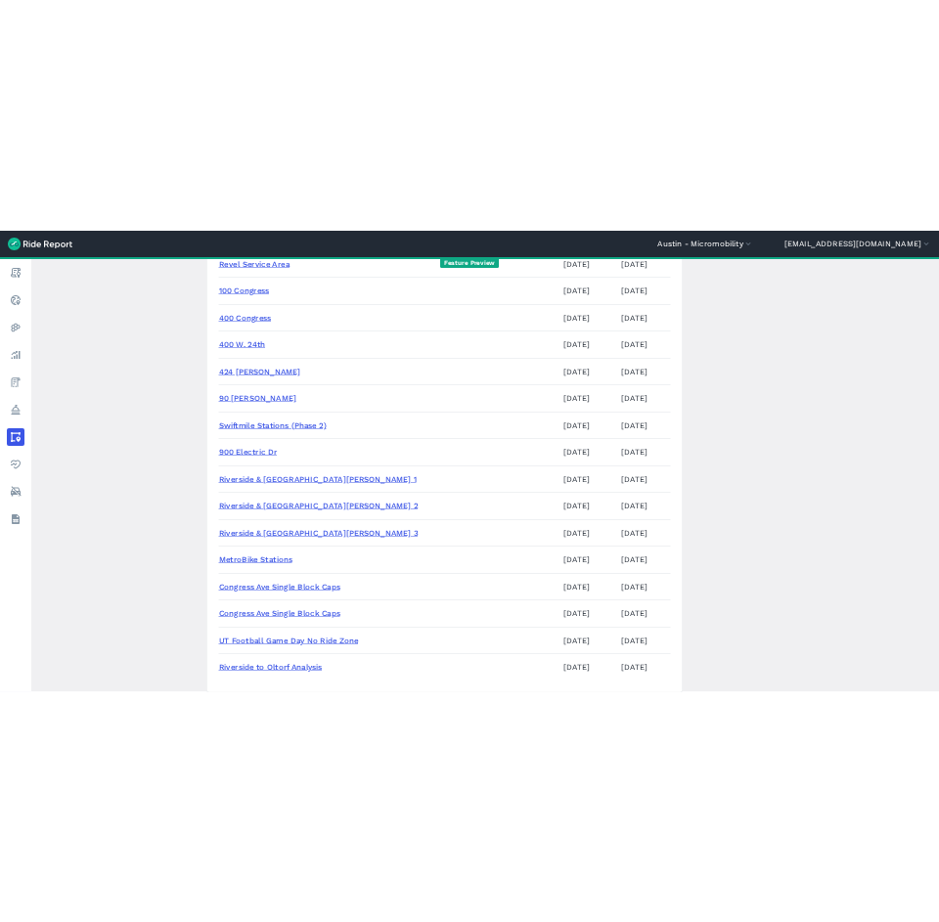
scroll to position [1306, 0]
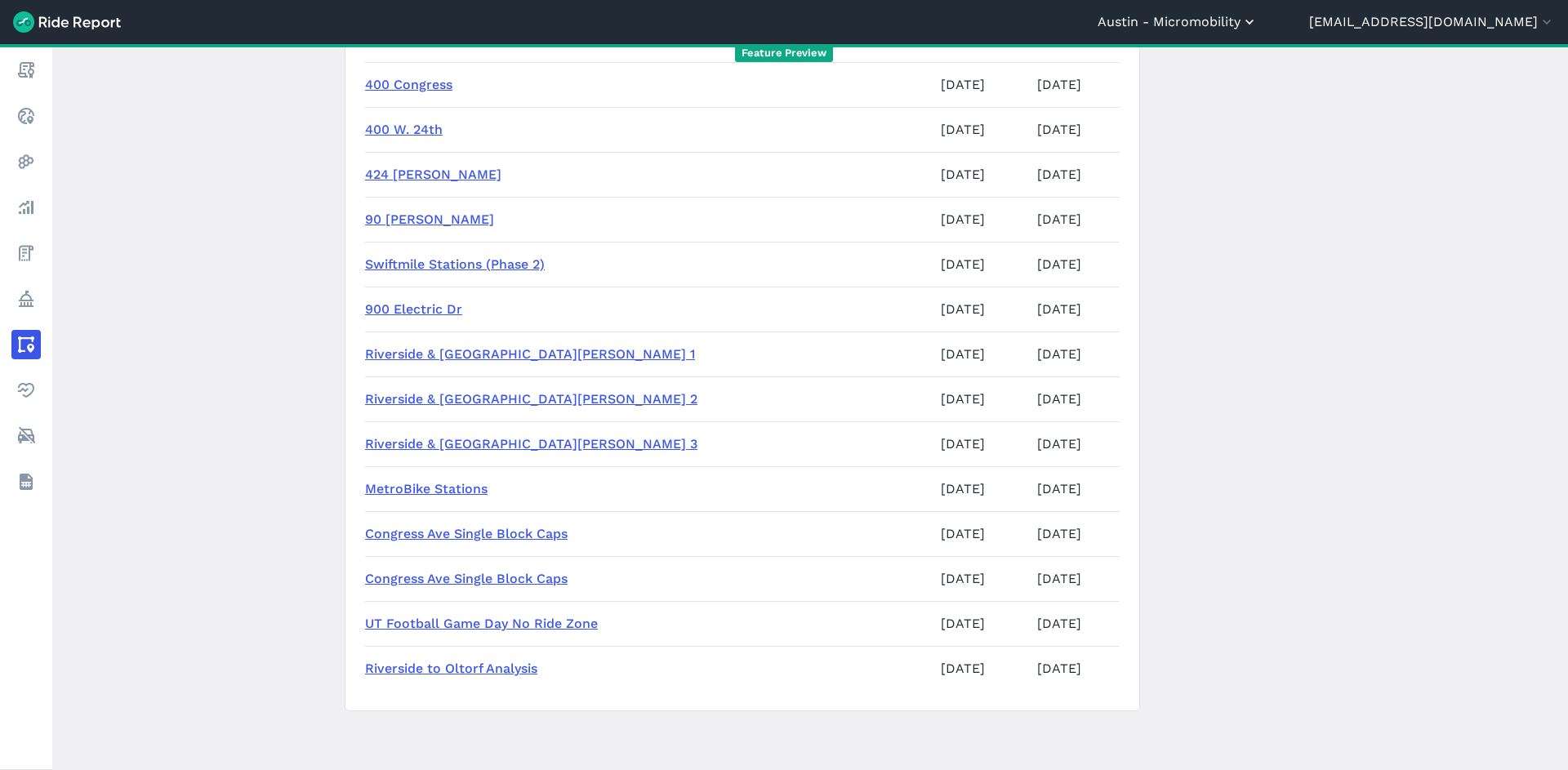
click at [1250, 21] on button "Austin - Micromobility" at bounding box center [1178, 22] width 160 height 19
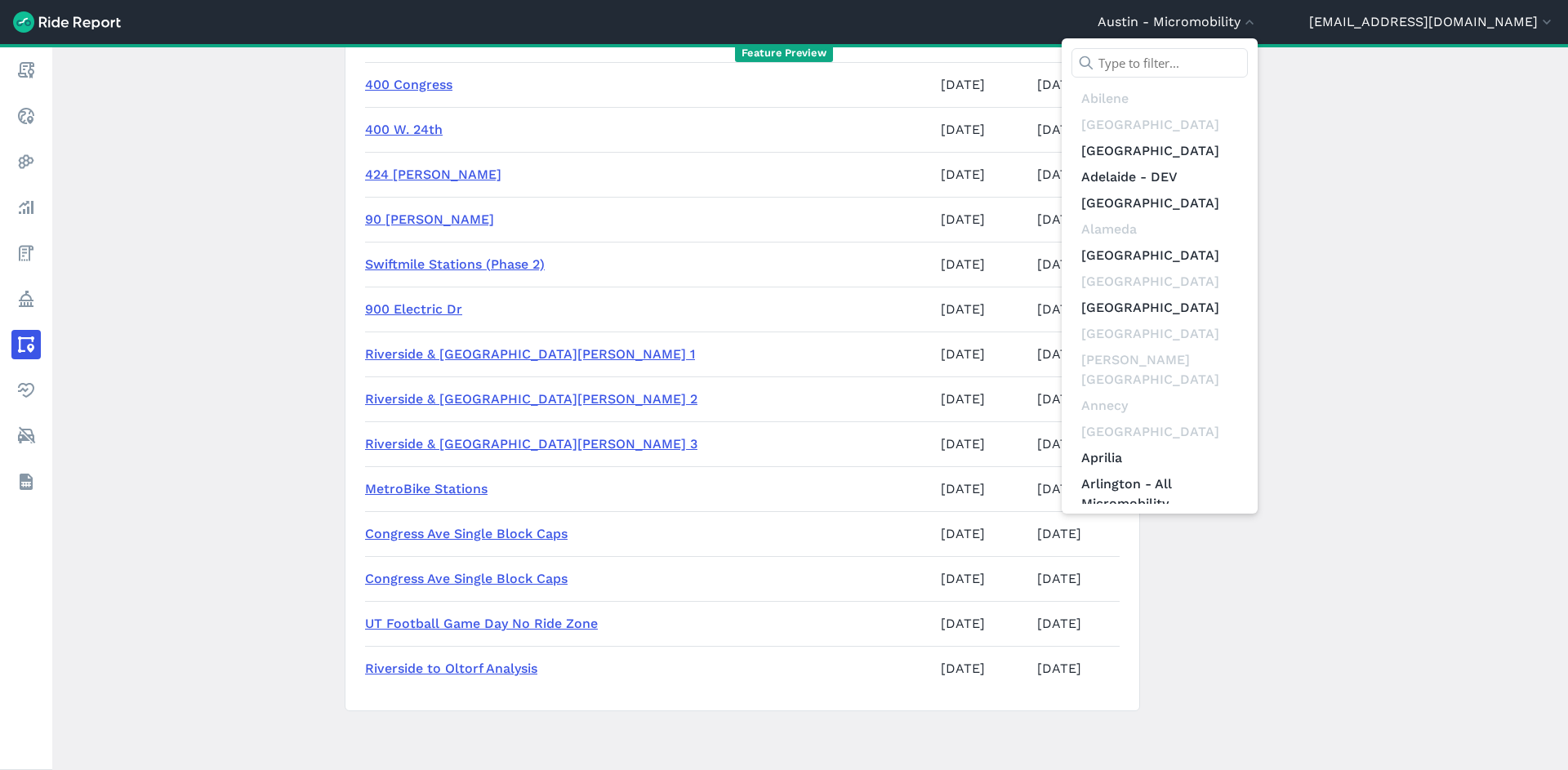
click at [1233, 61] on input "text" at bounding box center [1160, 63] width 176 height 29
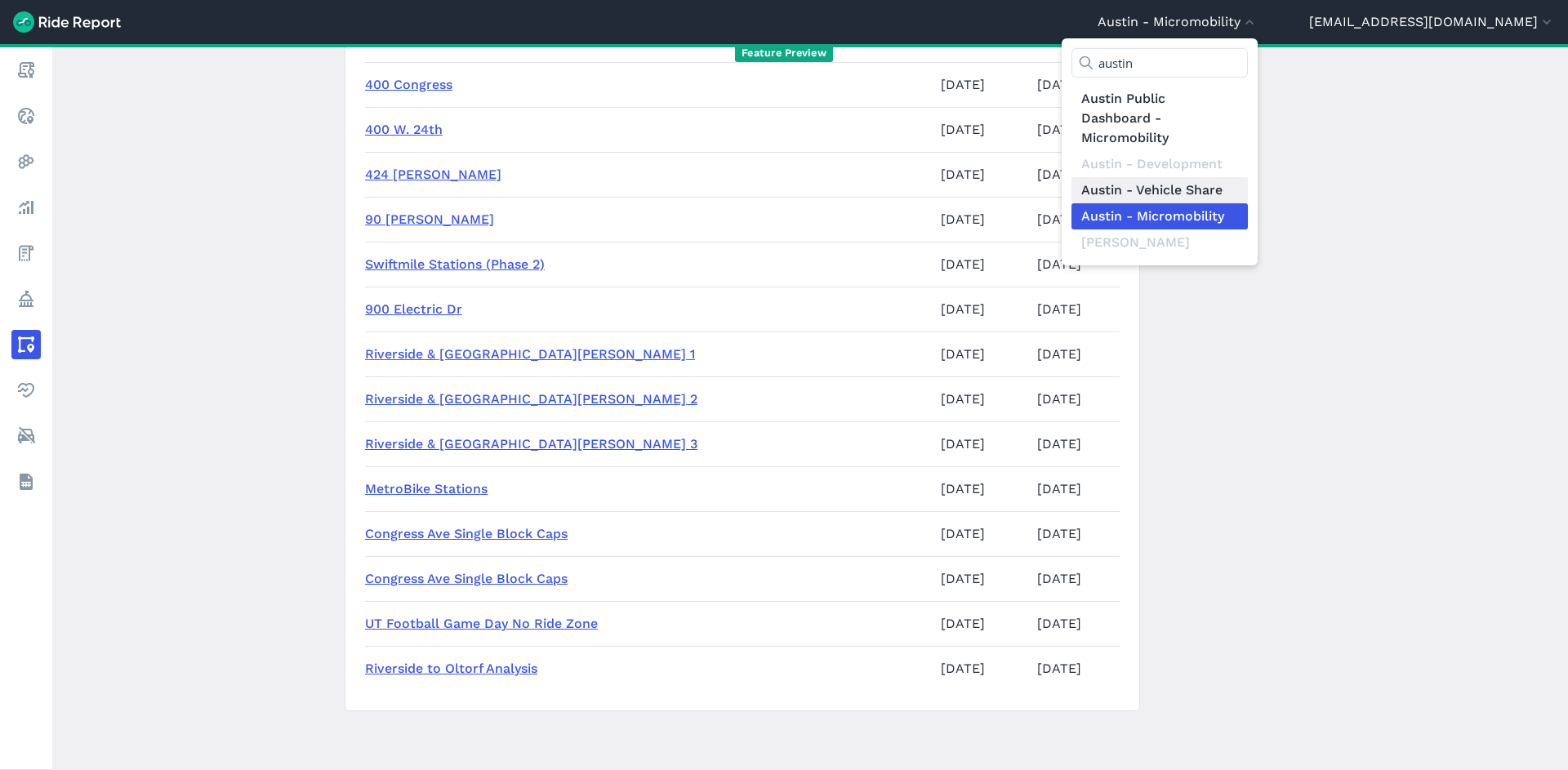
type input "austin"
click at [1248, 199] on link "Austin - Vehicle Share" at bounding box center [1160, 190] width 176 height 26
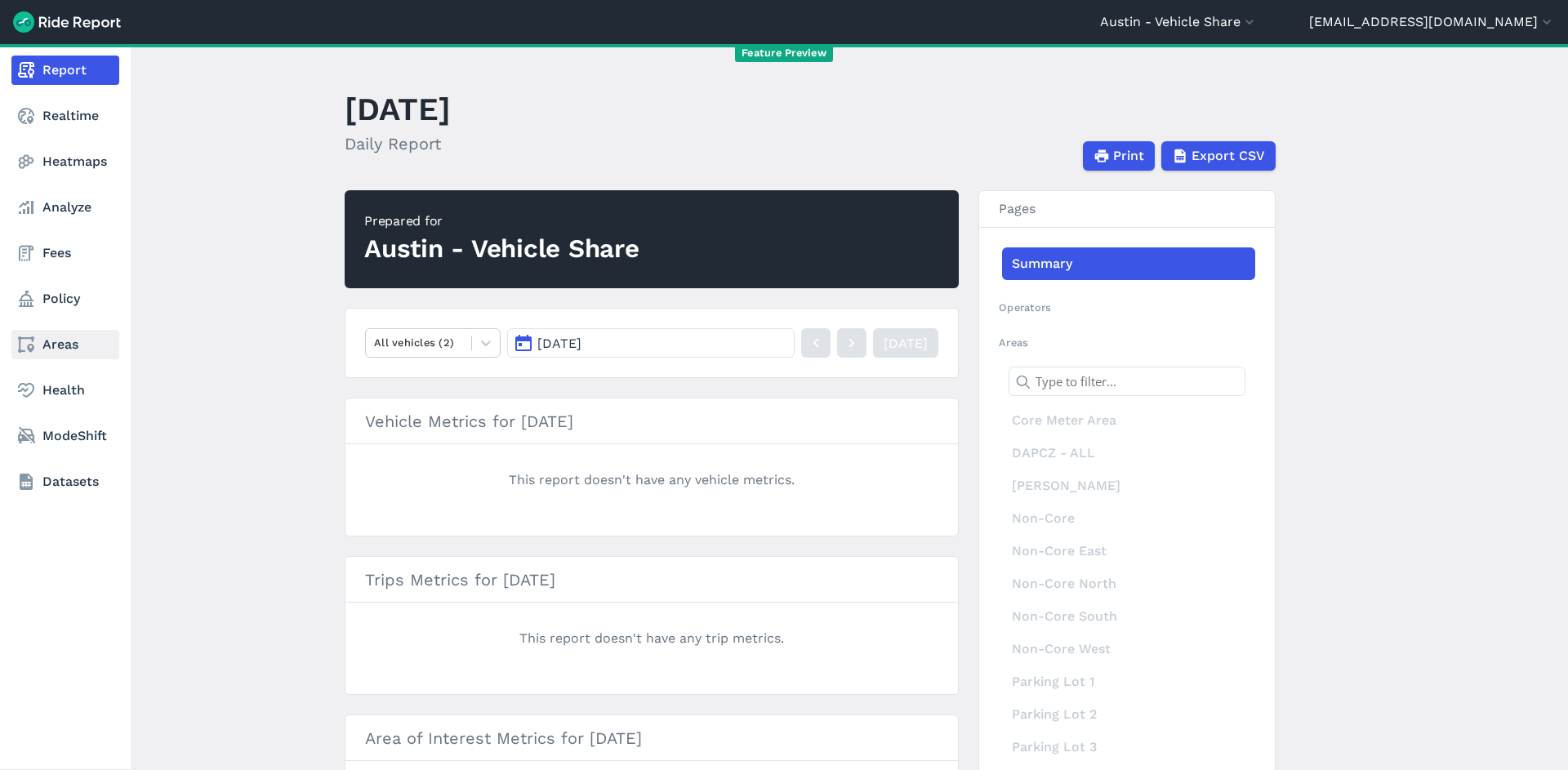
click at [63, 348] on link "Areas" at bounding box center [65, 344] width 108 height 29
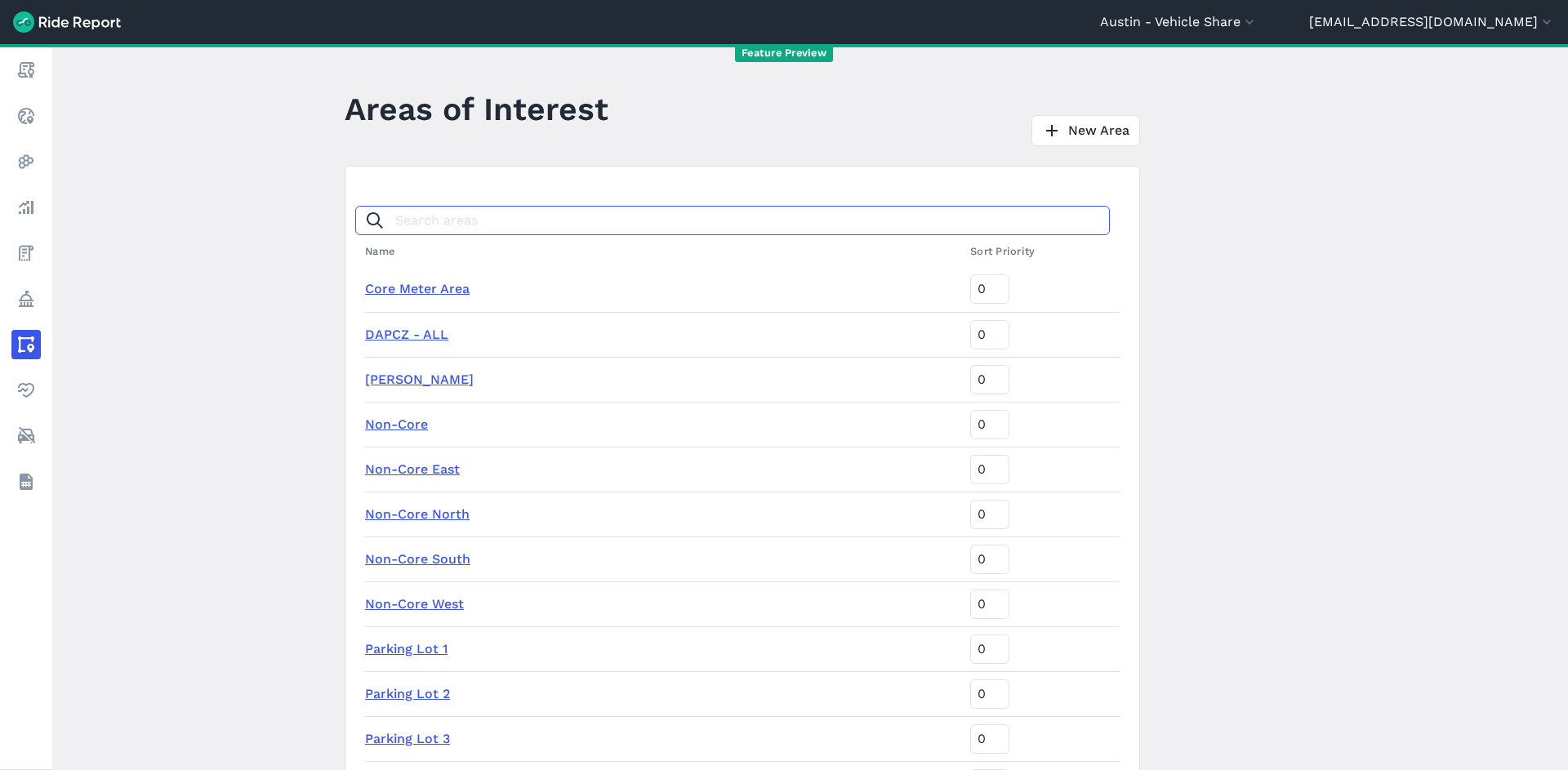
click at [488, 234] on input "Search areas" at bounding box center [732, 220] width 754 height 29
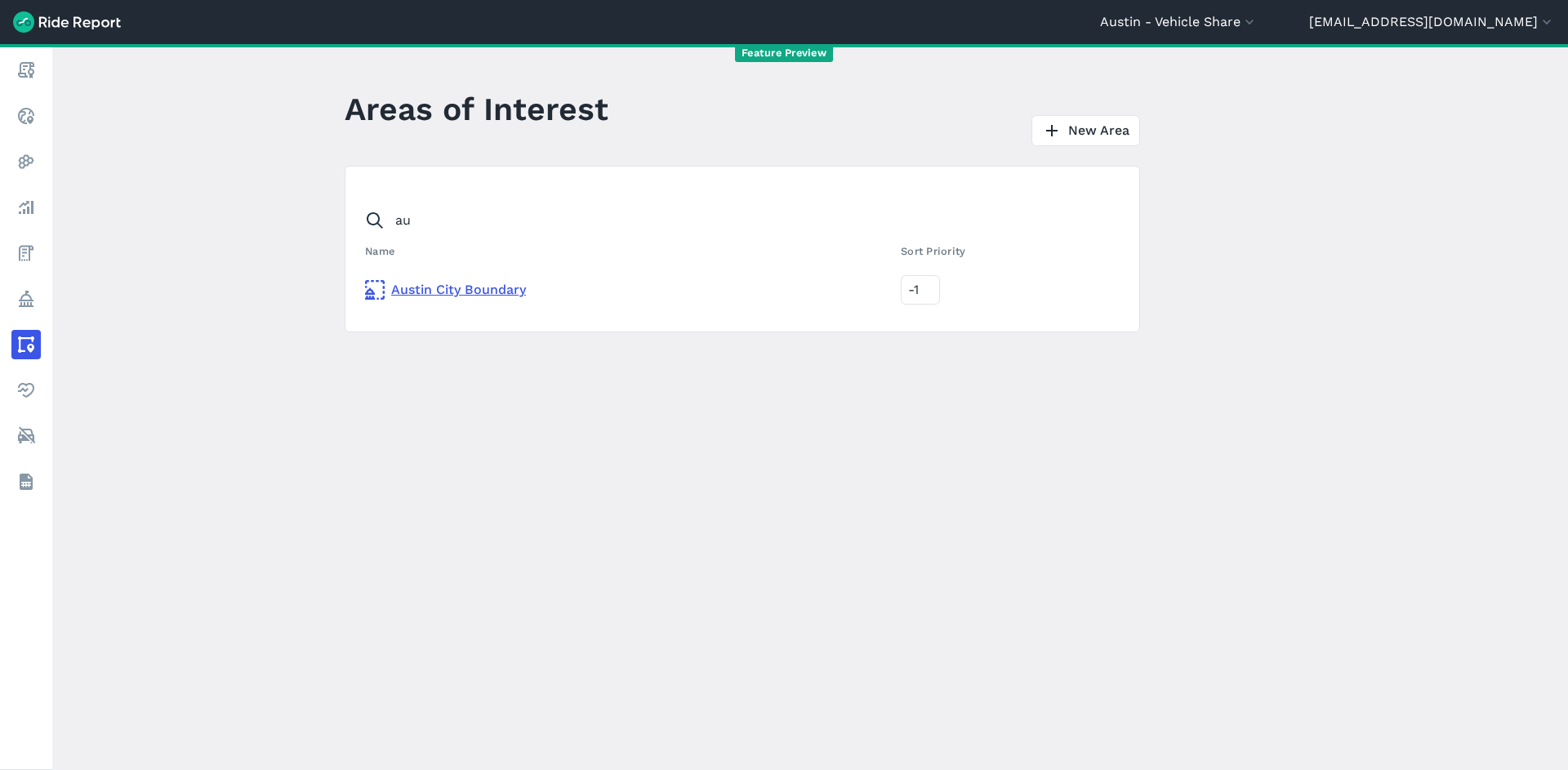
click at [708, 530] on main "Areas of Interest New Area au Name Sort Priority Austin City Boundary -1" at bounding box center [810, 407] width 1516 height 726
click at [908, 657] on main "Areas of Interest New Area au Name Sort Priority Austin City Boundary -1" at bounding box center [810, 407] width 1516 height 726
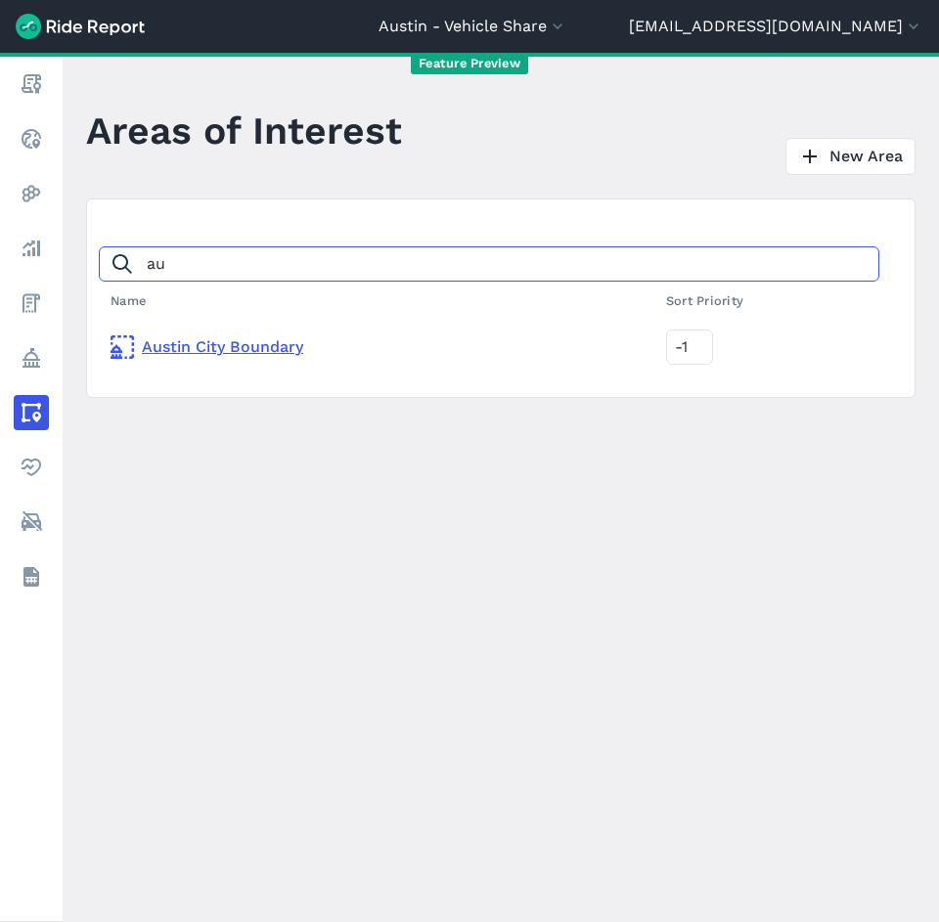
click at [158, 264] on input "au" at bounding box center [489, 263] width 780 height 35
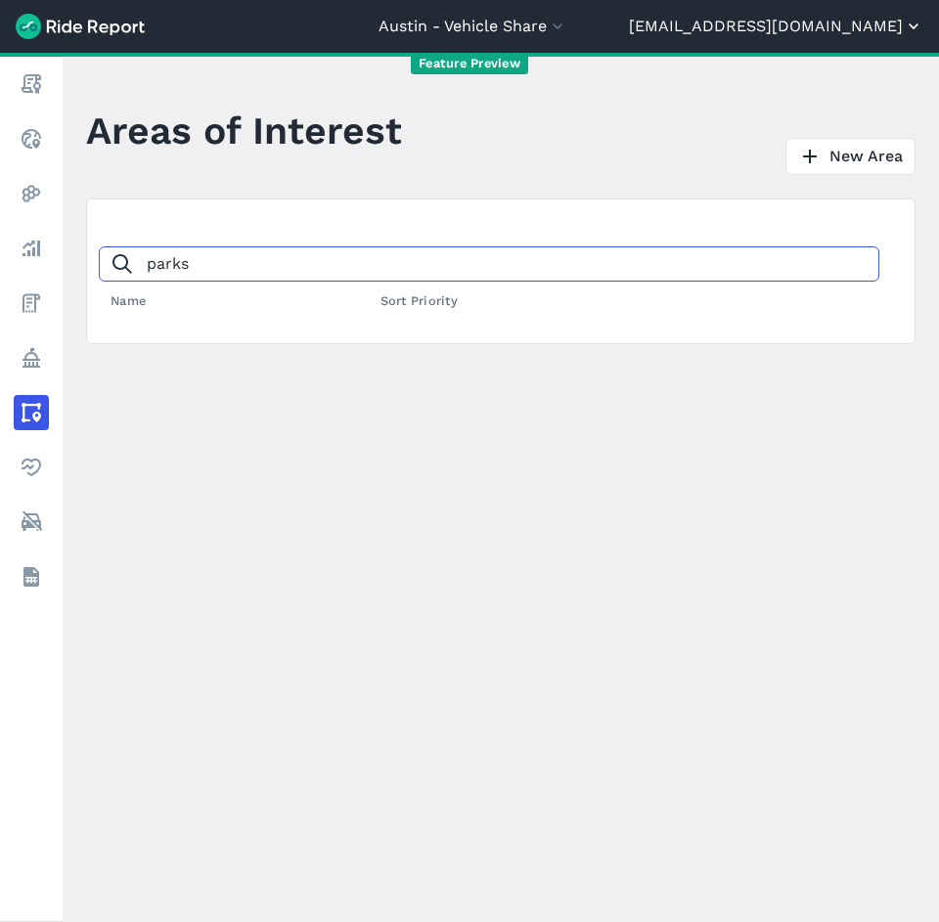
type input "parks"
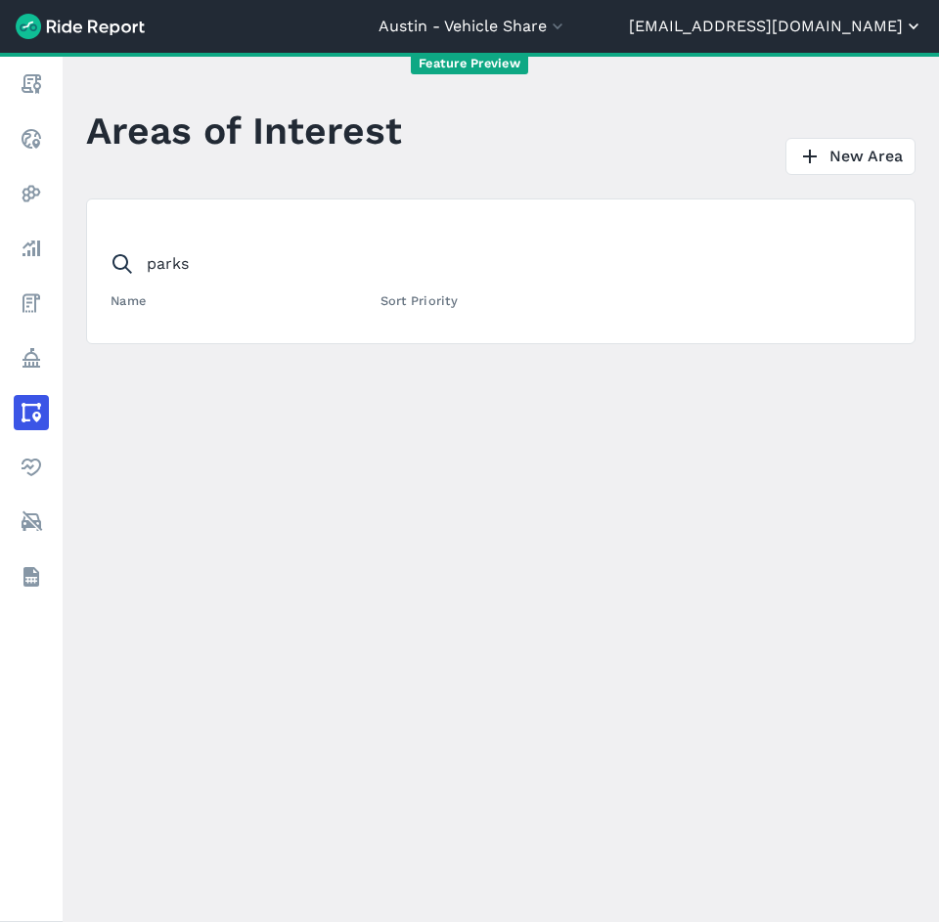
click at [829, 24] on button "[EMAIL_ADDRESS][DOMAIN_NAME]" at bounding box center [776, 26] width 294 height 23
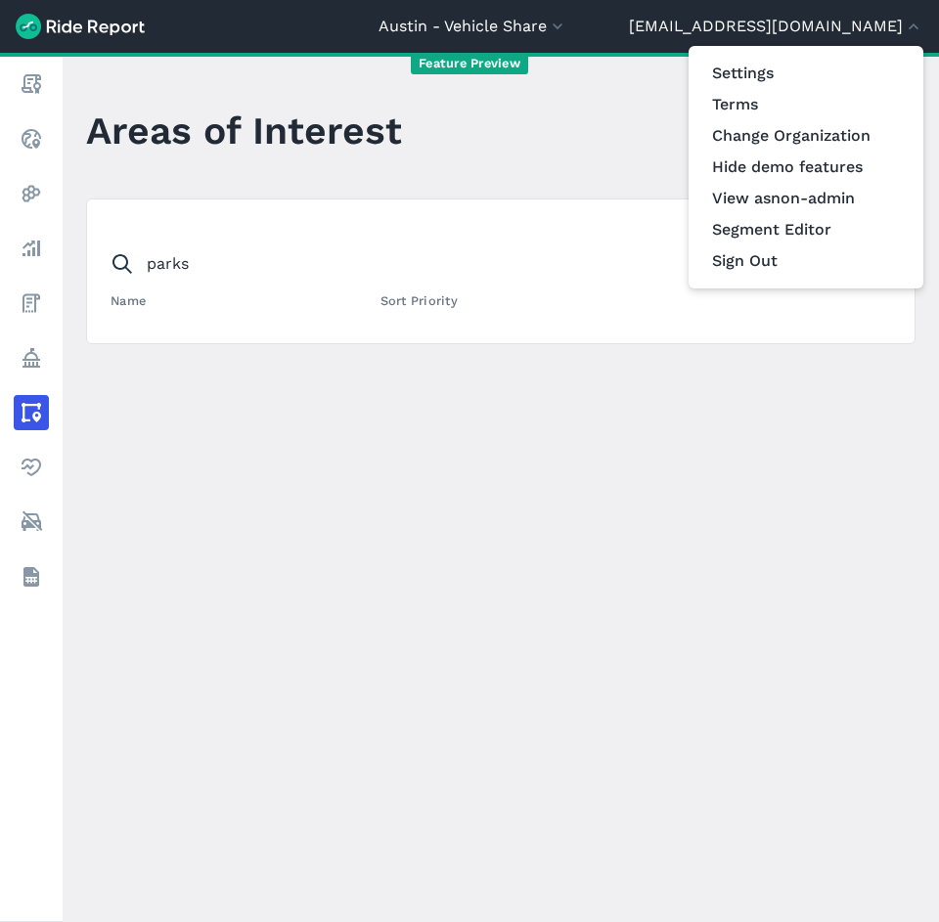
click at [621, 28] on div at bounding box center [469, 461] width 939 height 922
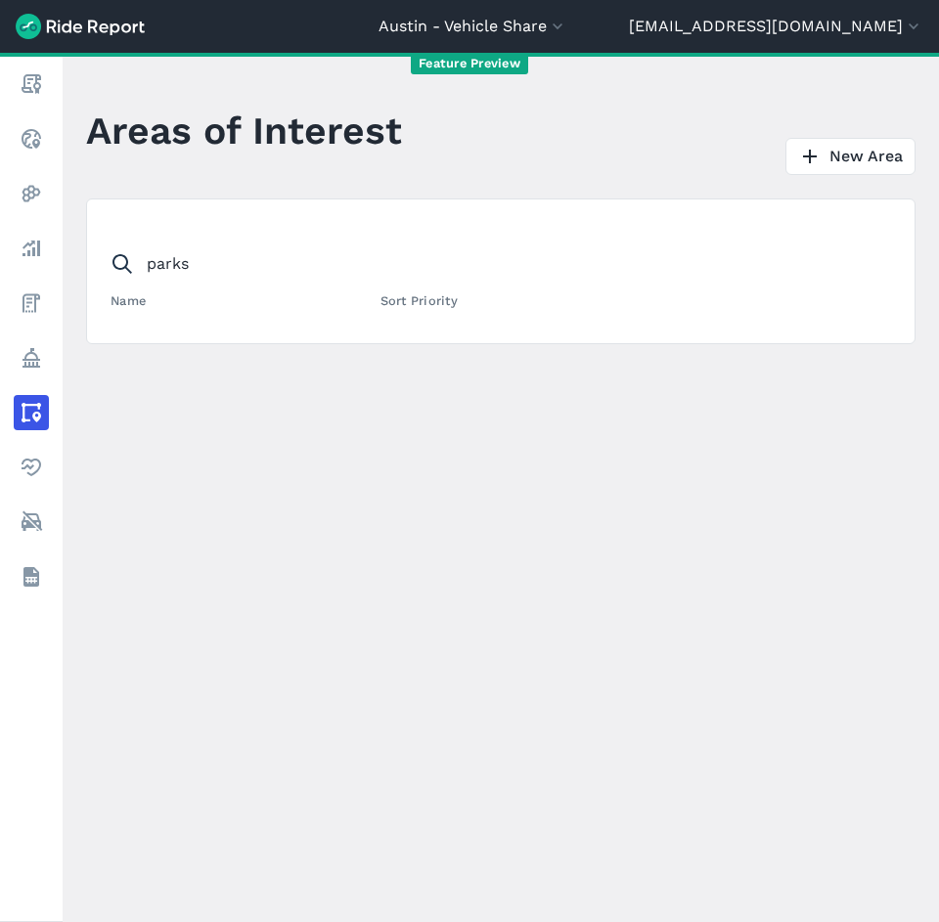
click at [567, 28] on button "Austin - Vehicle Share" at bounding box center [472, 26] width 189 height 23
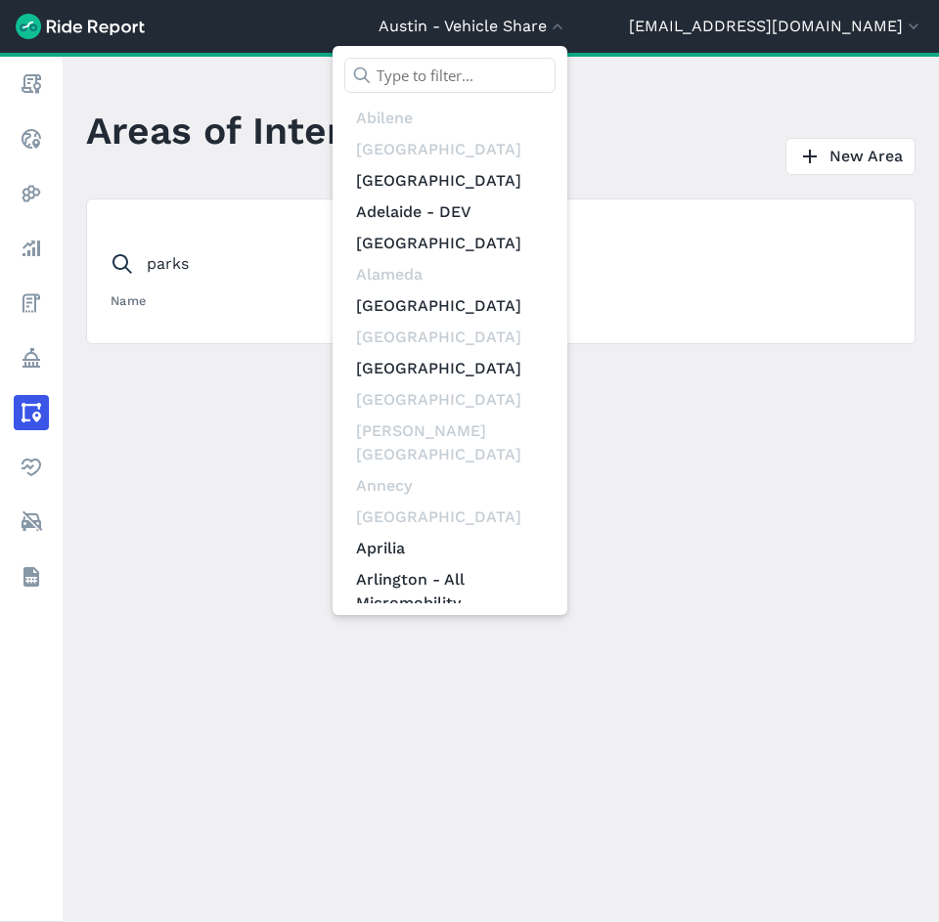
click at [555, 72] on input "text" at bounding box center [449, 75] width 211 height 35
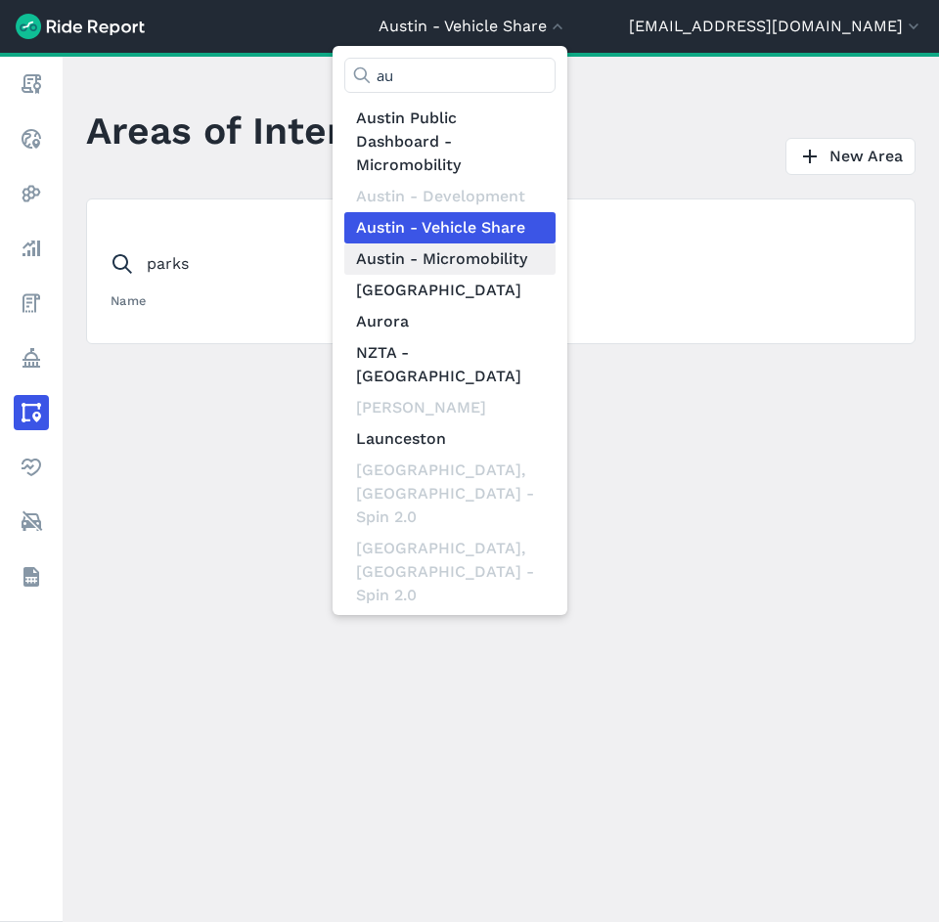
type input "au"
click at [555, 256] on link "Austin - Micromobility" at bounding box center [449, 258] width 211 height 31
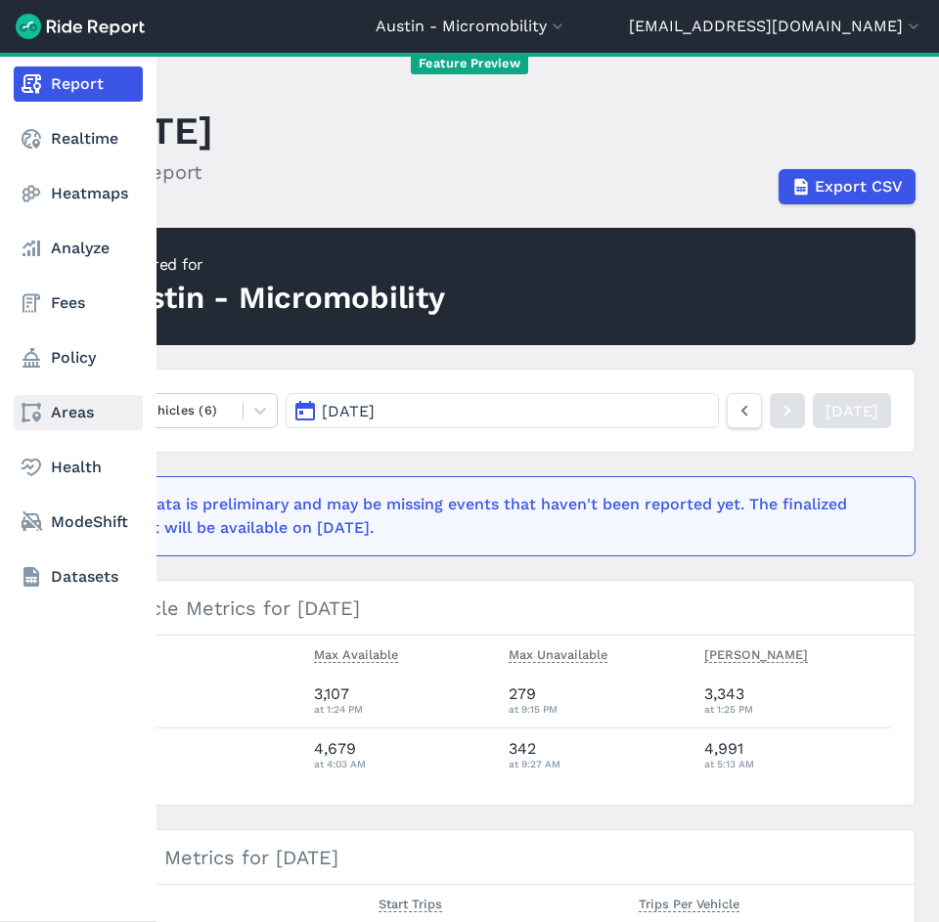
click at [75, 413] on link "Areas" at bounding box center [78, 412] width 129 height 35
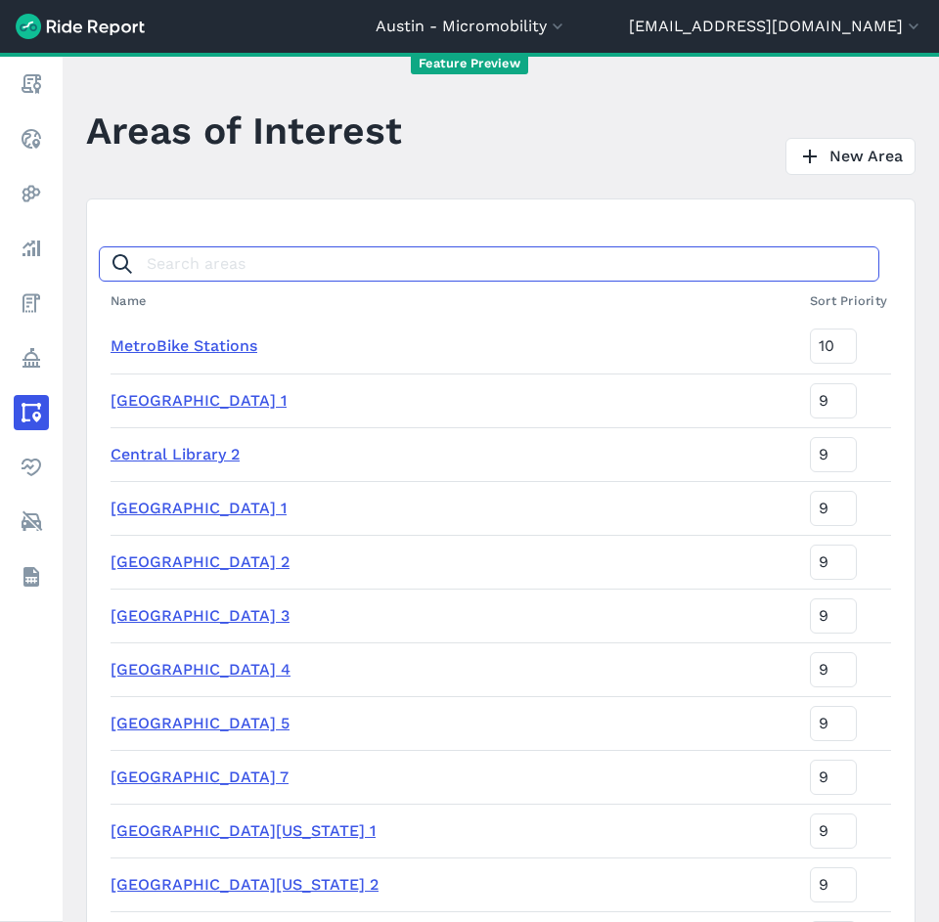
click at [292, 279] on input "Search areas" at bounding box center [489, 263] width 780 height 35
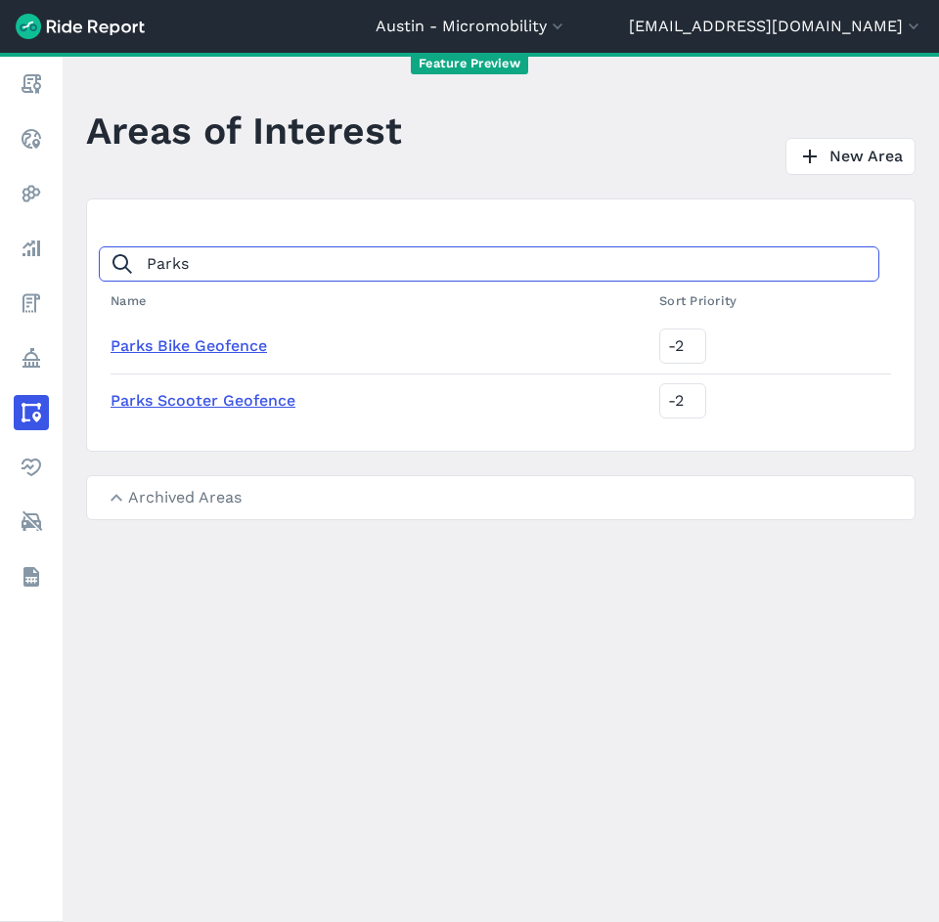
type input "Parks"
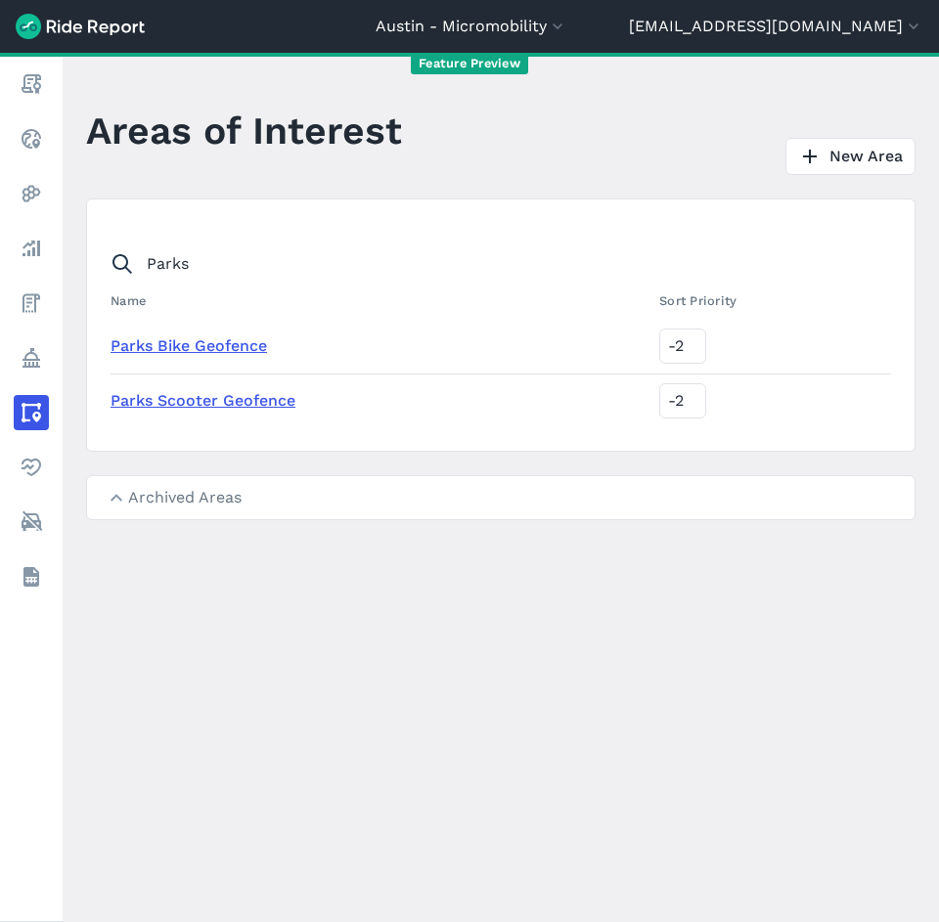
click at [255, 349] on link "Parks Bike Geofence" at bounding box center [188, 345] width 156 height 19
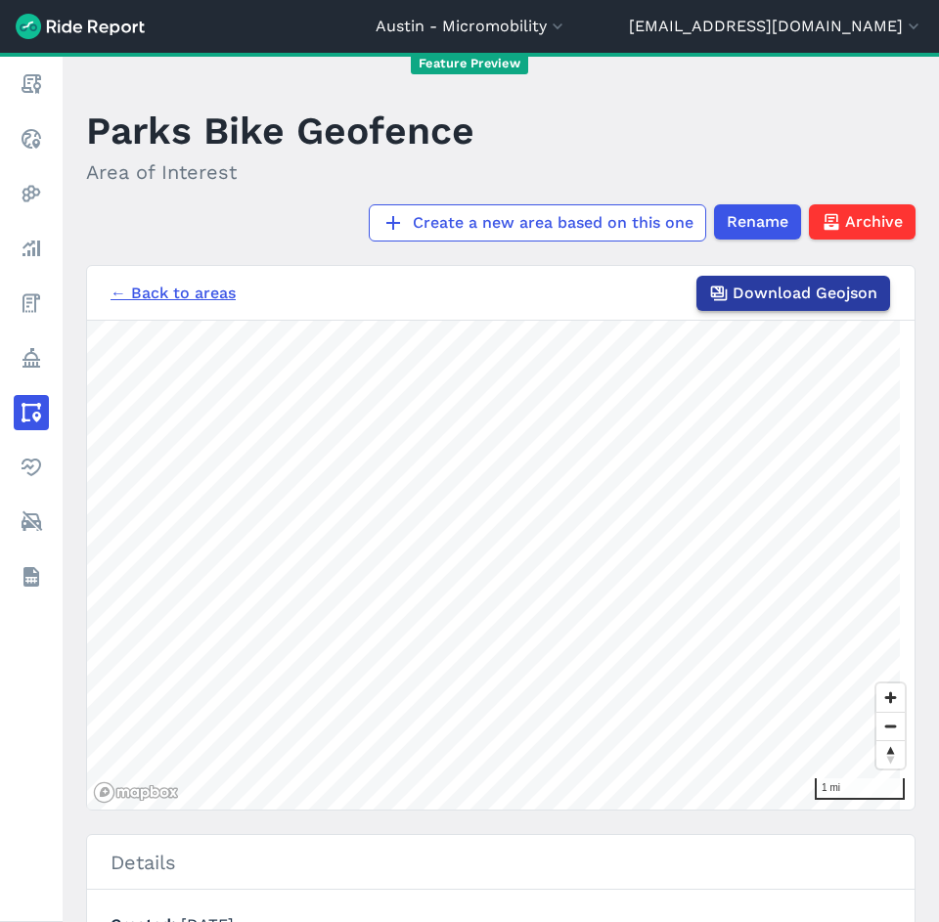
click at [768, 292] on span "Download Geojson" at bounding box center [804, 293] width 145 height 23
